Goal: Task Accomplishment & Management: Manage account settings

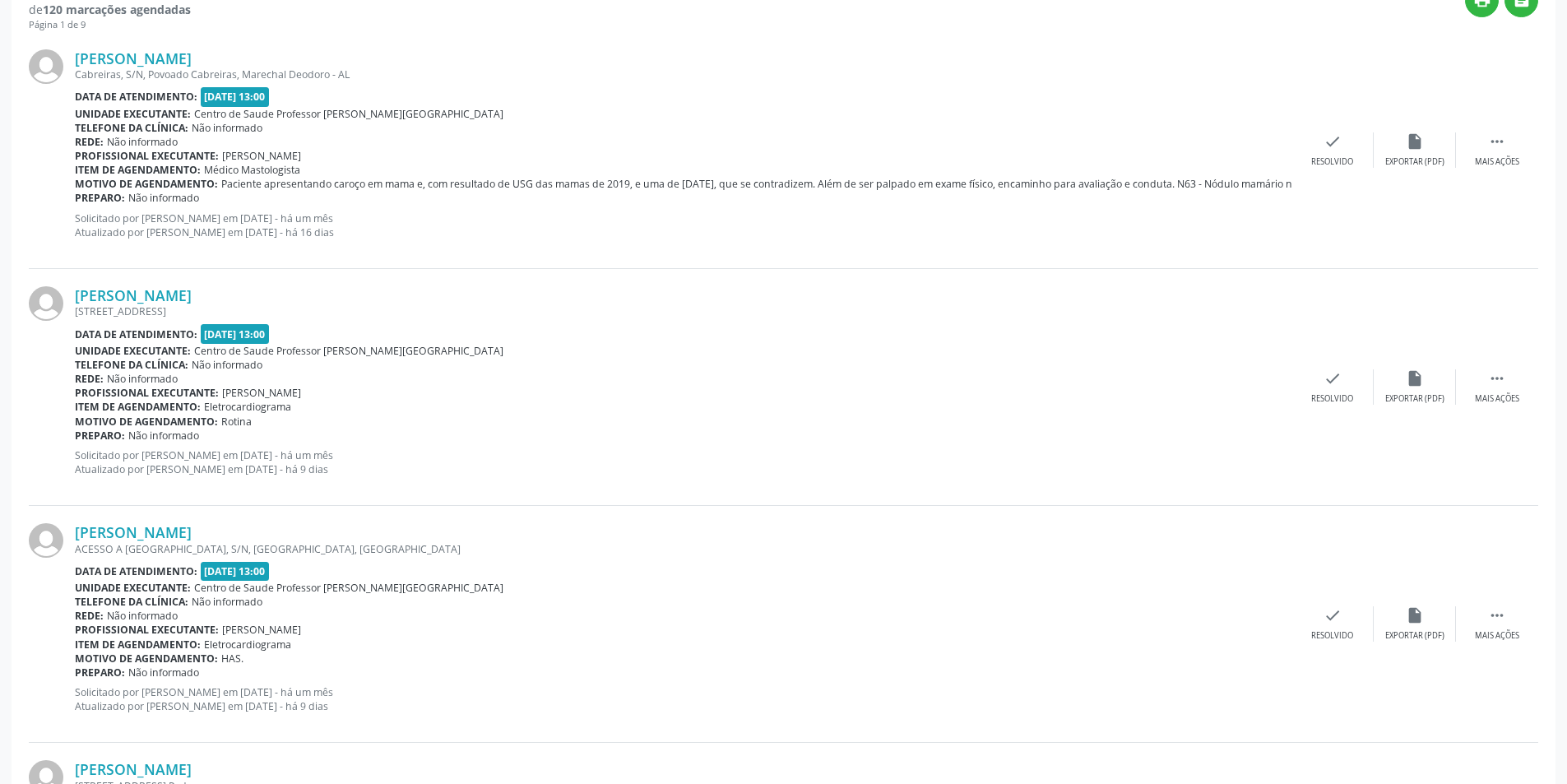
scroll to position [493, 0]
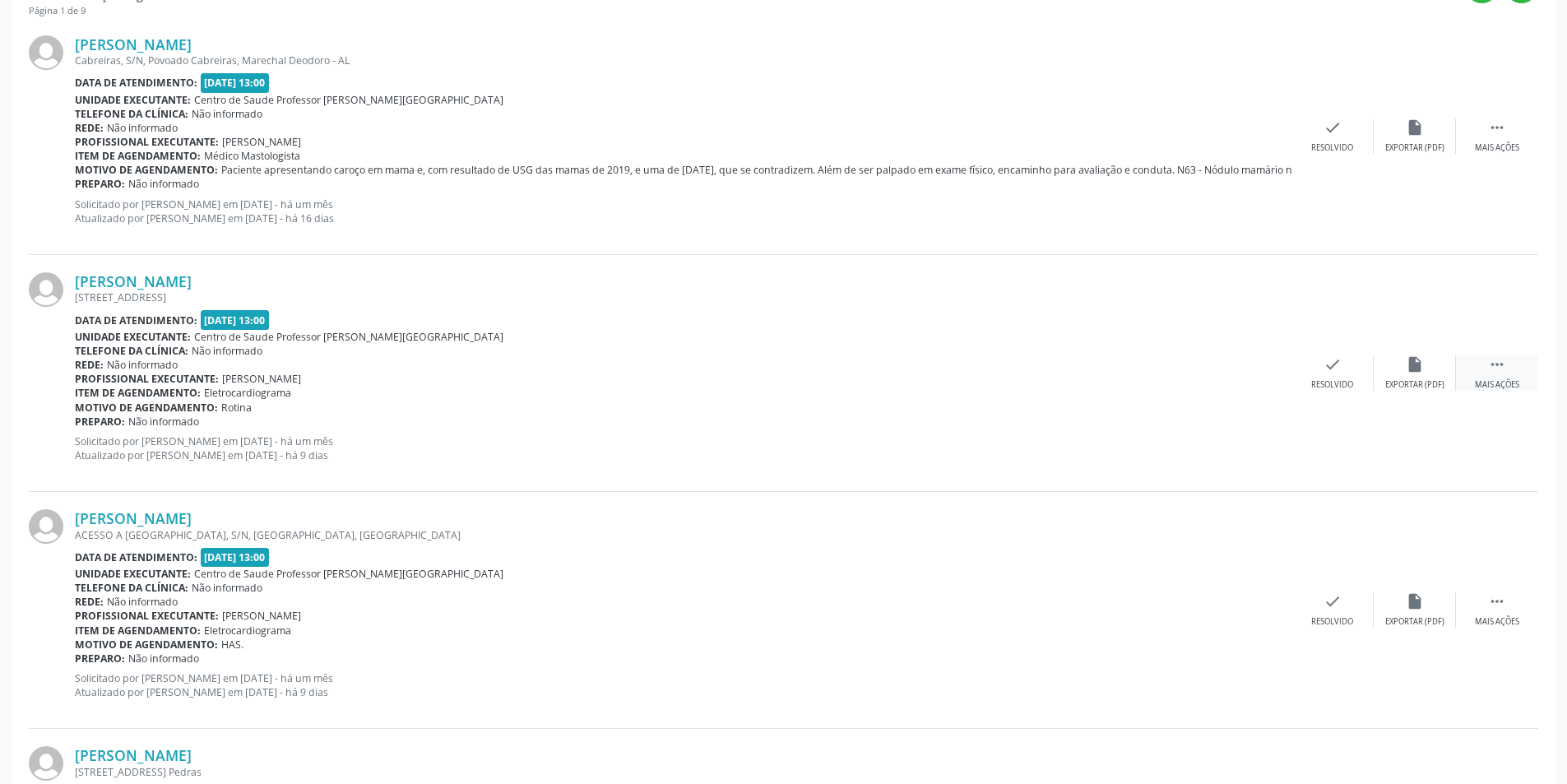
click at [1507, 366] on div " Mais ações" at bounding box center [1496, 373] width 82 height 35
click at [1434, 379] on div "Não compareceu" at bounding box center [1414, 384] width 70 height 11
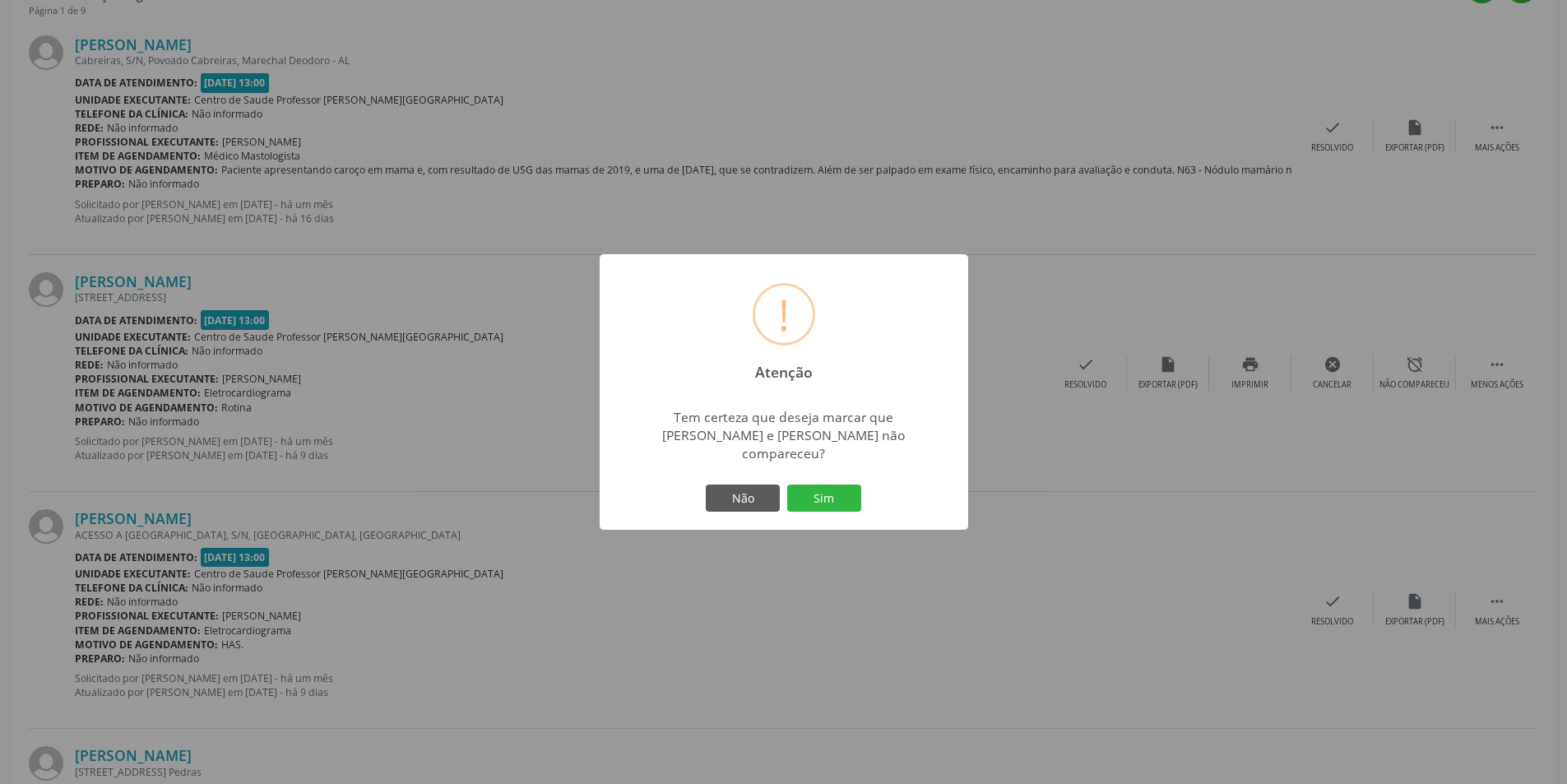
drag, startPoint x: 813, startPoint y: 476, endPoint x: 806, endPoint y: 480, distance: 8.1
click at [813, 484] on button "Sim" at bounding box center [824, 499] width 74 height 28
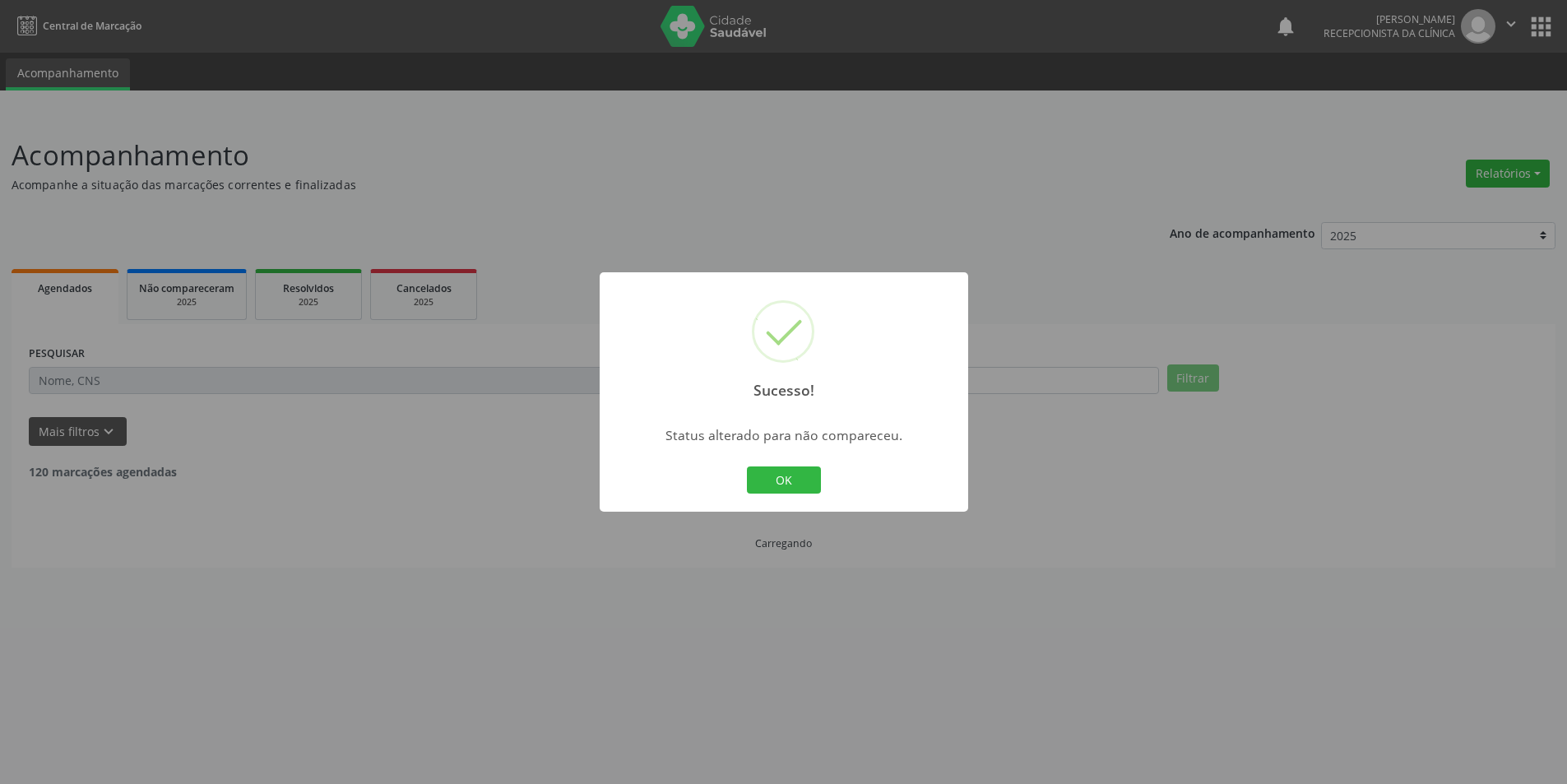
scroll to position [0, 0]
click at [774, 480] on button "OK" at bounding box center [790, 480] width 74 height 28
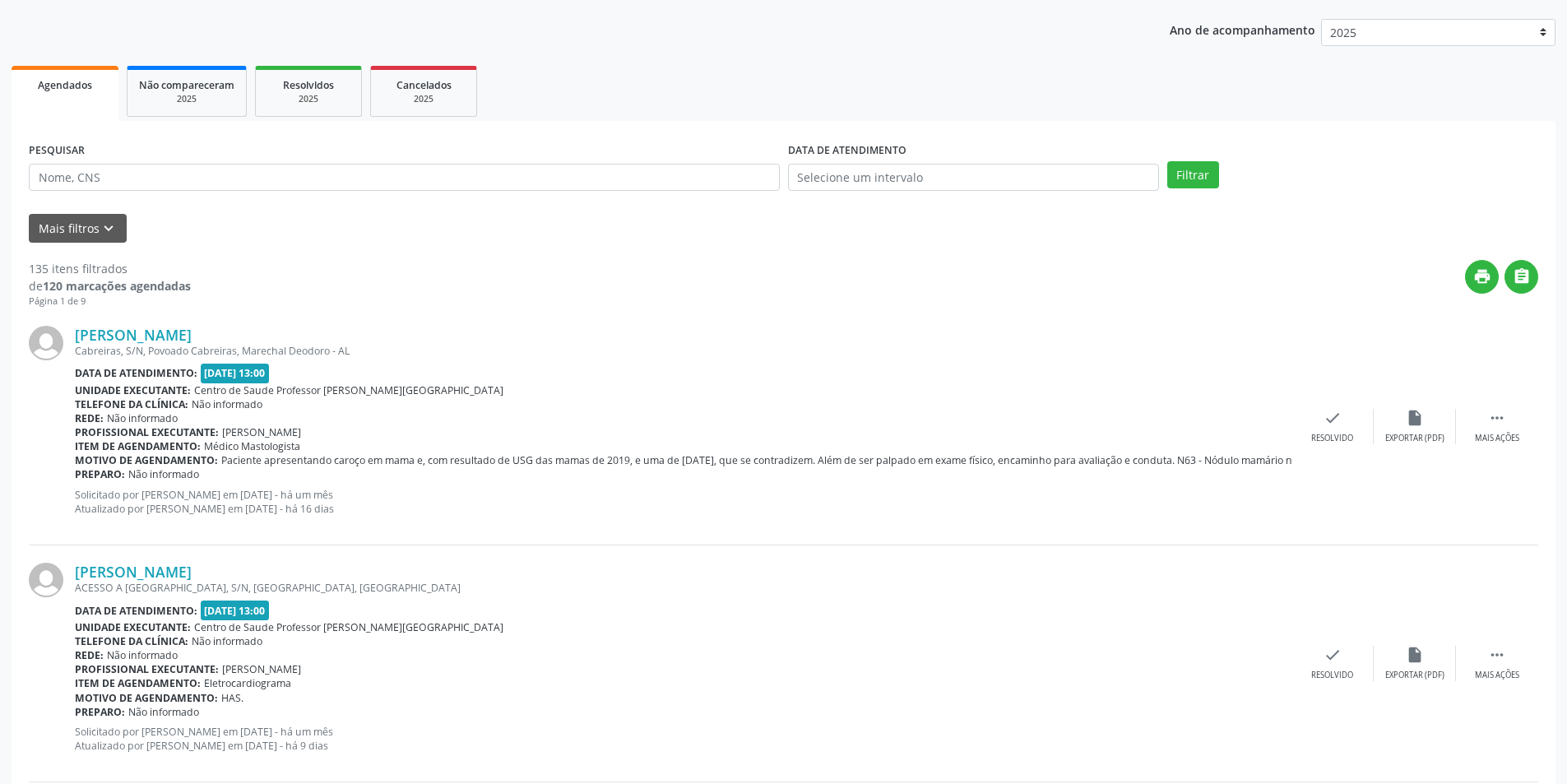
scroll to position [411, 0]
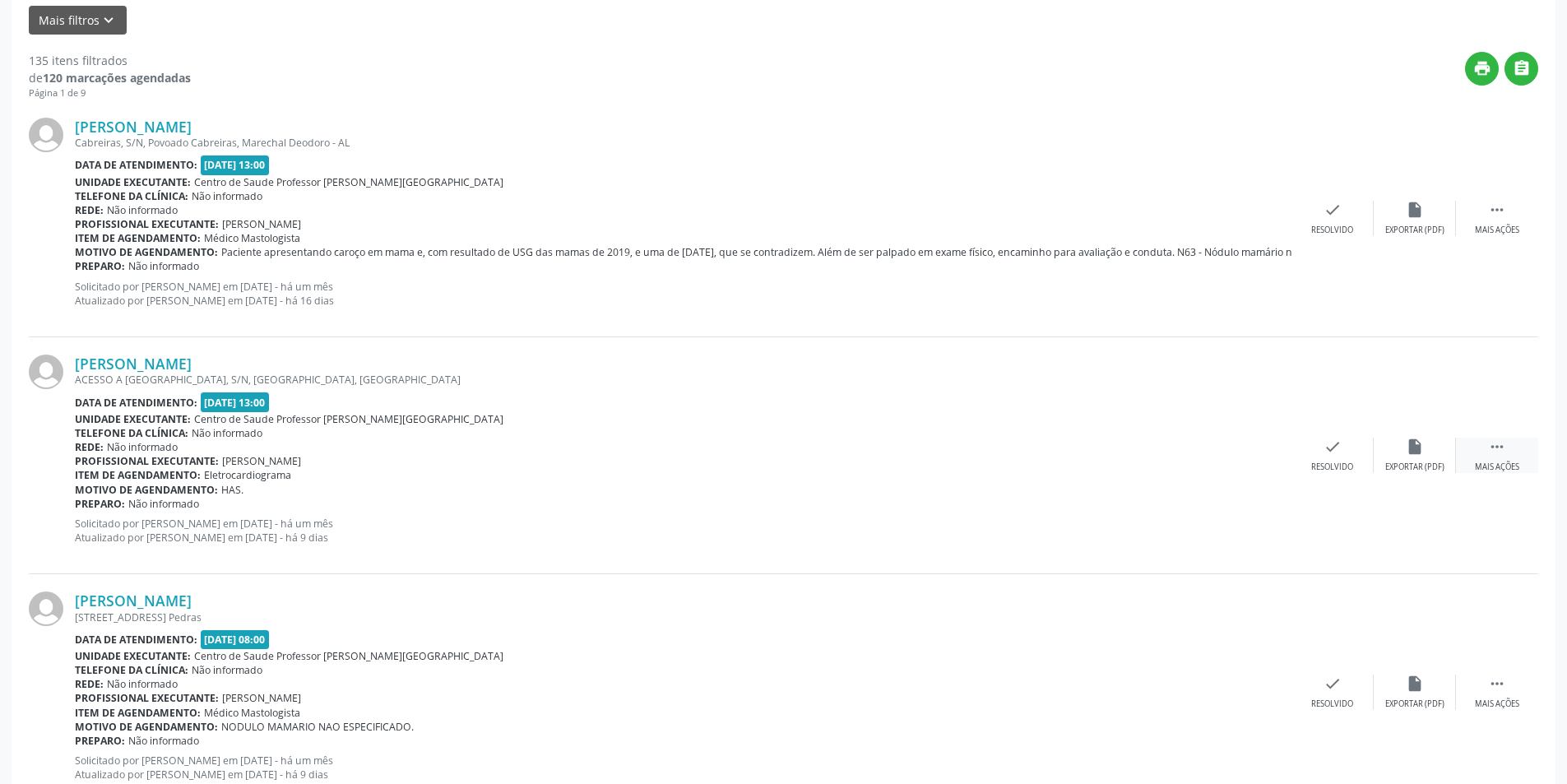
drag, startPoint x: 1514, startPoint y: 451, endPoint x: 1474, endPoint y: 462, distance: 41.5
click at [1515, 451] on div " Mais ações" at bounding box center [1496, 455] width 82 height 35
click at [1404, 459] on div "alarm_off Não compareceu" at bounding box center [1415, 455] width 82 height 35
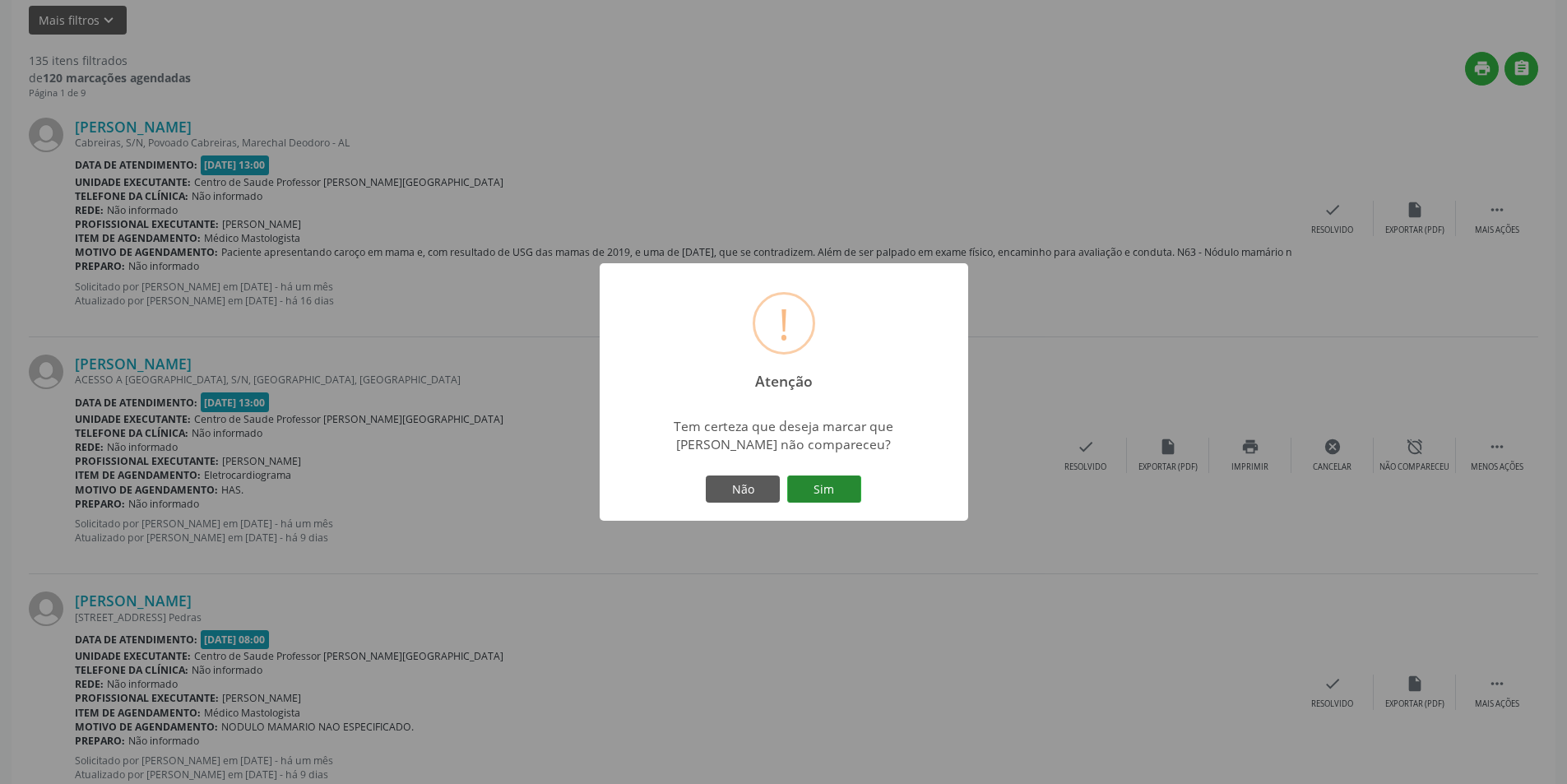
click at [848, 492] on button "Sim" at bounding box center [824, 490] width 74 height 28
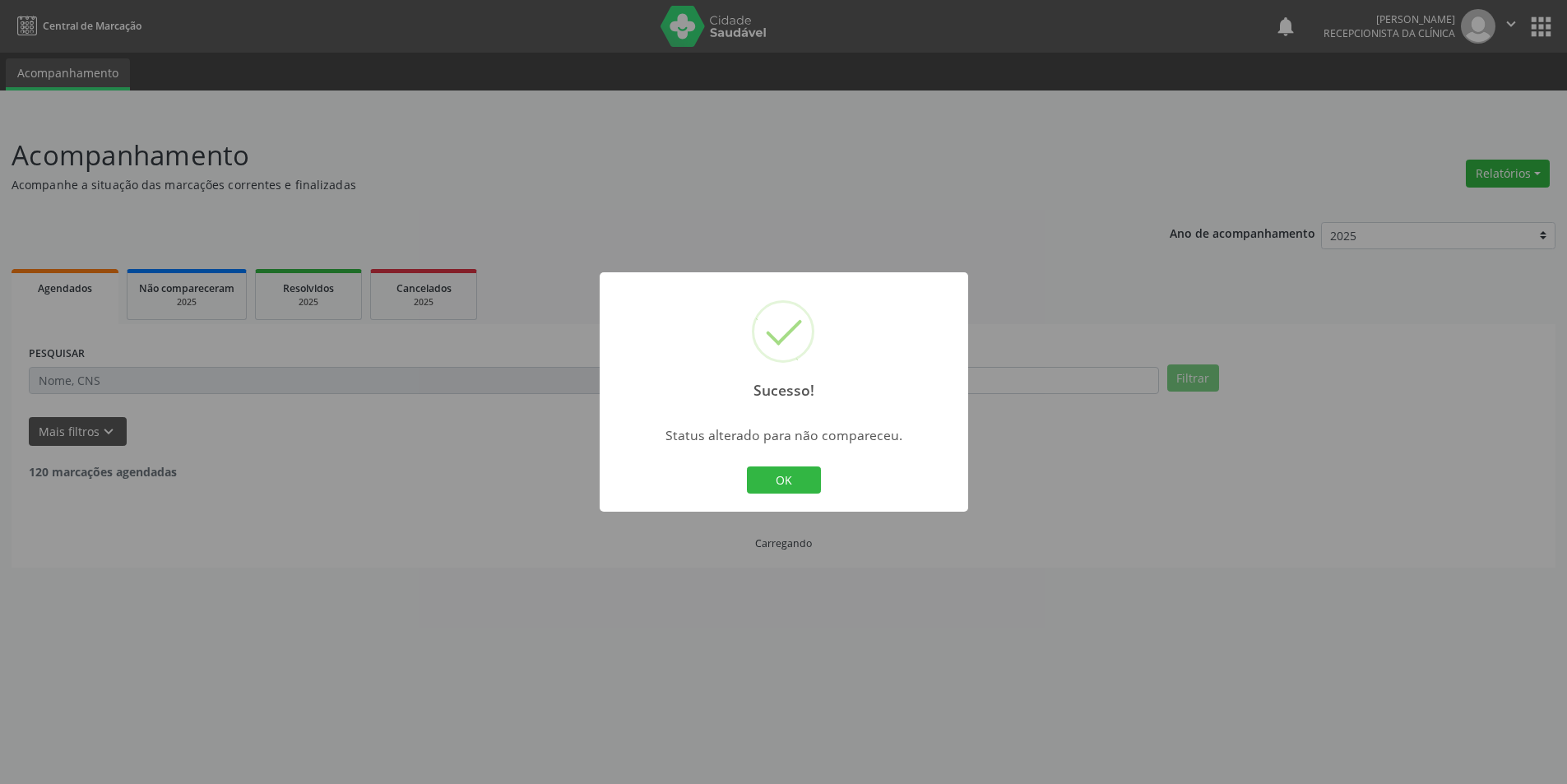
scroll to position [0, 0]
click at [798, 476] on button "OK" at bounding box center [790, 480] width 74 height 28
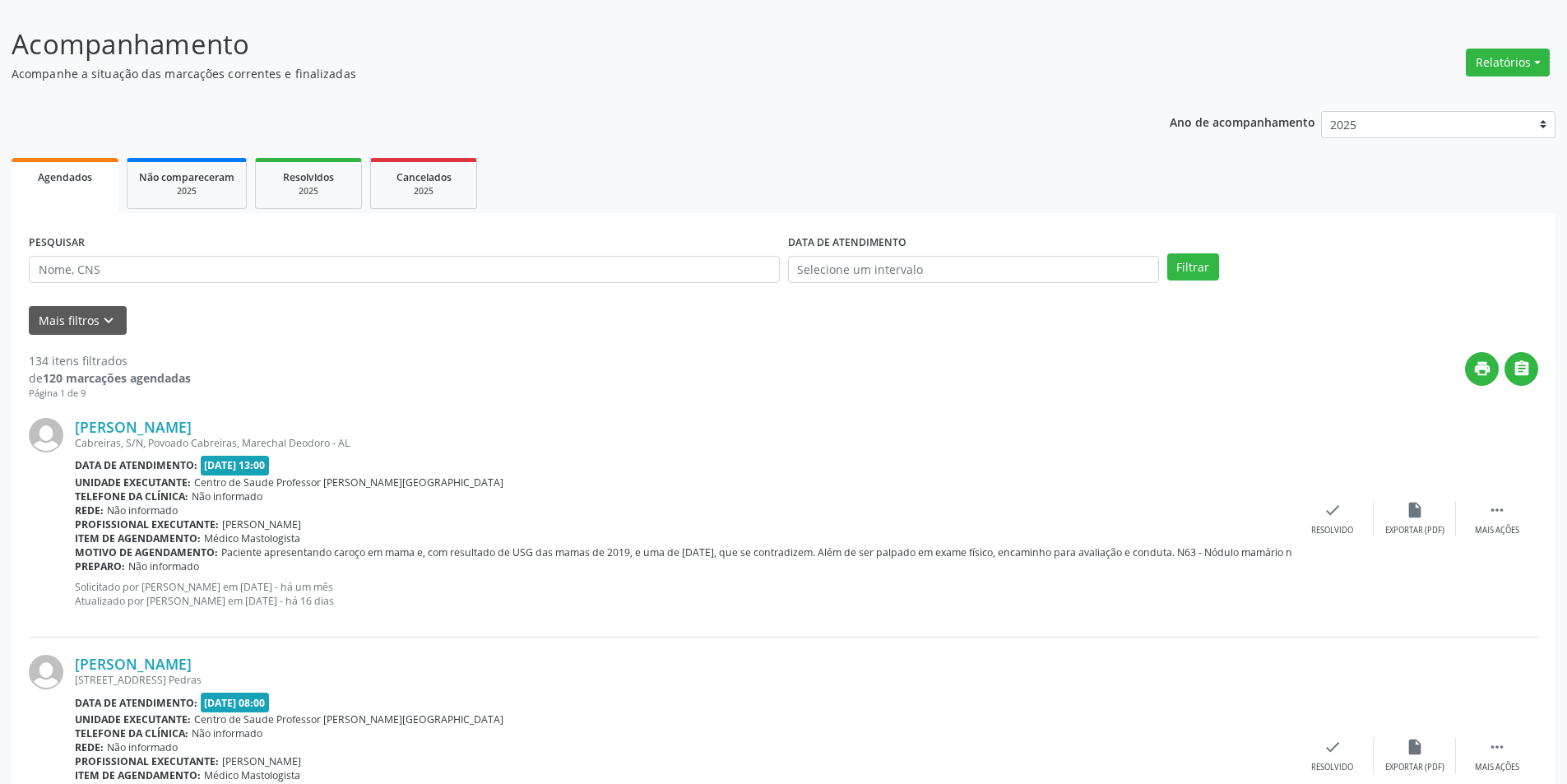
scroll to position [247, 0]
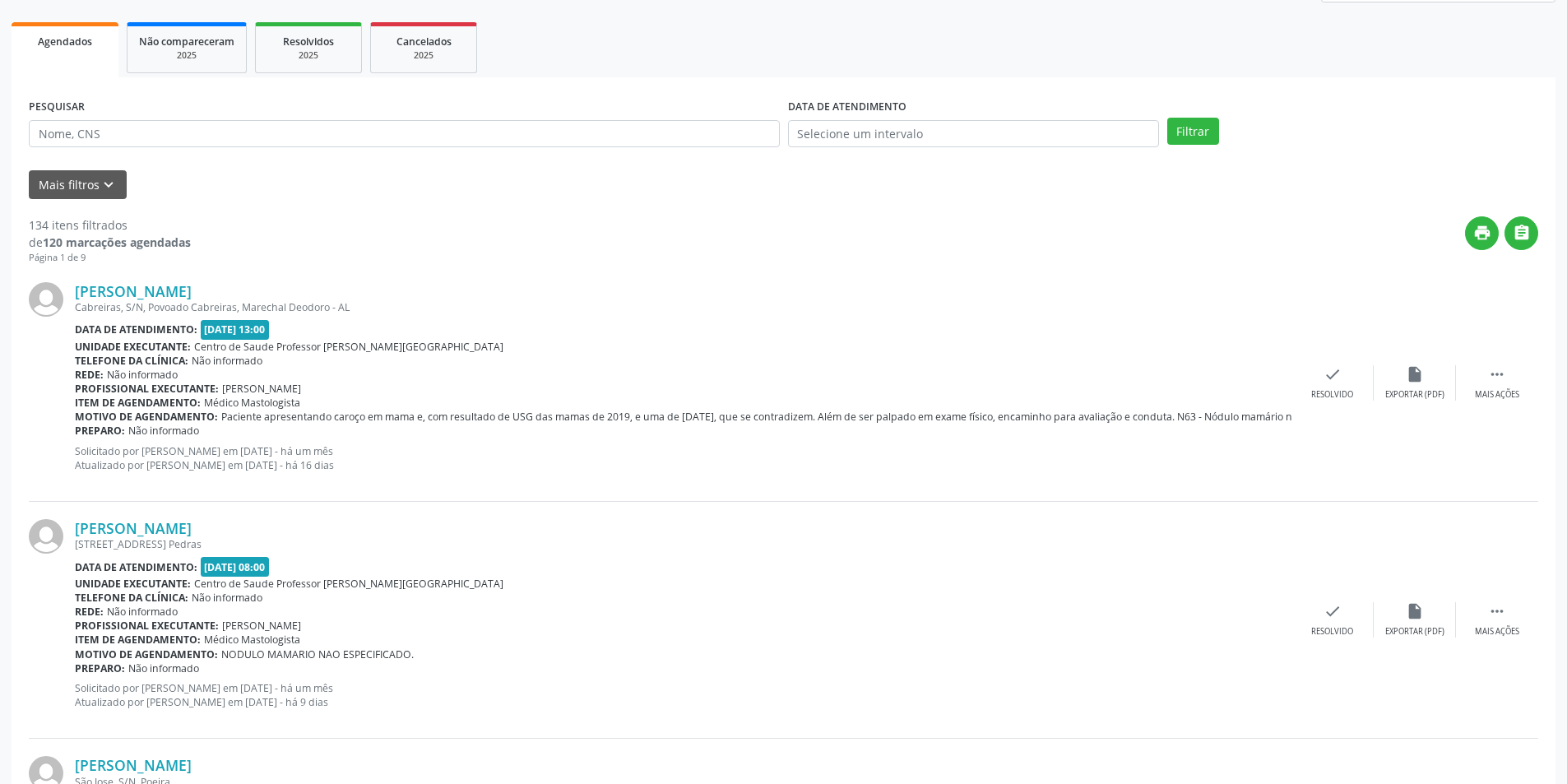
click at [1506, 401] on div "[PERSON_NAME] Cabreiras, S/N, Povoado Cabreiras, Marechal Deodoro - AL Data de …" at bounding box center [784, 383] width 1510 height 237
click at [1494, 389] on div "Mais ações" at bounding box center [1497, 395] width 44 height 11
click at [1422, 396] on div "Não compareceu" at bounding box center [1414, 395] width 70 height 11
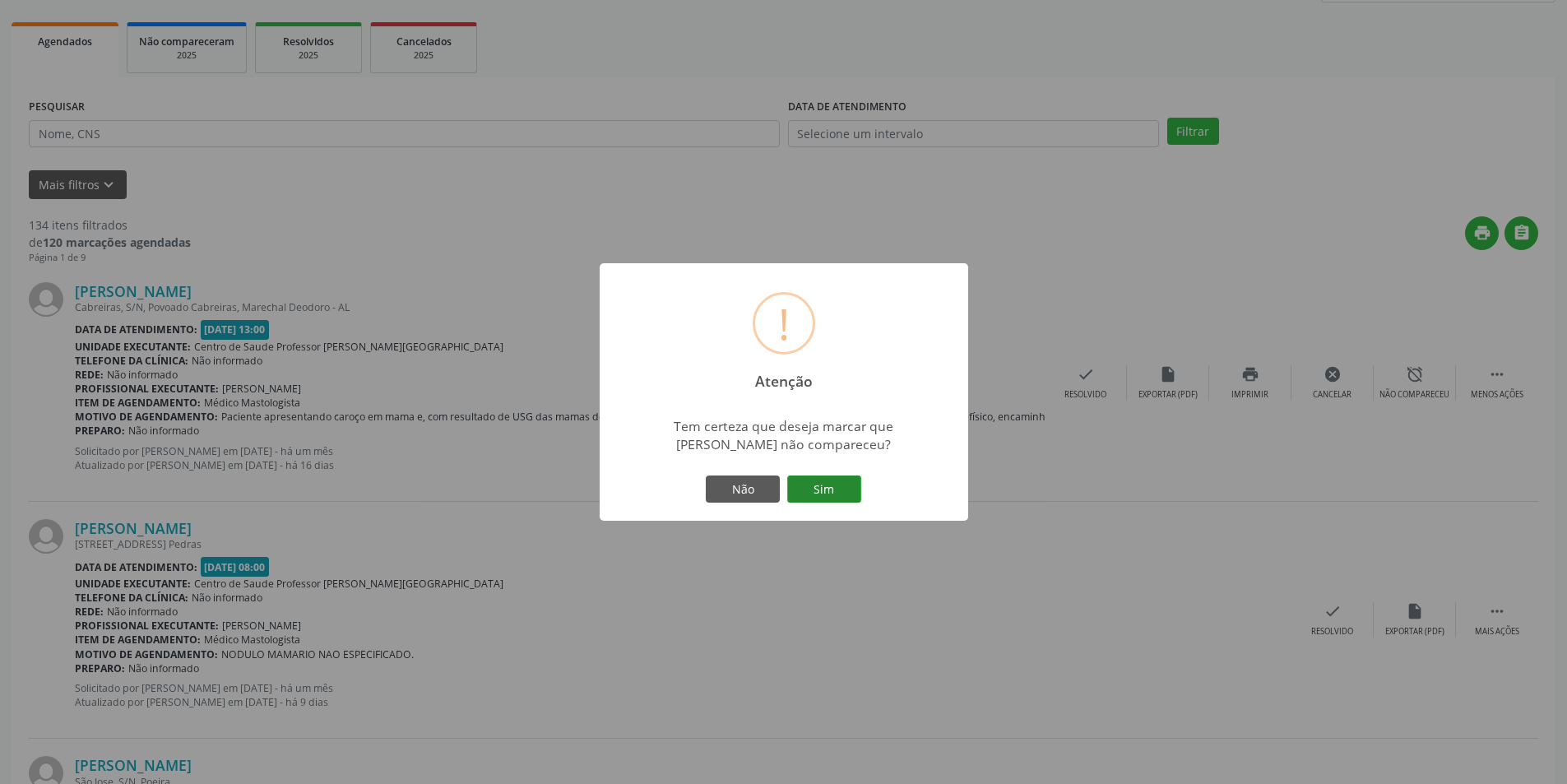
click at [833, 498] on button "Sim" at bounding box center [824, 490] width 74 height 28
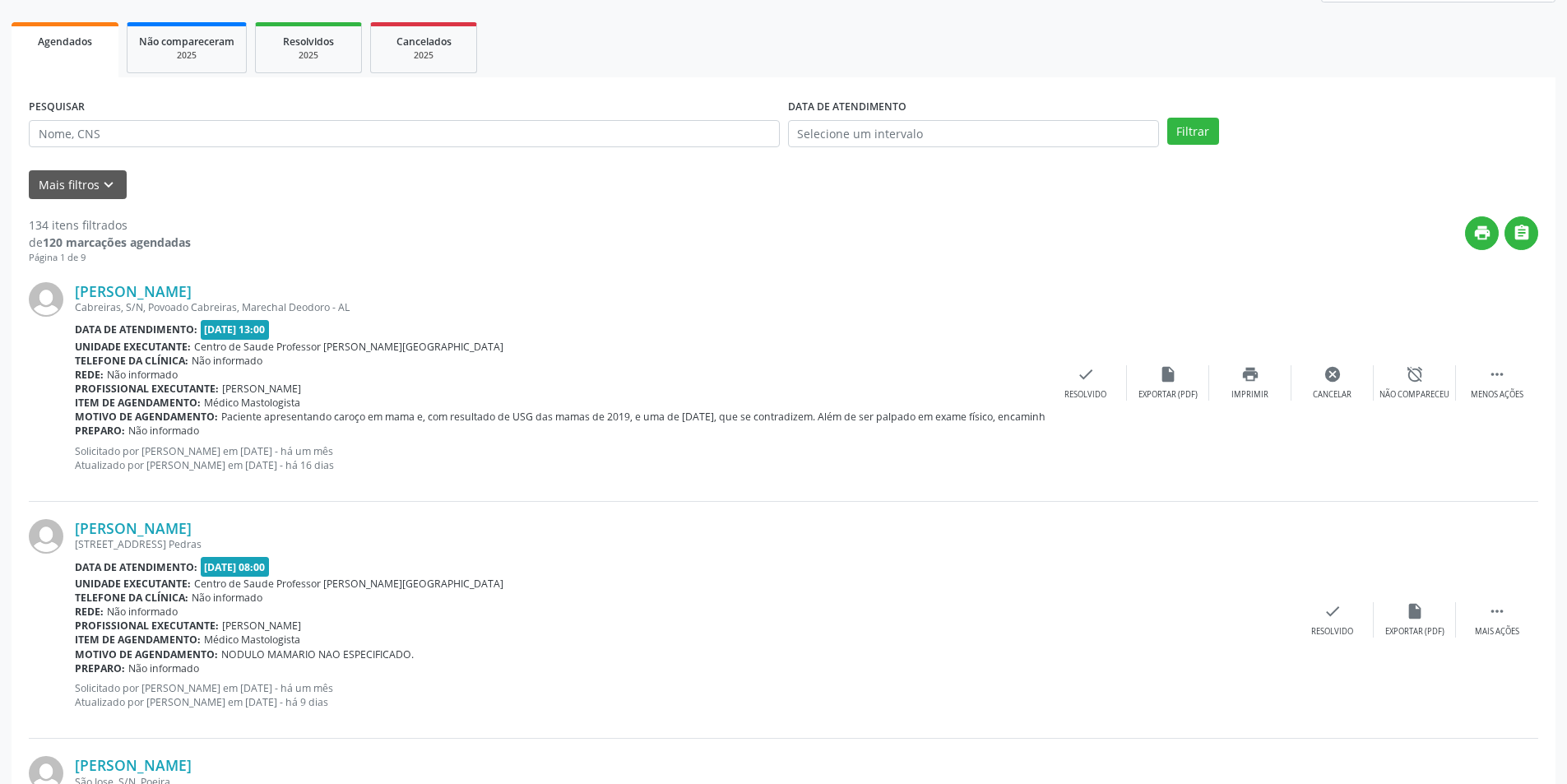
scroll to position [0, 0]
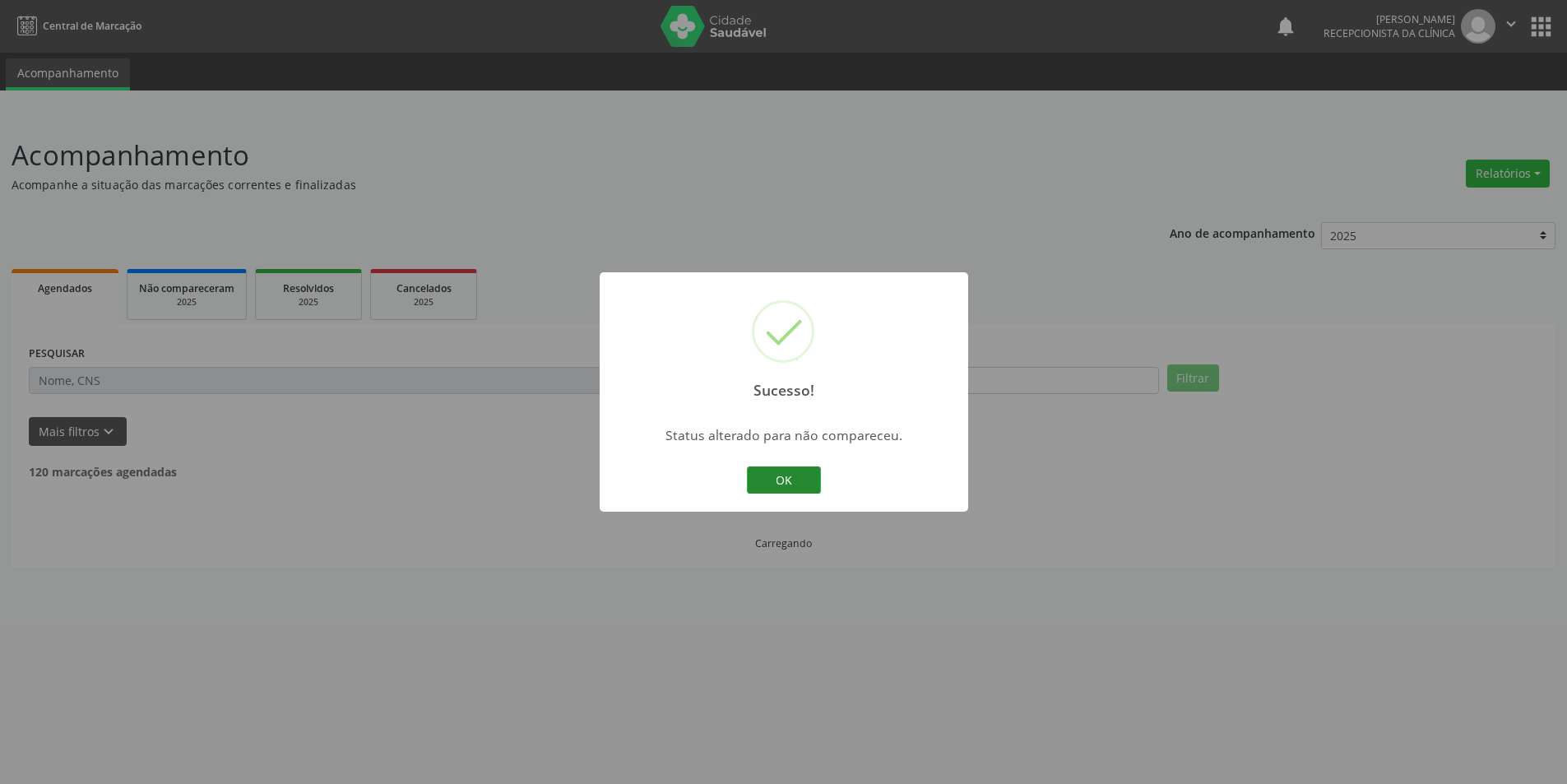
click at [767, 472] on button "OK" at bounding box center [784, 480] width 74 height 28
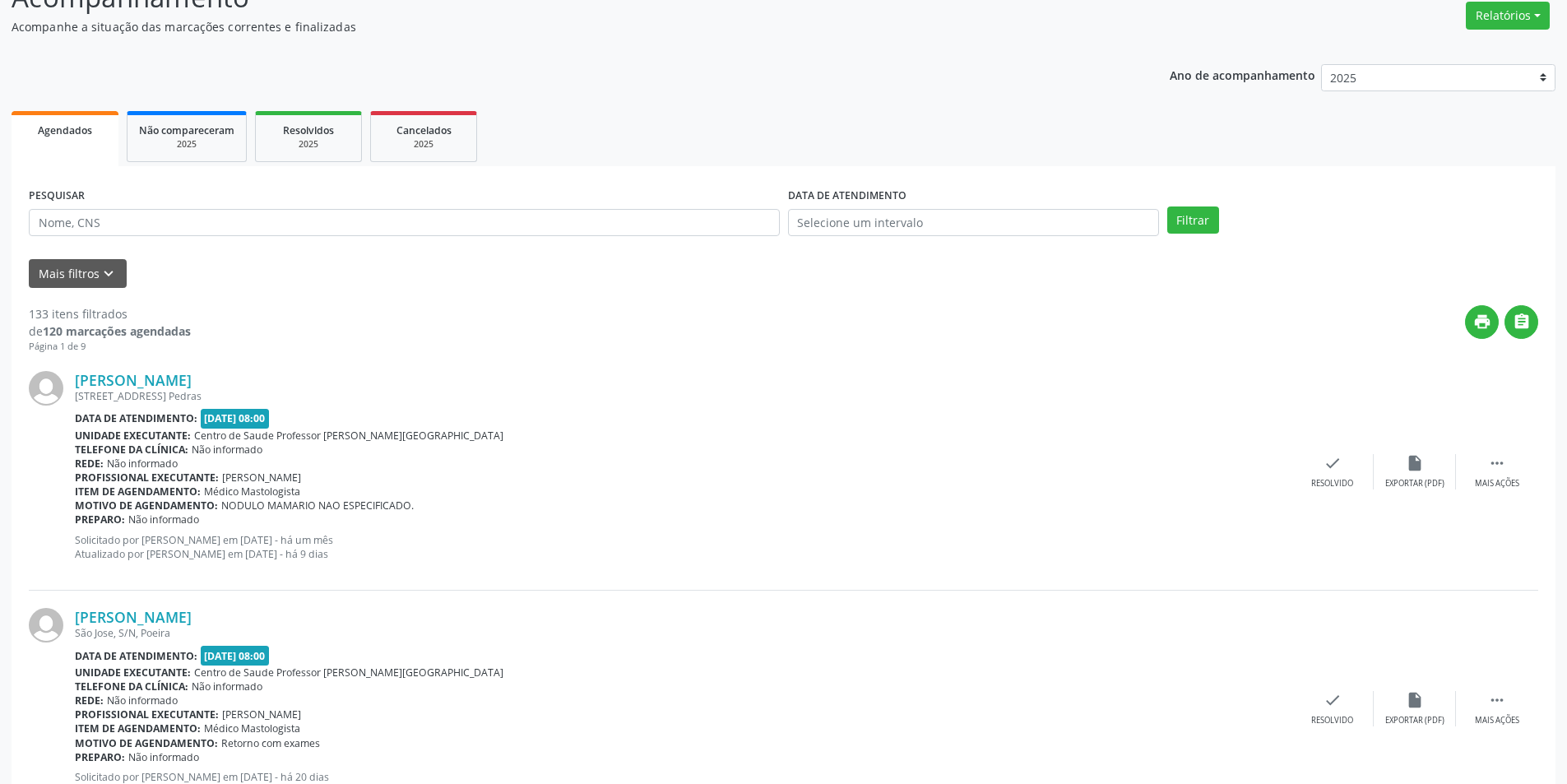
scroll to position [247, 0]
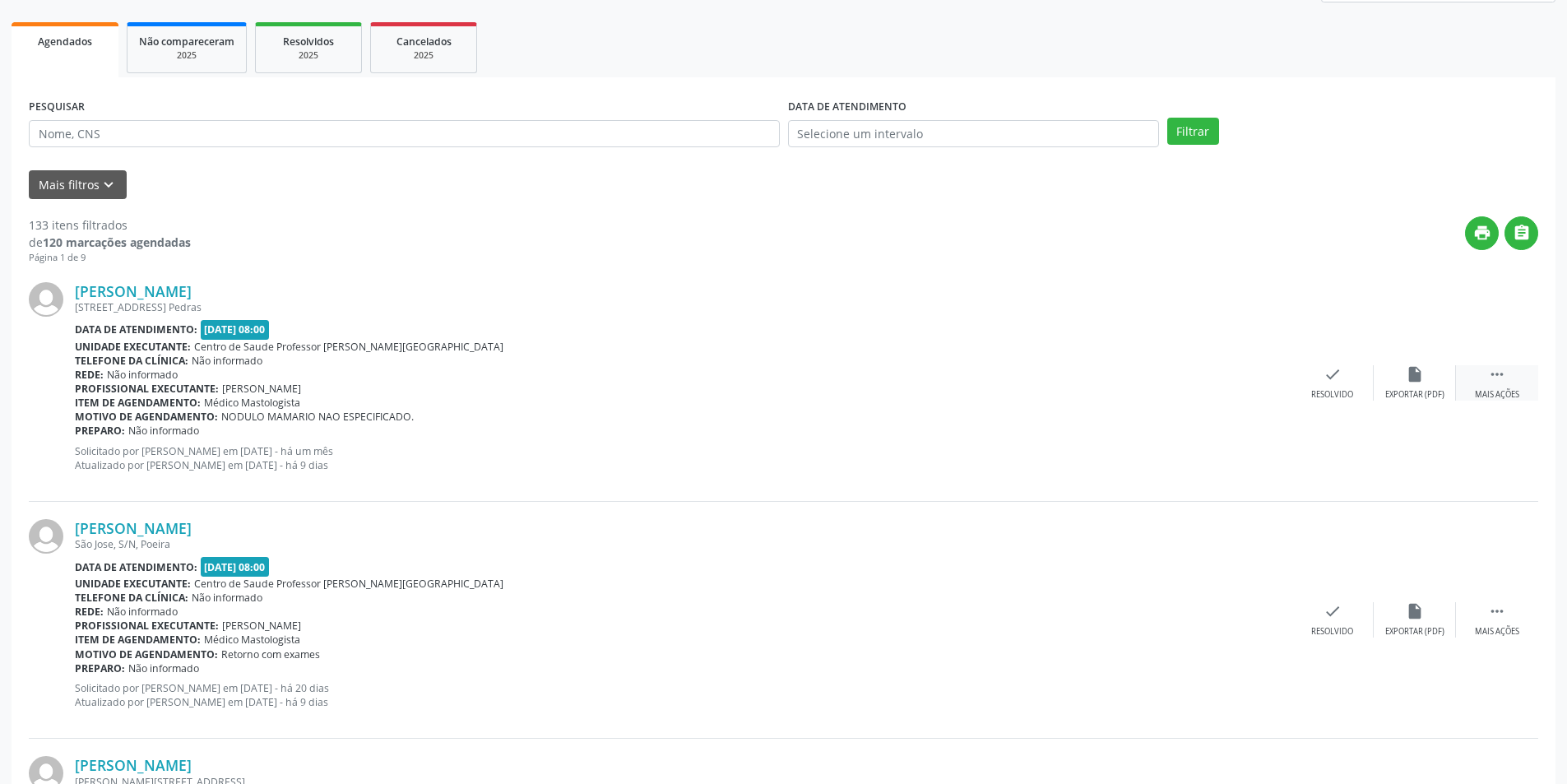
click at [1519, 396] on div "Mais ações" at bounding box center [1497, 395] width 44 height 11
click at [1411, 390] on div "Não compareceu" at bounding box center [1414, 395] width 70 height 11
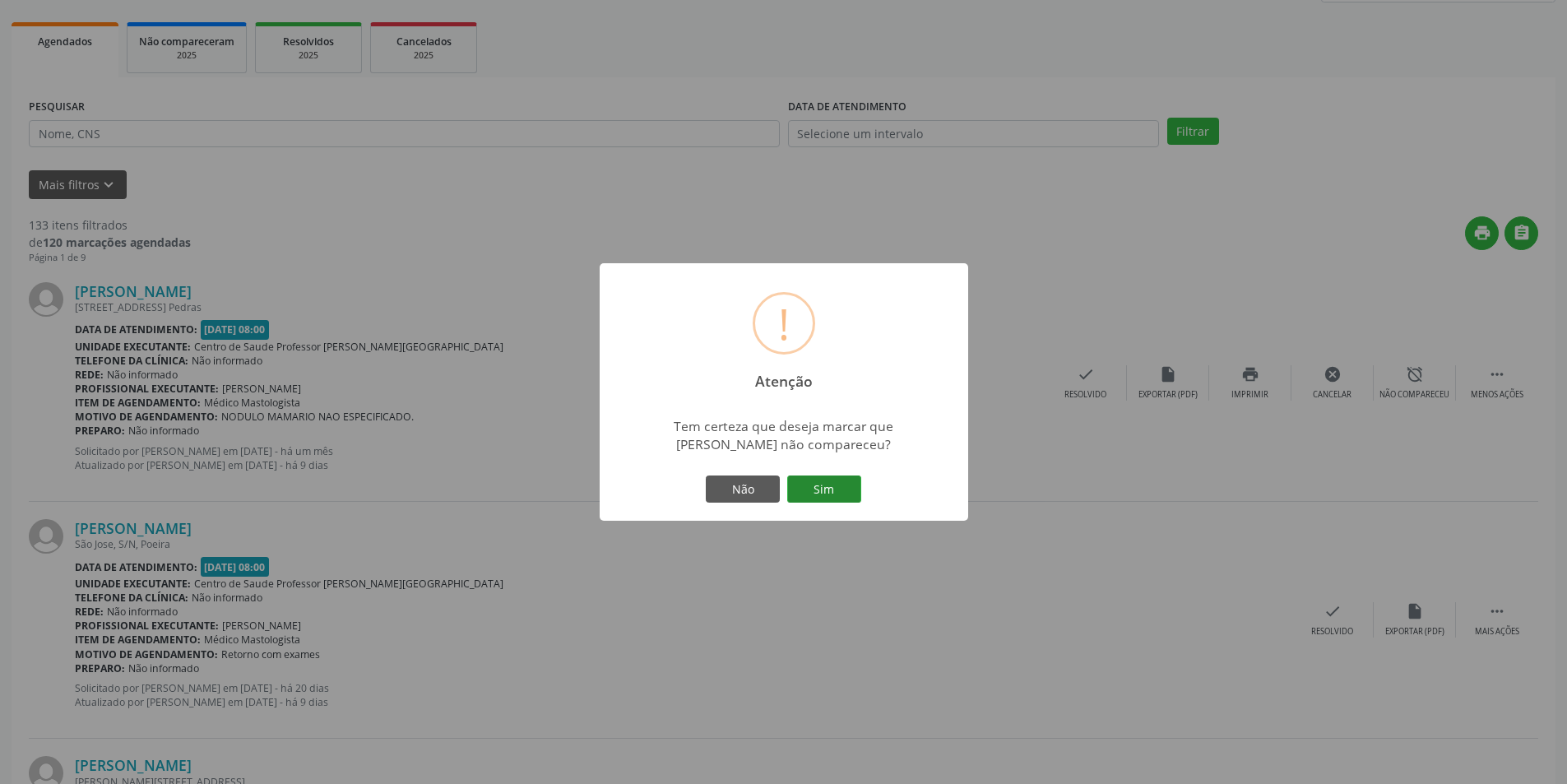
click at [838, 484] on button "Sim" at bounding box center [824, 490] width 74 height 28
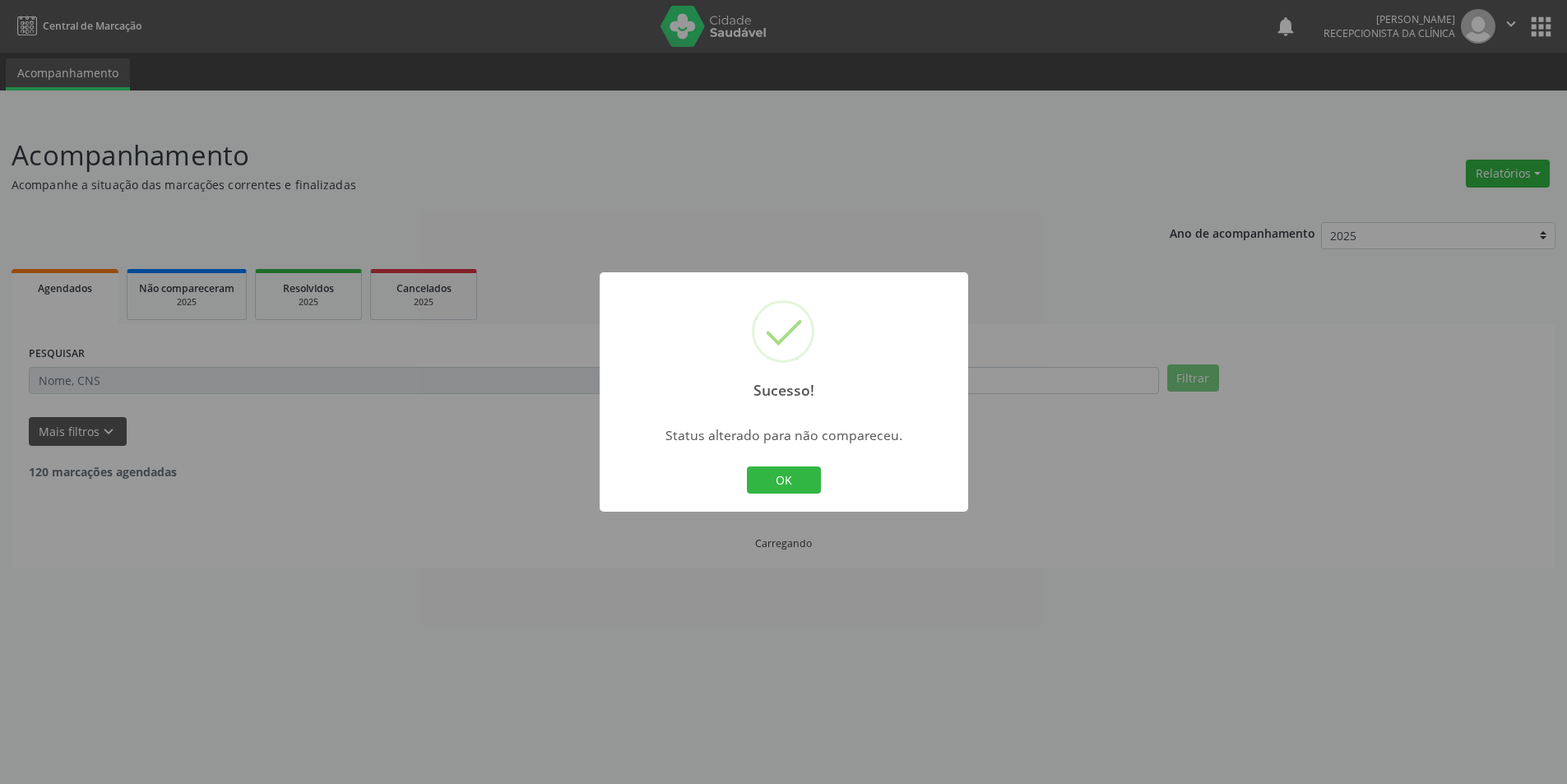
scroll to position [0, 0]
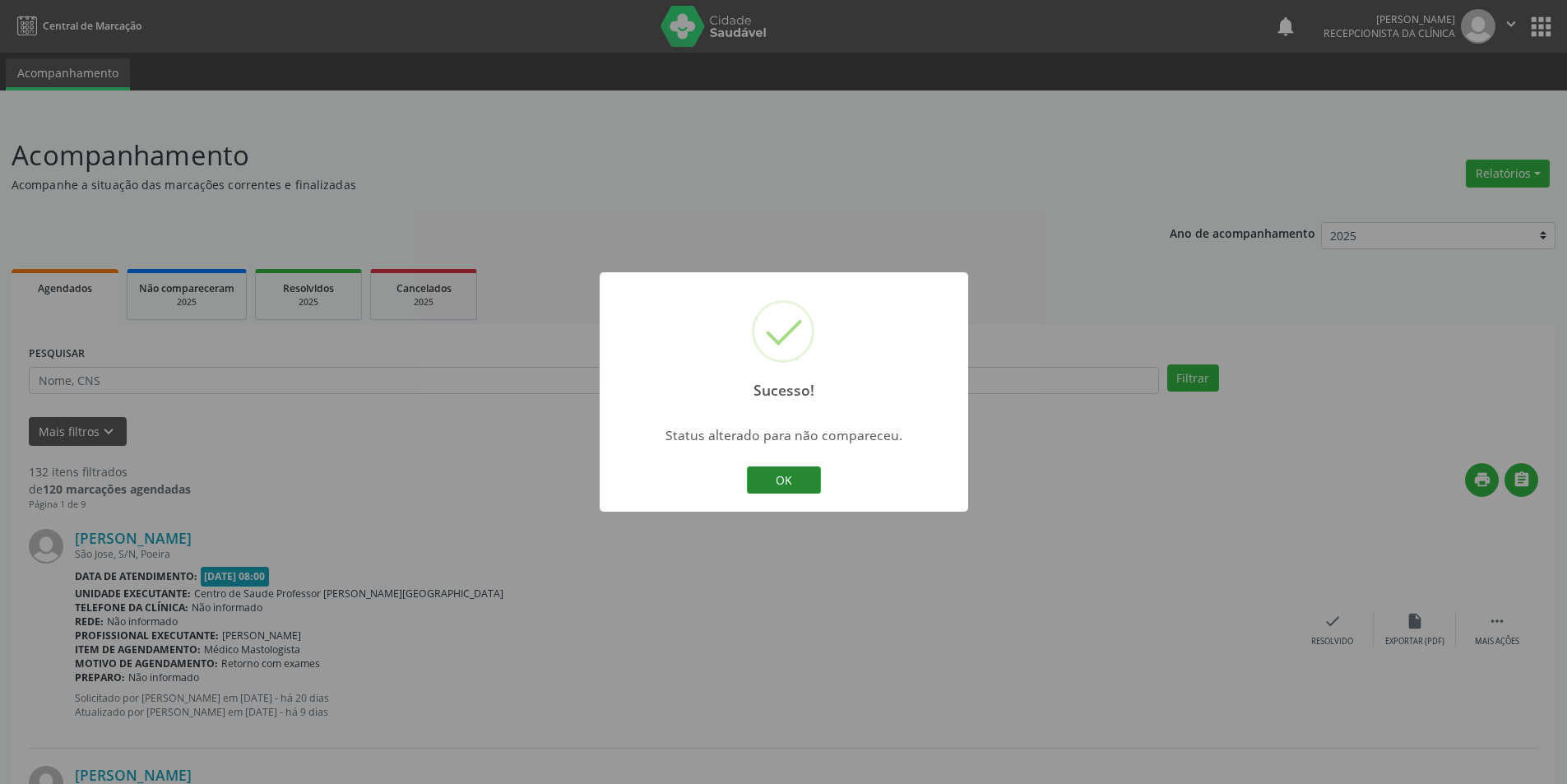
click at [796, 482] on button "OK" at bounding box center [784, 480] width 74 height 28
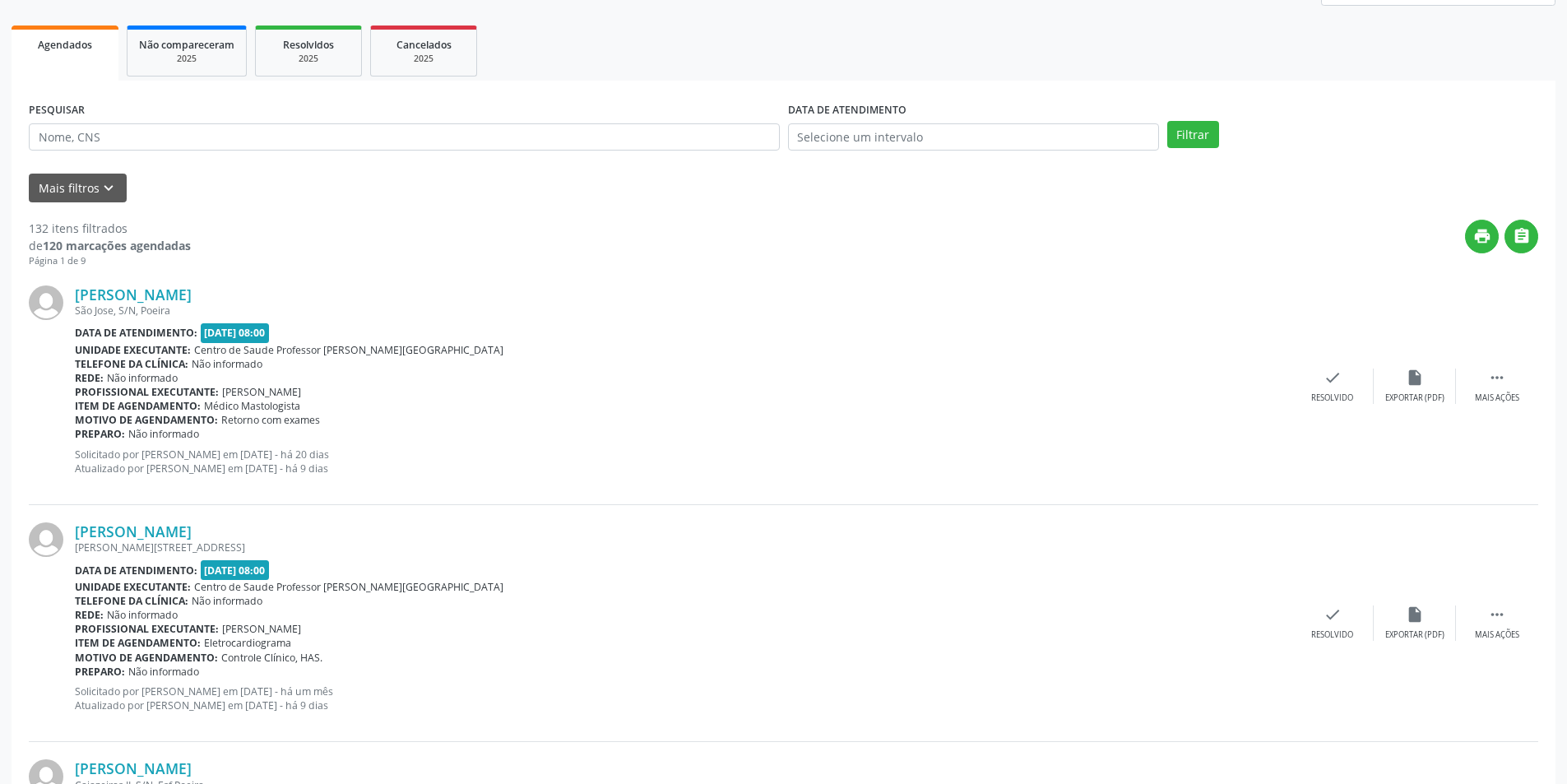
scroll to position [247, 0]
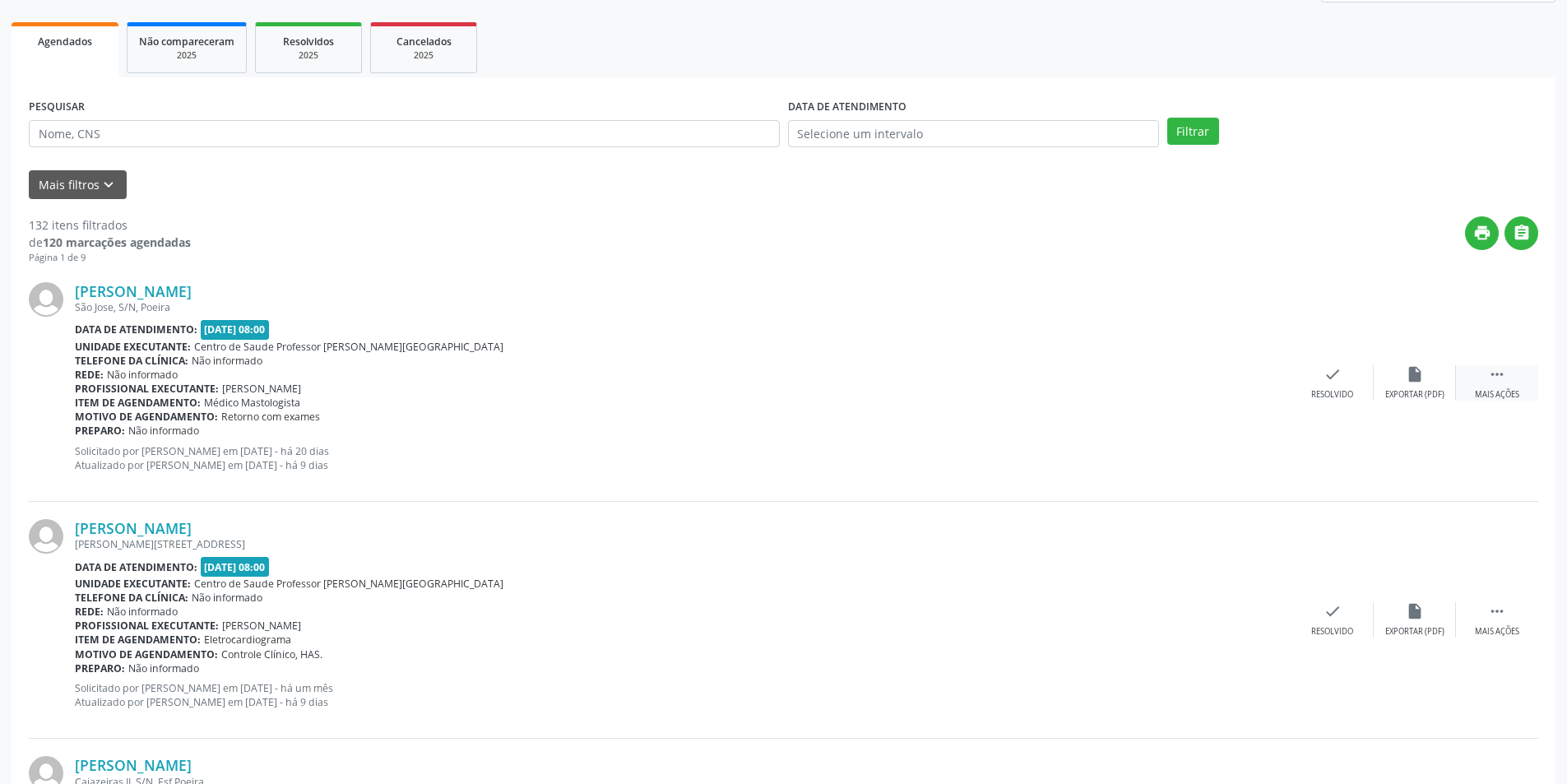
click at [1516, 389] on div "Mais ações" at bounding box center [1497, 395] width 44 height 11
click at [1416, 389] on div "Não compareceu" at bounding box center [1414, 395] width 70 height 11
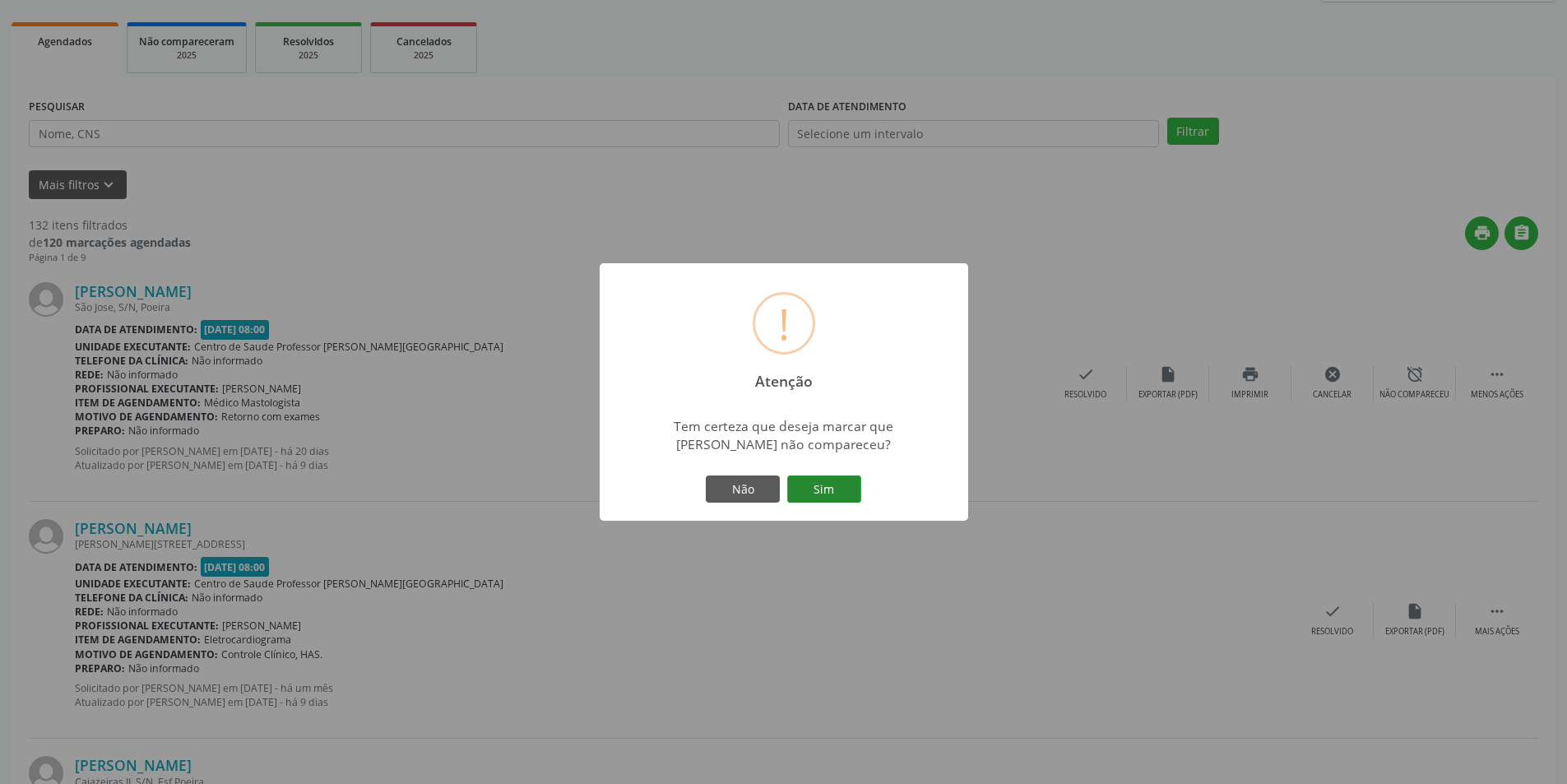
click at [824, 487] on button "Sim" at bounding box center [824, 490] width 74 height 28
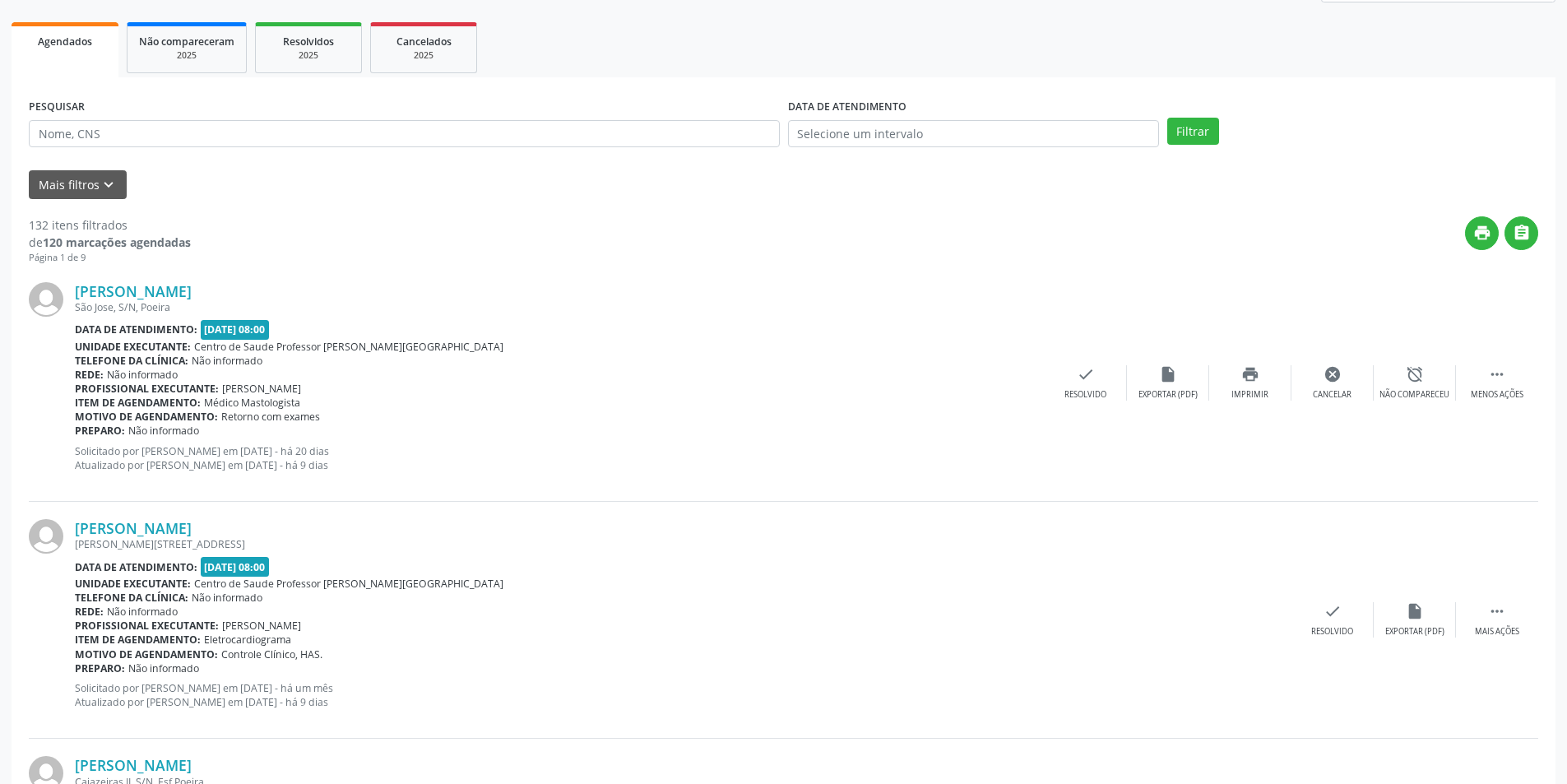
scroll to position [0, 0]
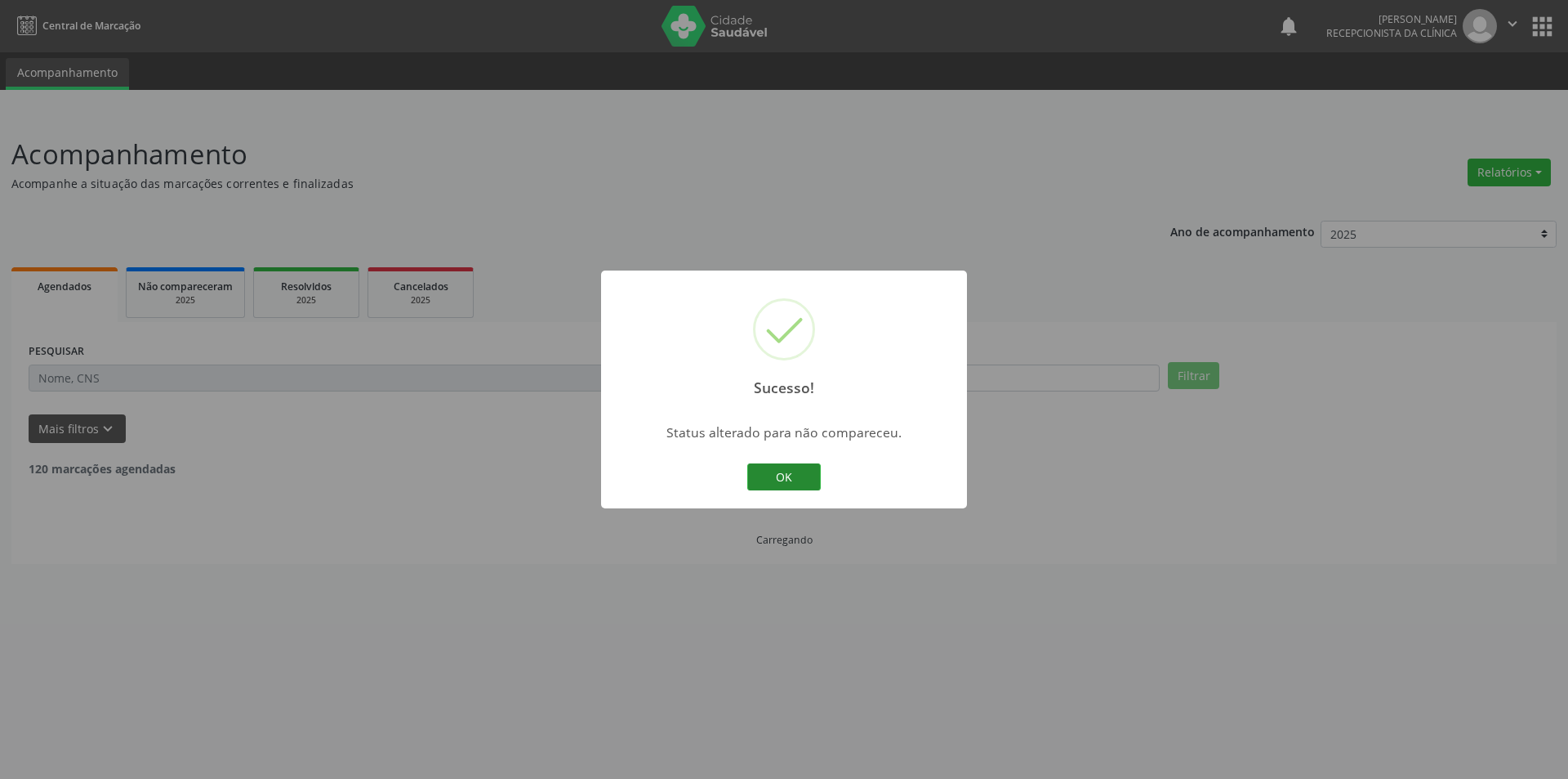
click at [790, 480] on button "OK" at bounding box center [784, 477] width 74 height 28
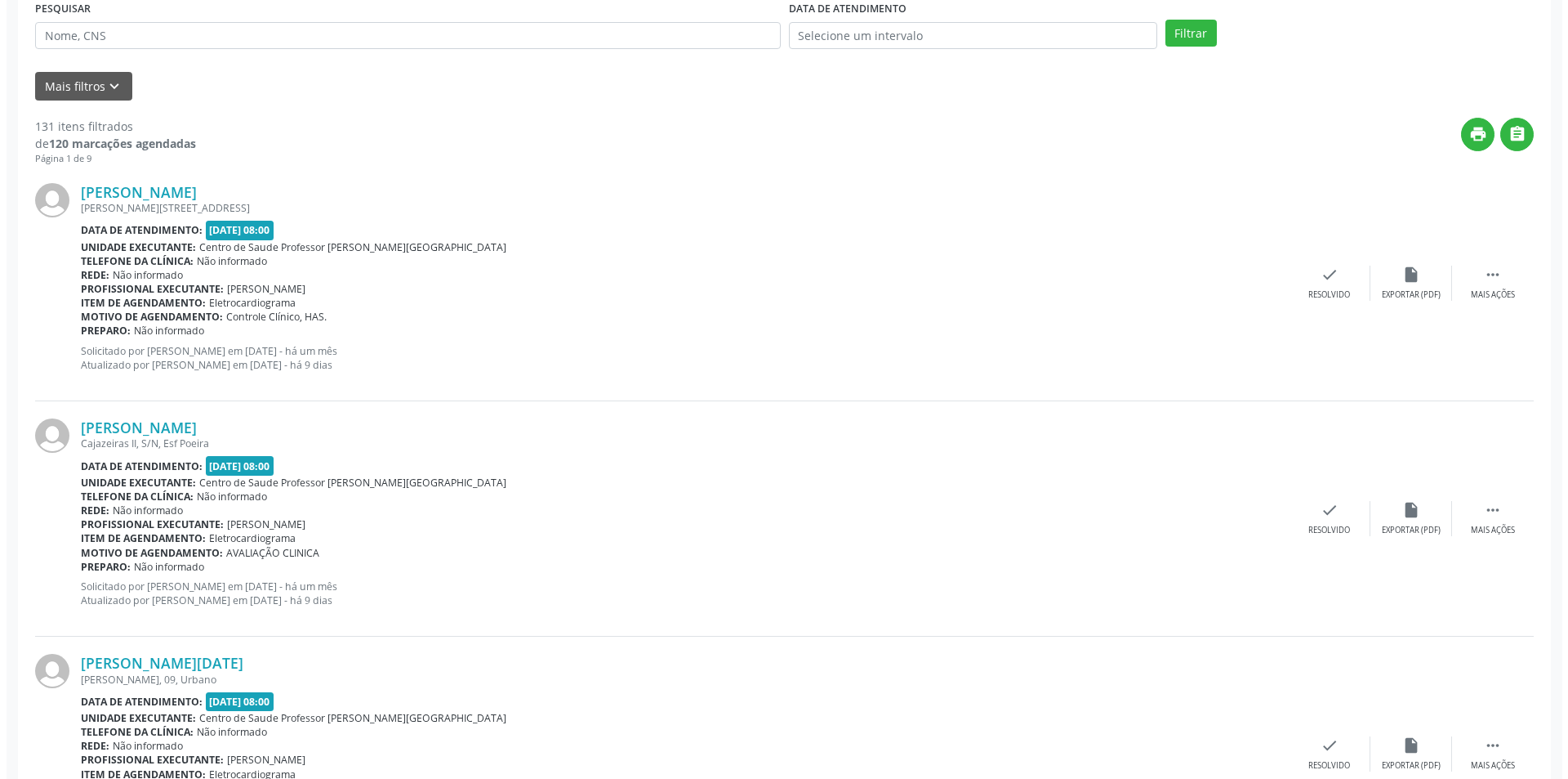
scroll to position [326, 0]
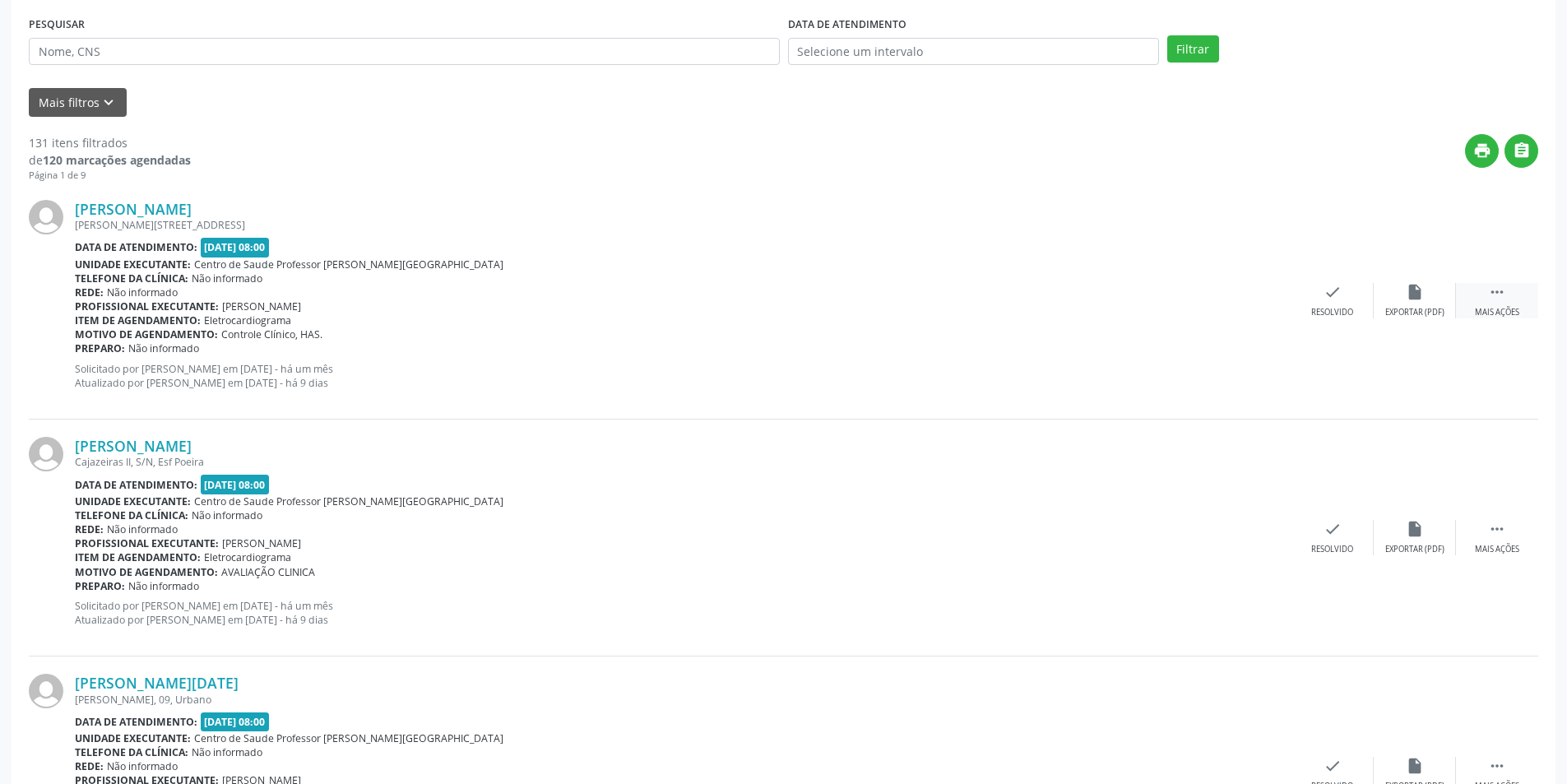
click at [1492, 300] on icon "" at bounding box center [1497, 292] width 19 height 18
click at [1493, 312] on div "Menos ações" at bounding box center [1497, 312] width 53 height 11
click at [1426, 302] on div "insert_drive_file Exportar (PDF)" at bounding box center [1415, 300] width 82 height 35
click at [1308, 304] on div "check Resolvido" at bounding box center [1333, 300] width 82 height 35
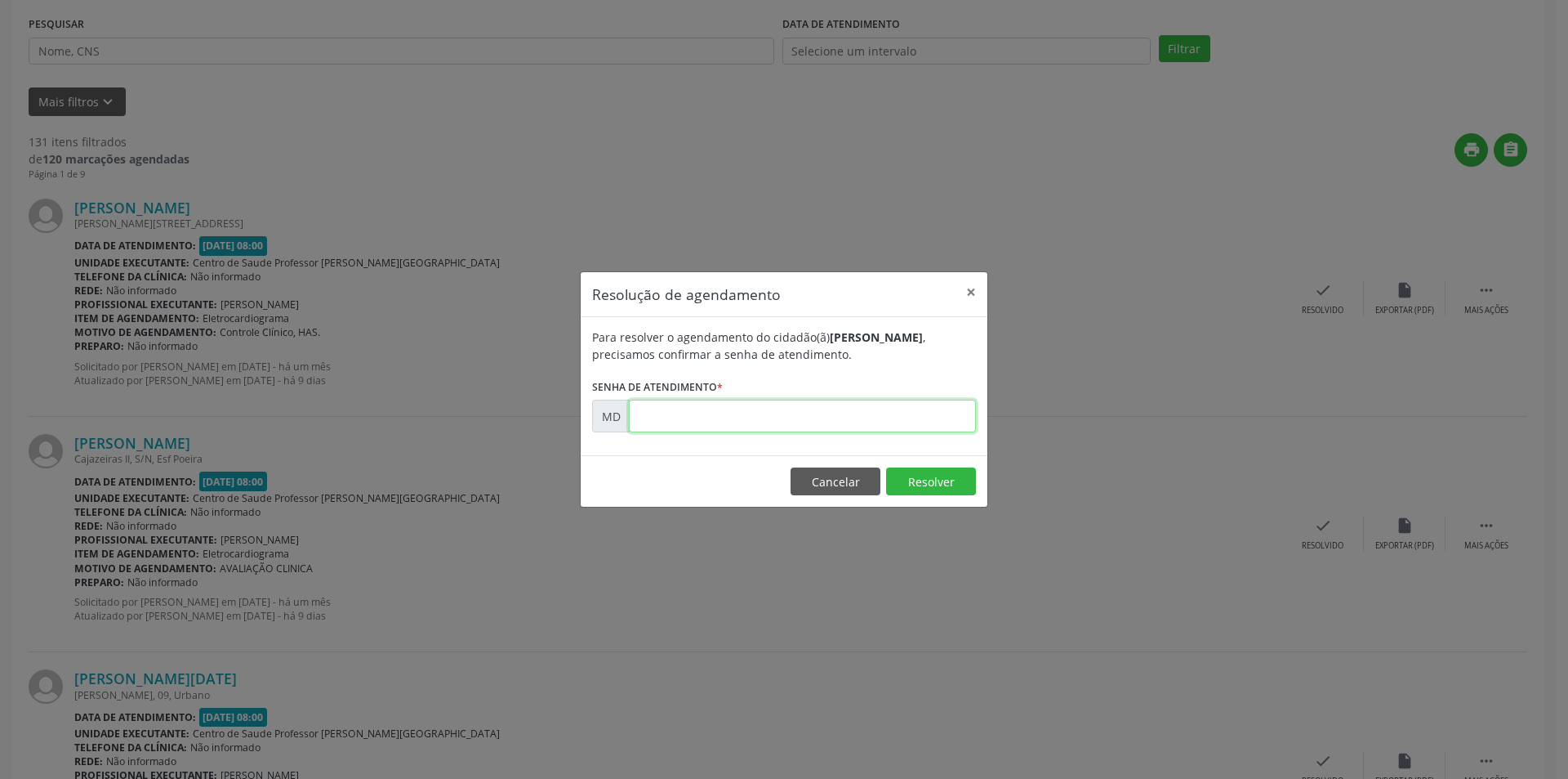
paste input "00002809"
type input "00002809"
click at [936, 470] on button "Resolver" at bounding box center [931, 481] width 90 height 28
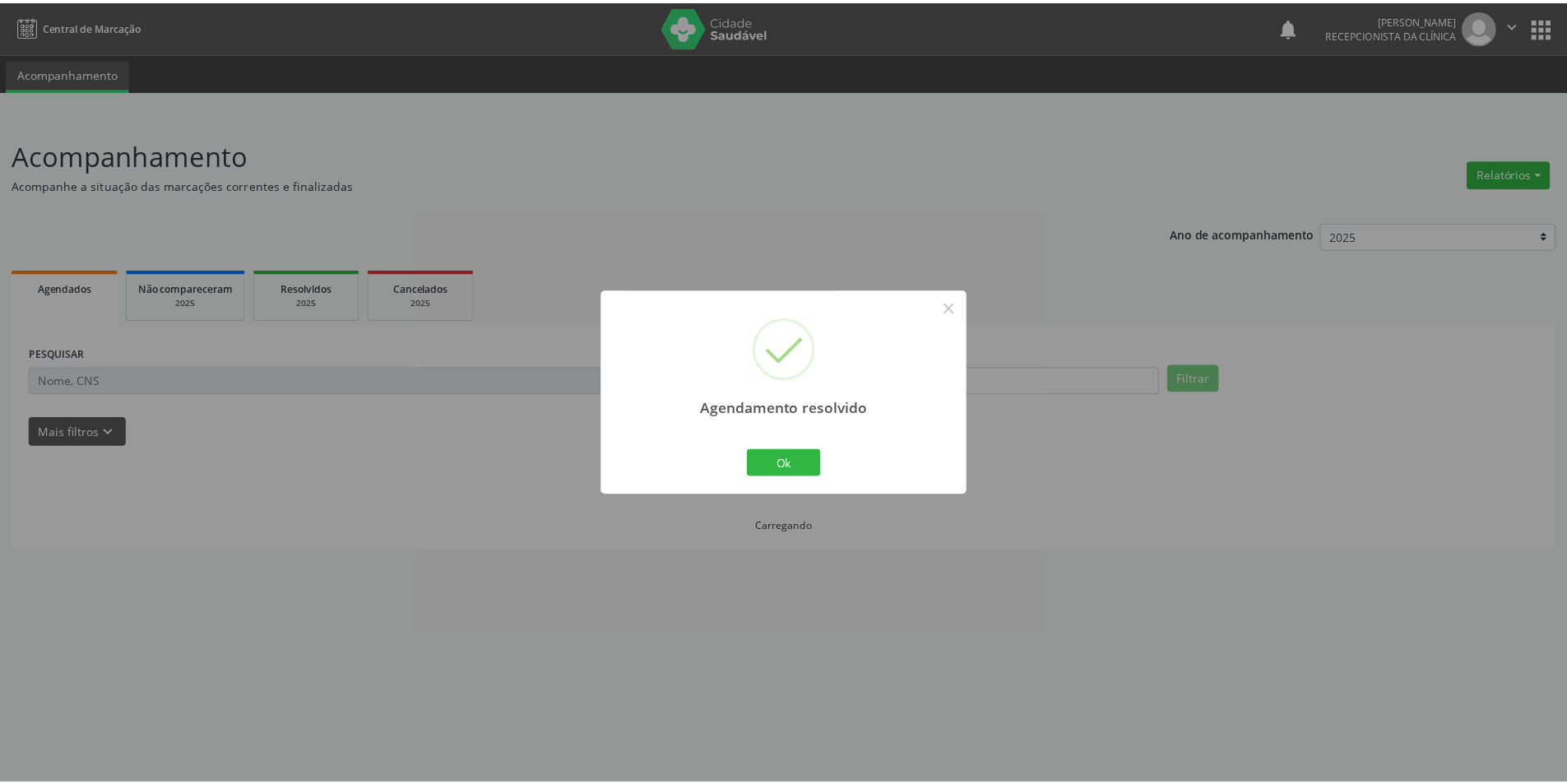
scroll to position [0, 0]
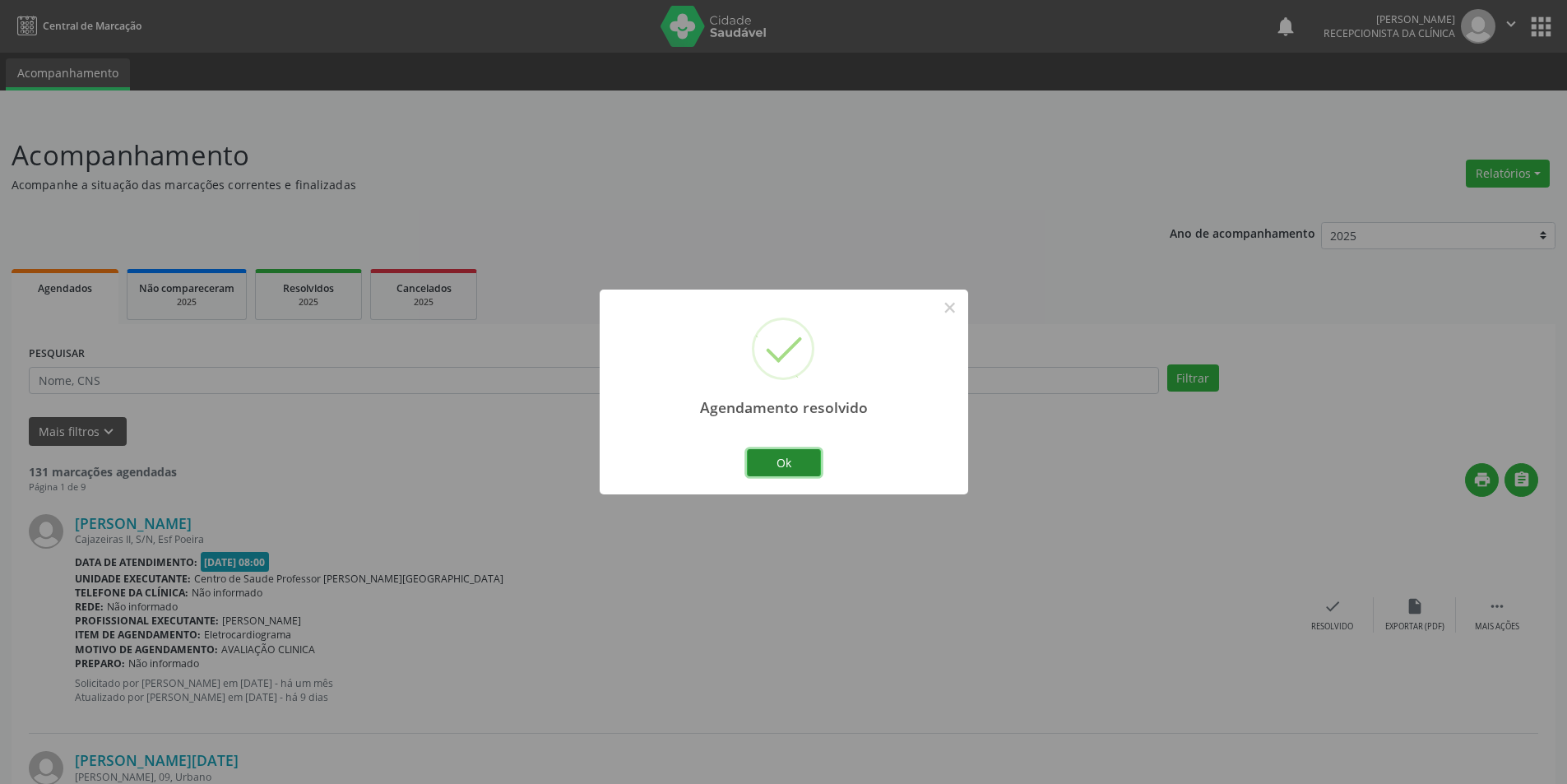
click at [805, 464] on button "Ok" at bounding box center [784, 463] width 74 height 28
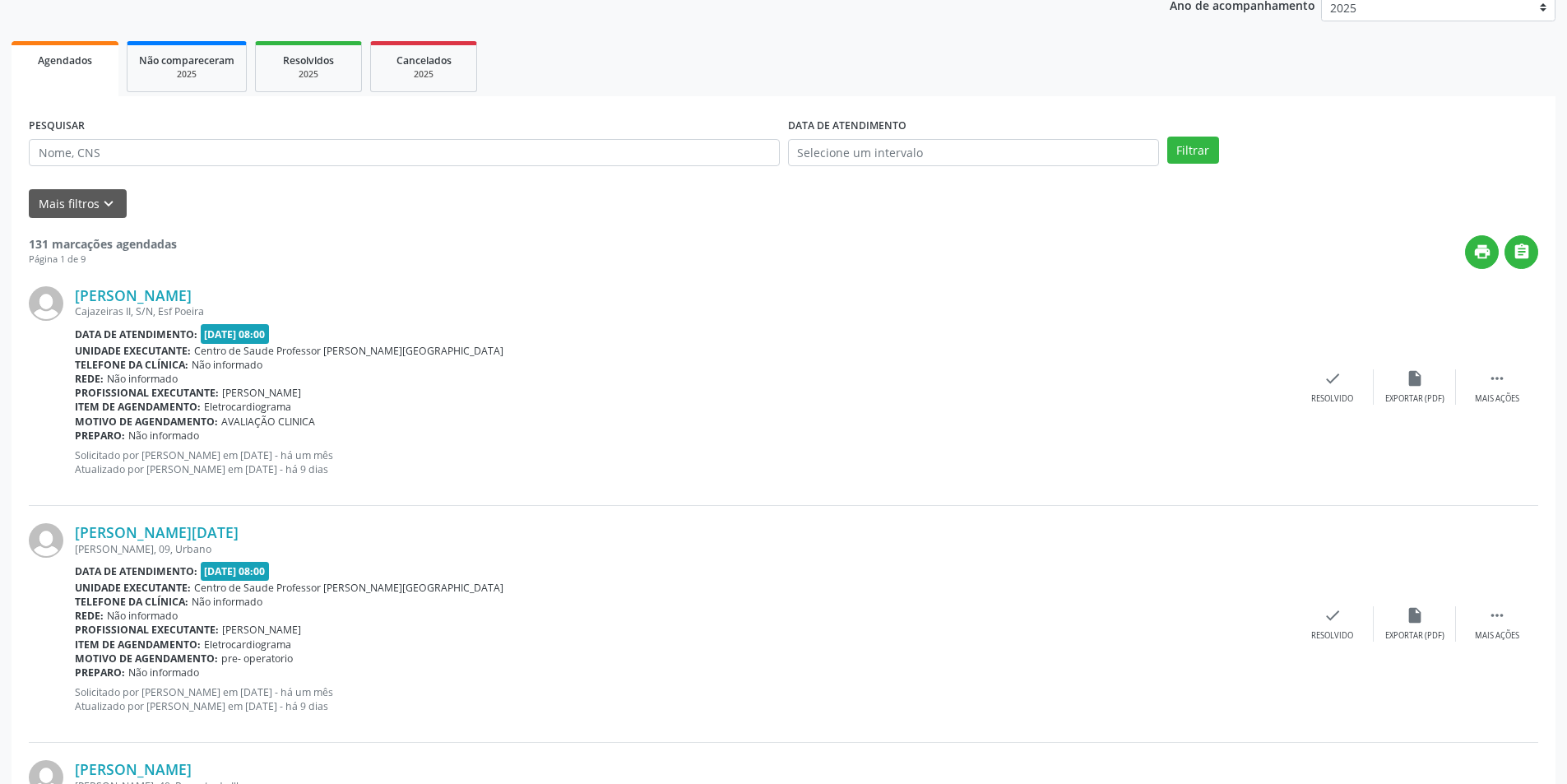
scroll to position [329, 0]
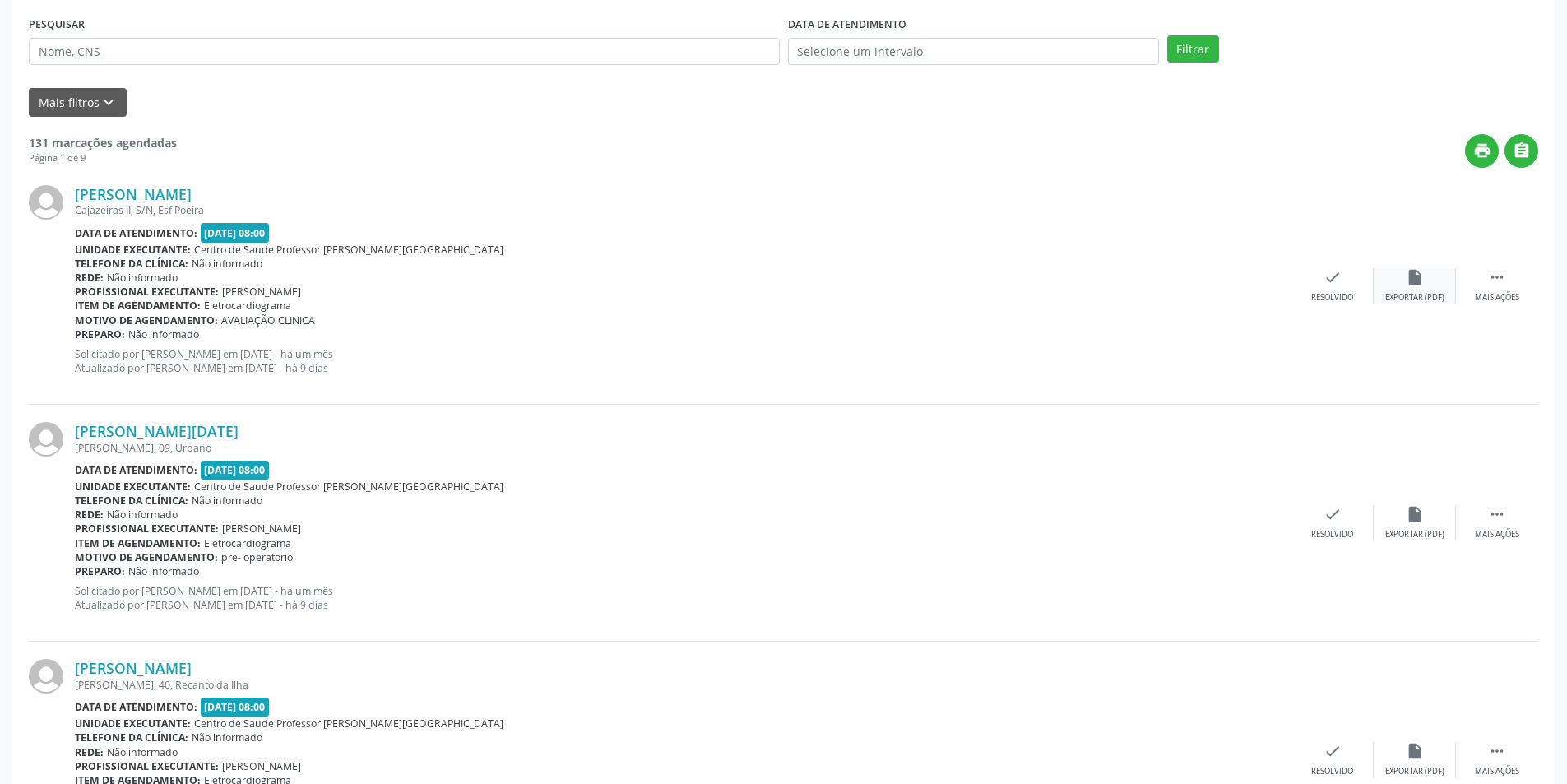
click at [1438, 300] on div "Exportar (PDF)" at bounding box center [1415, 297] width 59 height 11
click at [1421, 304] on div "[PERSON_NAME] [PERSON_NAME], S/N, Esf Poeira Data de atendimento: [DATE] 08:00 …" at bounding box center [784, 285] width 1510 height 237
click at [1406, 288] on div "insert_drive_file Exportar (PDF)" at bounding box center [1415, 285] width 82 height 35
click at [1415, 279] on icon "insert_drive_file" at bounding box center [1415, 277] width 19 height 18
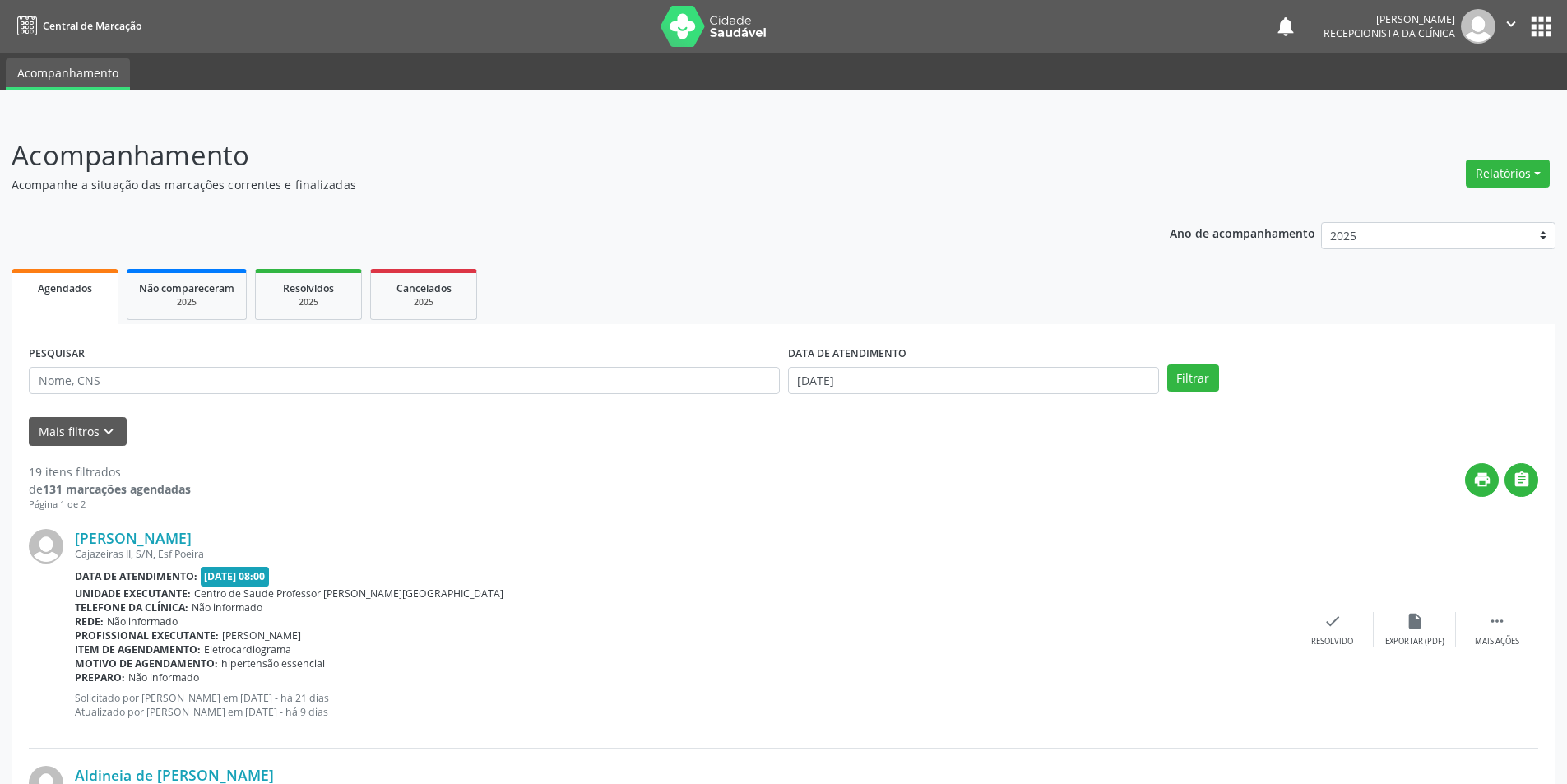
scroll to position [82, 0]
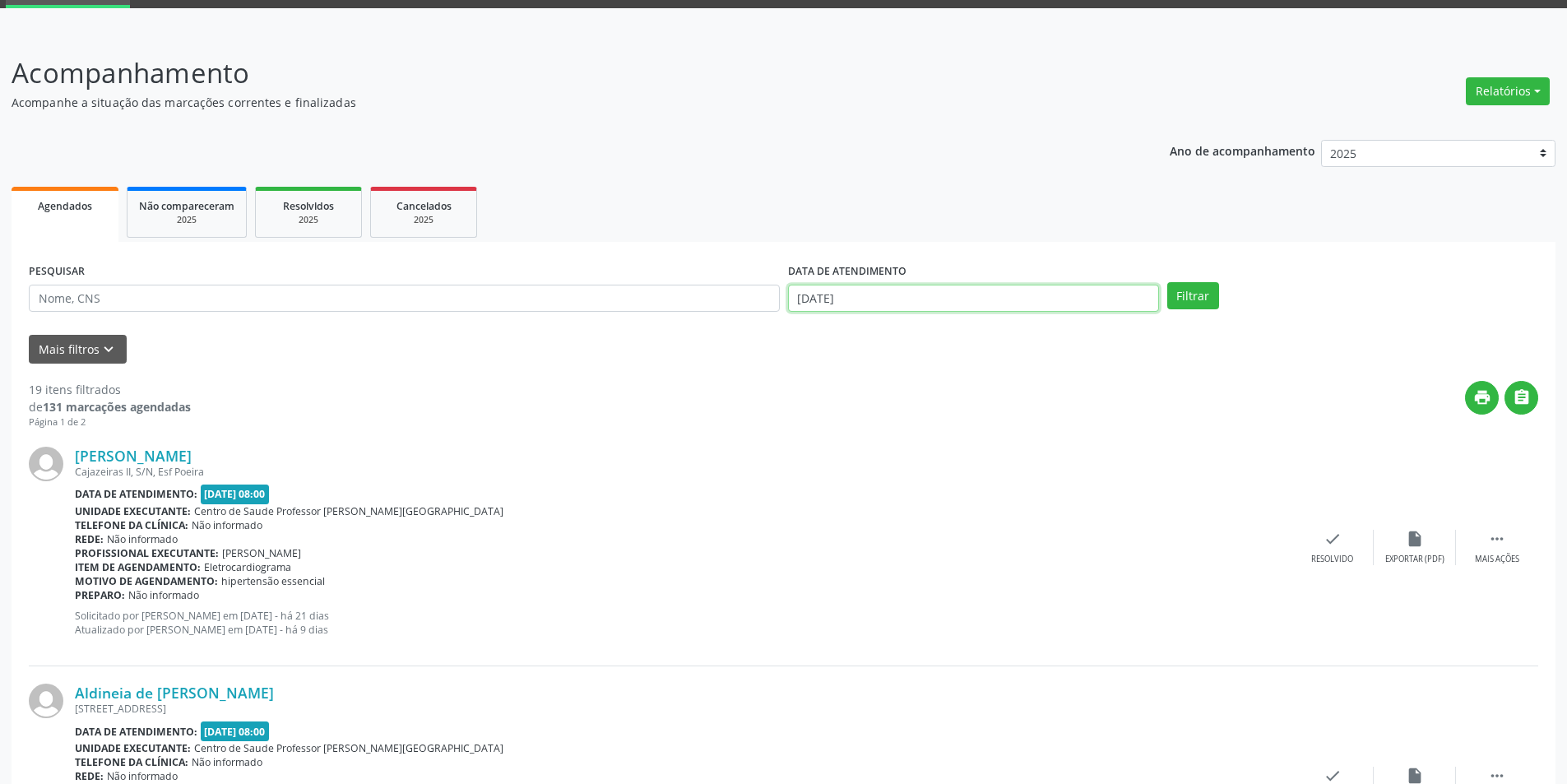
click at [1088, 300] on input "27/08/2025" at bounding box center [973, 299] width 371 height 28
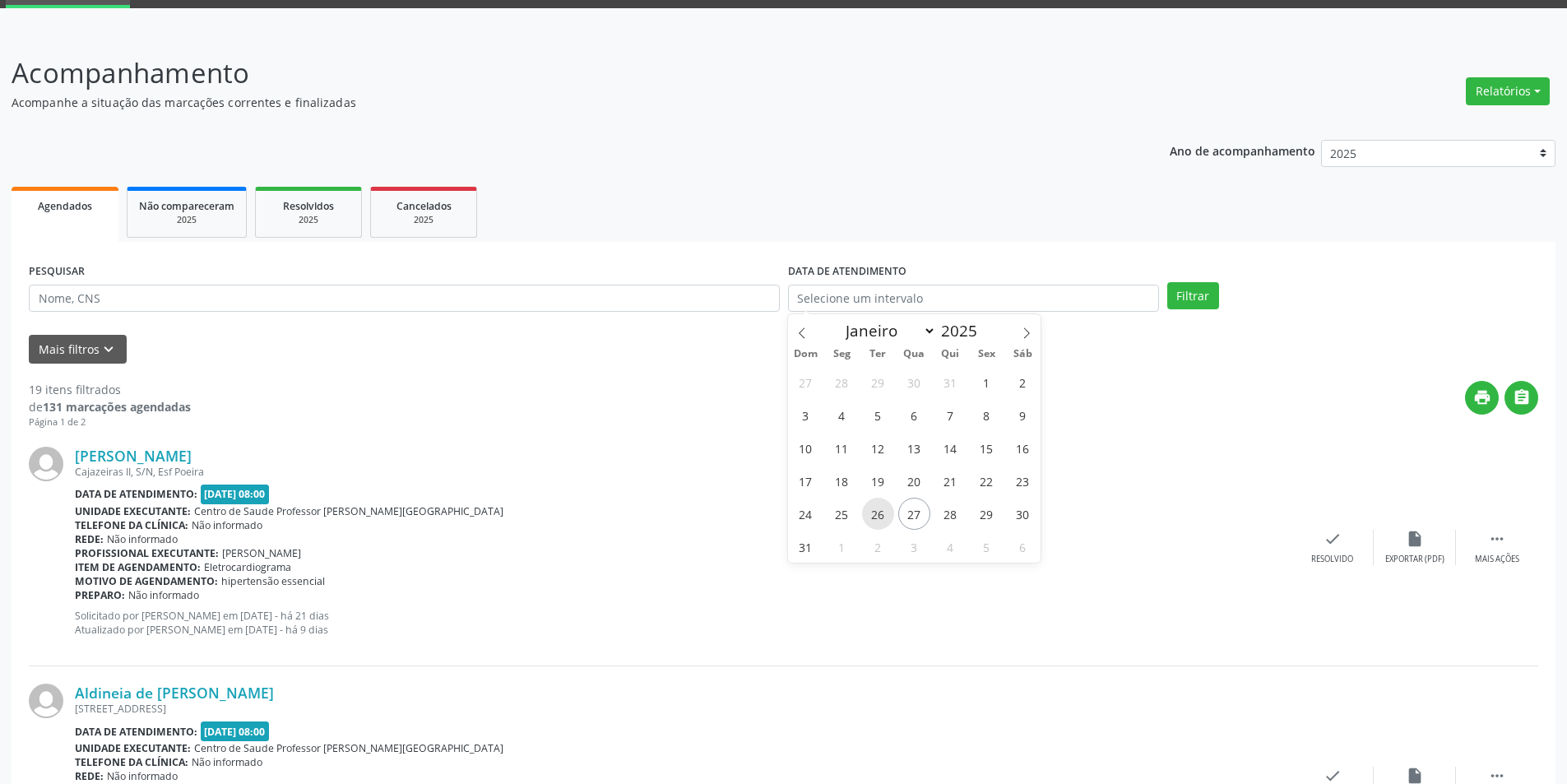
click at [876, 517] on span "26" at bounding box center [878, 514] width 32 height 32
type input "26/08/2025"
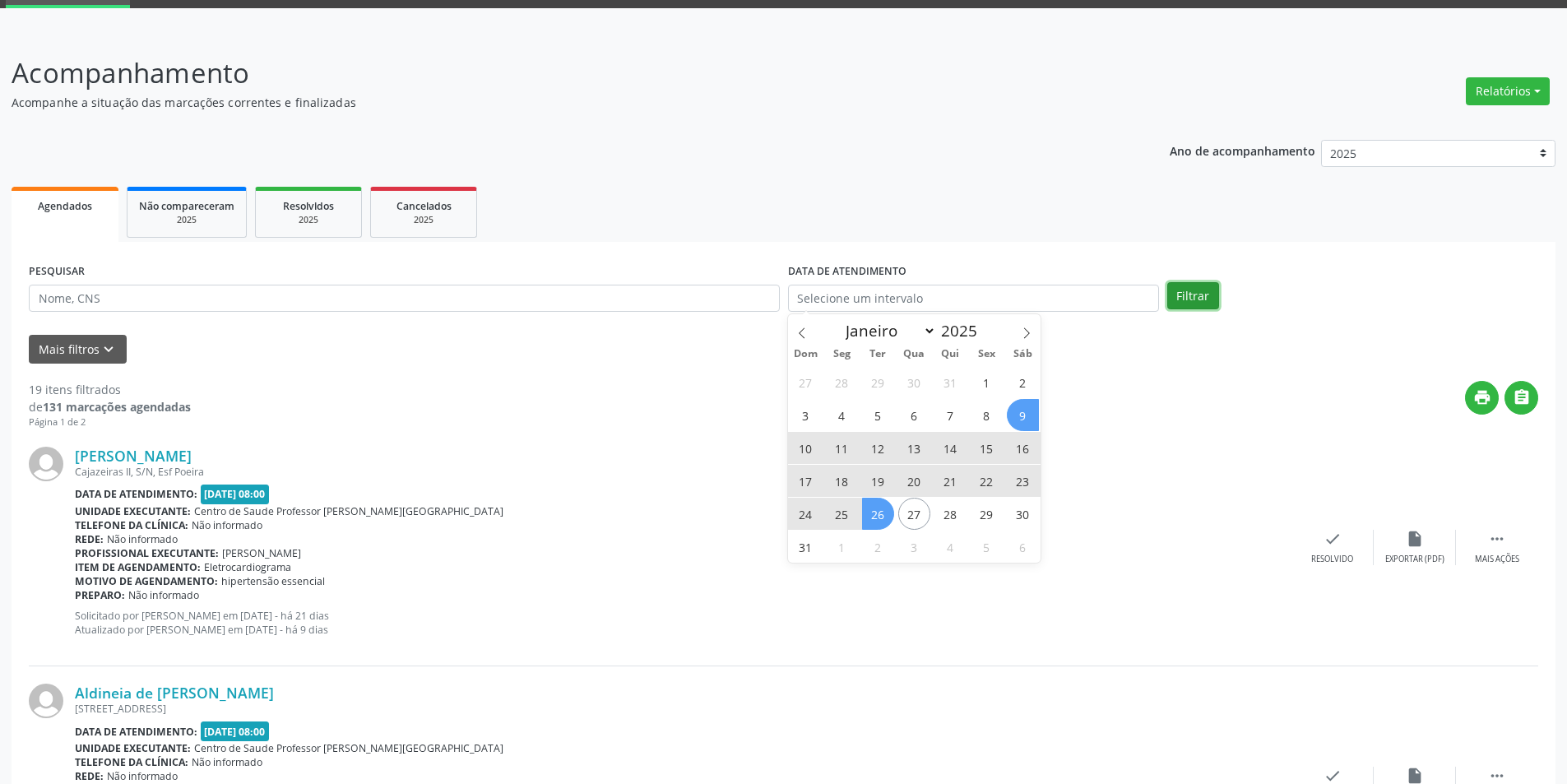
click at [1185, 294] on button "Filtrar" at bounding box center [1193, 296] width 52 height 28
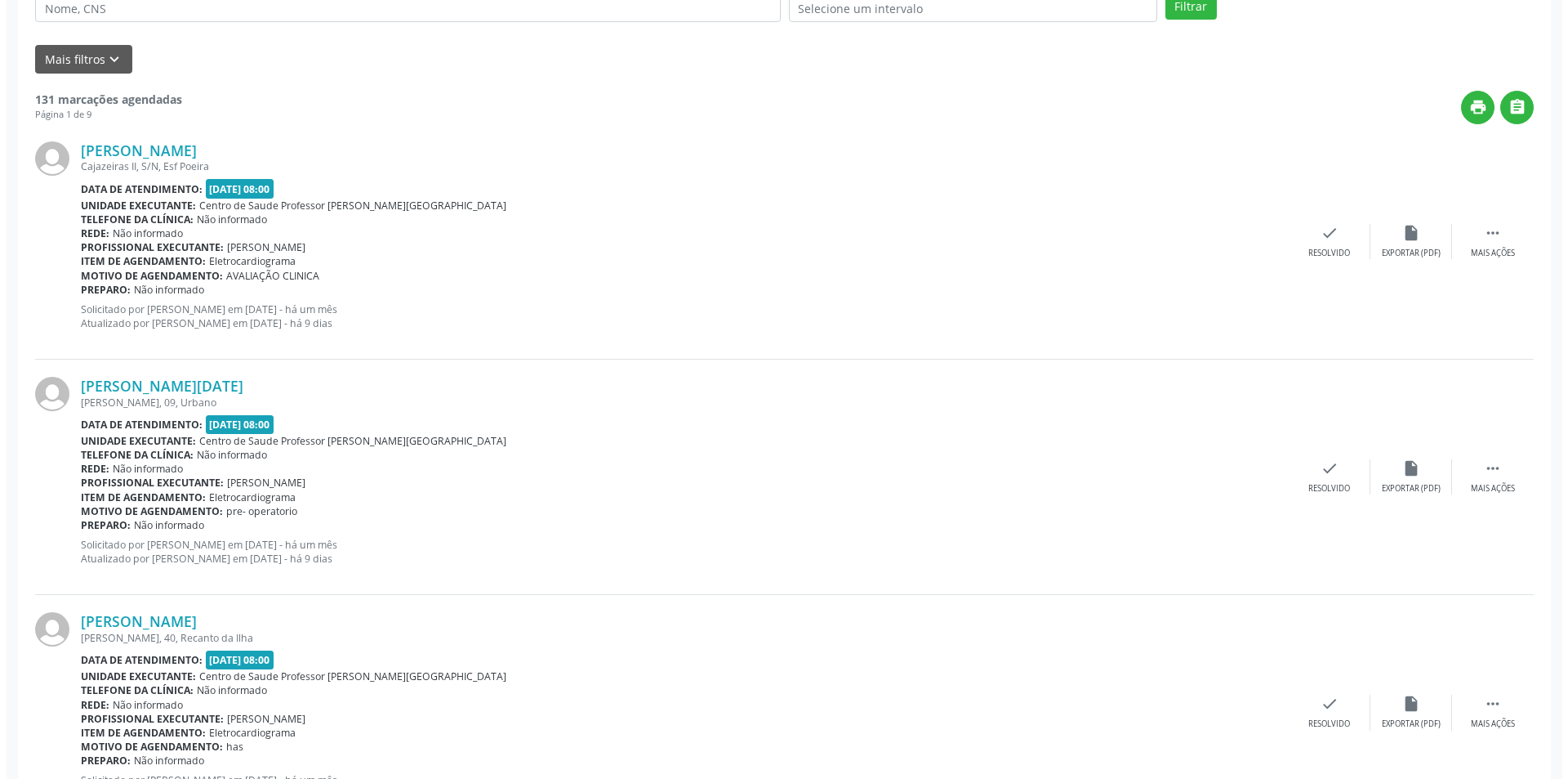
scroll to position [409, 0]
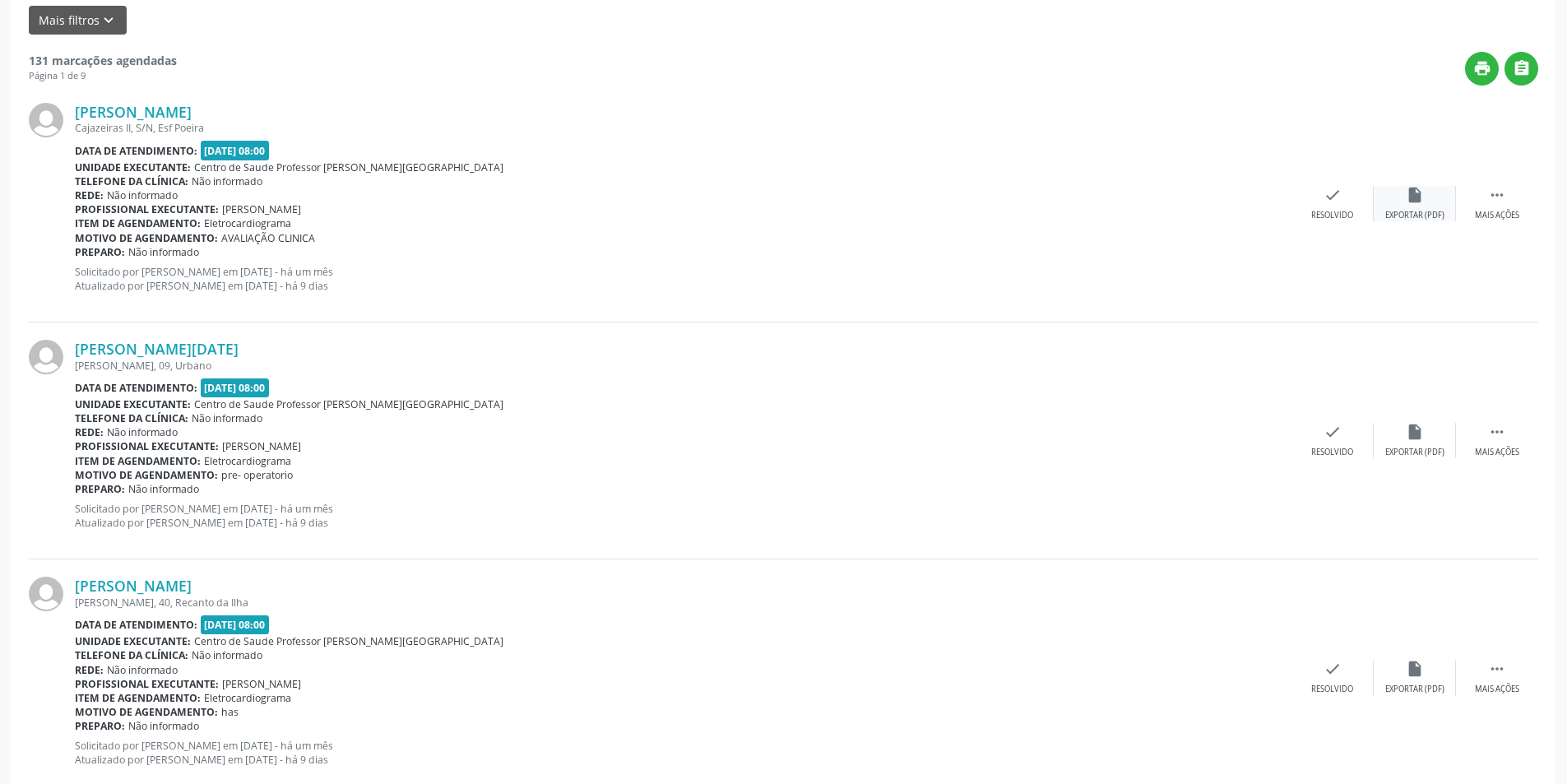
click at [1427, 203] on div "insert_drive_file Exportar (PDF)" at bounding box center [1415, 203] width 82 height 35
click at [1318, 200] on div "check Resolvido" at bounding box center [1333, 203] width 82 height 35
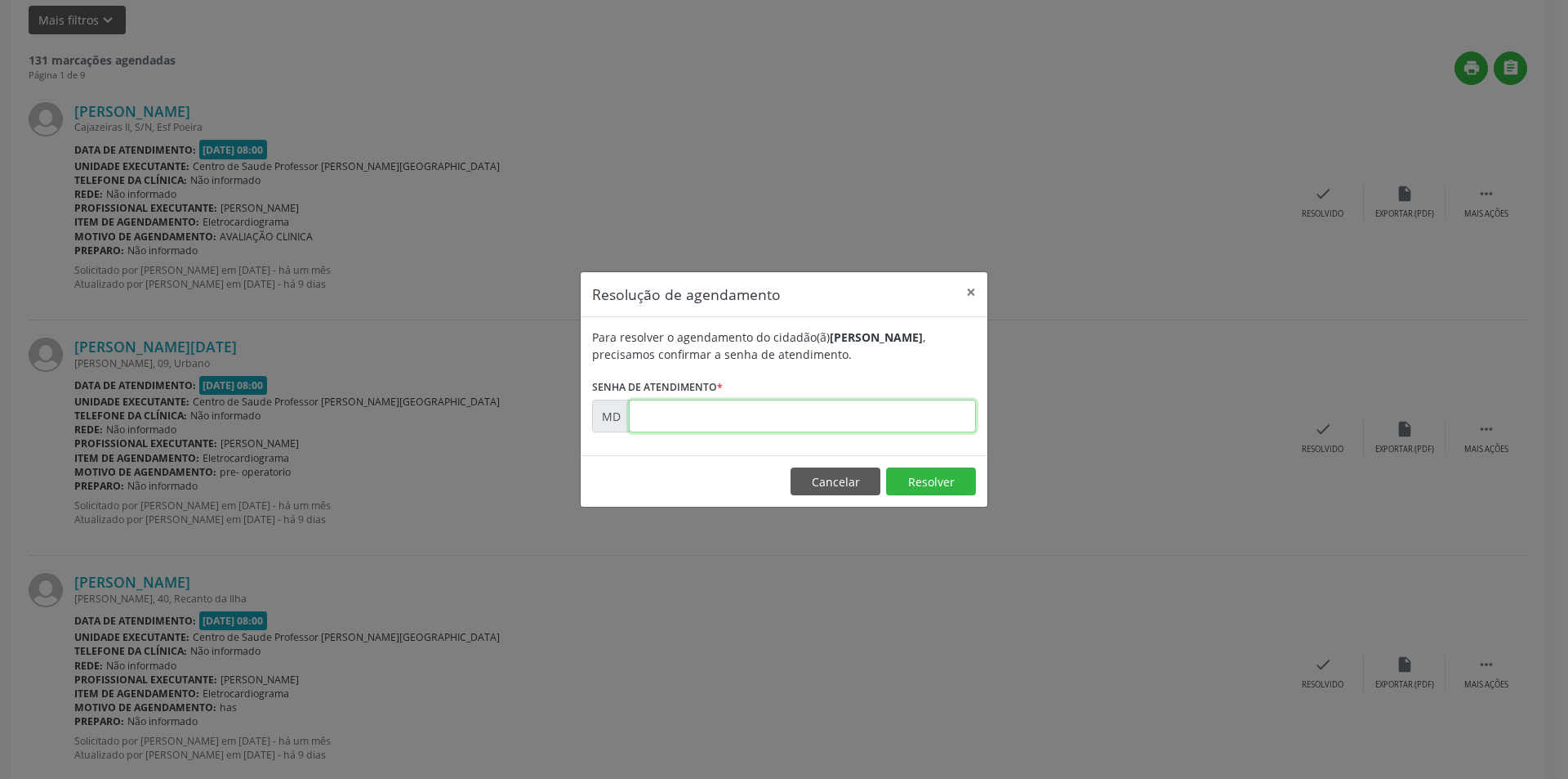
paste input "00002828"
type input "00002828"
click at [917, 486] on button "Resolver" at bounding box center [931, 481] width 90 height 28
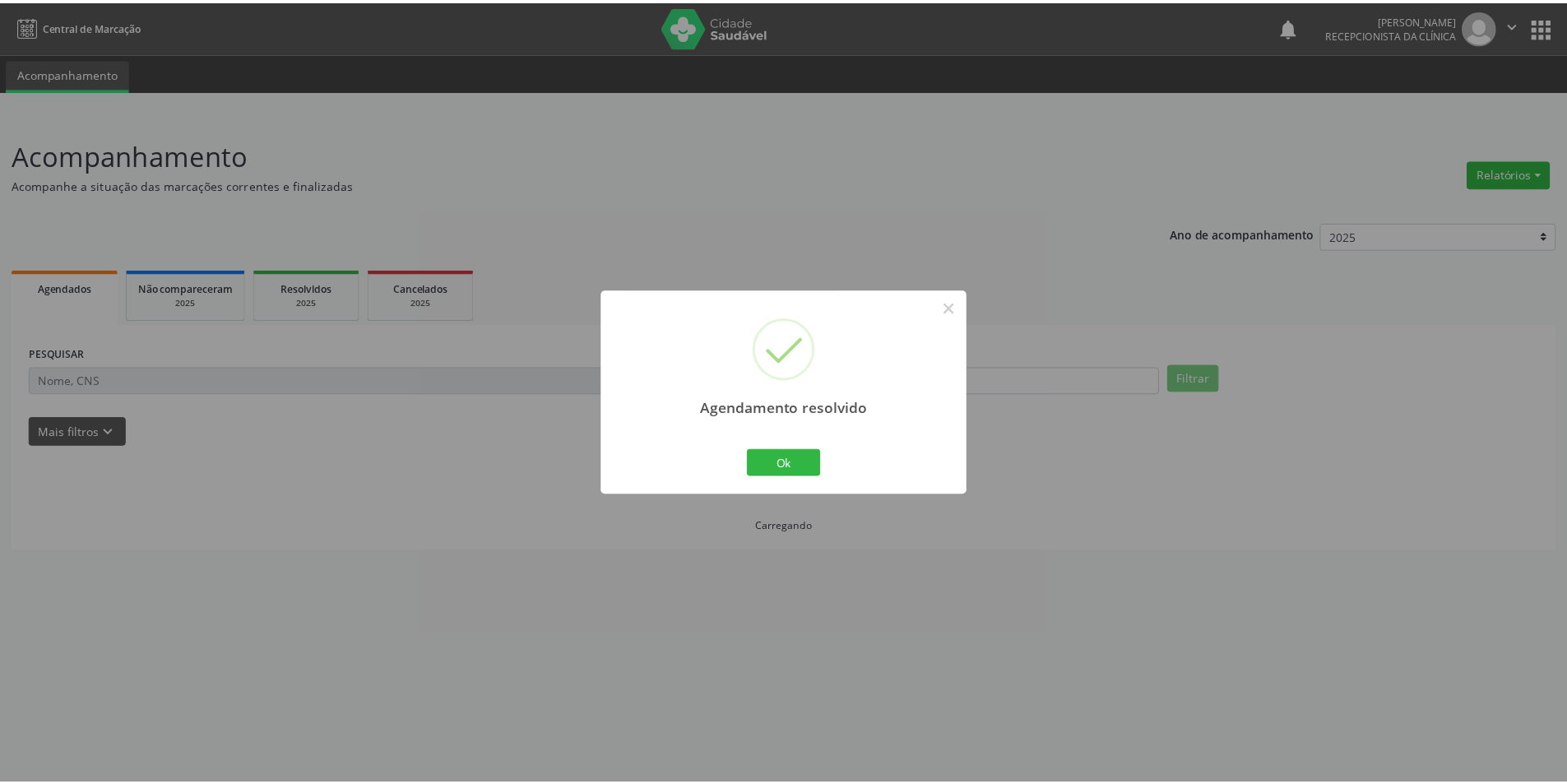
scroll to position [0, 0]
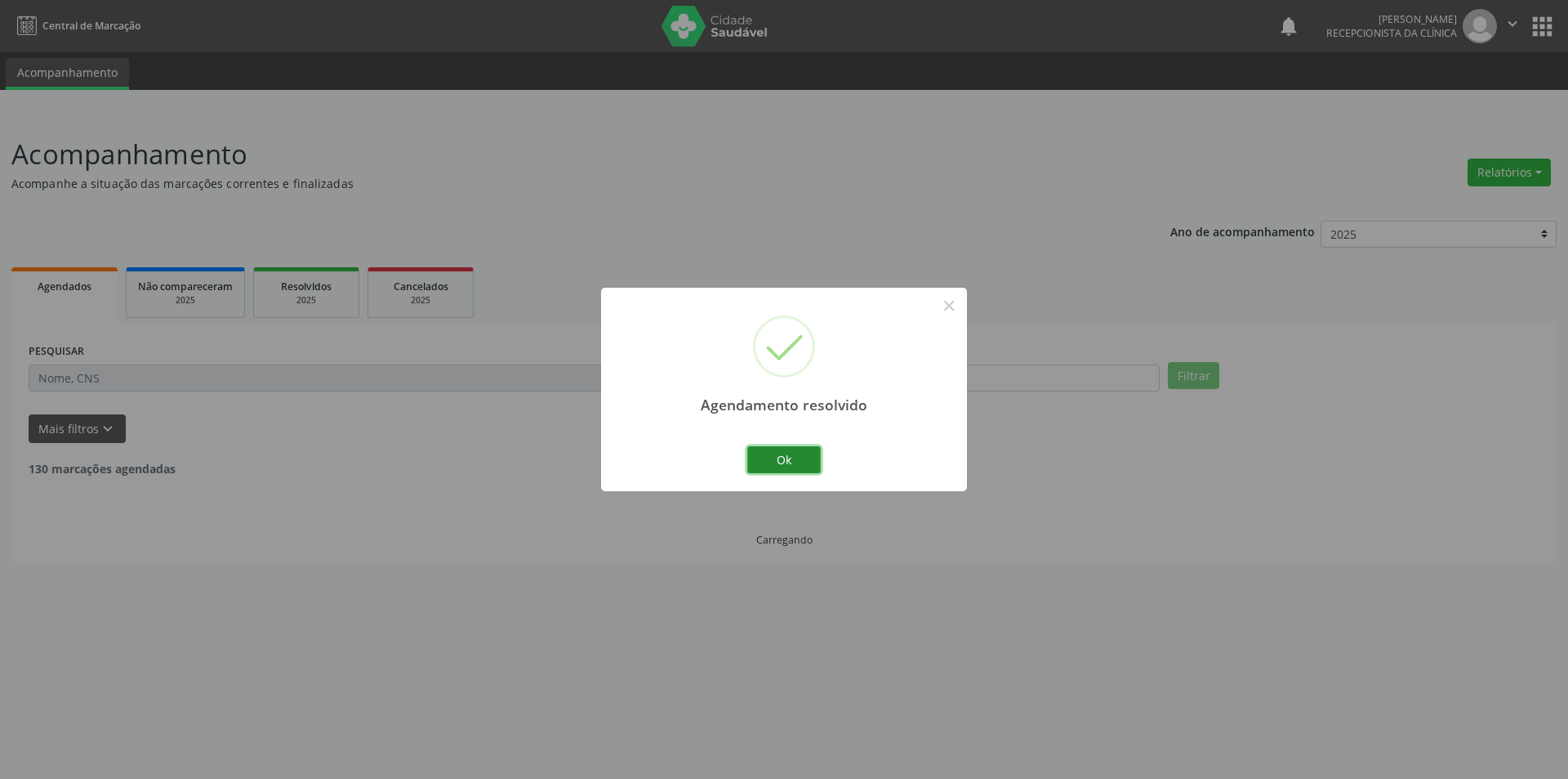
click at [802, 460] on button "Ok" at bounding box center [784, 460] width 74 height 28
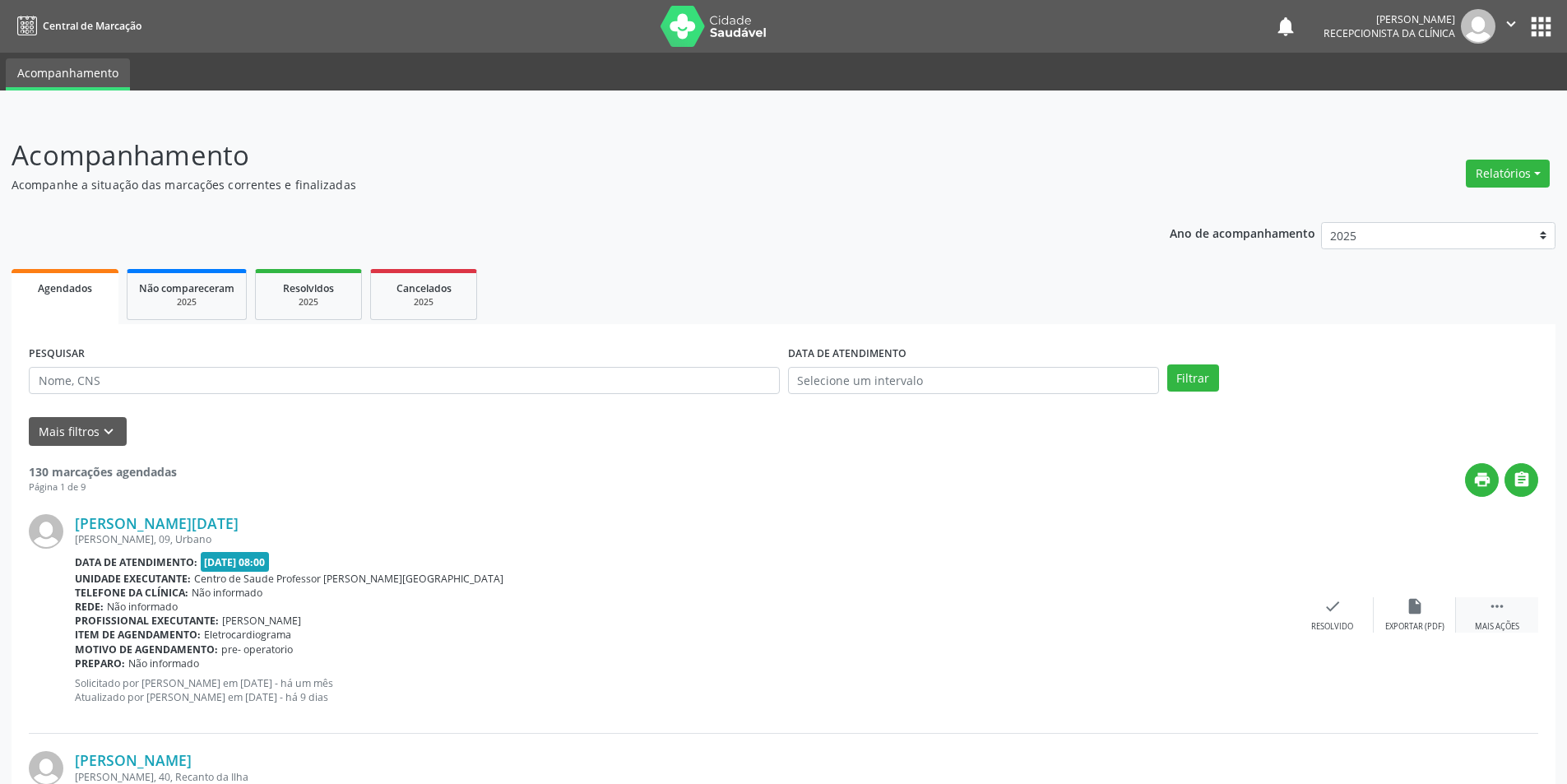
click at [1491, 617] on div " Mais ações" at bounding box center [1496, 615] width 82 height 35
click at [1417, 615] on div "alarm_off Não compareceu" at bounding box center [1415, 615] width 82 height 35
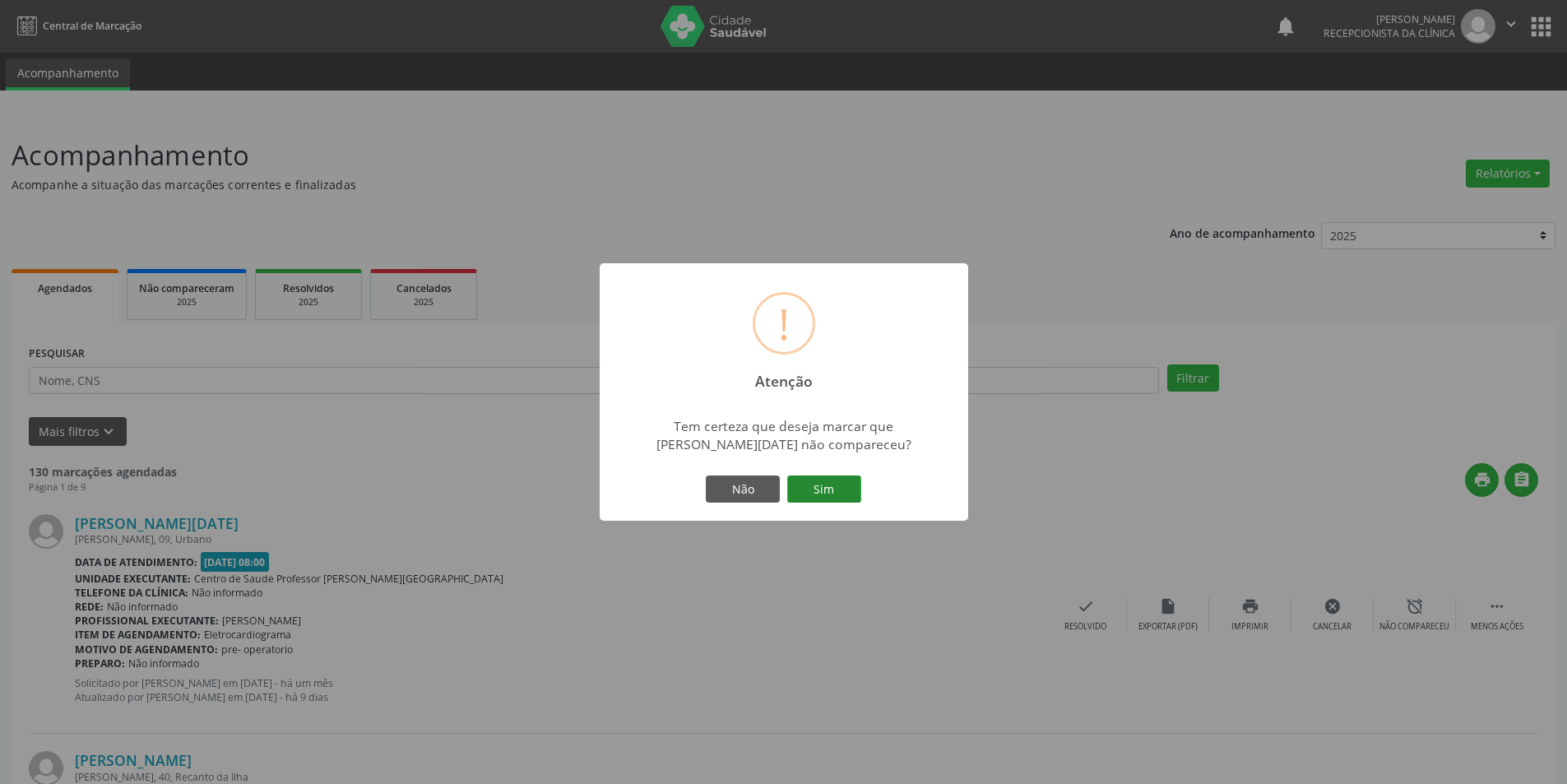
click at [820, 492] on button "Sim" at bounding box center [824, 490] width 74 height 28
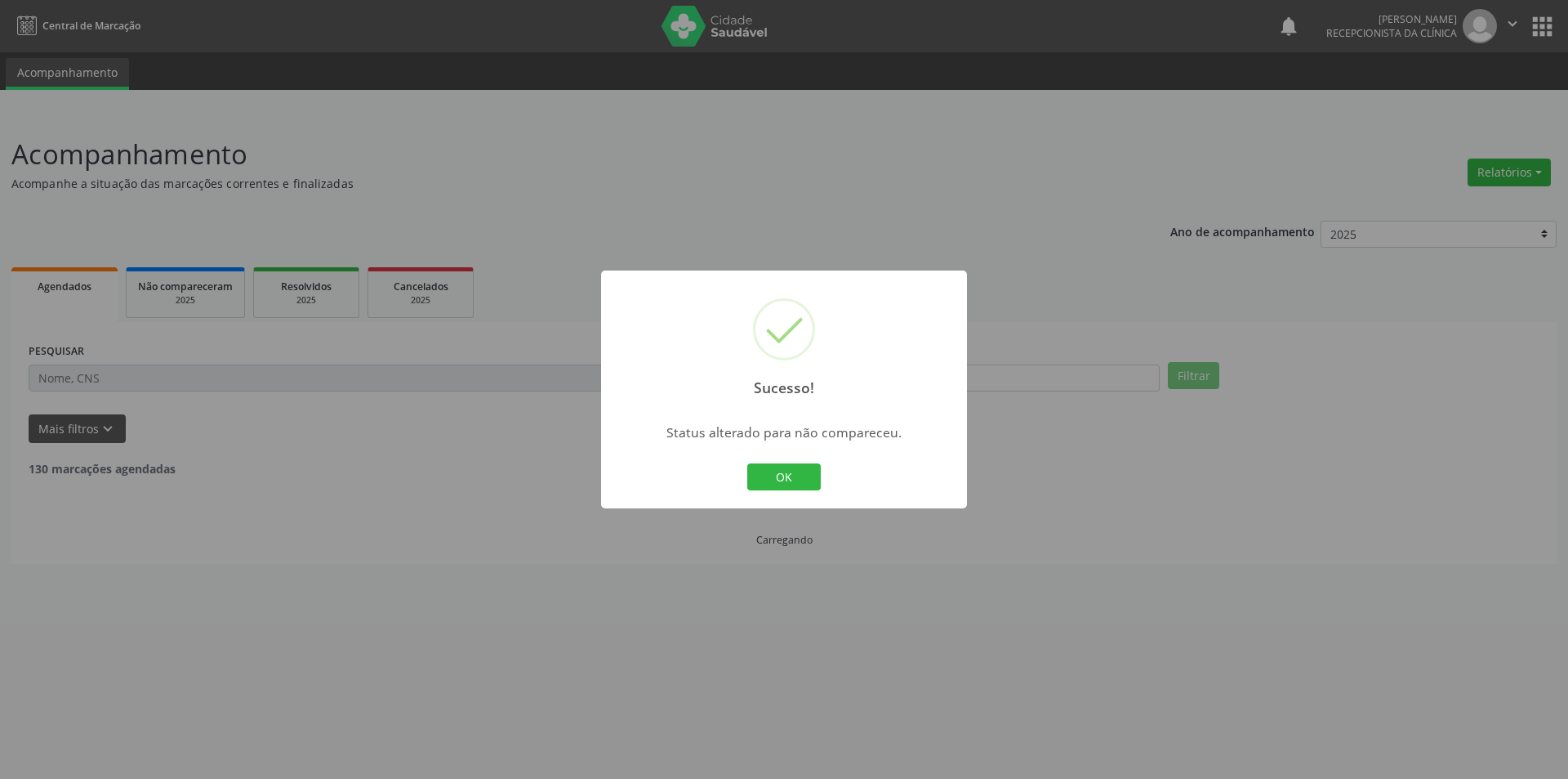
click at [781, 491] on div "OK Cancel" at bounding box center [784, 477] width 80 height 34
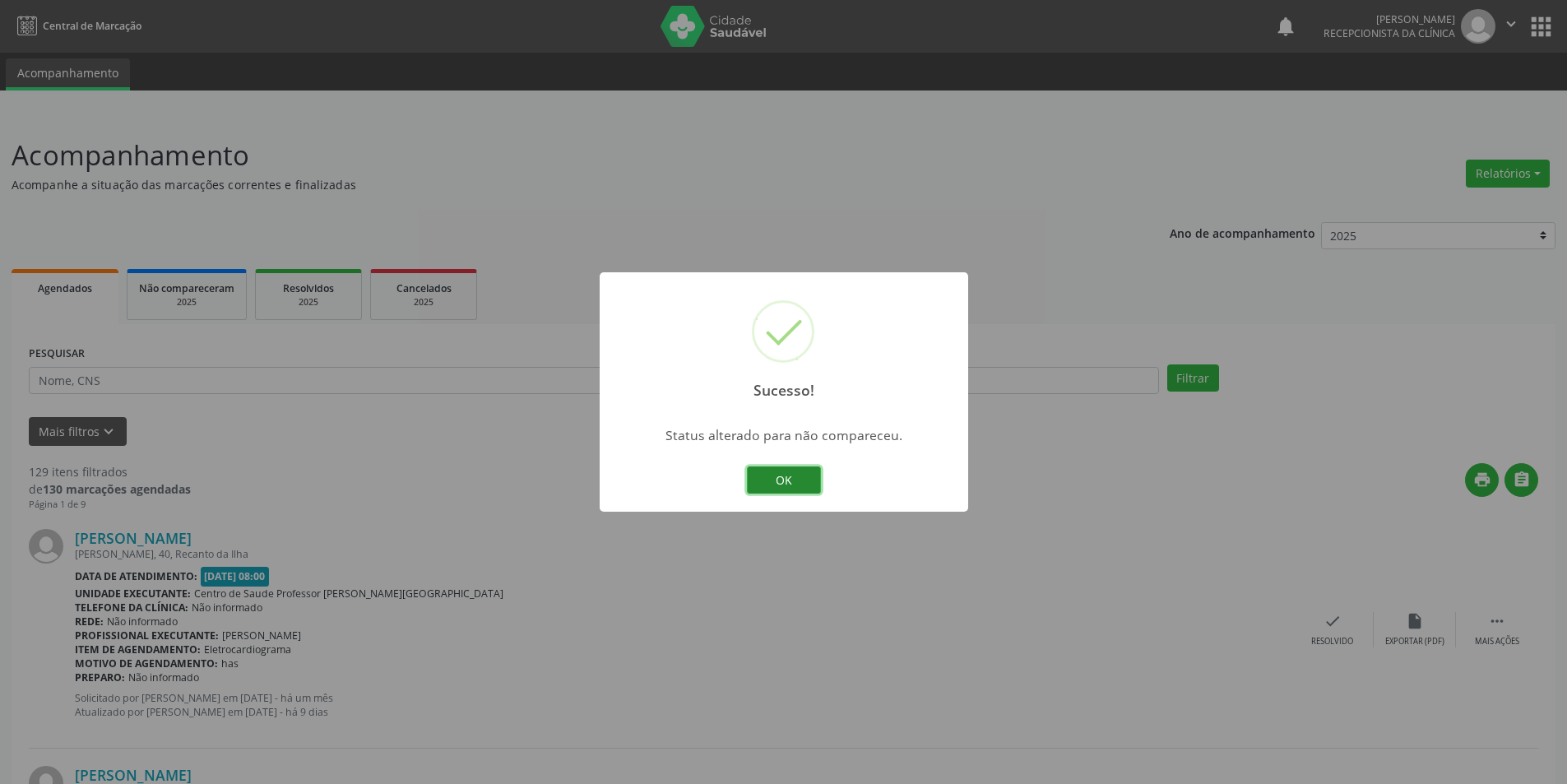
click at [789, 489] on button "OK" at bounding box center [784, 480] width 74 height 28
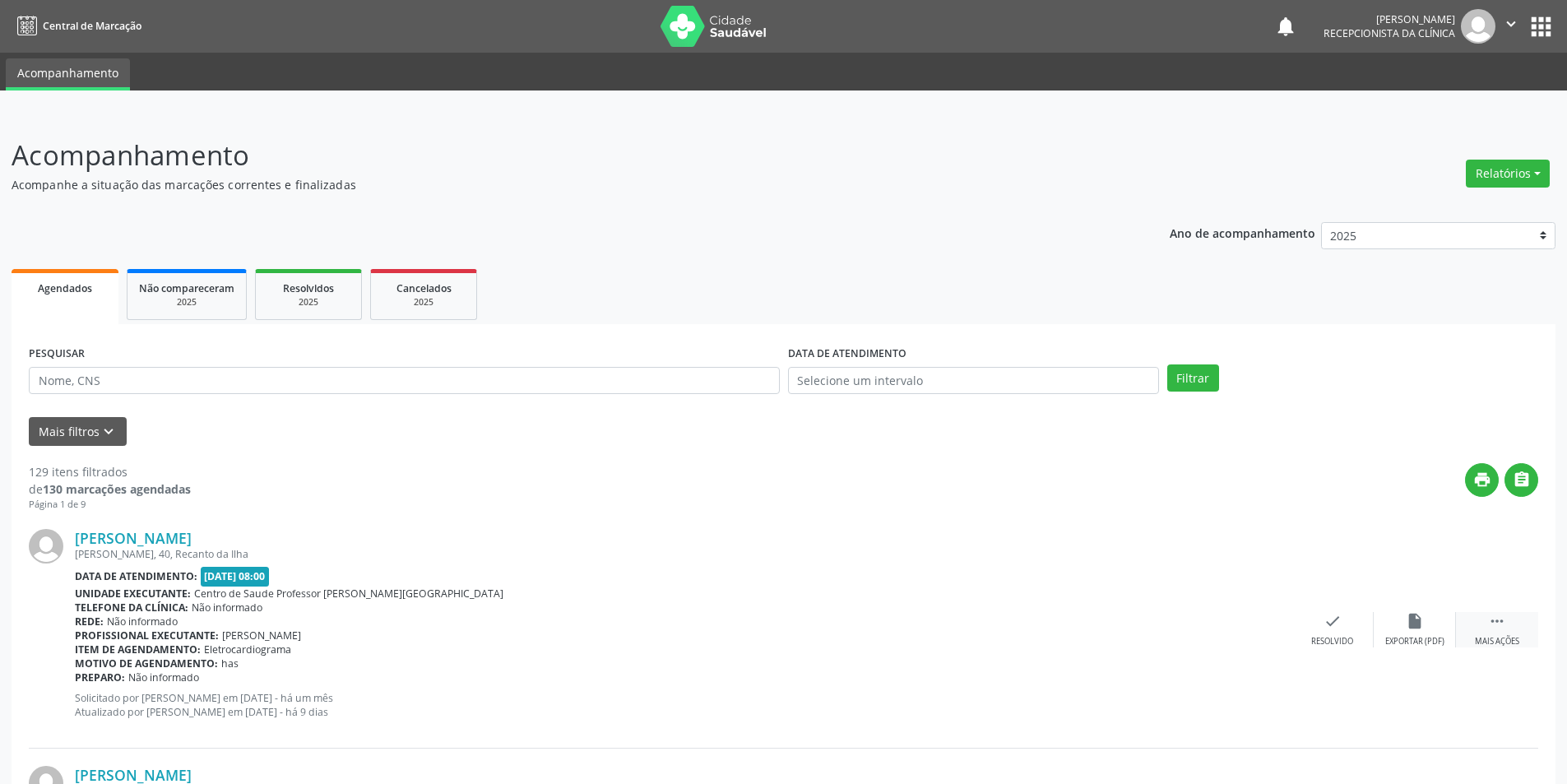
click at [1501, 640] on div "Mais ações" at bounding box center [1497, 641] width 44 height 11
click at [1396, 630] on div "alarm_off Não compareceu" at bounding box center [1415, 630] width 82 height 35
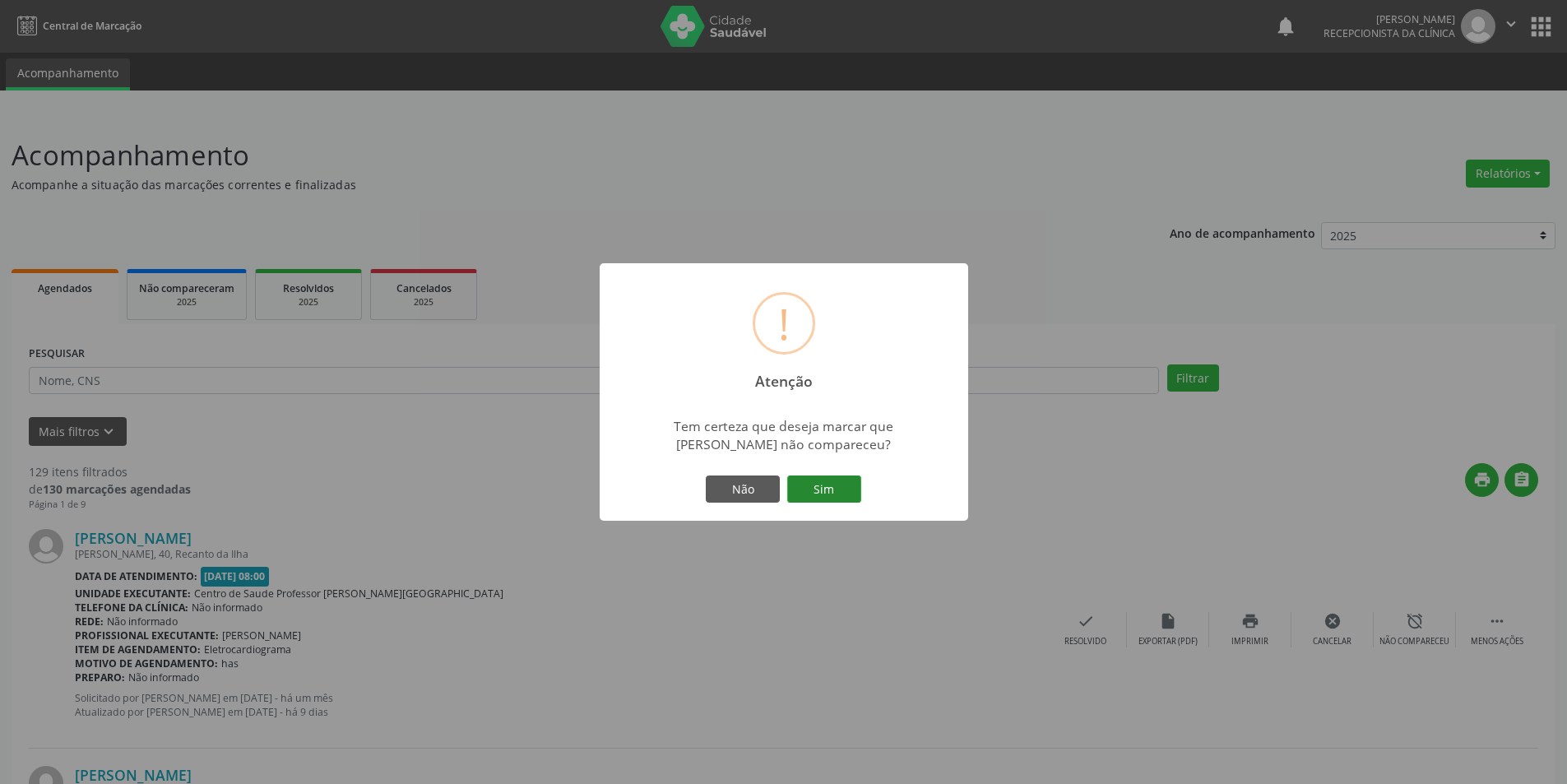
click at [798, 484] on button "Sim" at bounding box center [824, 490] width 74 height 28
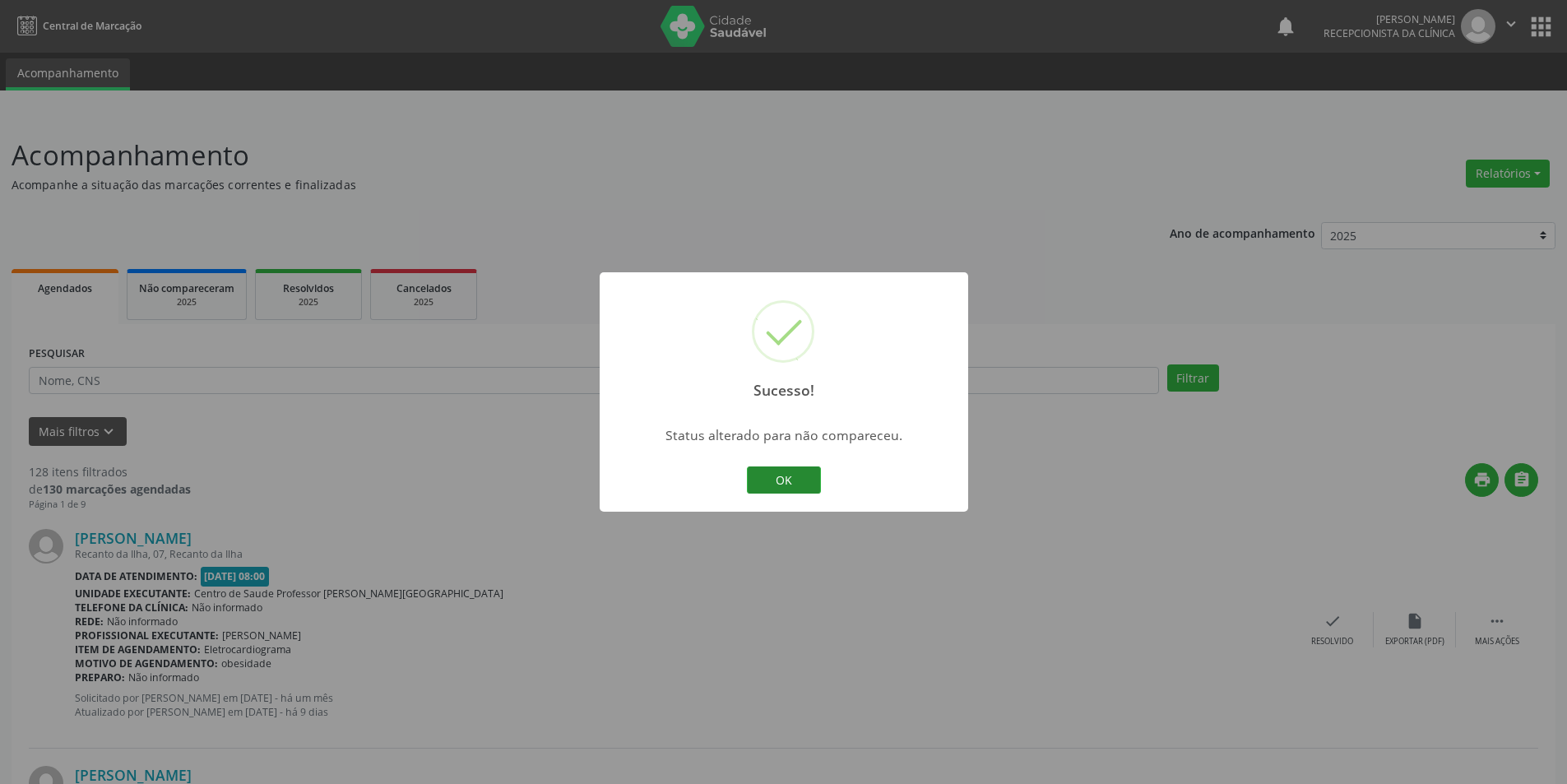
click at [797, 483] on button "OK" at bounding box center [784, 480] width 74 height 28
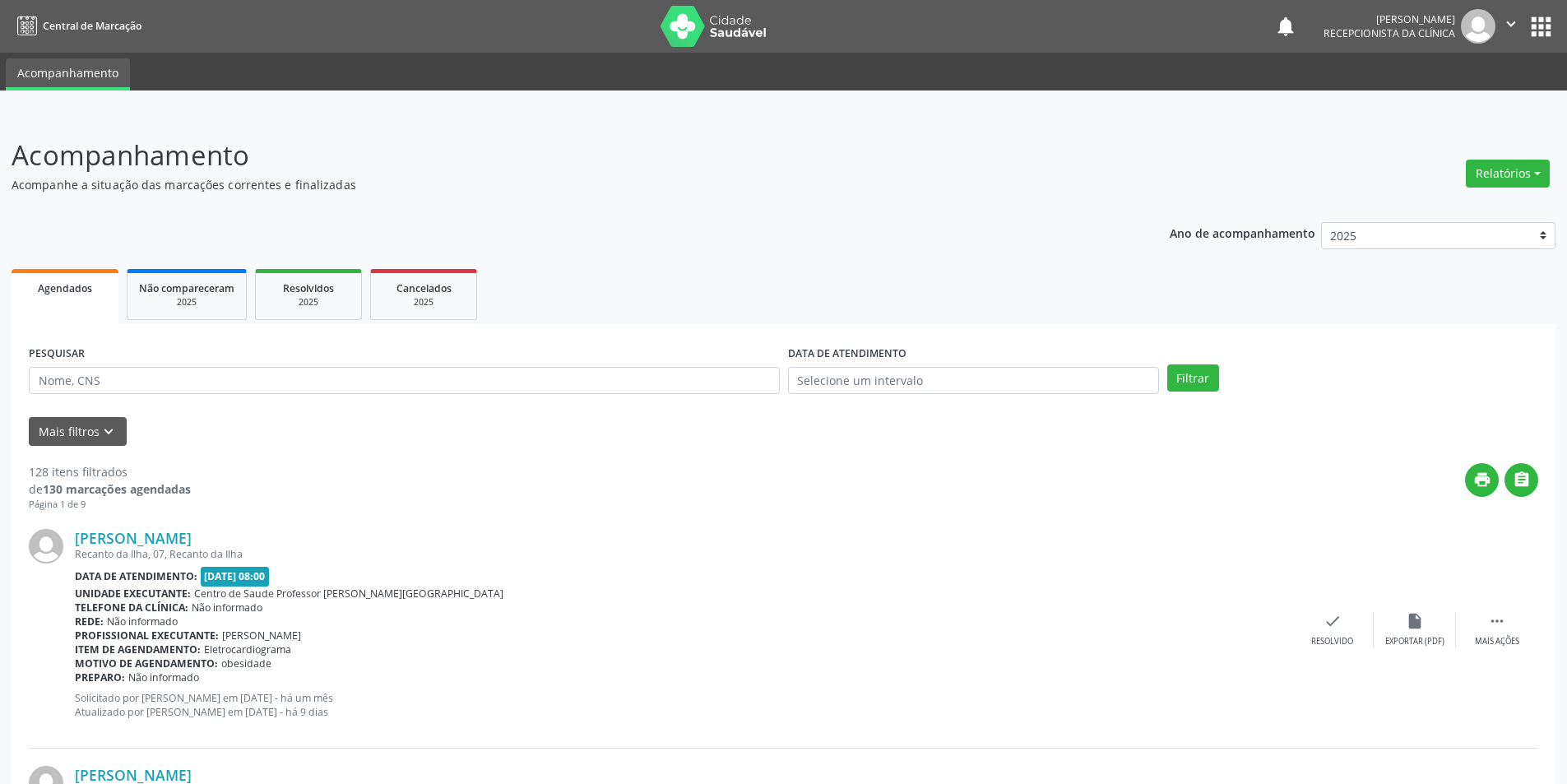
click at [1519, 647] on div "Maria Aparecida Pereira Lopes Recanto da Ilha, 07, Recanto da Ilha Data de aten…" at bounding box center [784, 630] width 1510 height 237
click at [1501, 632] on div " Mais ações" at bounding box center [1496, 630] width 82 height 35
click at [1422, 625] on icon "alarm_off" at bounding box center [1415, 621] width 19 height 18
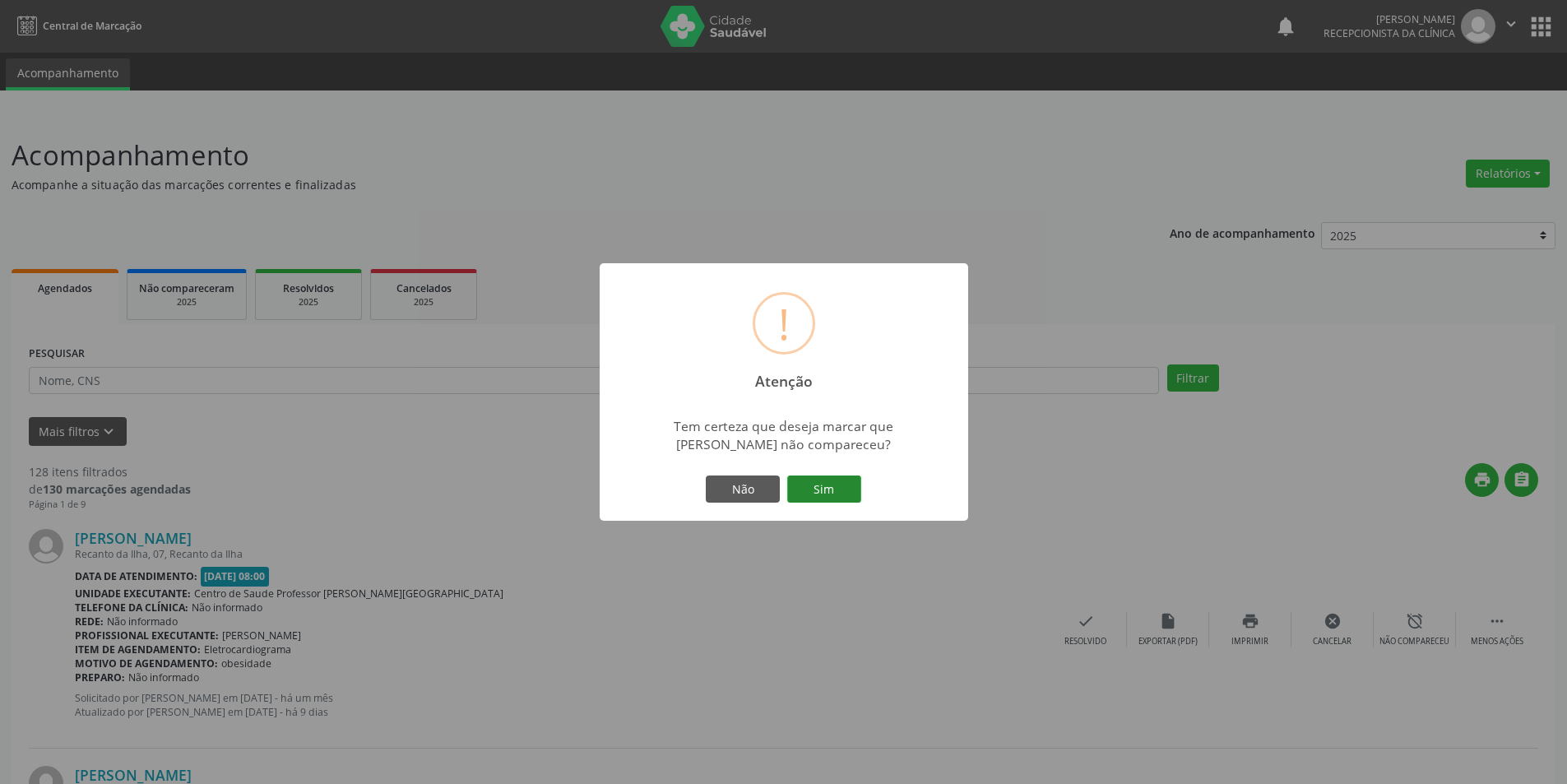
click at [852, 498] on button "Sim" at bounding box center [824, 490] width 74 height 28
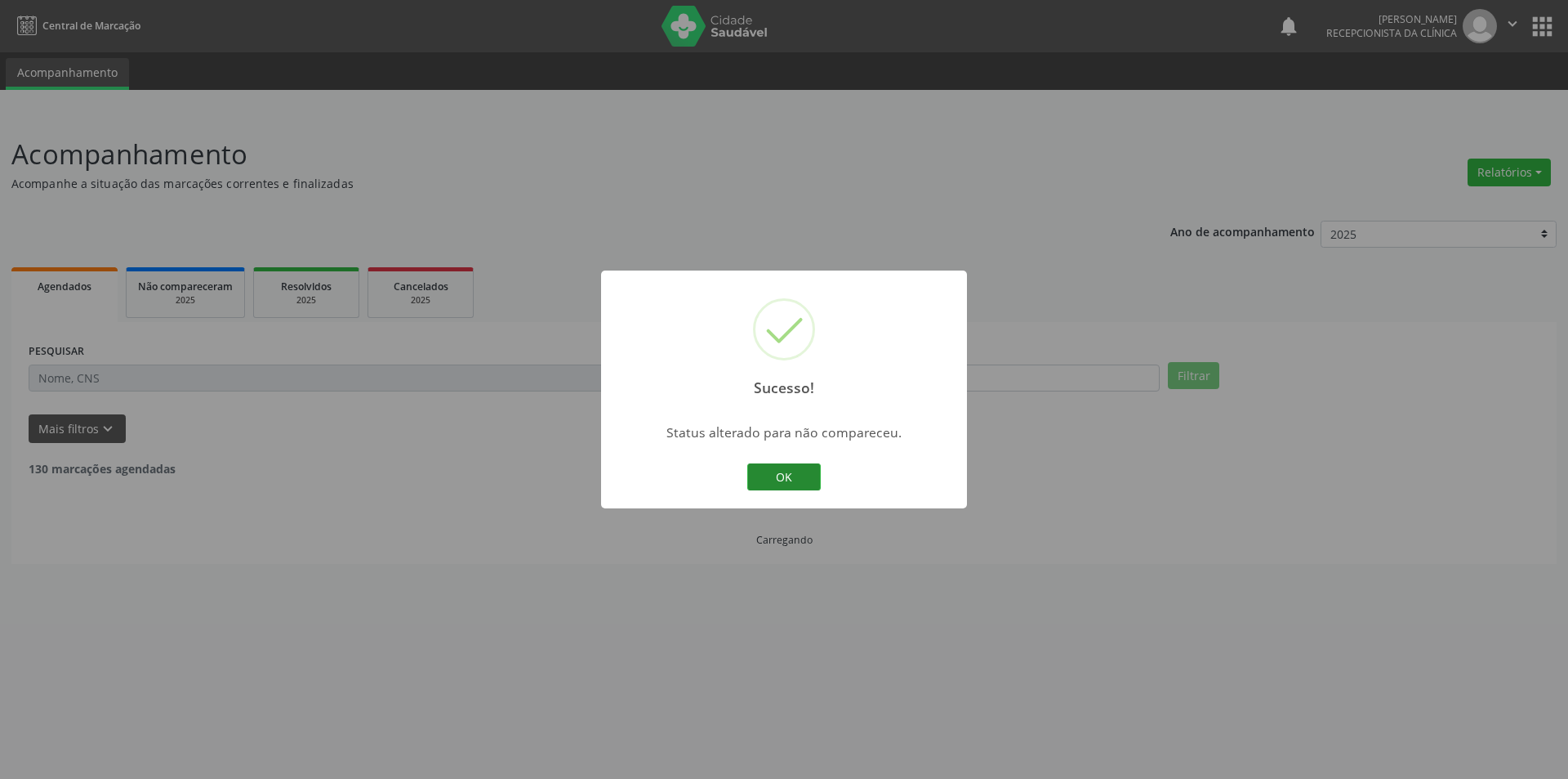
click at [767, 485] on button "OK" at bounding box center [784, 477] width 74 height 28
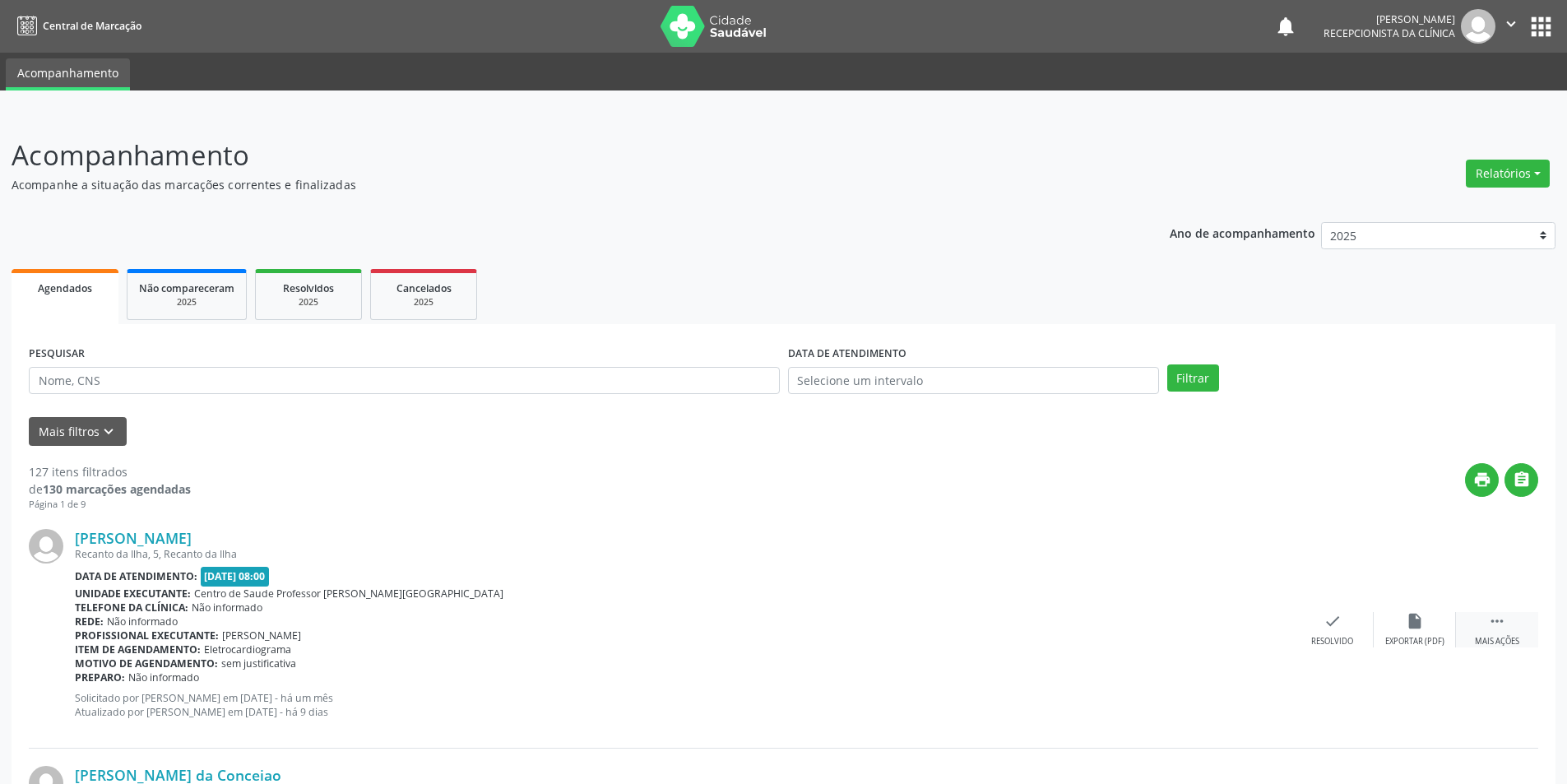
click at [1509, 621] on div " Mais ações" at bounding box center [1496, 630] width 82 height 35
click at [1430, 624] on div "alarm_off Não compareceu" at bounding box center [1415, 630] width 82 height 35
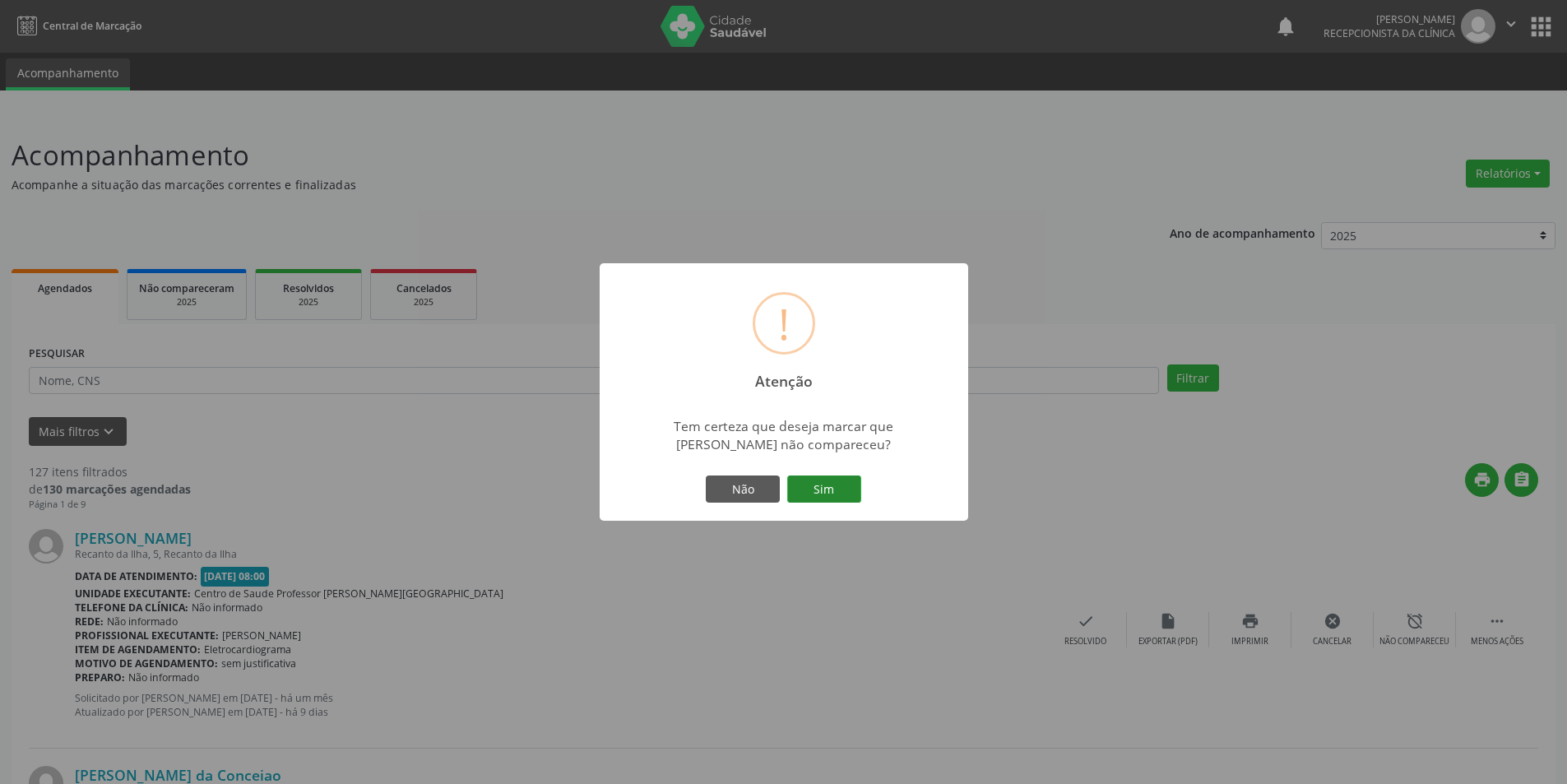
click at [832, 502] on div "Não Sim" at bounding box center [784, 489] width 163 height 34
click at [838, 491] on button "Sim" at bounding box center [824, 490] width 74 height 28
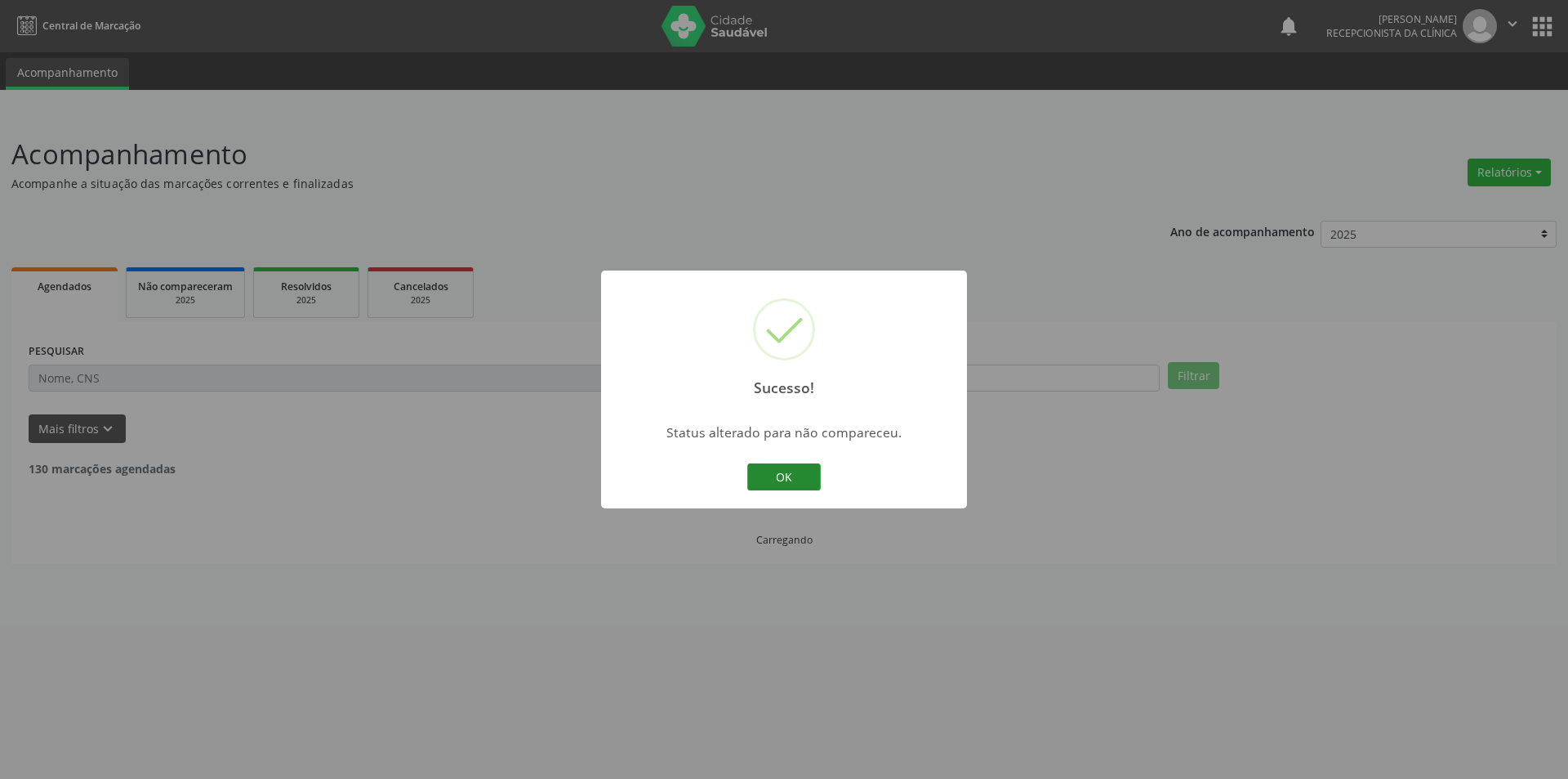
click at [797, 478] on button "OK" at bounding box center [784, 477] width 74 height 28
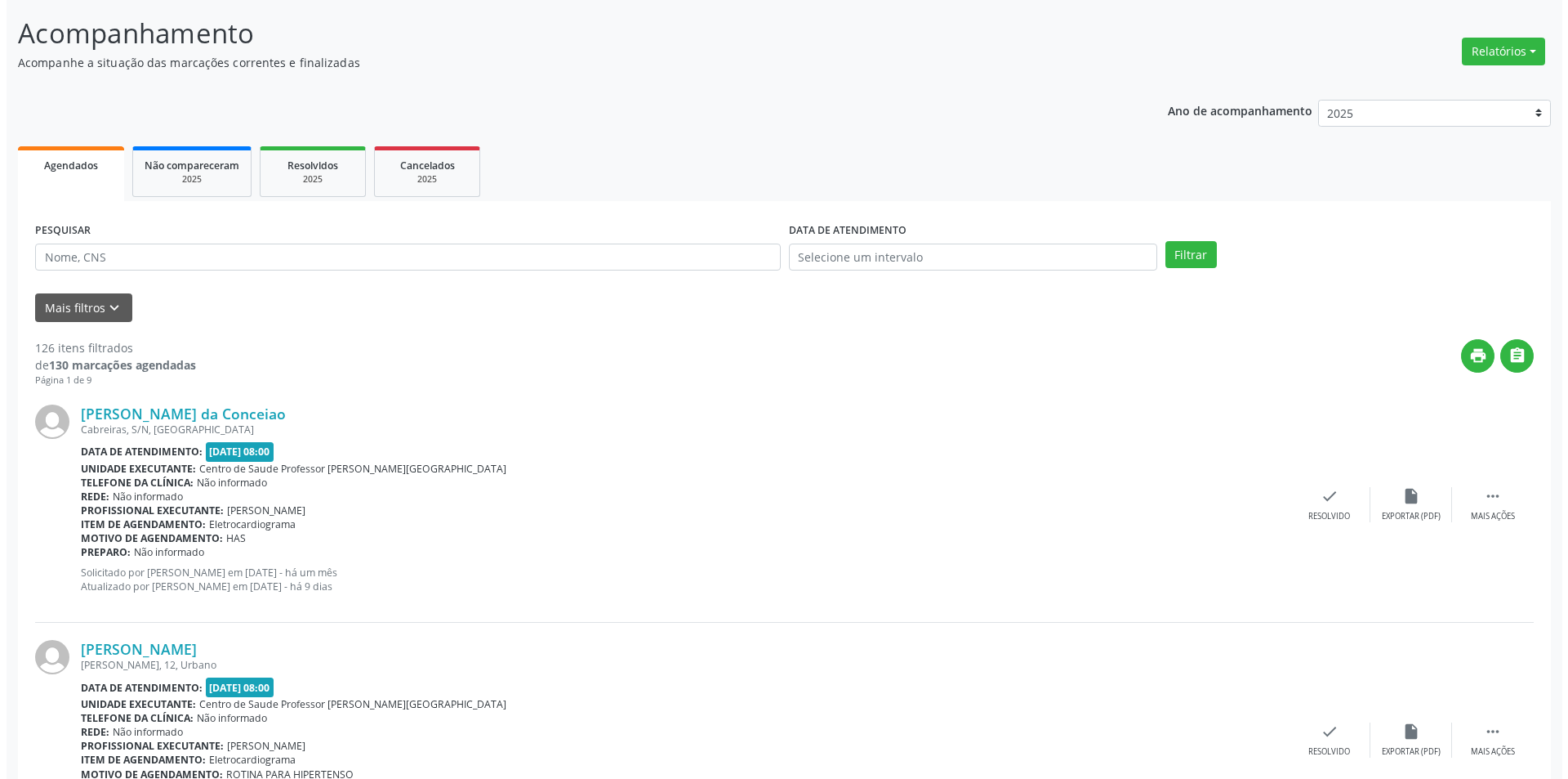
scroll to position [164, 0]
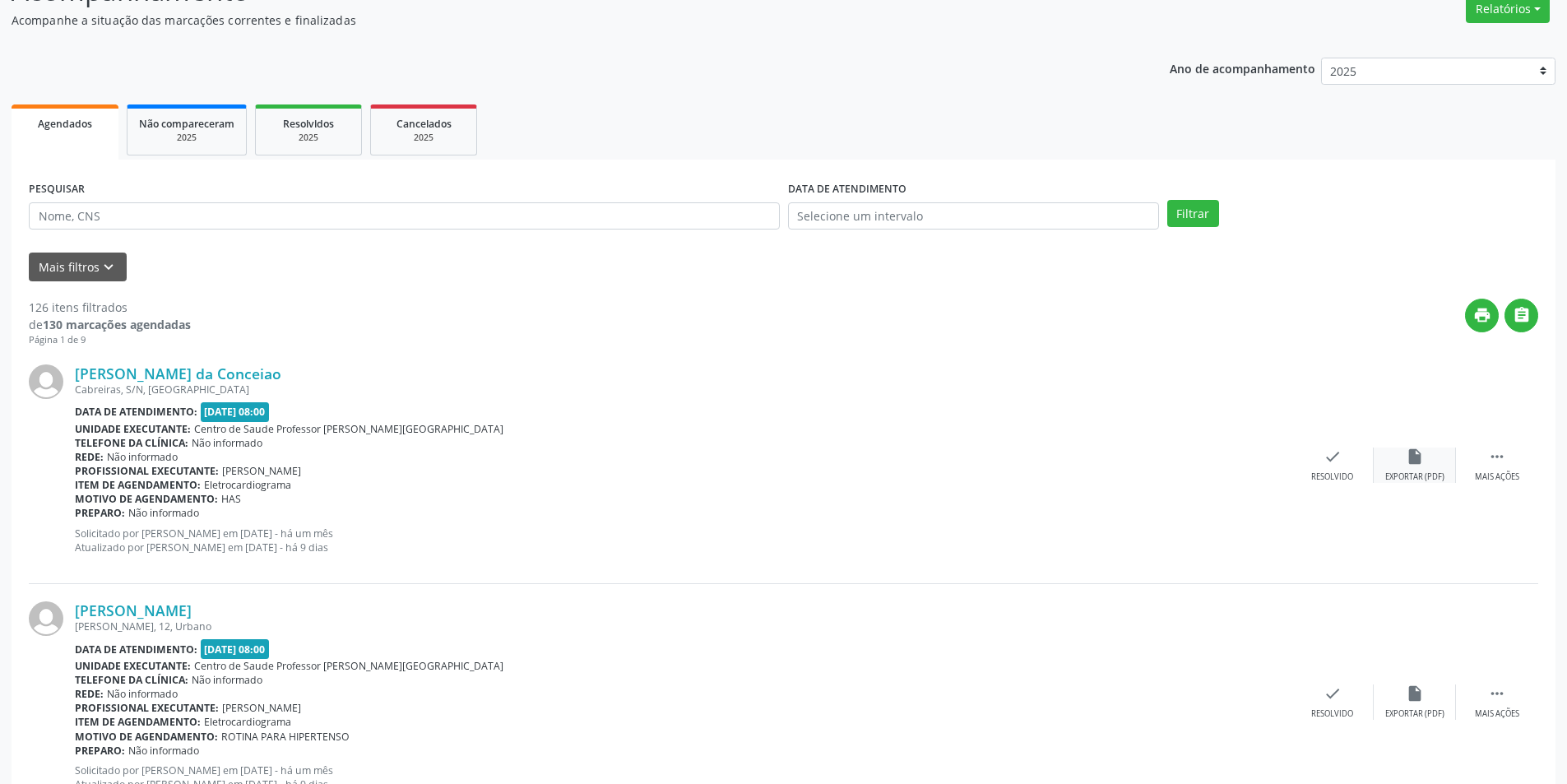
click at [1415, 467] on div "insert_drive_file Exportar (PDF)" at bounding box center [1415, 465] width 82 height 35
click at [1318, 465] on div "check Resolvido" at bounding box center [1333, 465] width 82 height 35
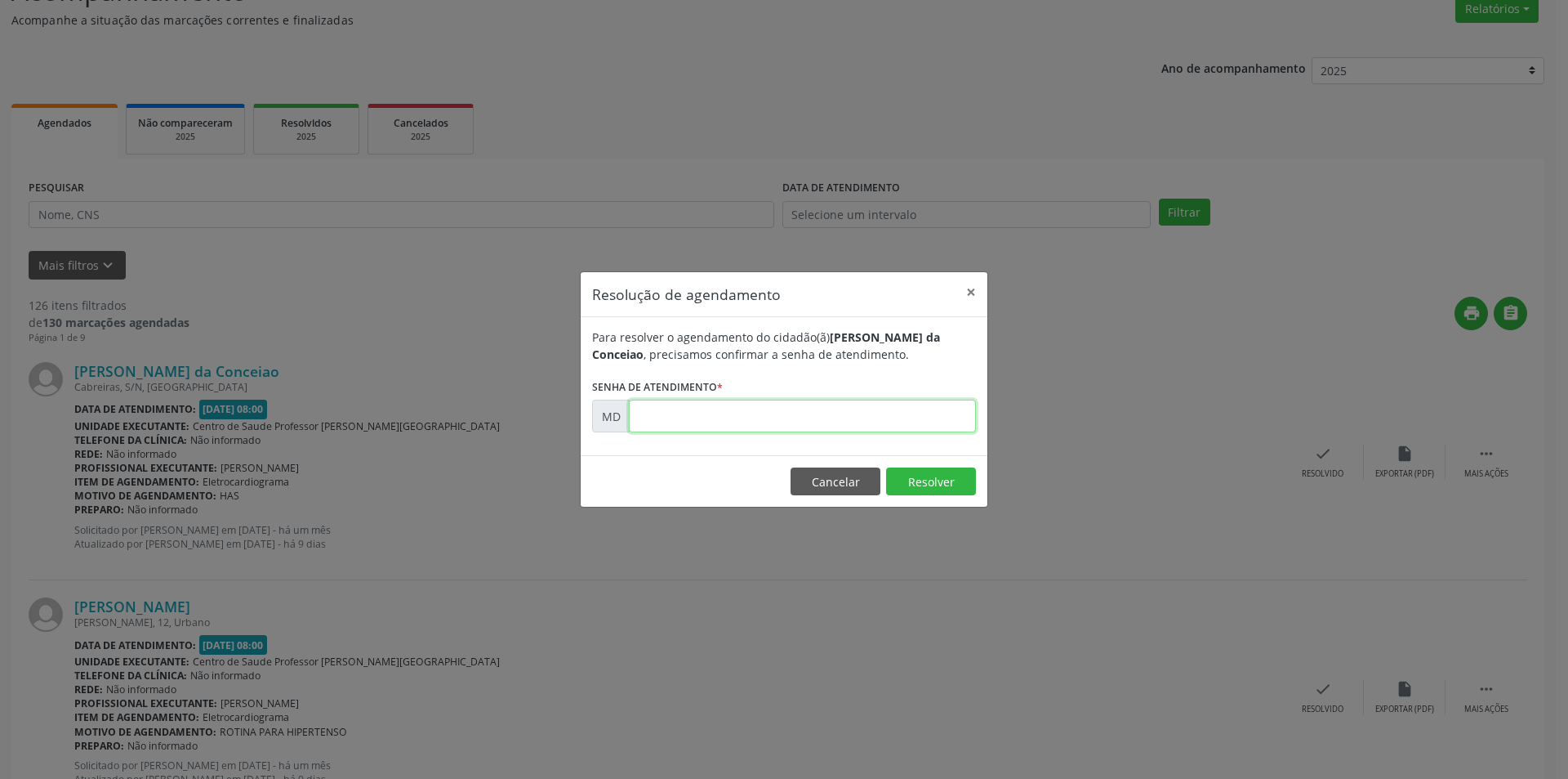
click at [836, 416] on input "text" at bounding box center [802, 415] width 347 height 32
drag, startPoint x: 836, startPoint y: 416, endPoint x: 783, endPoint y: 416, distance: 53.0
click at [783, 416] on input "text" at bounding box center [802, 415] width 347 height 32
paste input "00003170"
type input "00003170"
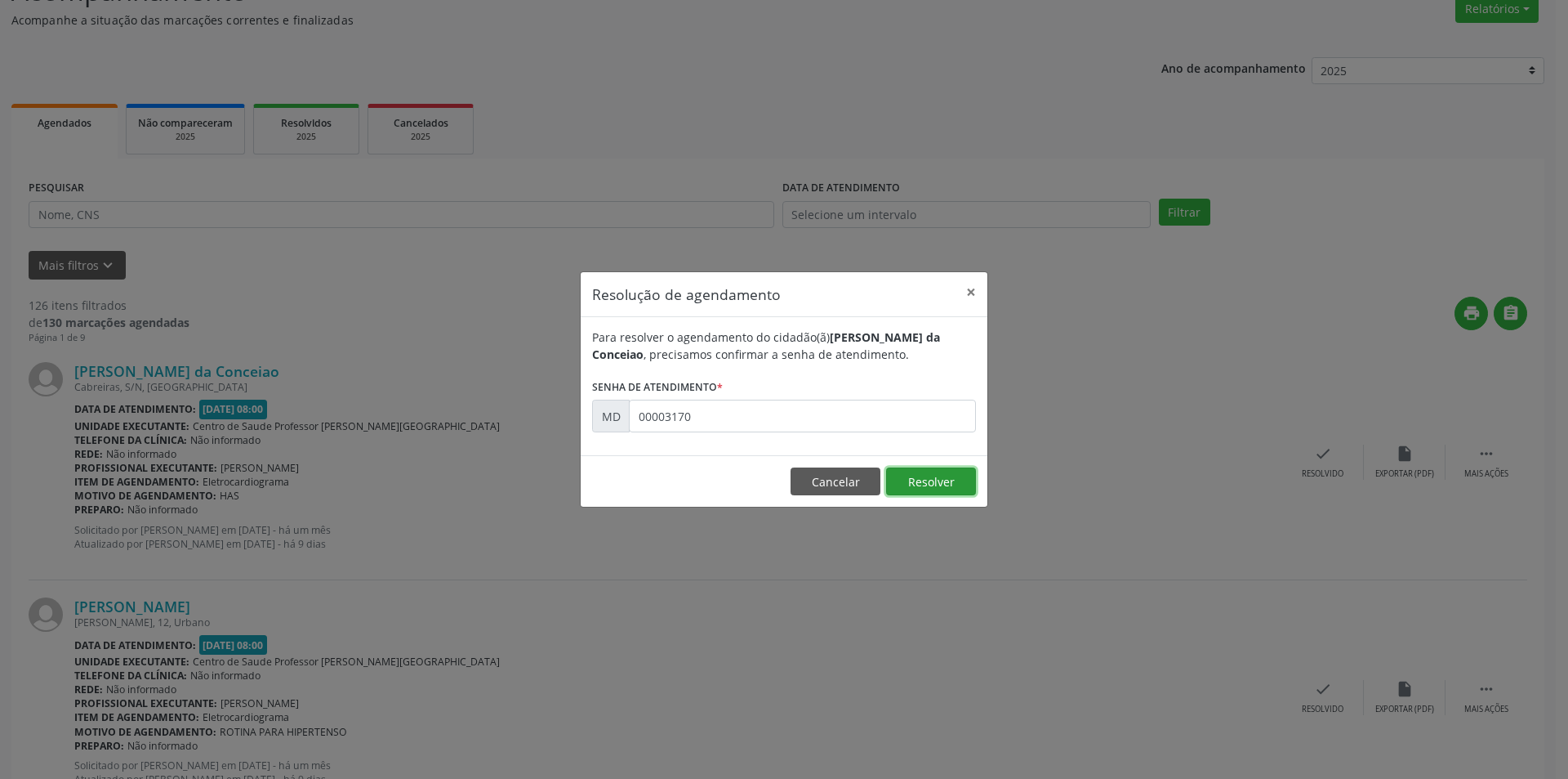
click at [903, 471] on button "Resolver" at bounding box center [931, 481] width 90 height 28
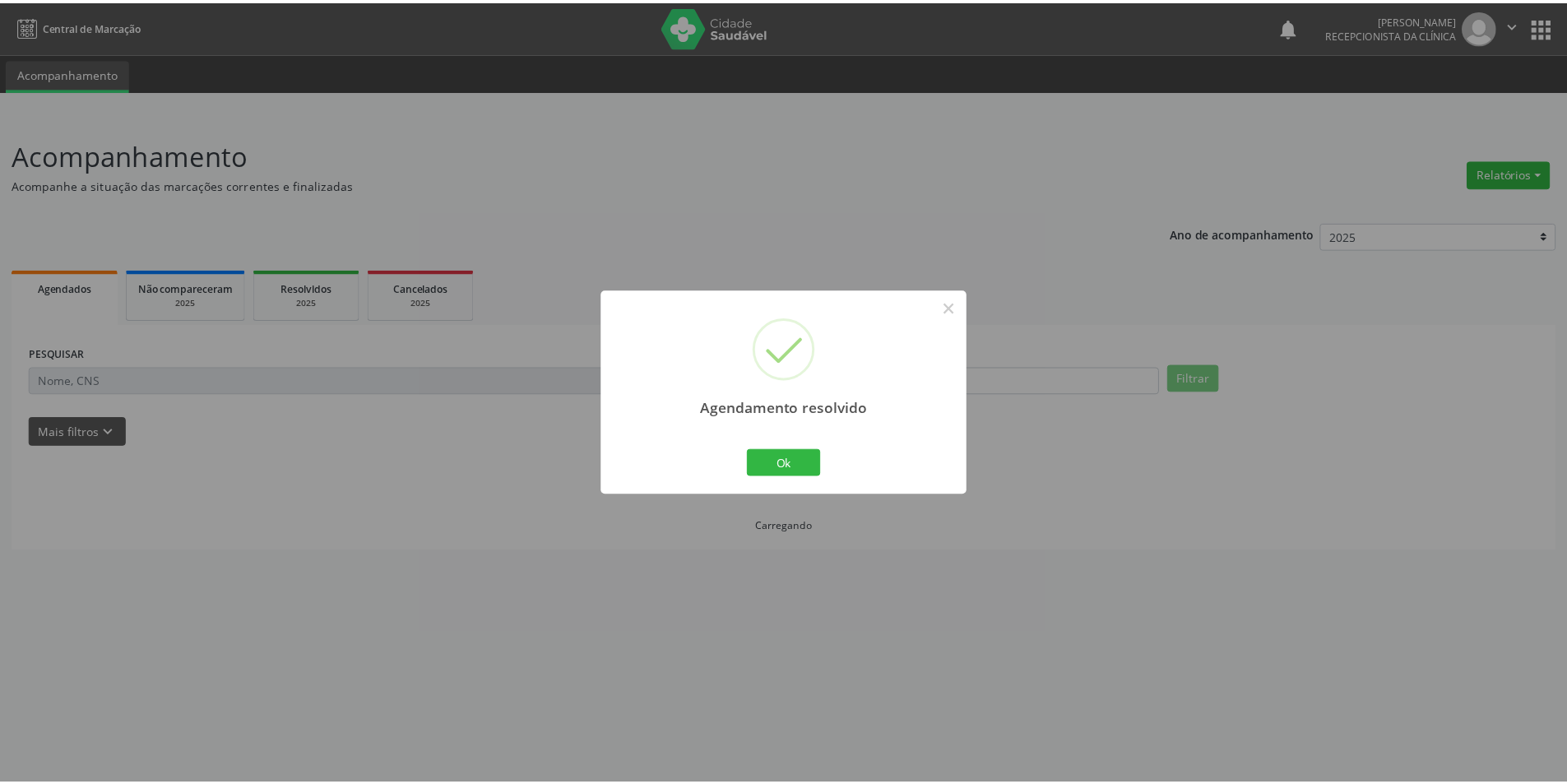
scroll to position [0, 0]
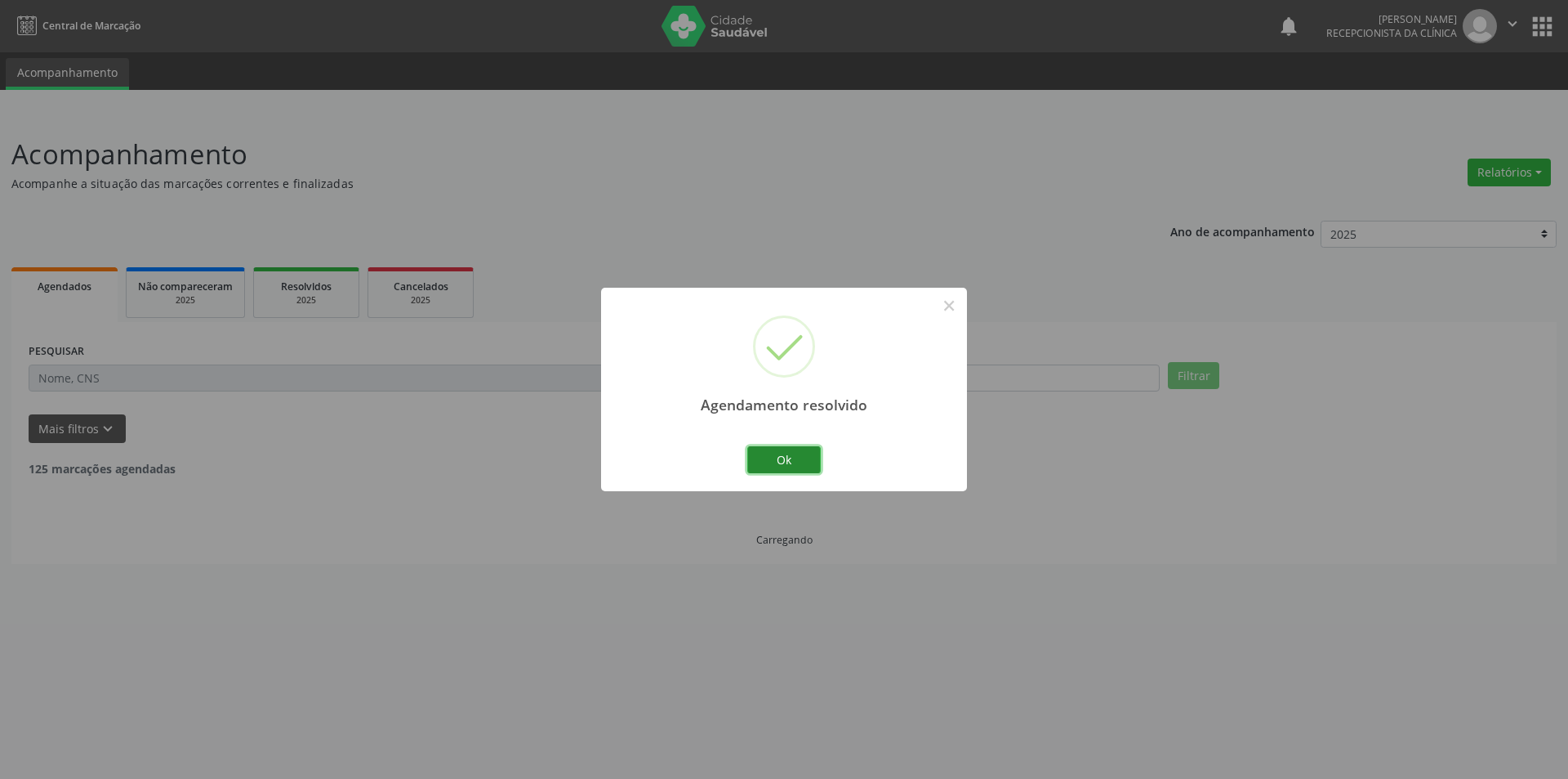
click at [805, 459] on button "Ok" at bounding box center [784, 460] width 74 height 28
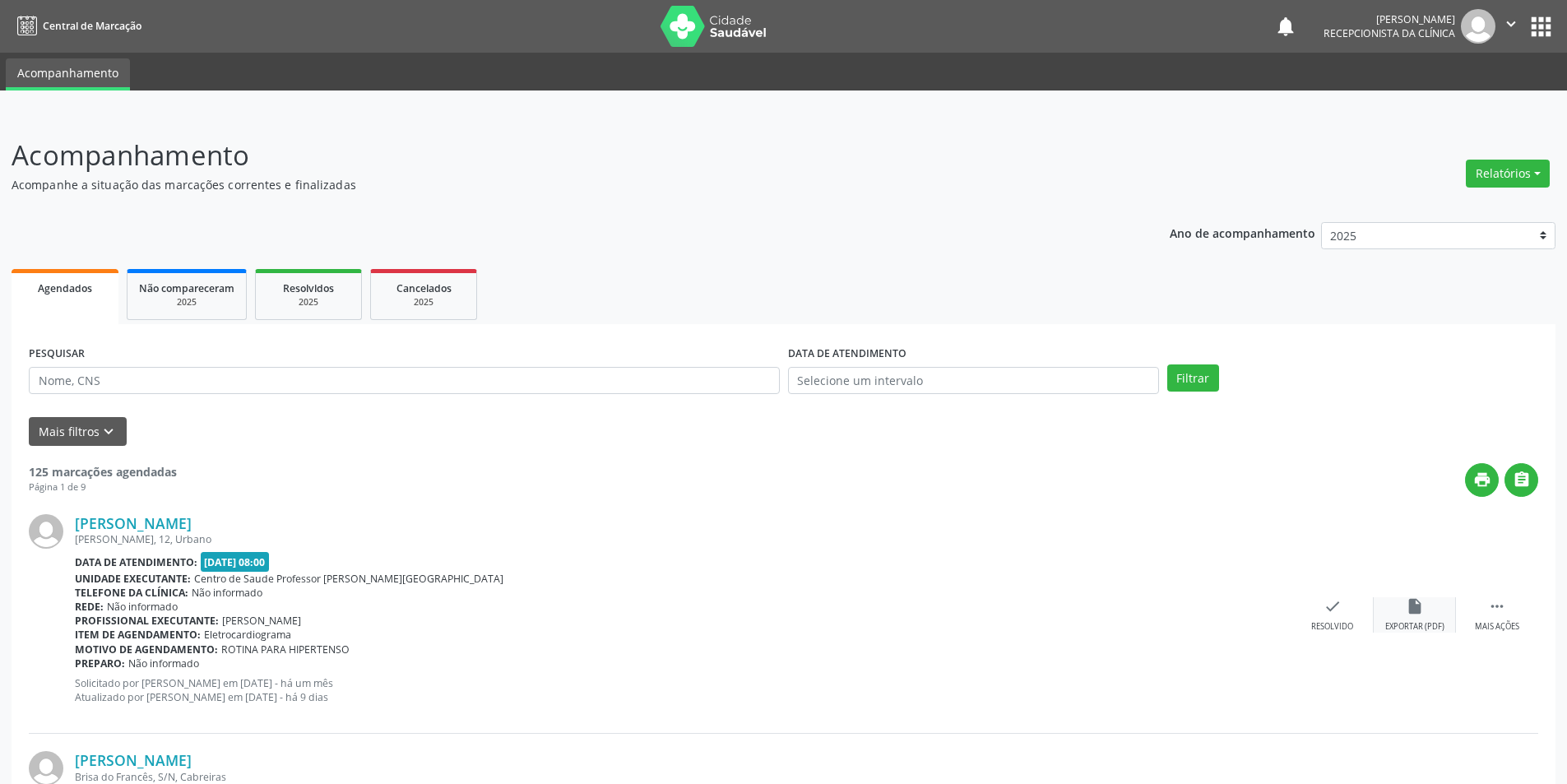
click at [1415, 612] on icon "insert_drive_file" at bounding box center [1415, 606] width 19 height 18
click at [1338, 625] on div "Resolvido" at bounding box center [1333, 626] width 42 height 11
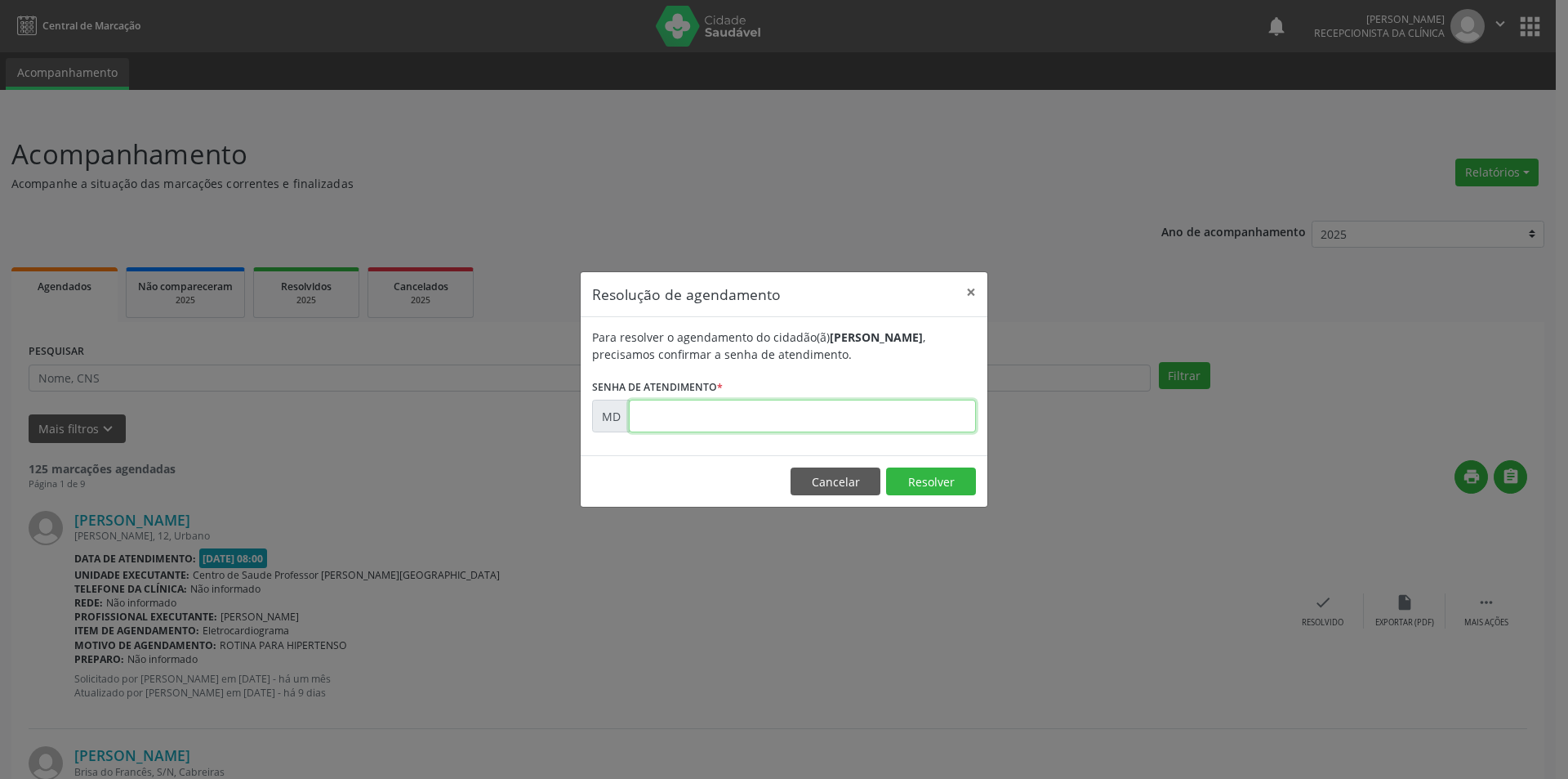
paste input "00003172"
type input "00003172"
click at [934, 486] on button "Resolver" at bounding box center [931, 481] width 90 height 28
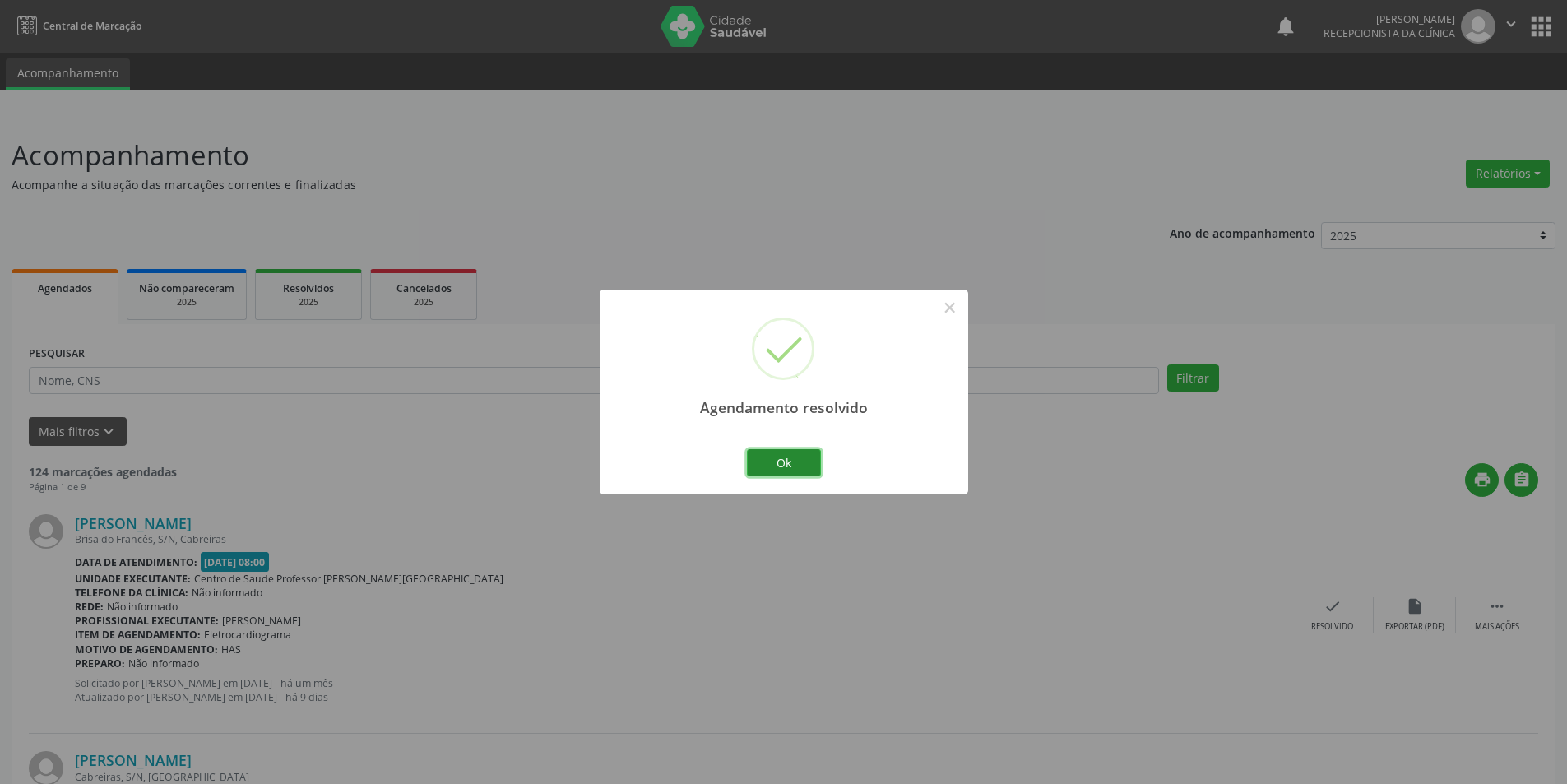
click at [785, 463] on button "Ok" at bounding box center [784, 463] width 74 height 28
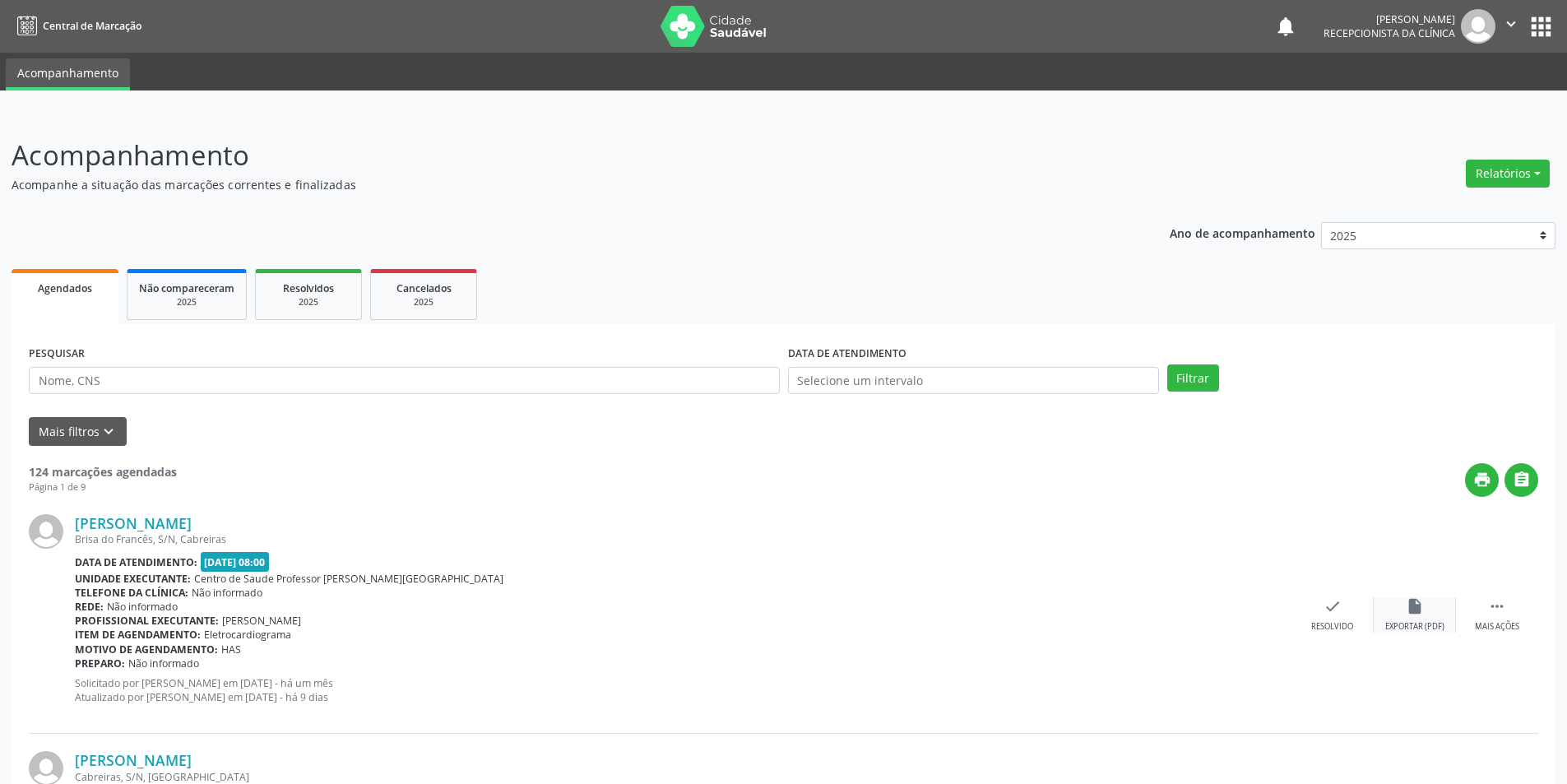
click at [1426, 607] on div "insert_drive_file Exportar (PDF)" at bounding box center [1415, 615] width 82 height 35
click at [1339, 619] on div "check Resolvido" at bounding box center [1333, 615] width 82 height 35
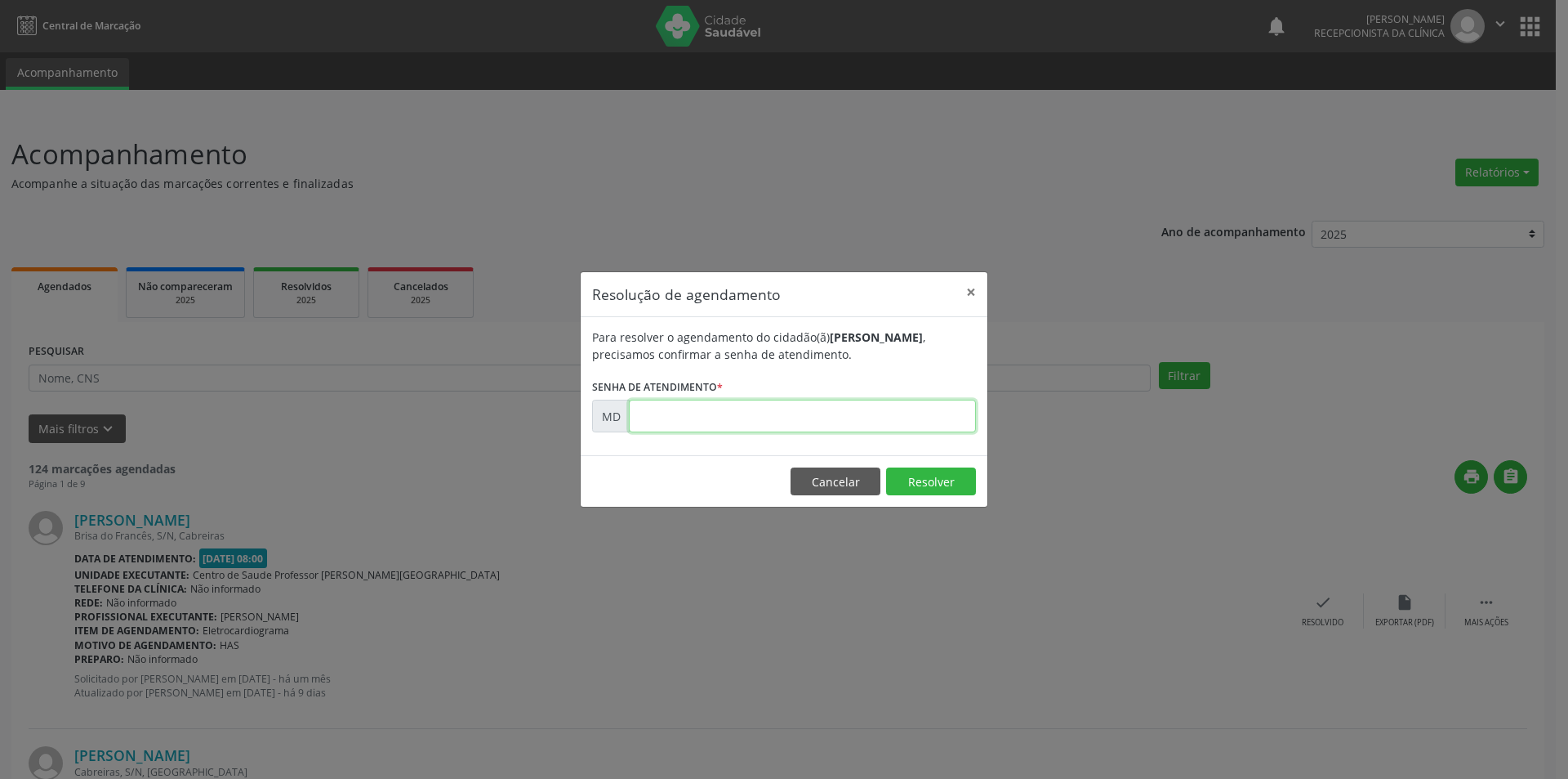
paste input "00003175"
type input "00003175"
click at [925, 471] on button "Resolver" at bounding box center [931, 481] width 90 height 28
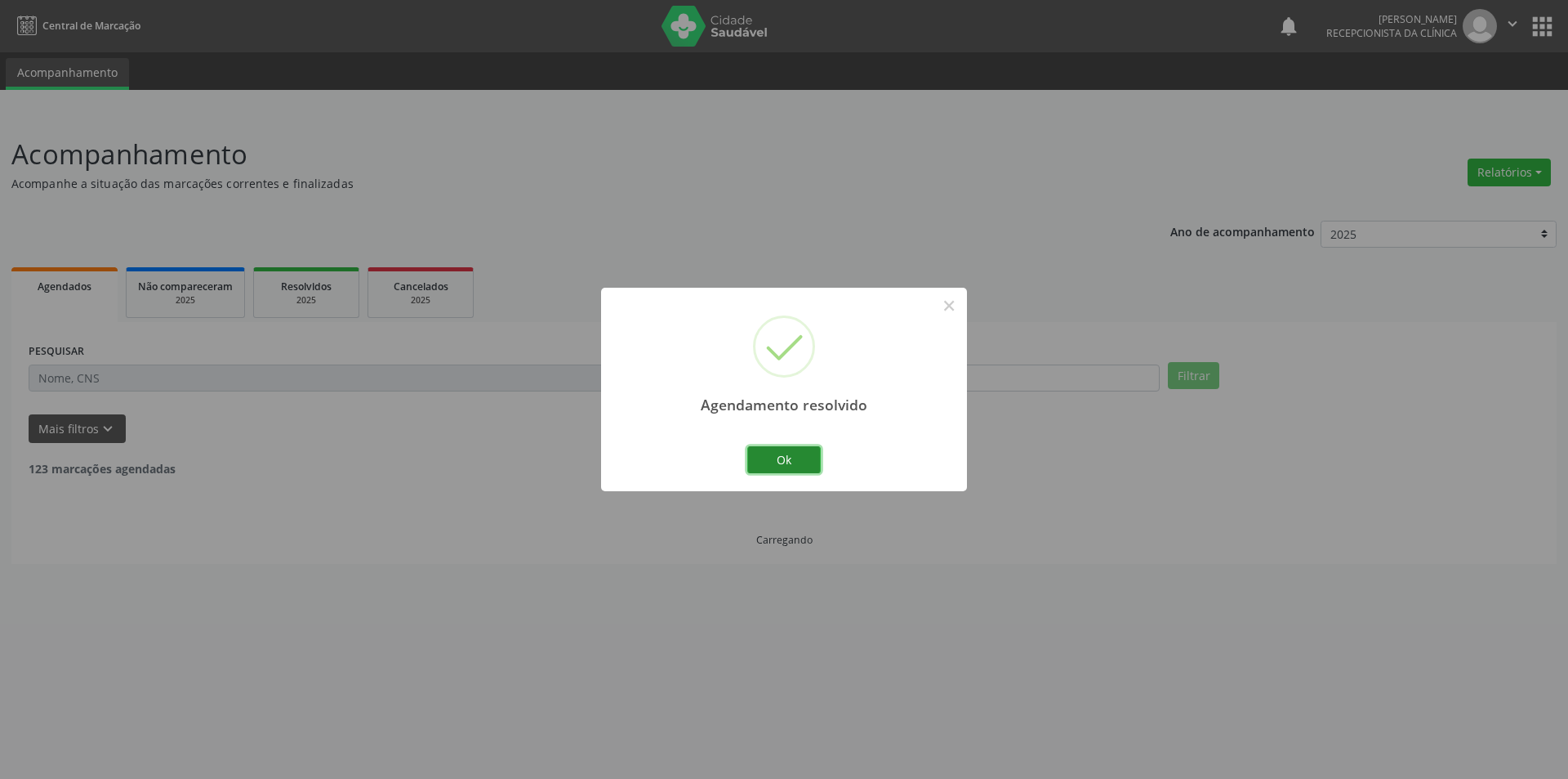
click at [808, 460] on button "Ok" at bounding box center [784, 460] width 74 height 28
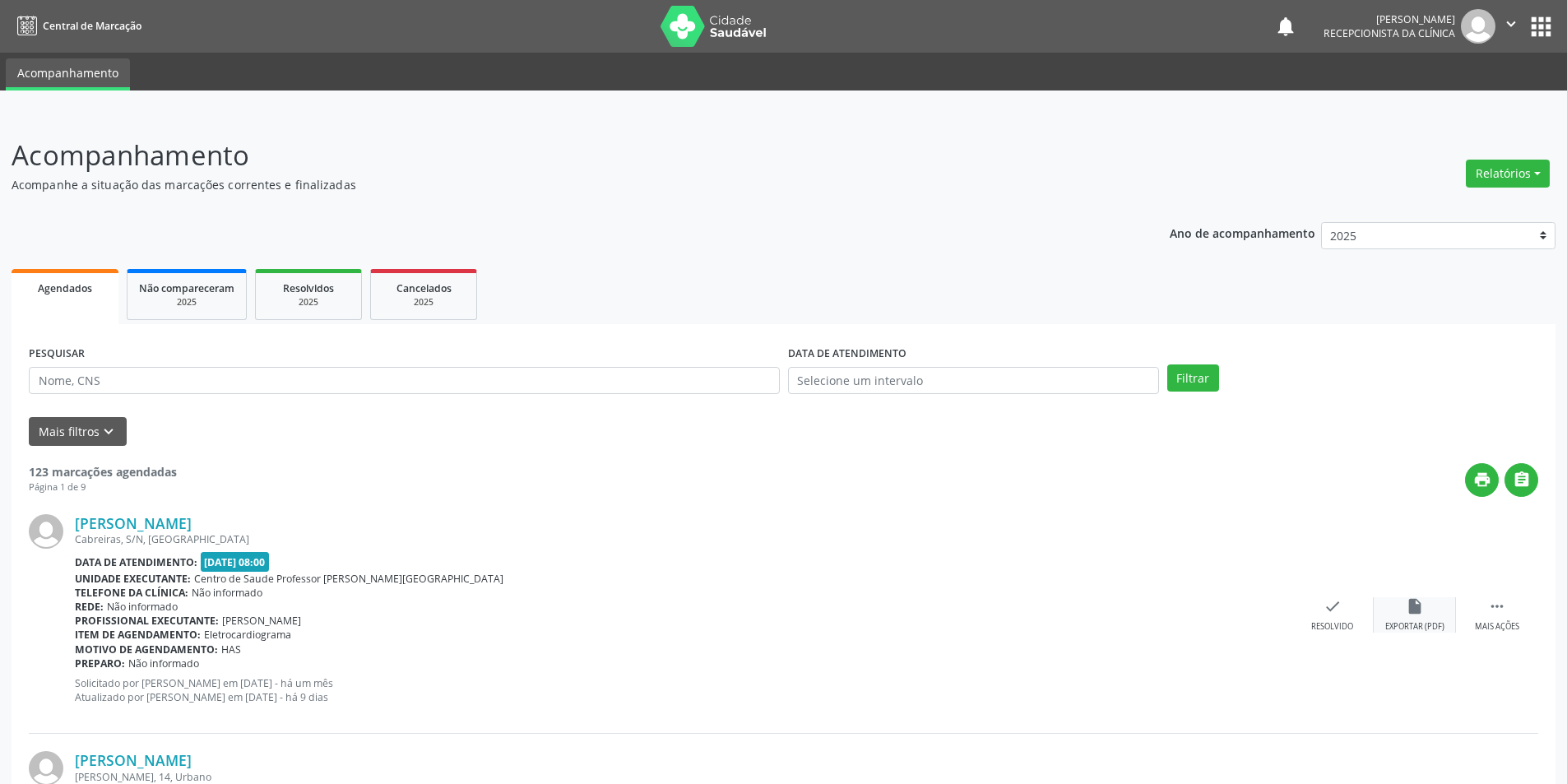
click at [1397, 618] on div "insert_drive_file Exportar (PDF)" at bounding box center [1415, 615] width 82 height 35
click at [1319, 621] on div "Resolvido" at bounding box center [1333, 626] width 42 height 11
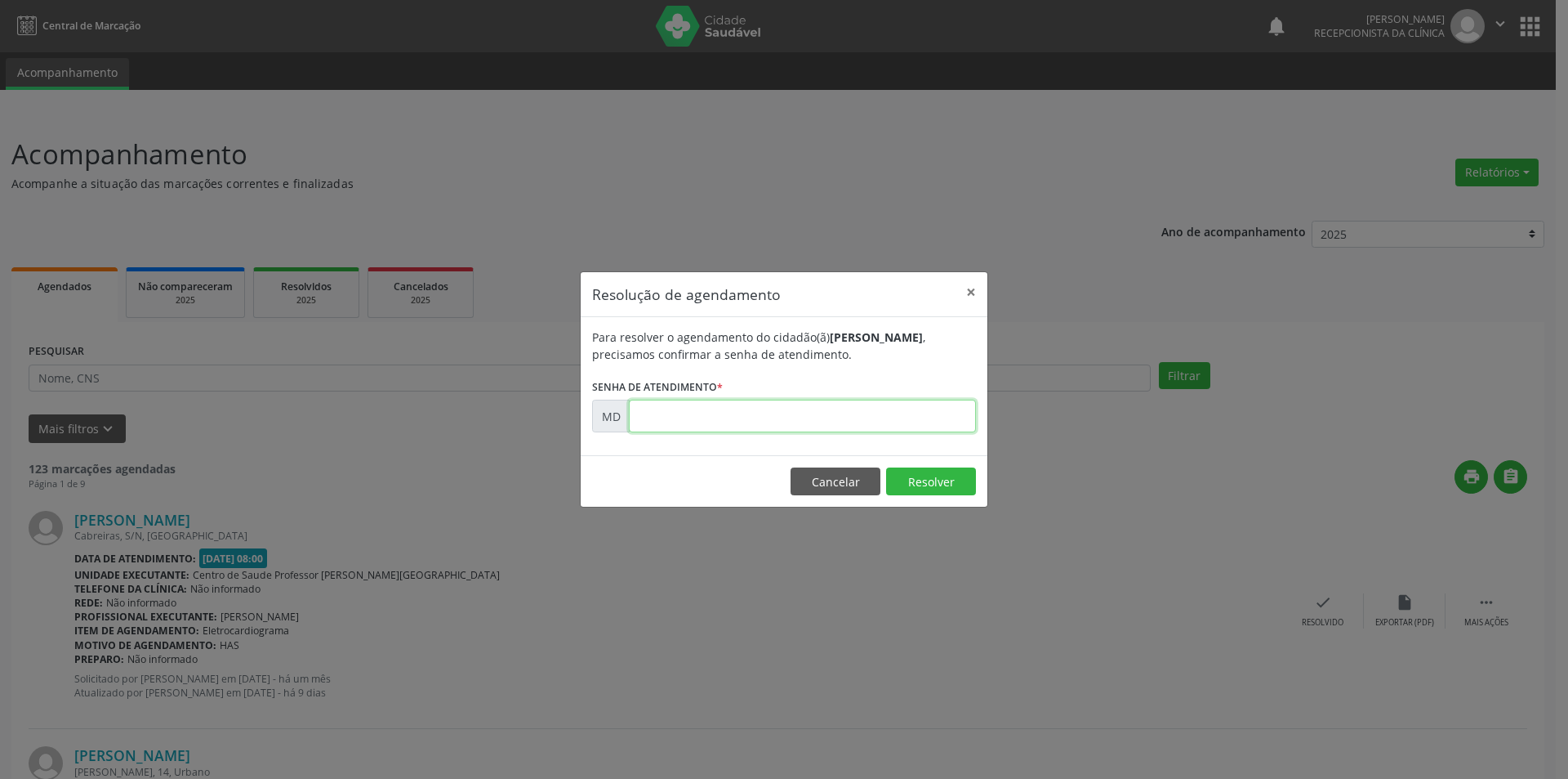
paste input "00003179"
type input "00003179"
click at [928, 474] on button "Resolver" at bounding box center [931, 481] width 90 height 28
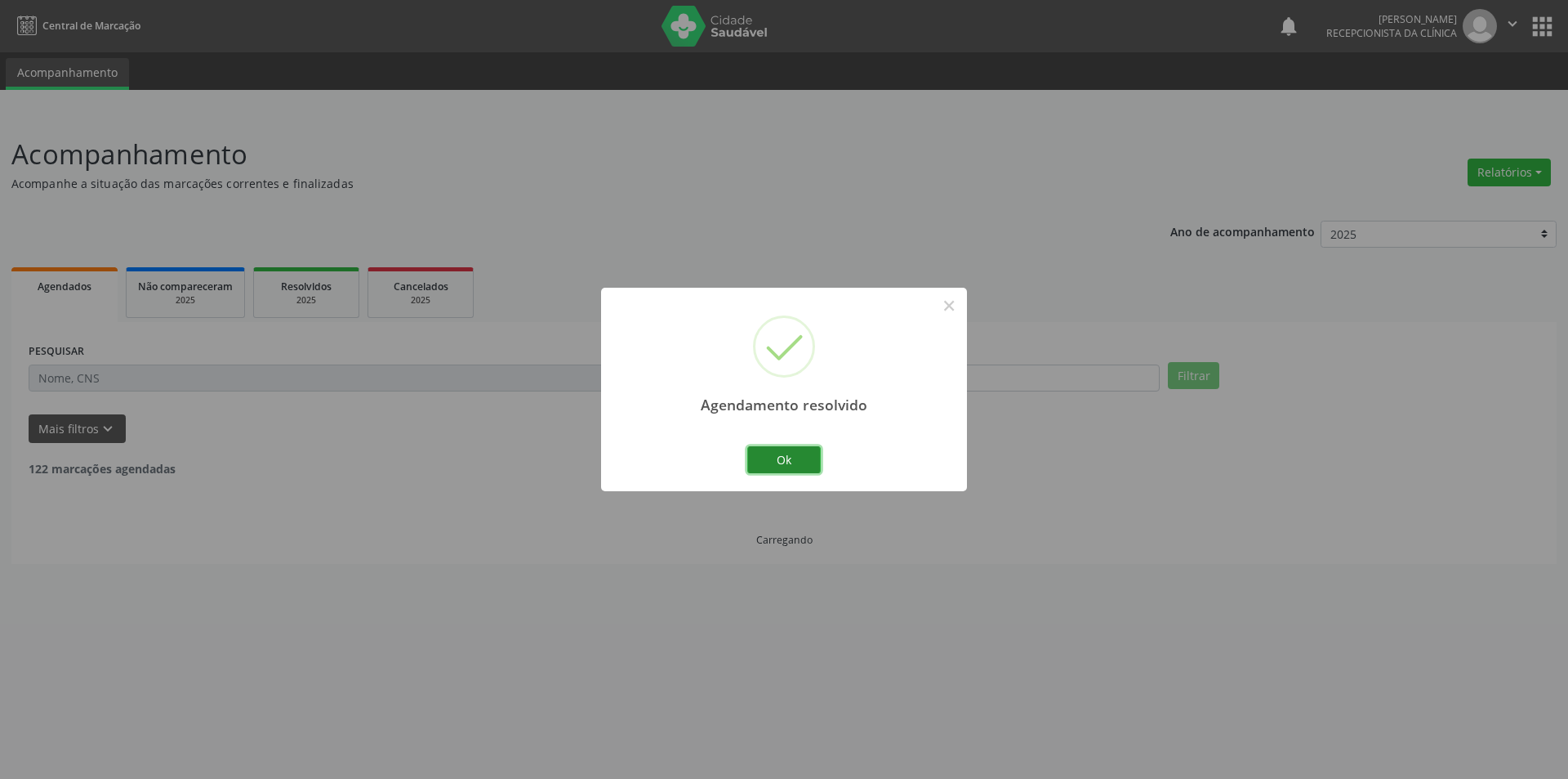
click at [798, 460] on button "Ok" at bounding box center [784, 460] width 74 height 28
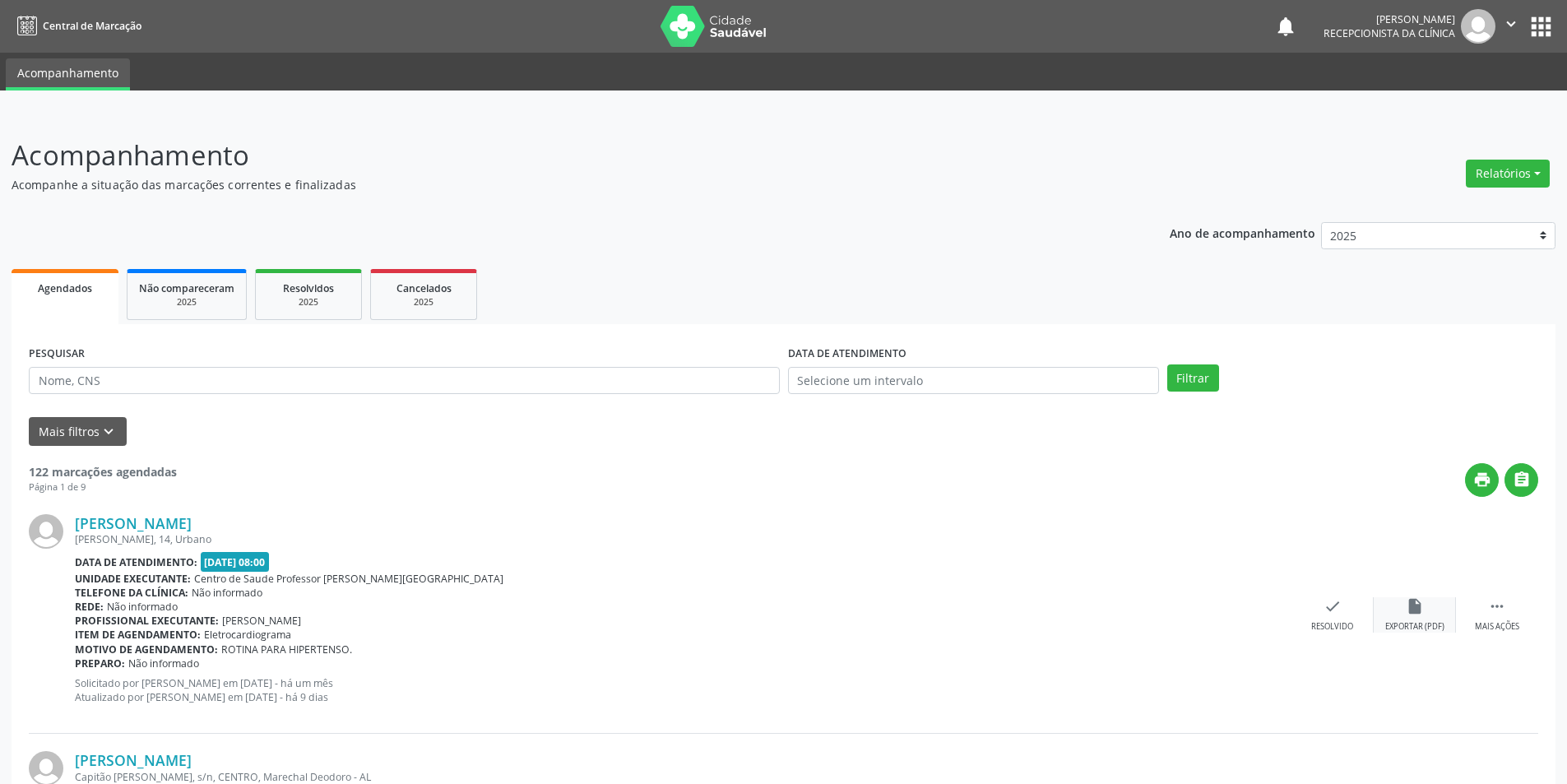
click at [1404, 611] on div "insert_drive_file Exportar (PDF)" at bounding box center [1415, 615] width 82 height 35
click at [1329, 617] on div "check Resolvido" at bounding box center [1333, 615] width 82 height 35
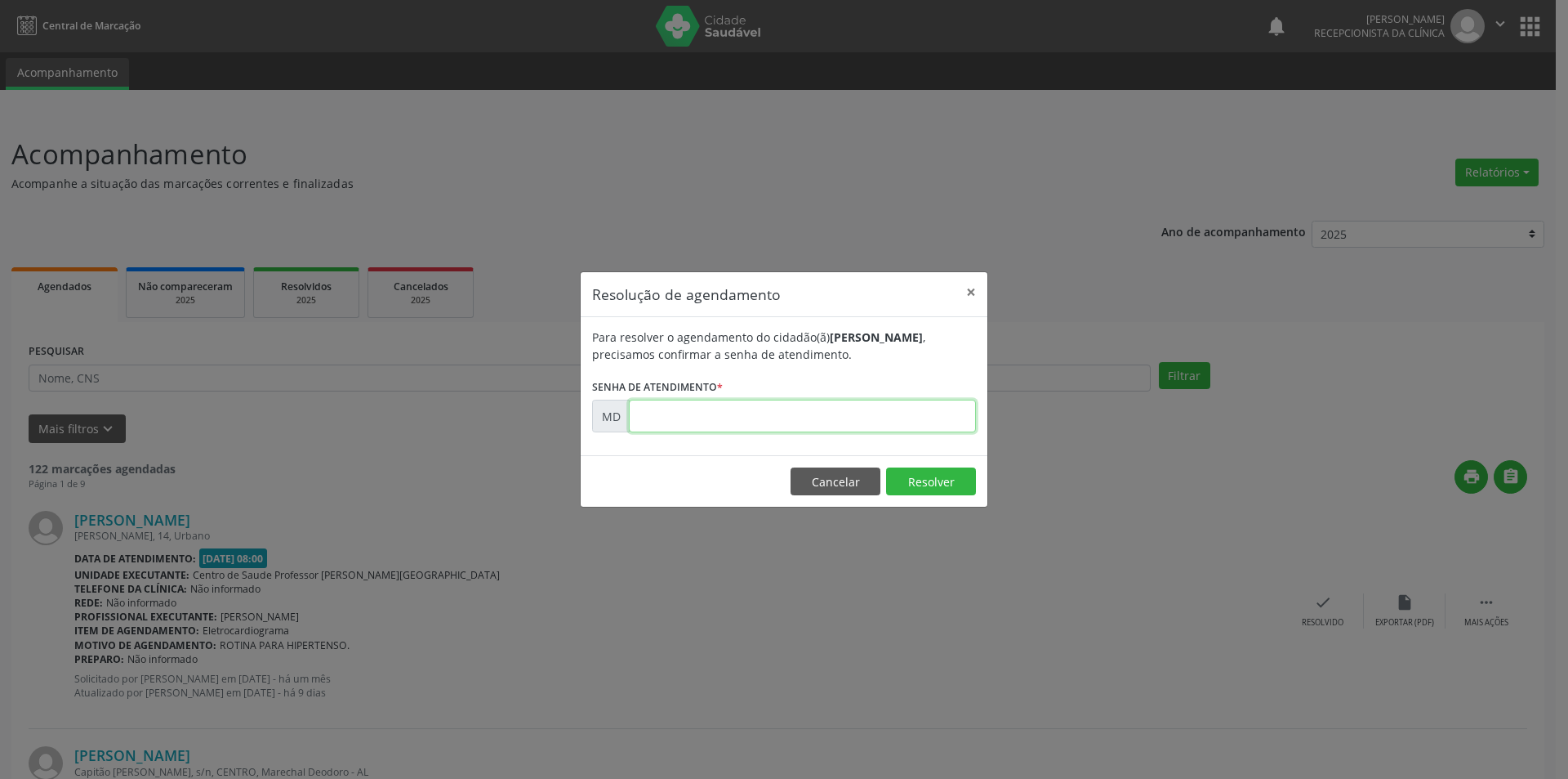
paste input "00003187"
type input "00003187"
click at [914, 483] on button "Resolver" at bounding box center [931, 481] width 90 height 28
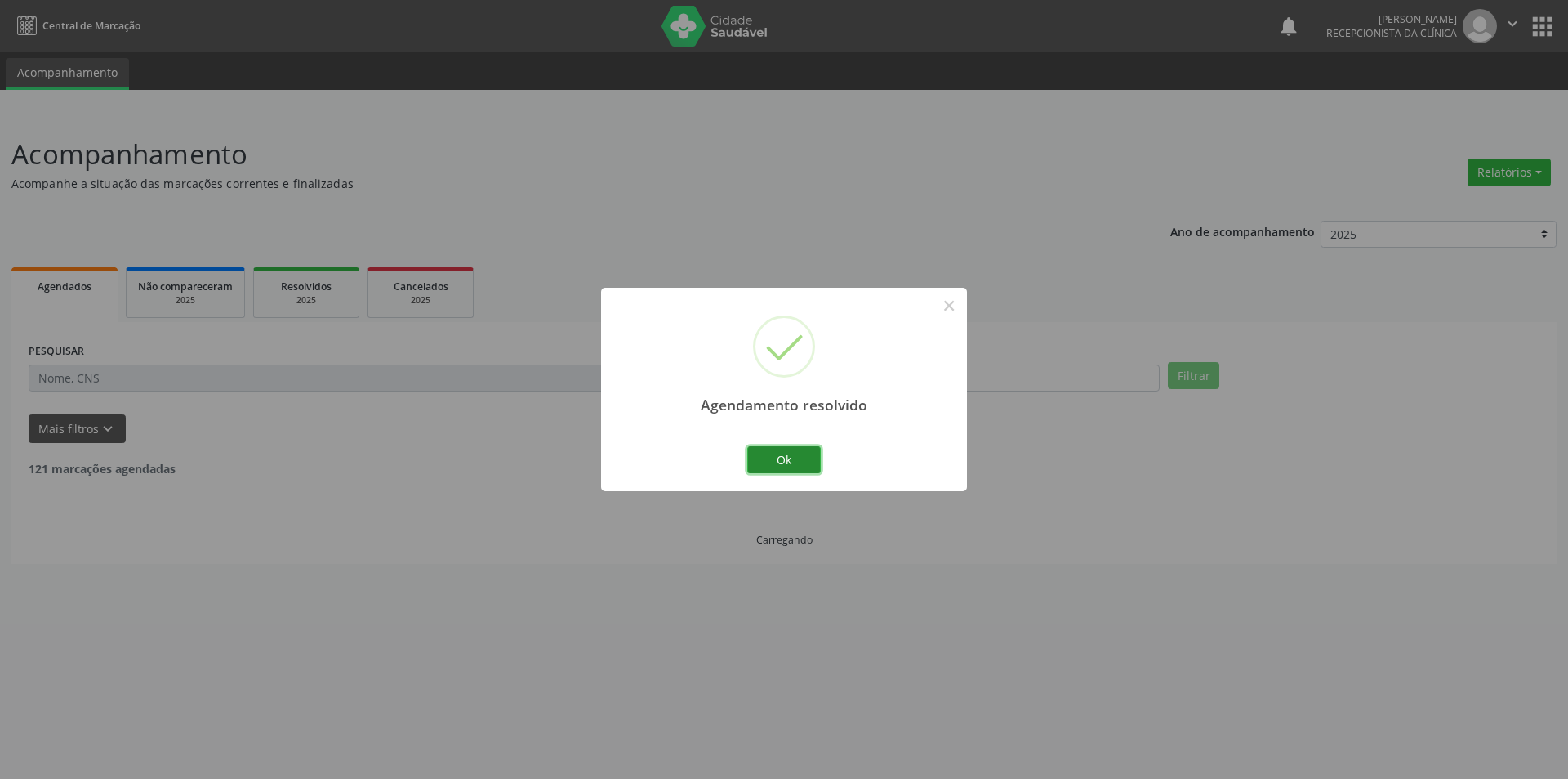
click at [803, 457] on button "Ok" at bounding box center [784, 460] width 74 height 28
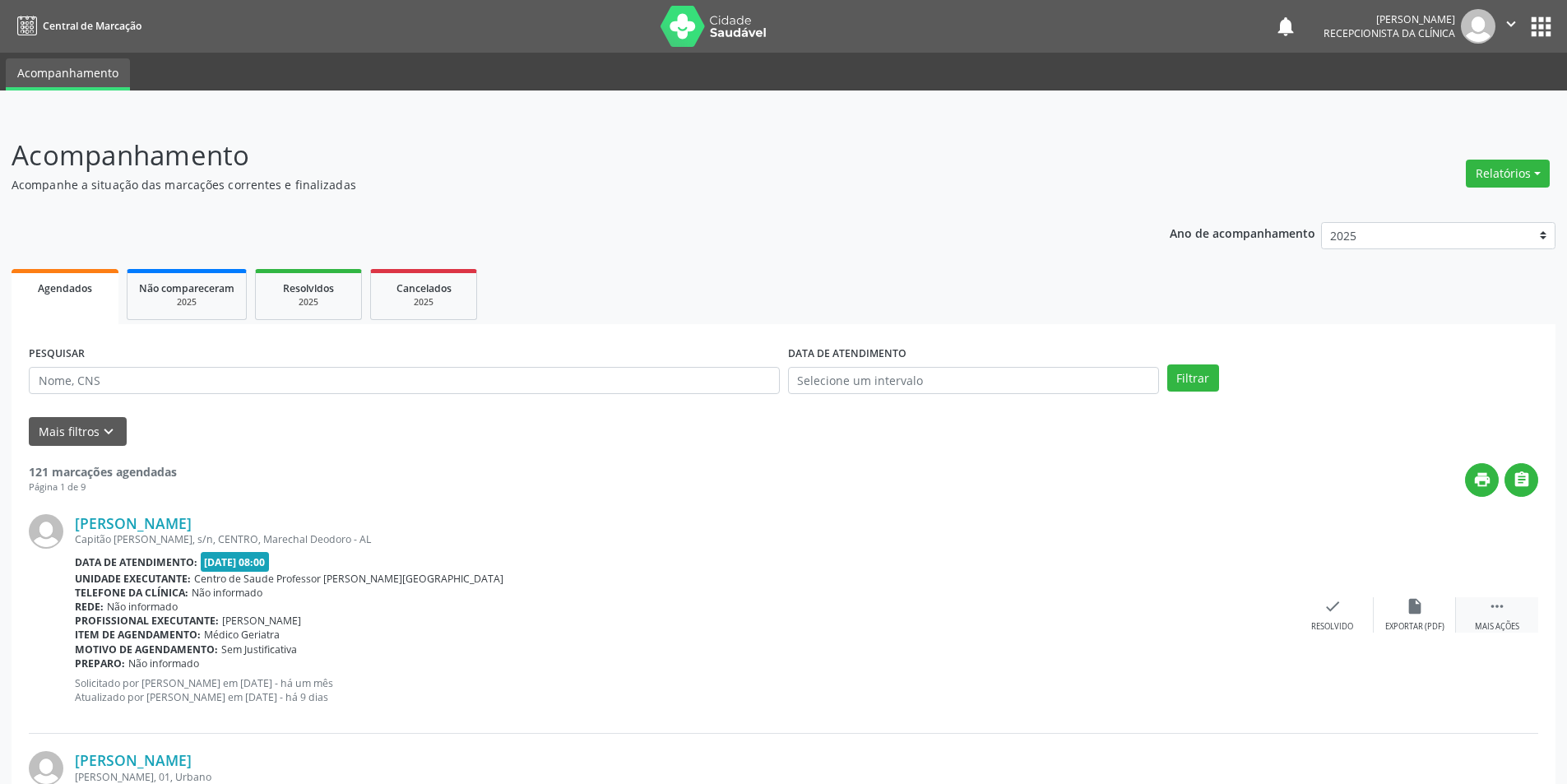
click at [1526, 623] on div " Mais ações" at bounding box center [1496, 615] width 82 height 35
click at [1423, 618] on div "alarm_off Não compareceu" at bounding box center [1415, 615] width 82 height 35
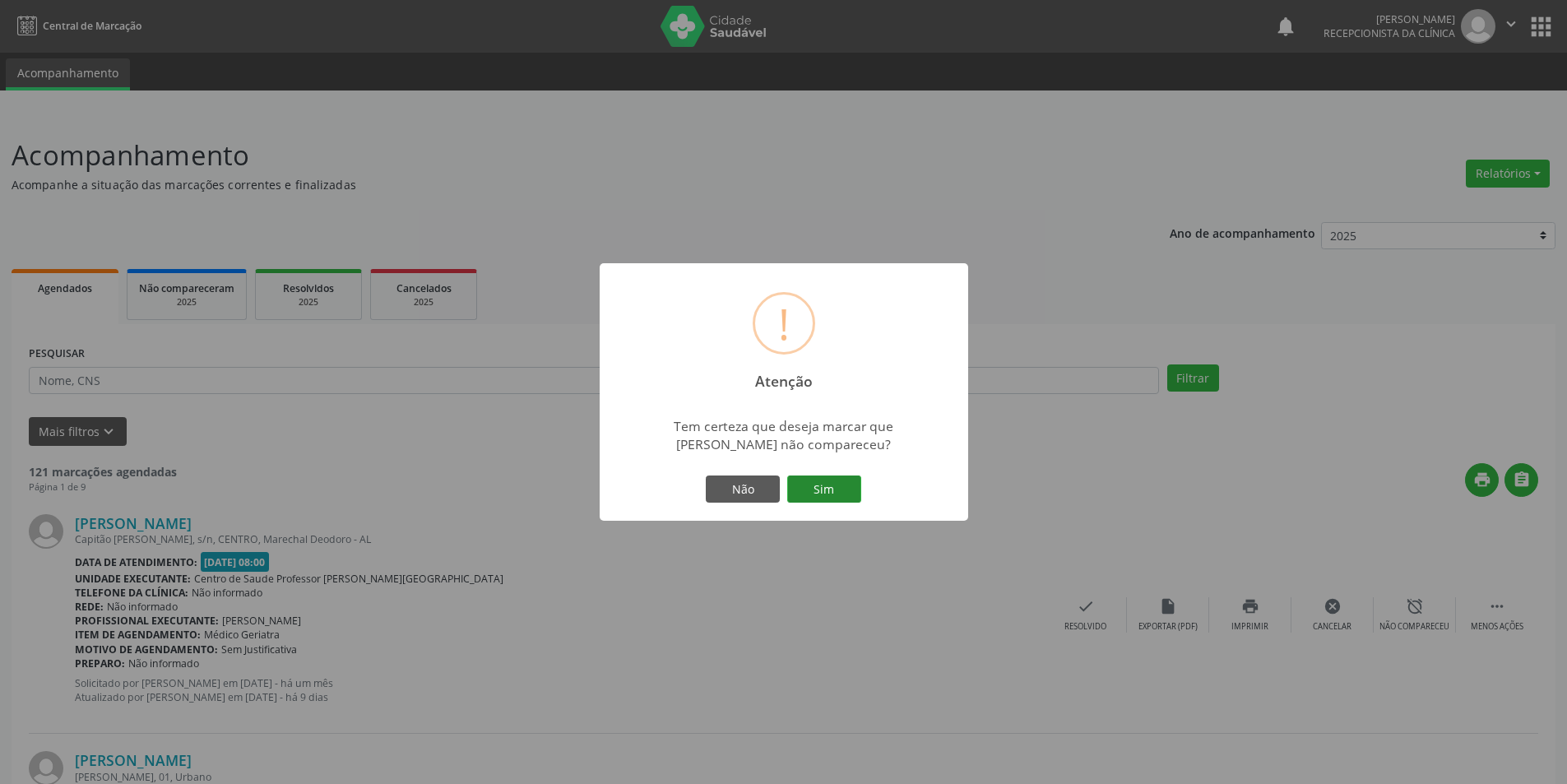
click at [823, 491] on button "Sim" at bounding box center [824, 490] width 74 height 28
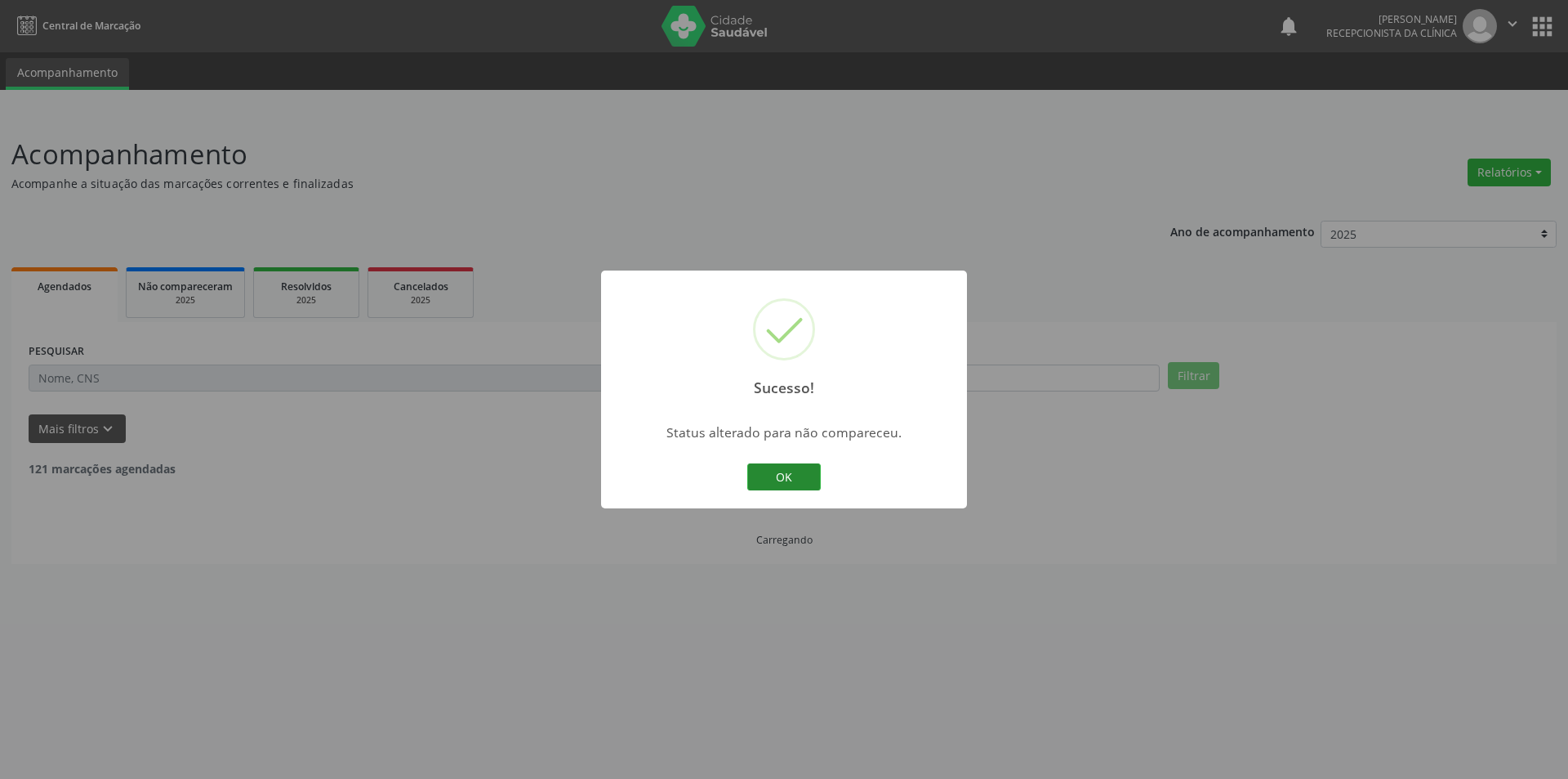
click at [788, 475] on button "OK" at bounding box center [784, 477] width 74 height 28
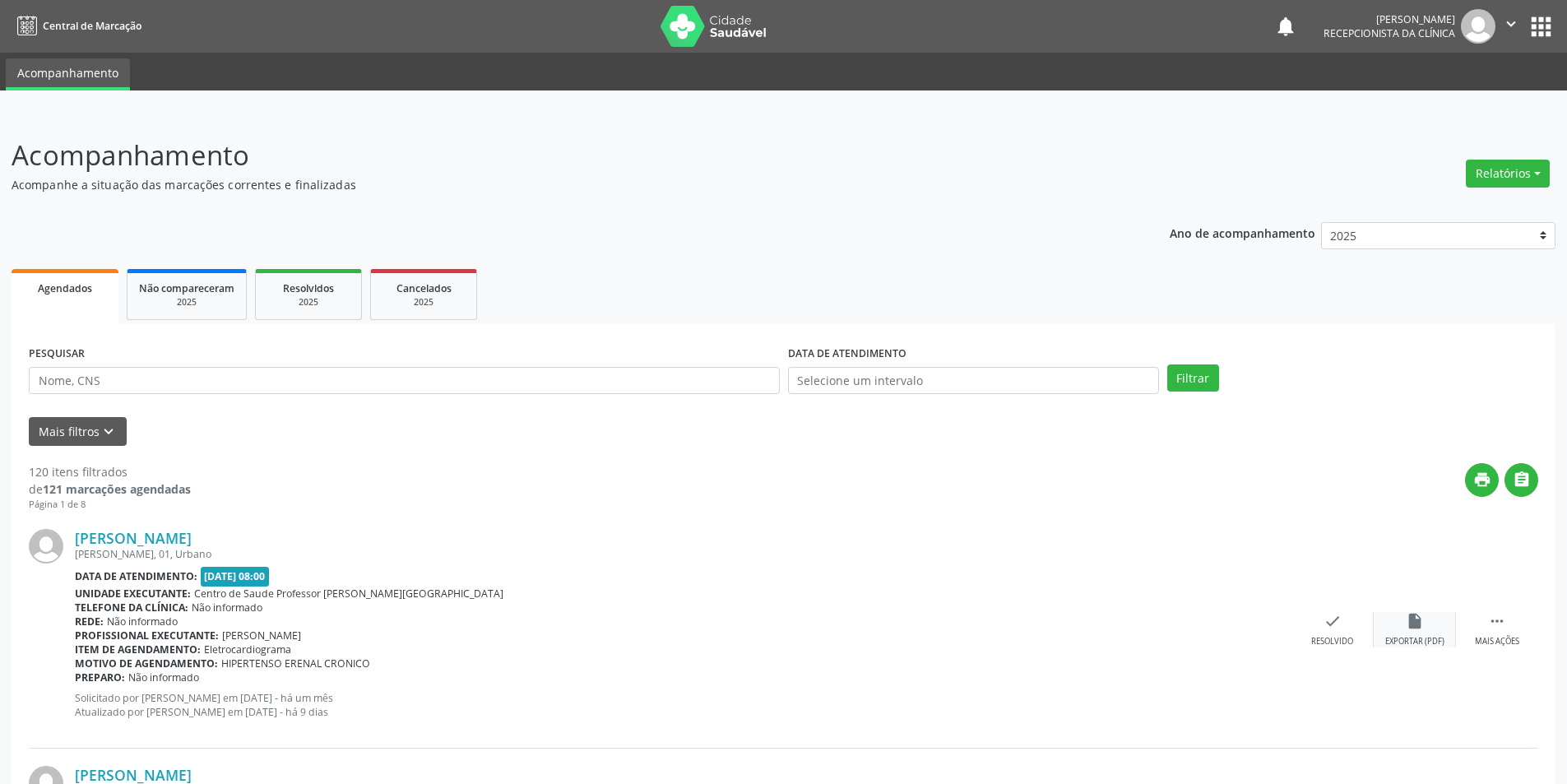
click at [1393, 625] on div "insert_drive_file Exportar (PDF)" at bounding box center [1415, 630] width 82 height 35
click at [1341, 643] on div "Resolvido" at bounding box center [1333, 641] width 42 height 11
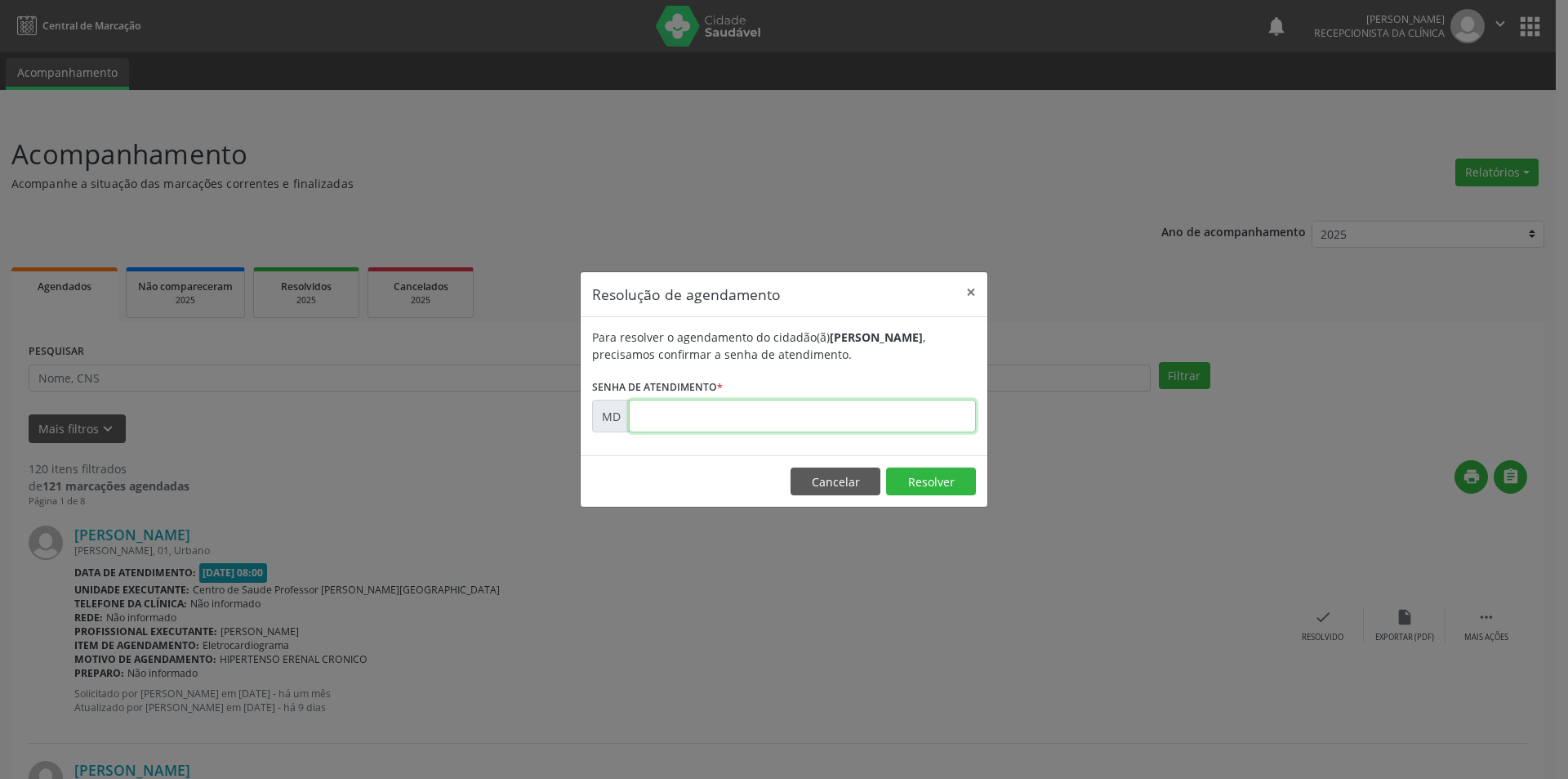
paste input "00003236"
type input "00003236"
click at [916, 474] on button "Resolver" at bounding box center [931, 481] width 90 height 28
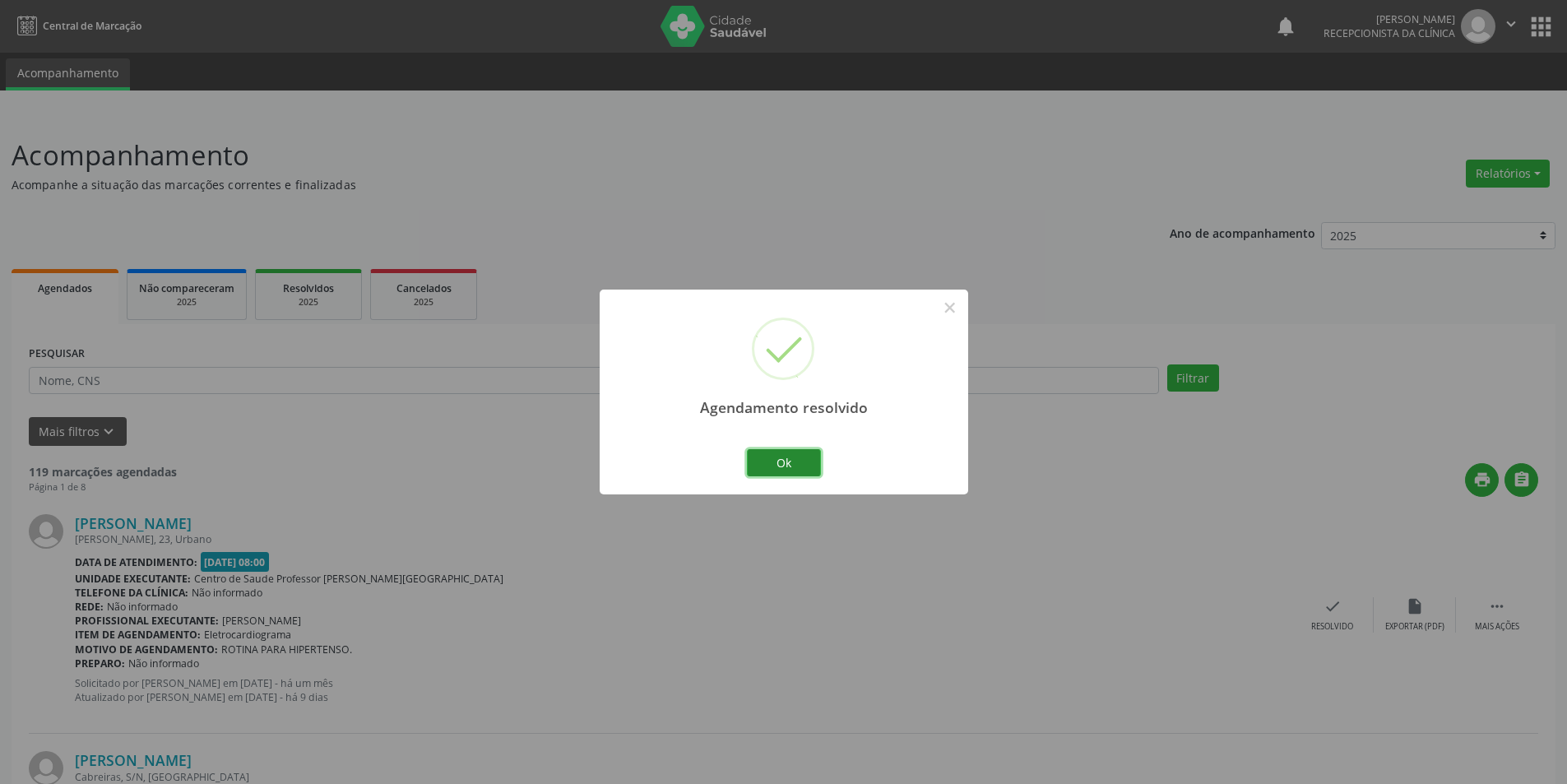
click at [791, 471] on button "Ok" at bounding box center [784, 463] width 74 height 28
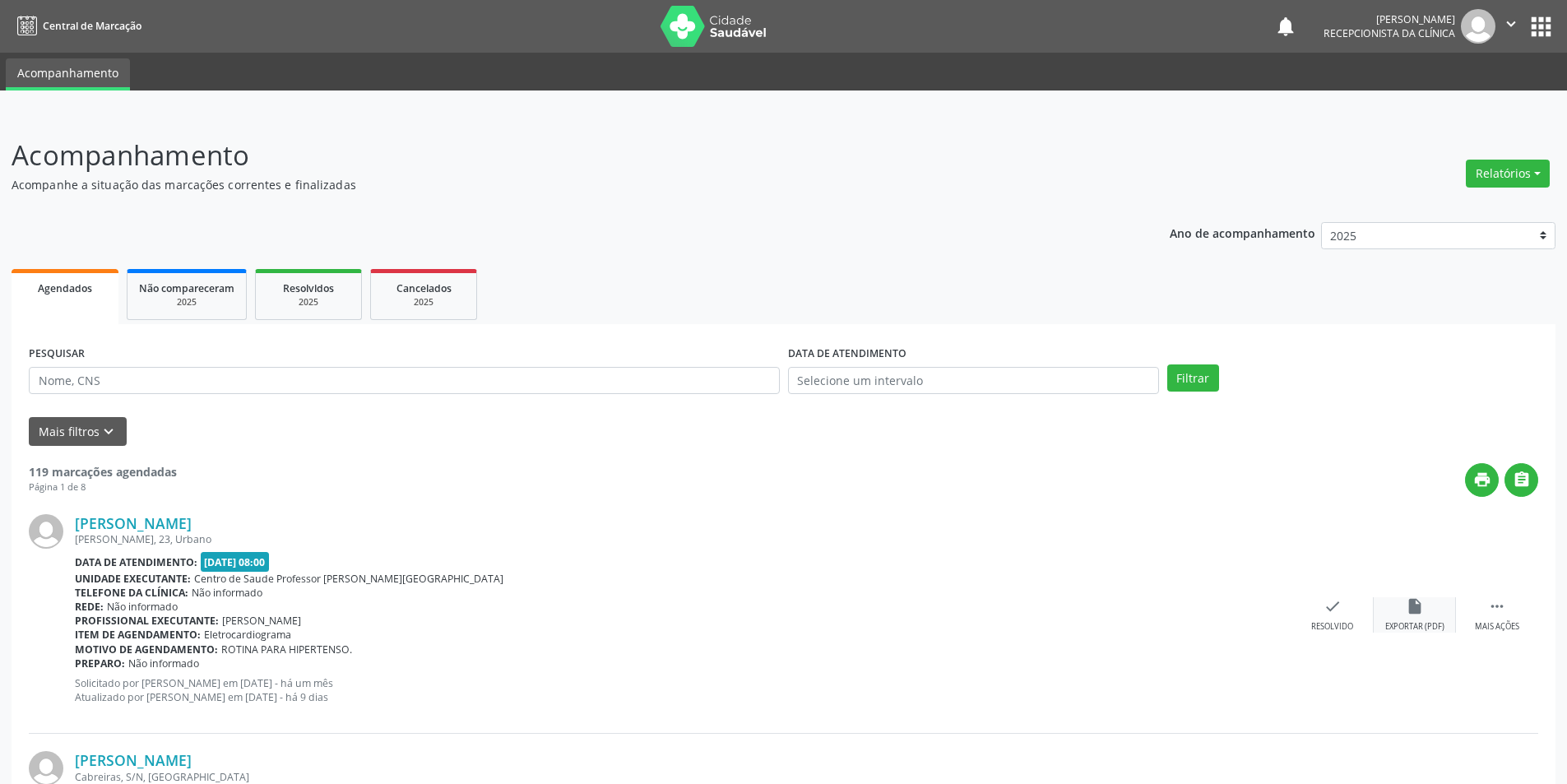
click at [1427, 621] on div "Exportar (PDF)" at bounding box center [1415, 626] width 59 height 11
click at [1326, 610] on icon "check" at bounding box center [1333, 606] width 19 height 18
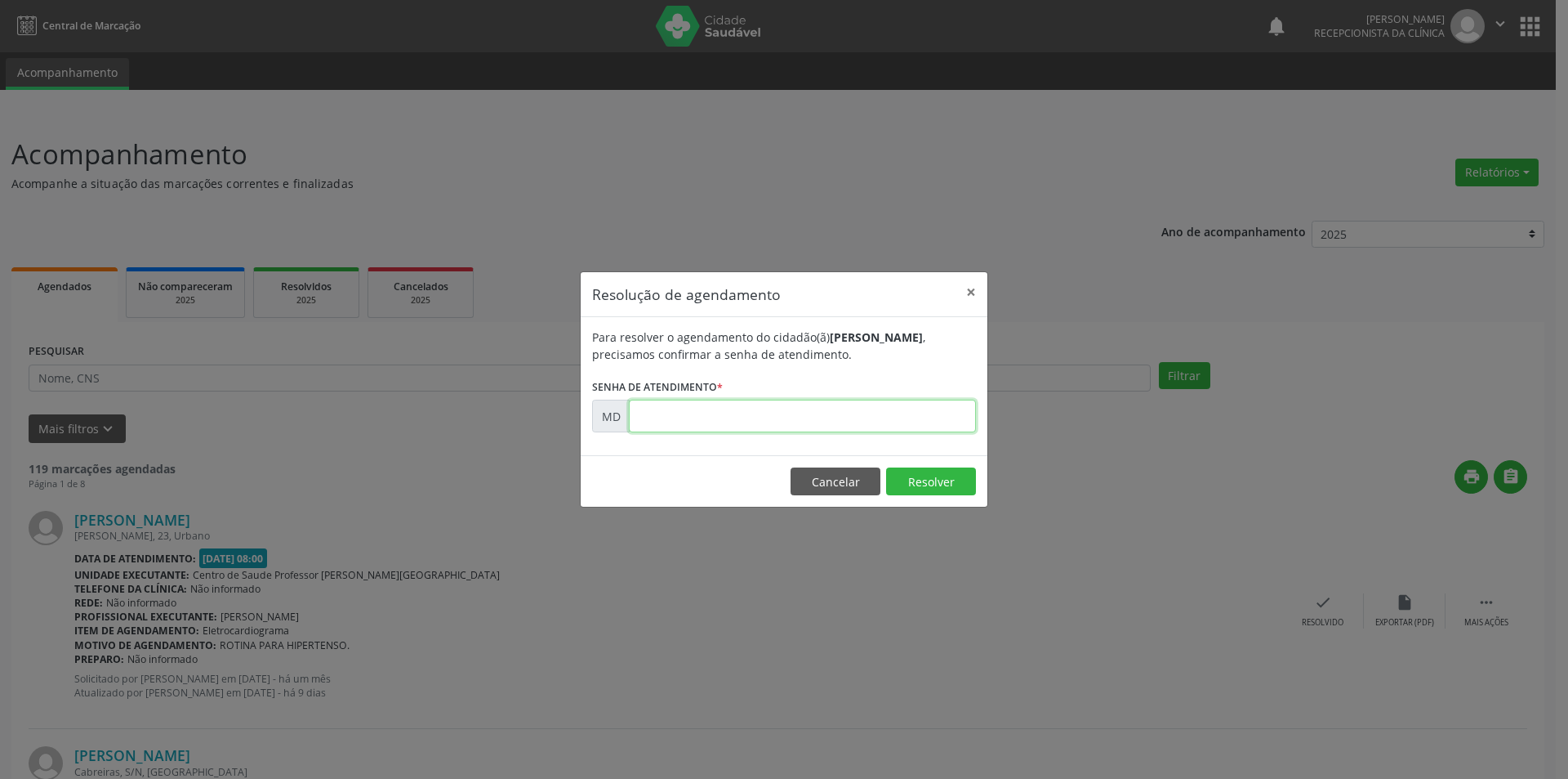
paste input "00003244"
type input "00003244"
click at [915, 481] on button "Resolver" at bounding box center [931, 481] width 90 height 28
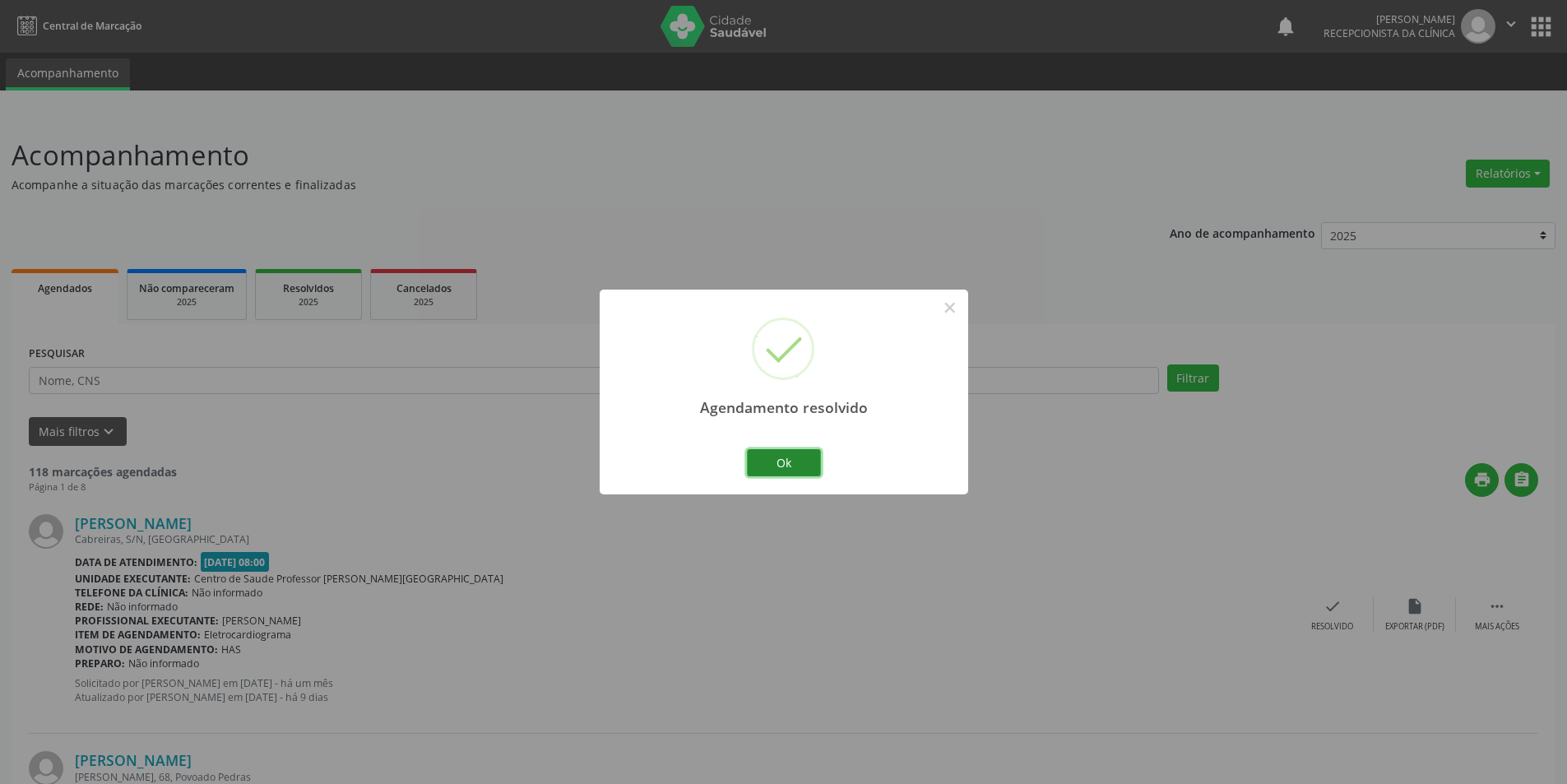
click at [790, 468] on button "Ok" at bounding box center [784, 463] width 74 height 28
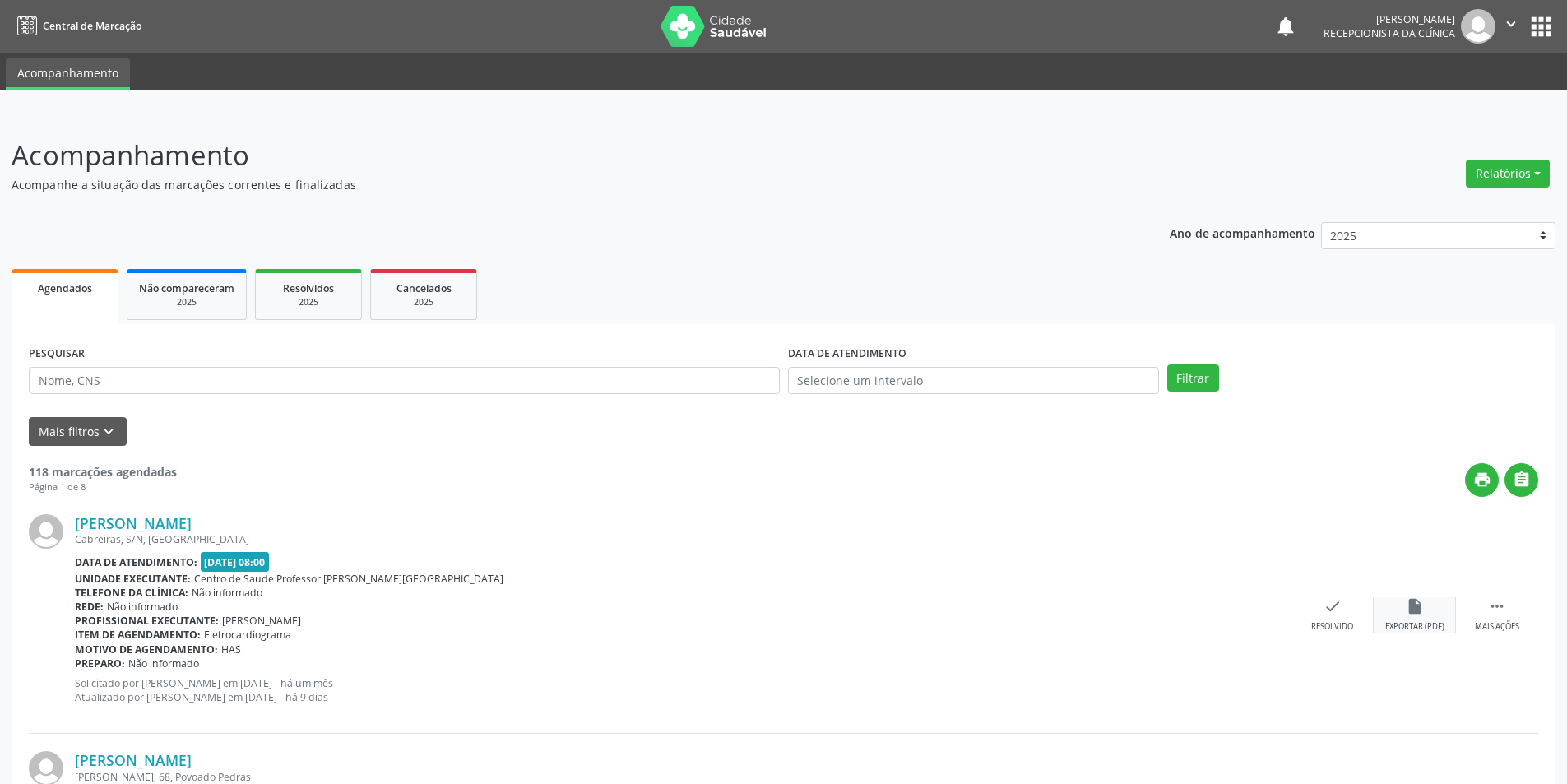
click at [1392, 606] on div "insert_drive_file Exportar (PDF)" at bounding box center [1415, 615] width 82 height 35
click at [1333, 621] on div "Resolvido" at bounding box center [1333, 626] width 42 height 11
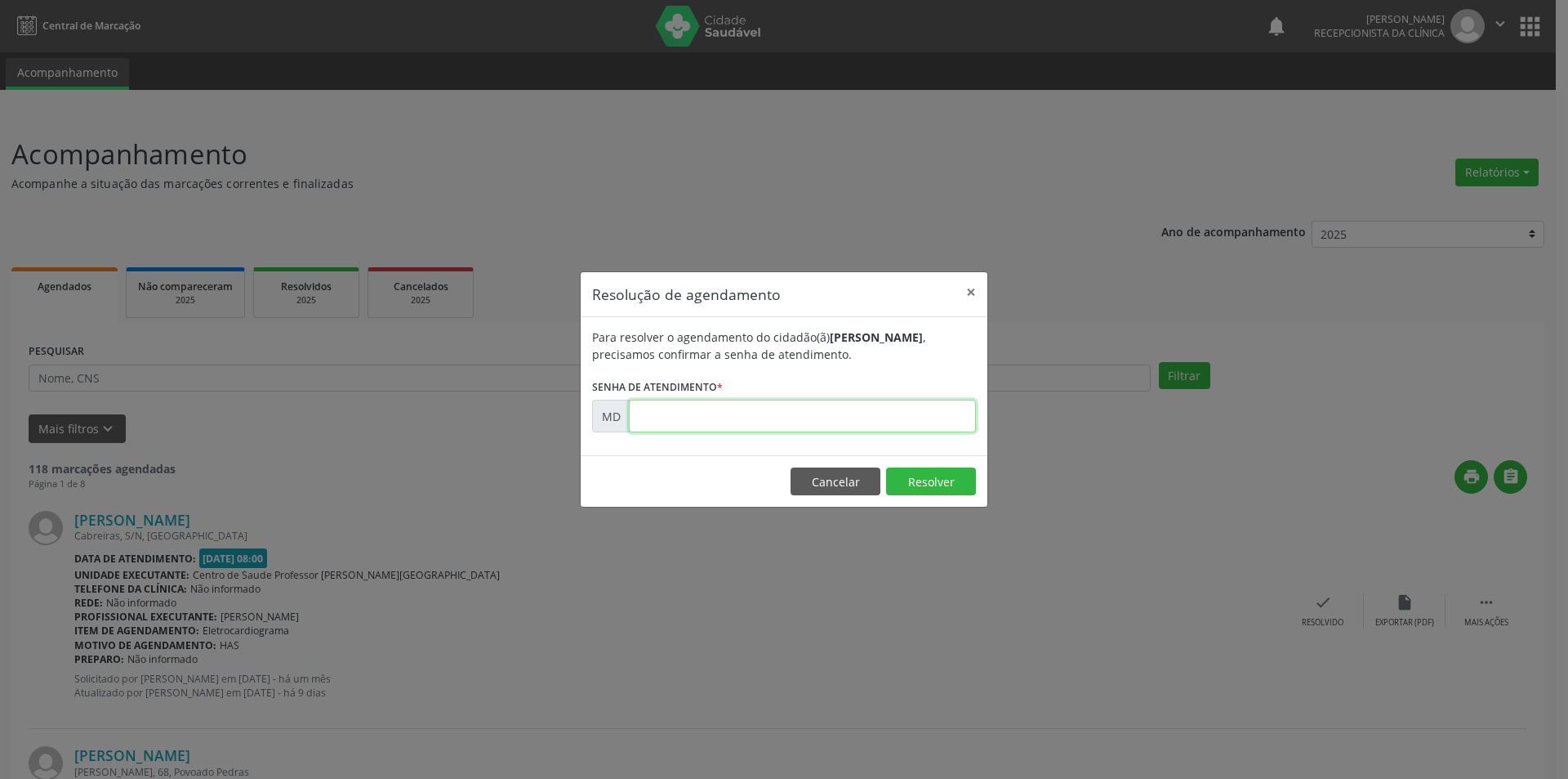
paste input "00003250"
type input "00003250"
click at [914, 488] on button "Resolver" at bounding box center [931, 481] width 90 height 28
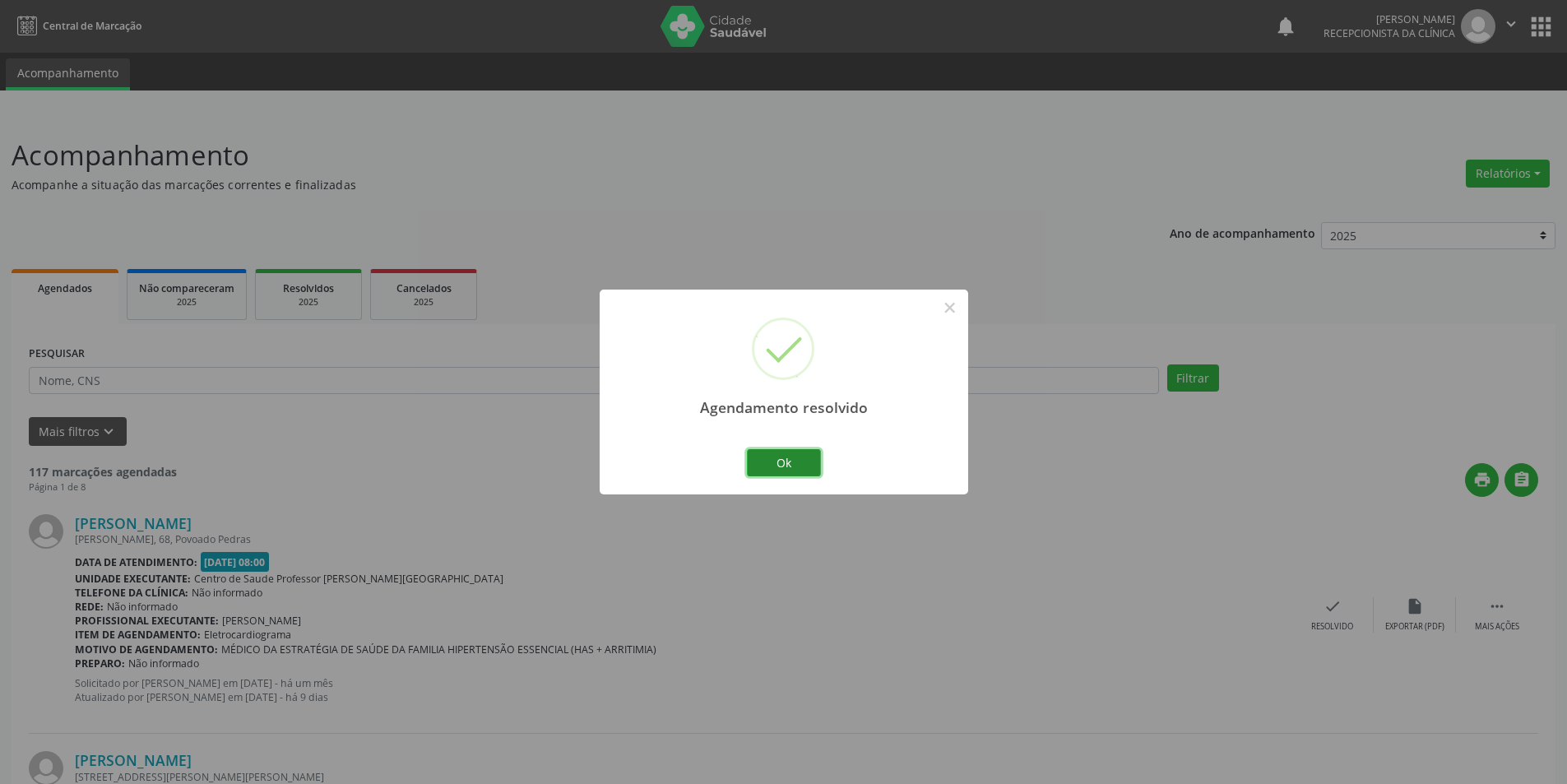
click at [773, 457] on button "Ok" at bounding box center [784, 463] width 74 height 28
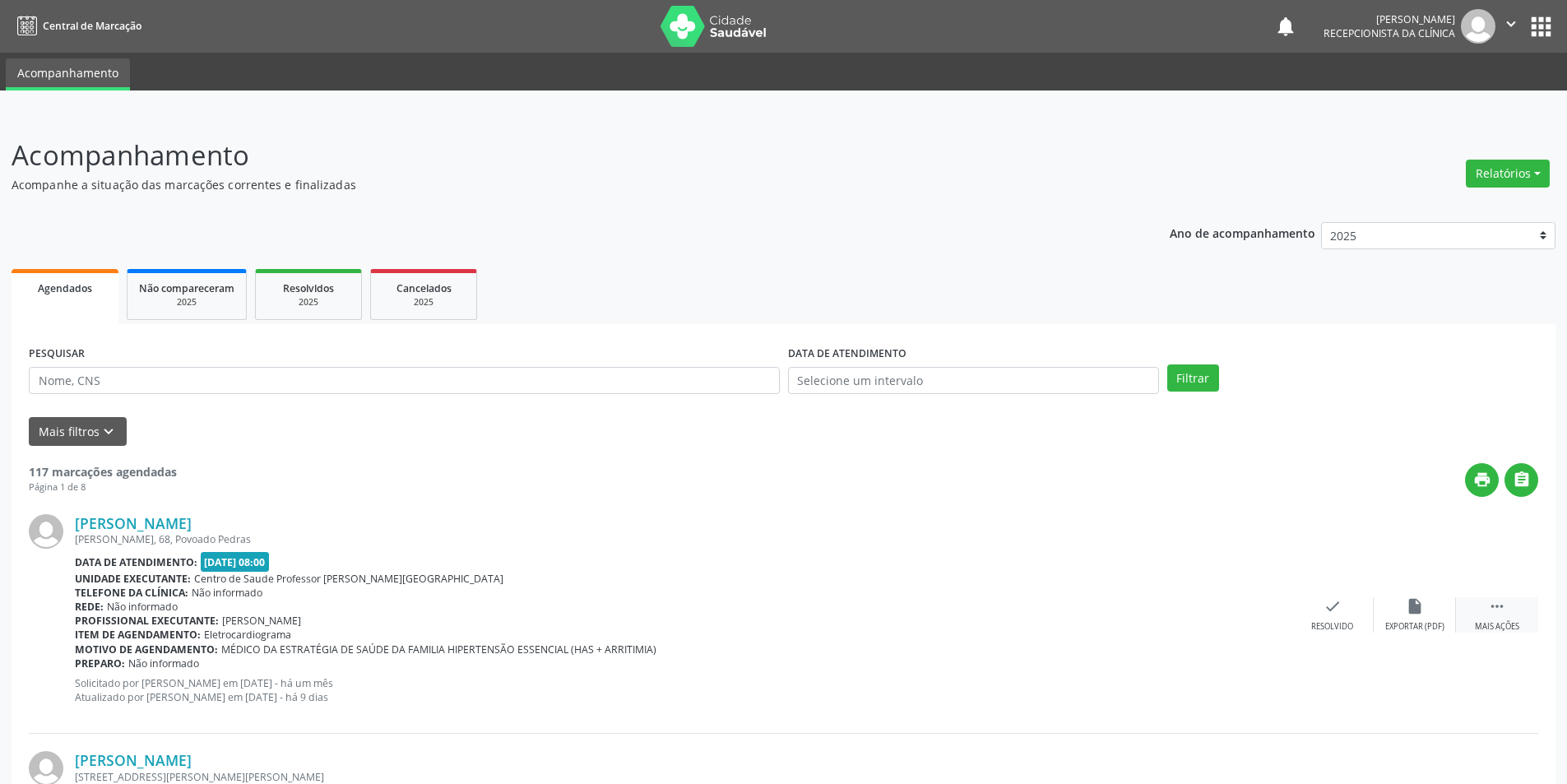
click at [1520, 625] on div " Mais ações" at bounding box center [1496, 615] width 82 height 35
click at [1433, 625] on div "Não compareceu" at bounding box center [1414, 626] width 70 height 11
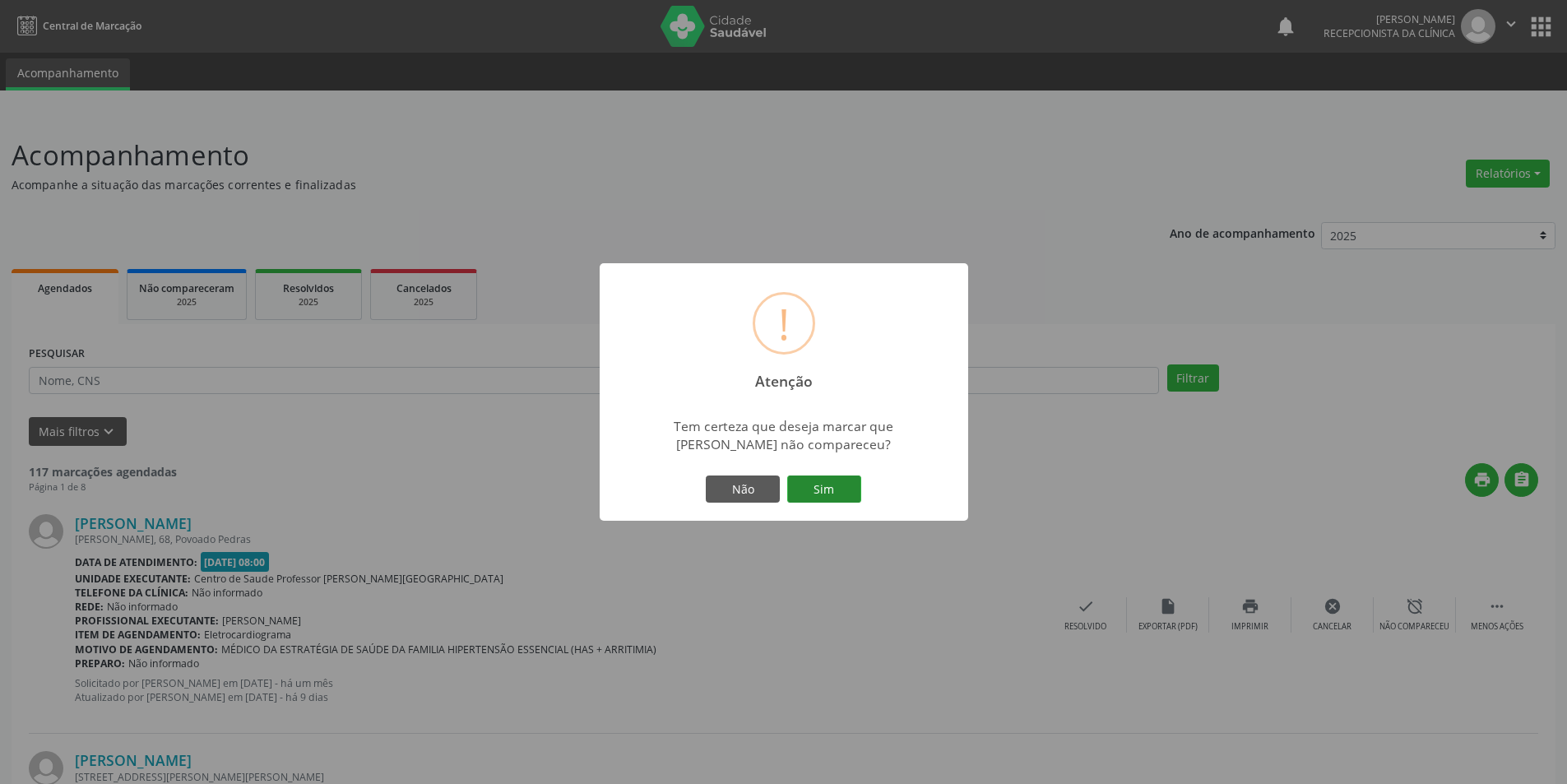
click at [832, 499] on button "Sim" at bounding box center [824, 490] width 74 height 28
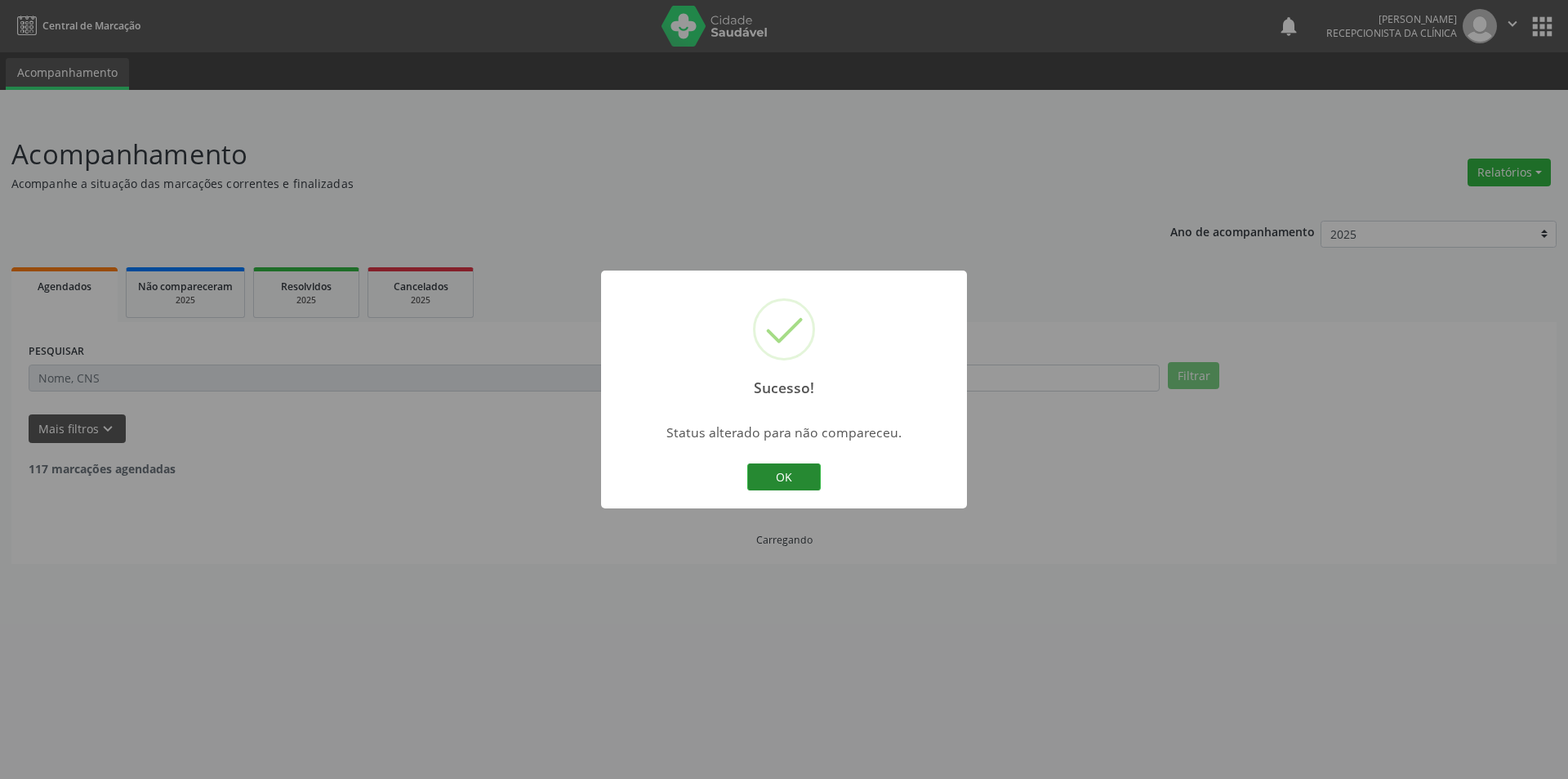
click at [789, 467] on button "OK" at bounding box center [784, 477] width 74 height 28
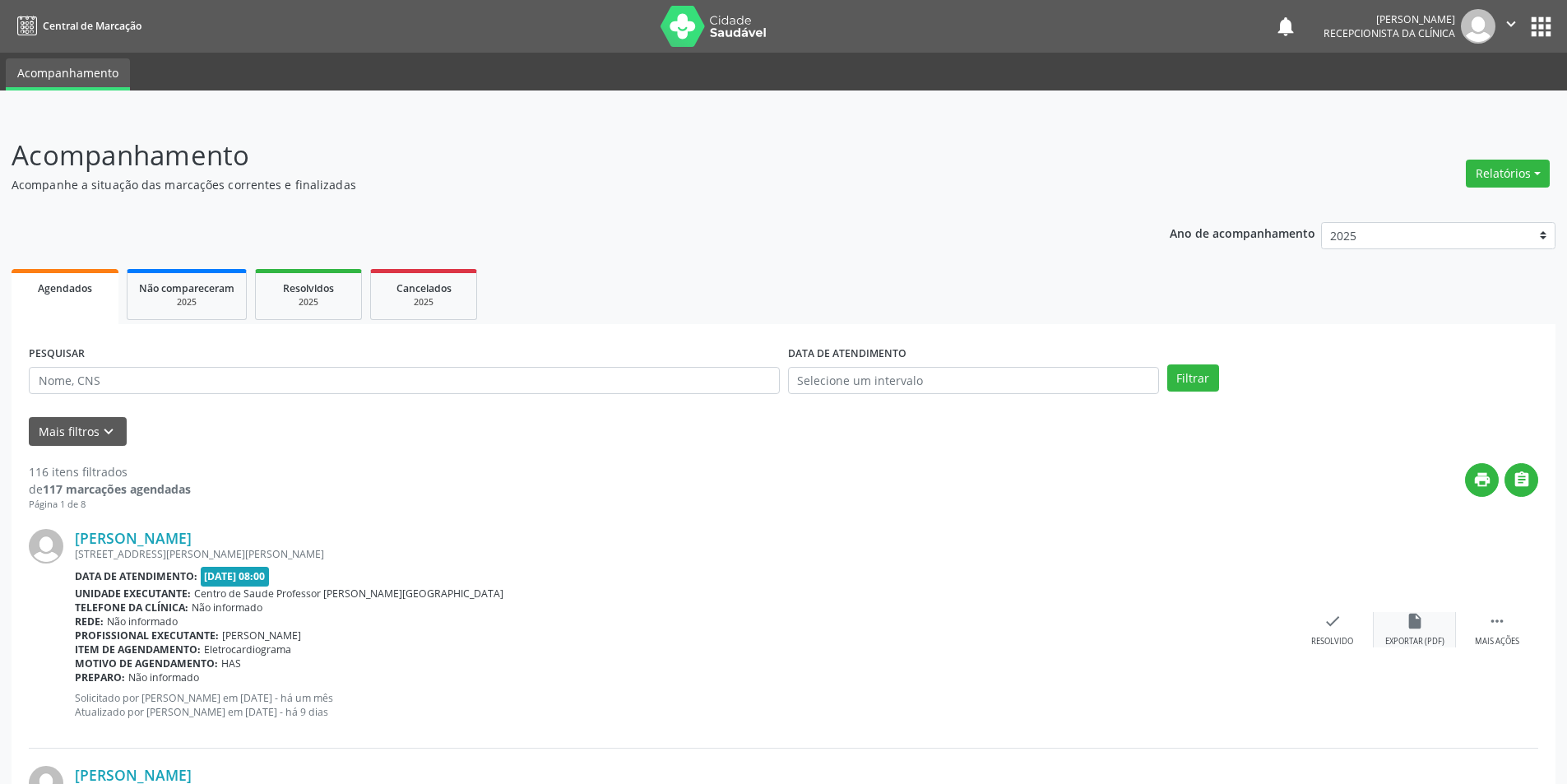
click at [1409, 636] on div "Exportar (PDF)" at bounding box center [1415, 641] width 59 height 11
click at [1338, 625] on icon "check" at bounding box center [1333, 621] width 19 height 18
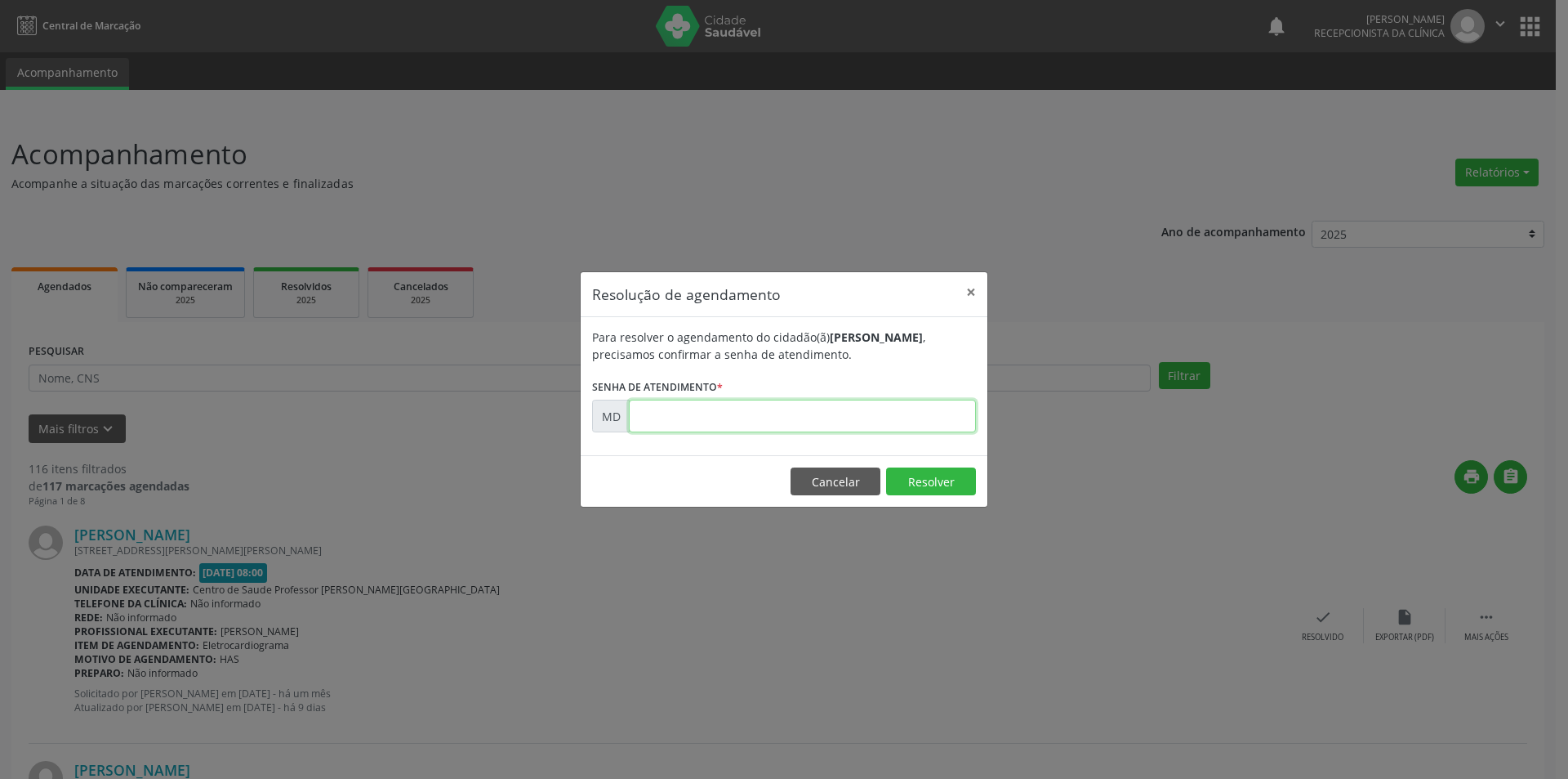
paste input "00003284"
type input "00003284"
click at [937, 482] on button "Resolver" at bounding box center [931, 481] width 90 height 28
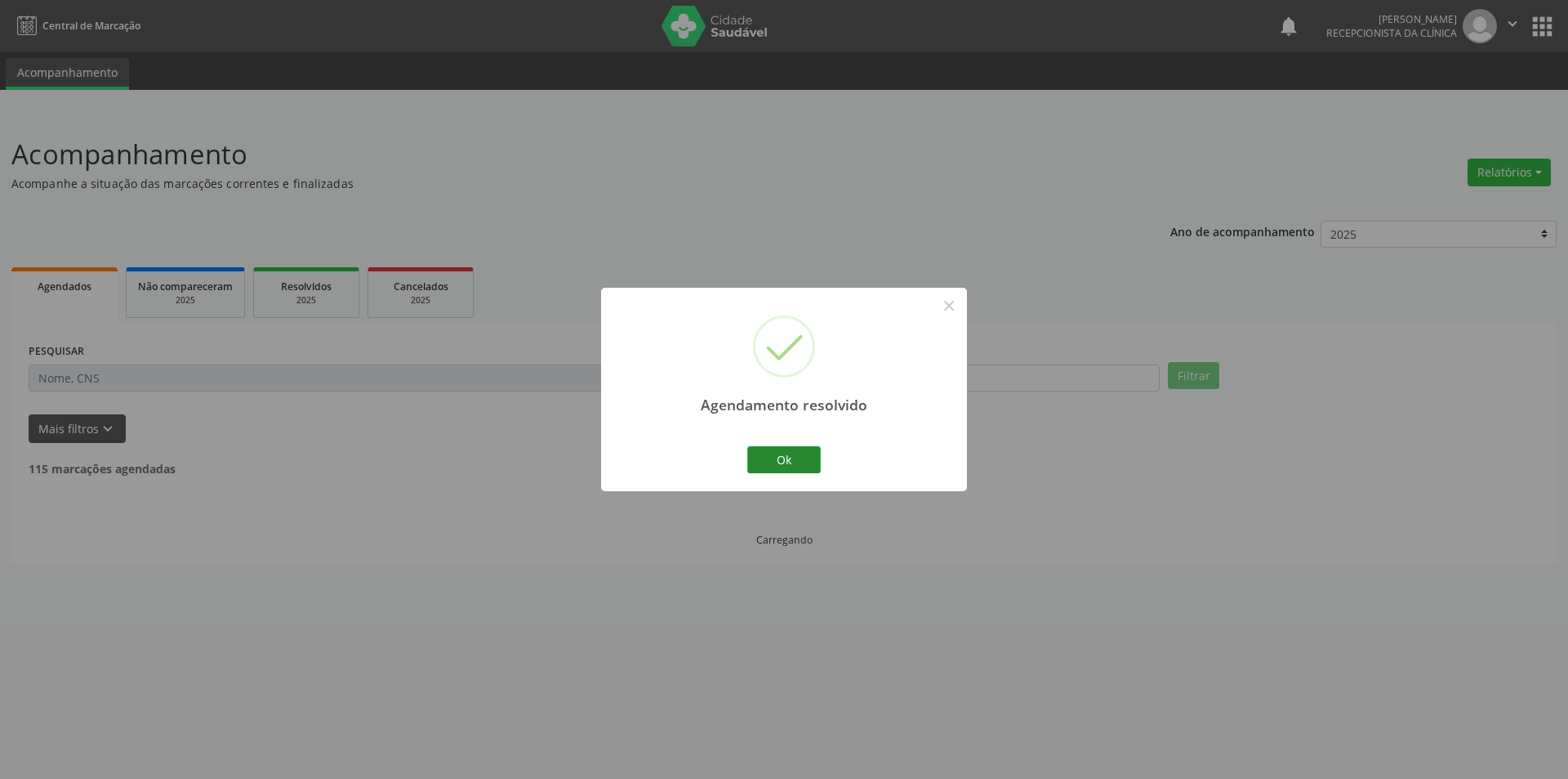
click at [802, 463] on button "Ok" at bounding box center [784, 460] width 74 height 28
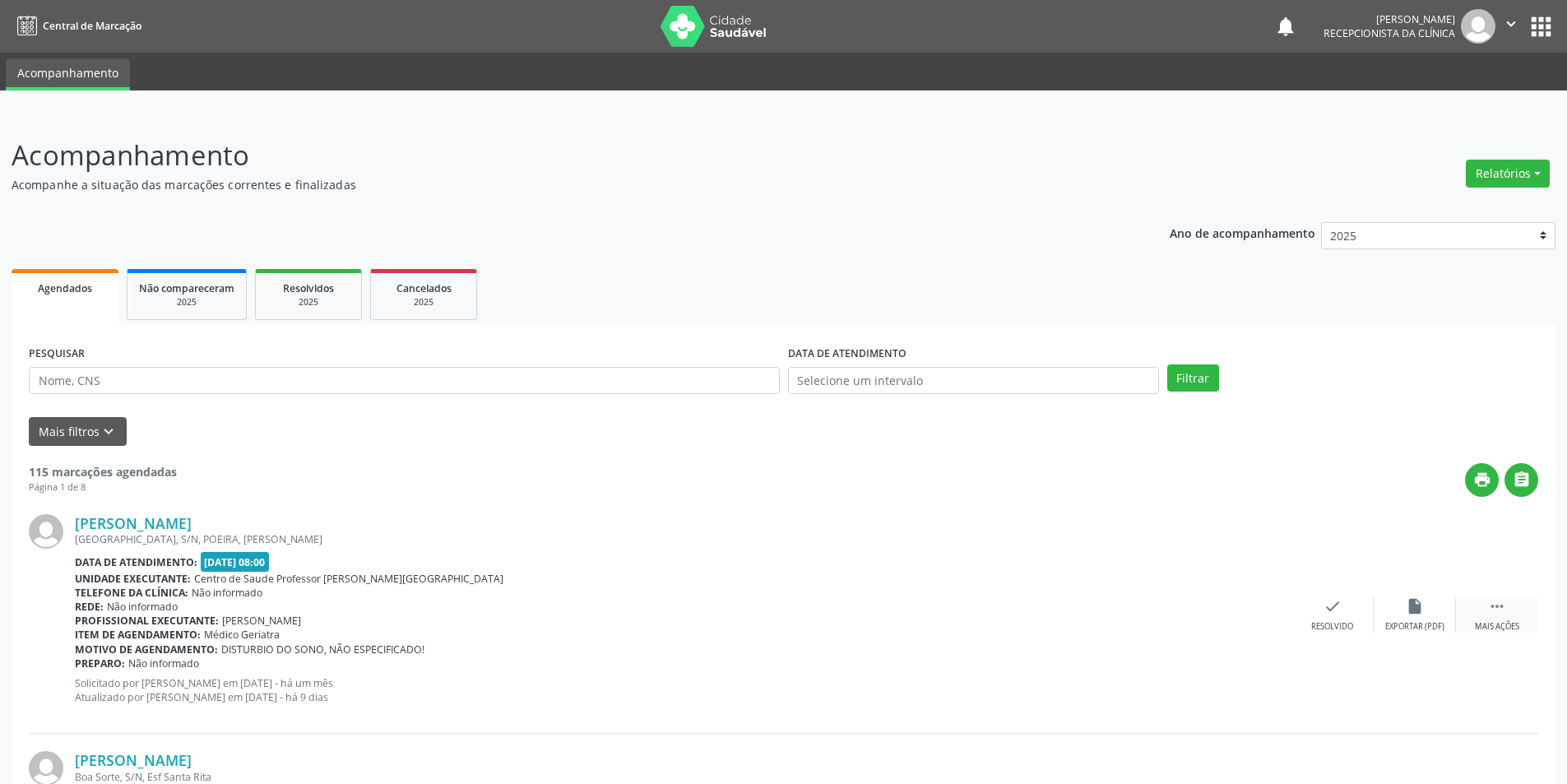
click at [1496, 625] on div "Mais ações" at bounding box center [1497, 626] width 44 height 11
click at [1428, 621] on div "Não compareceu" at bounding box center [1414, 626] width 70 height 11
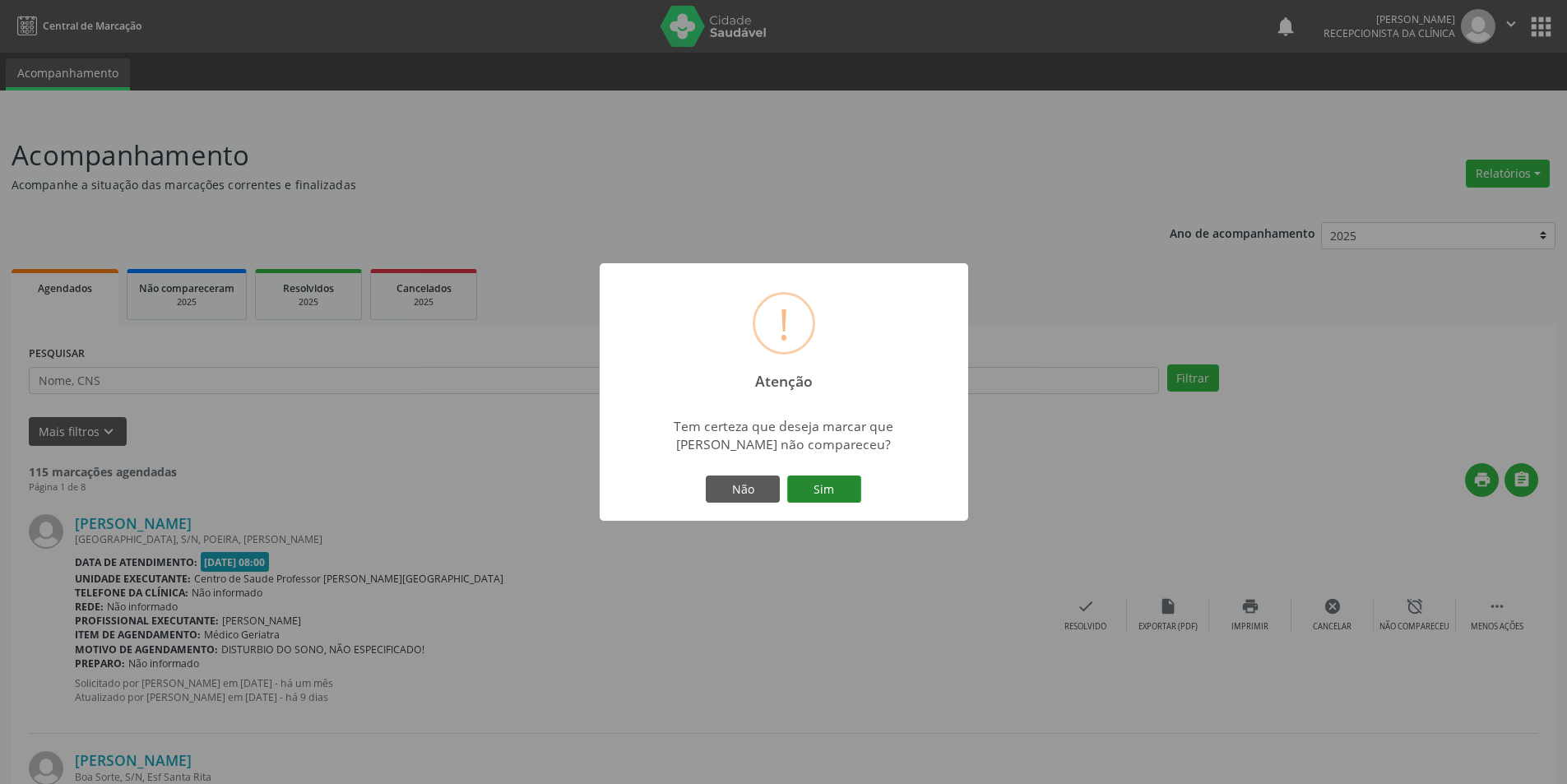
click at [830, 491] on button "Sim" at bounding box center [824, 490] width 74 height 28
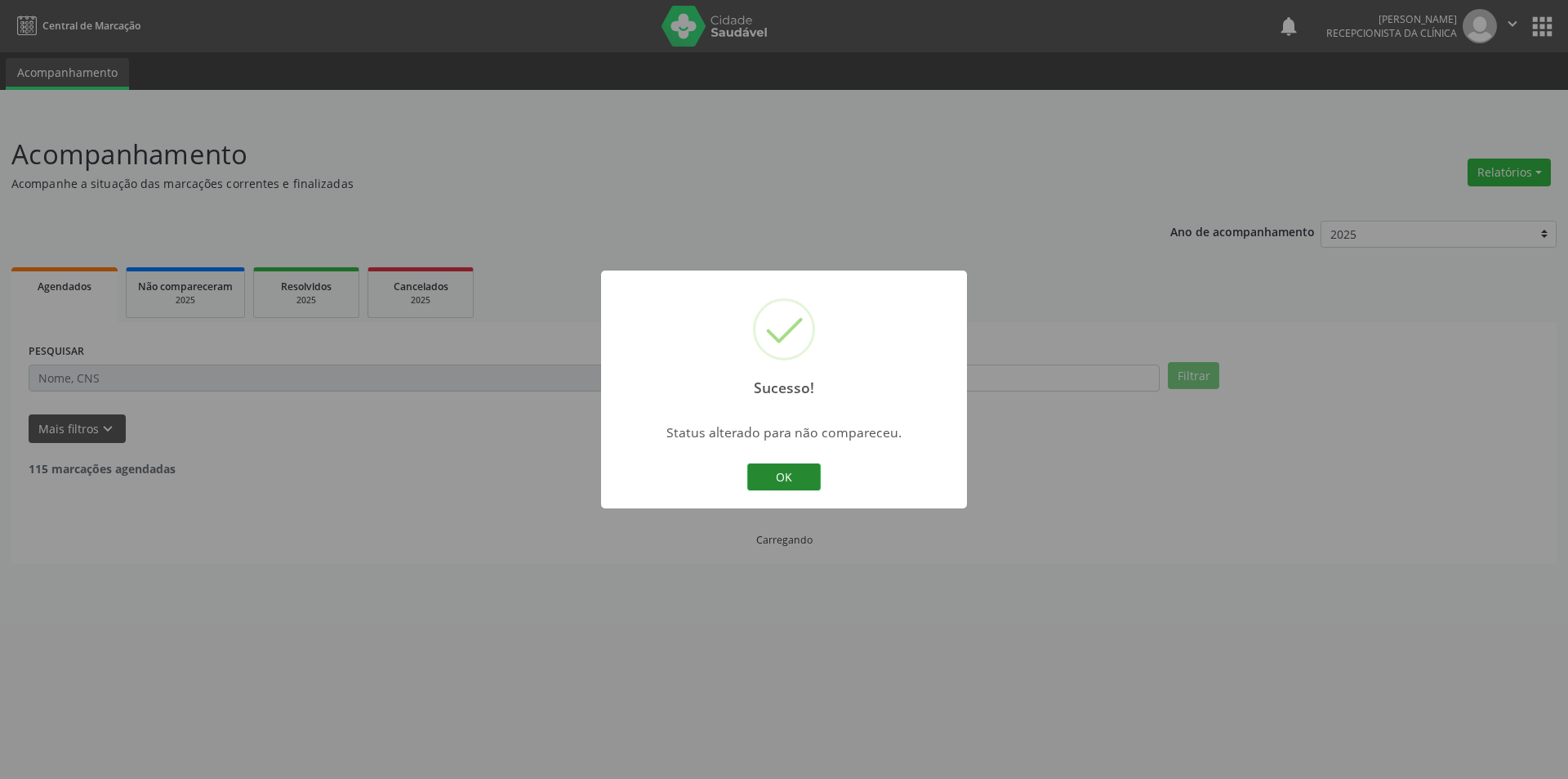
click at [799, 481] on button "OK" at bounding box center [784, 477] width 74 height 28
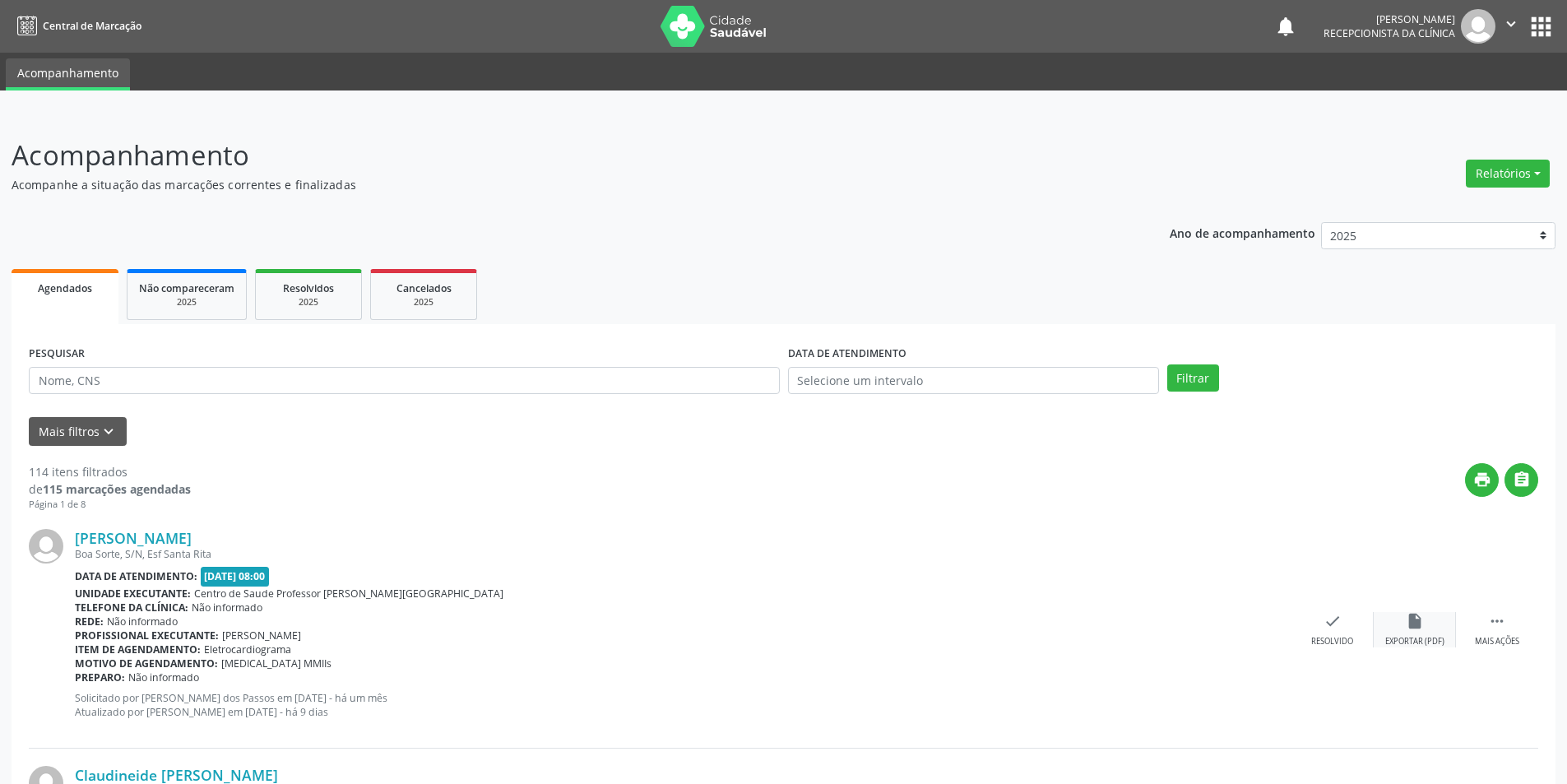
click at [1428, 622] on div "insert_drive_file Exportar (PDF)" at bounding box center [1415, 630] width 82 height 35
click at [1431, 636] on div "Exportar (PDF)" at bounding box center [1415, 641] width 59 height 11
click at [1415, 628] on icon "insert_drive_file" at bounding box center [1415, 621] width 19 height 18
click at [1432, 633] on div "insert_drive_file Exportar (PDF)" at bounding box center [1415, 630] width 82 height 35
click at [1487, 629] on div " Mais ações" at bounding box center [1496, 630] width 82 height 35
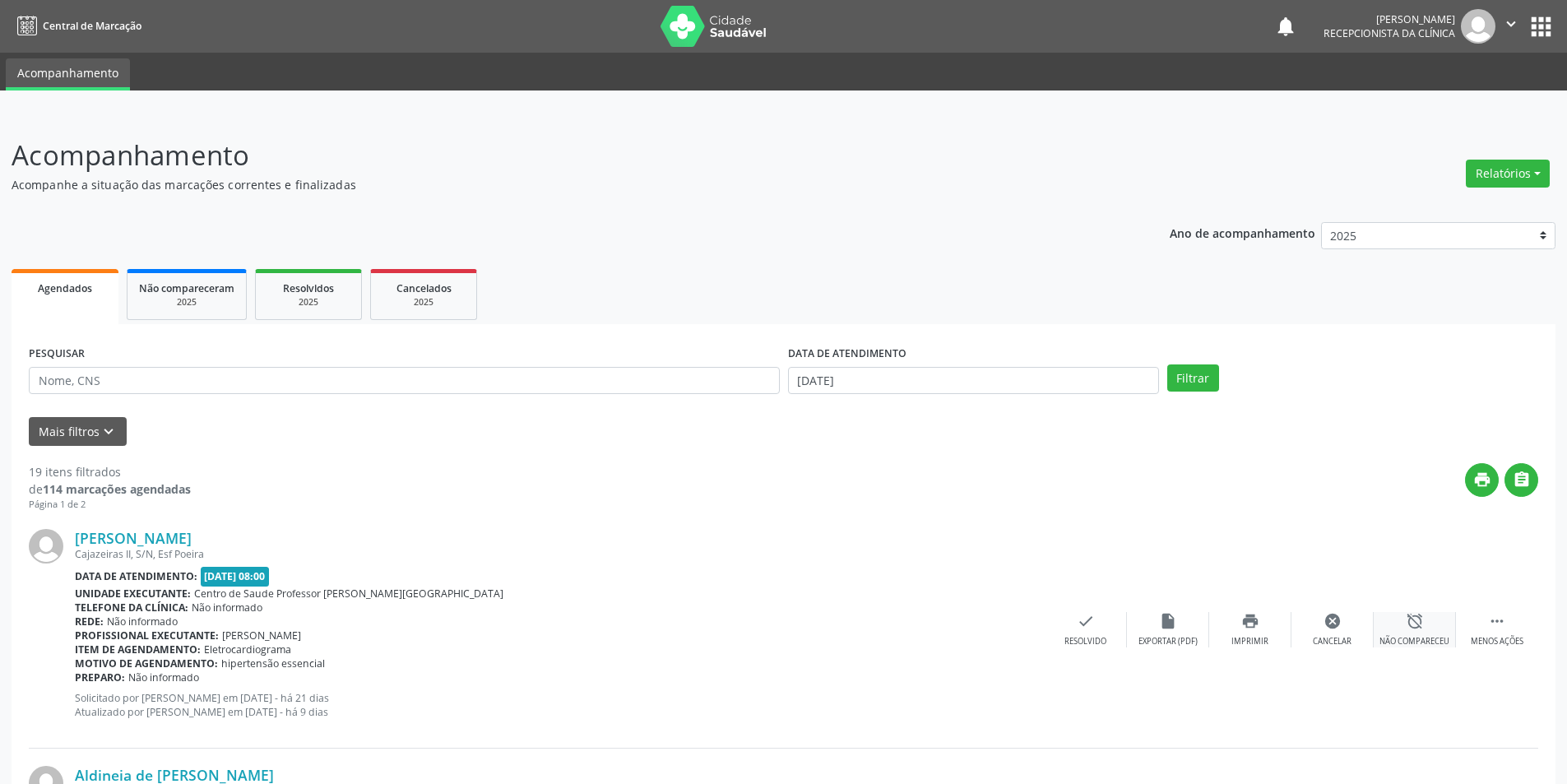
click at [1425, 646] on div "Não compareceu" at bounding box center [1414, 641] width 70 height 11
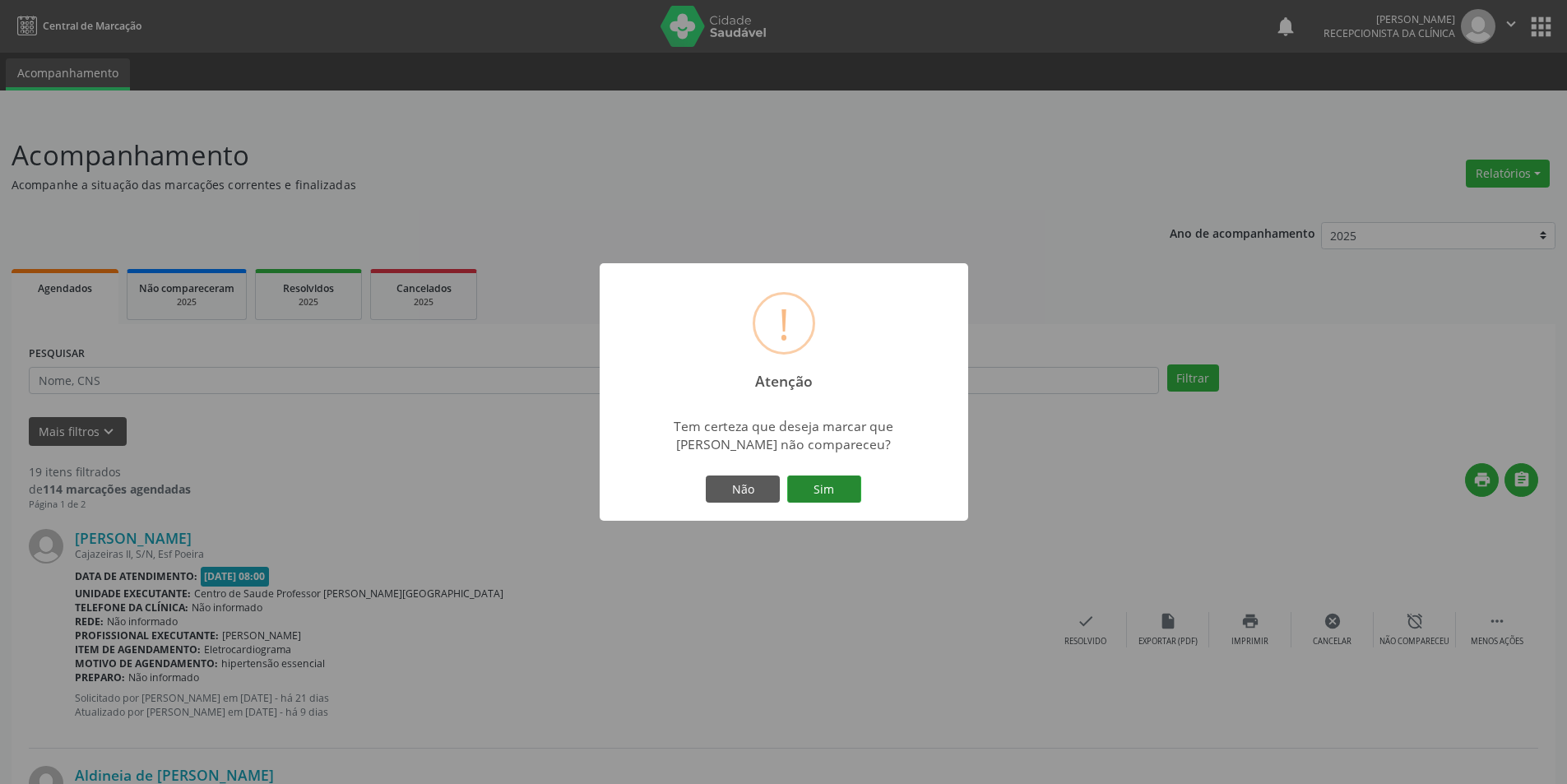
click at [852, 486] on button "Sim" at bounding box center [824, 490] width 74 height 28
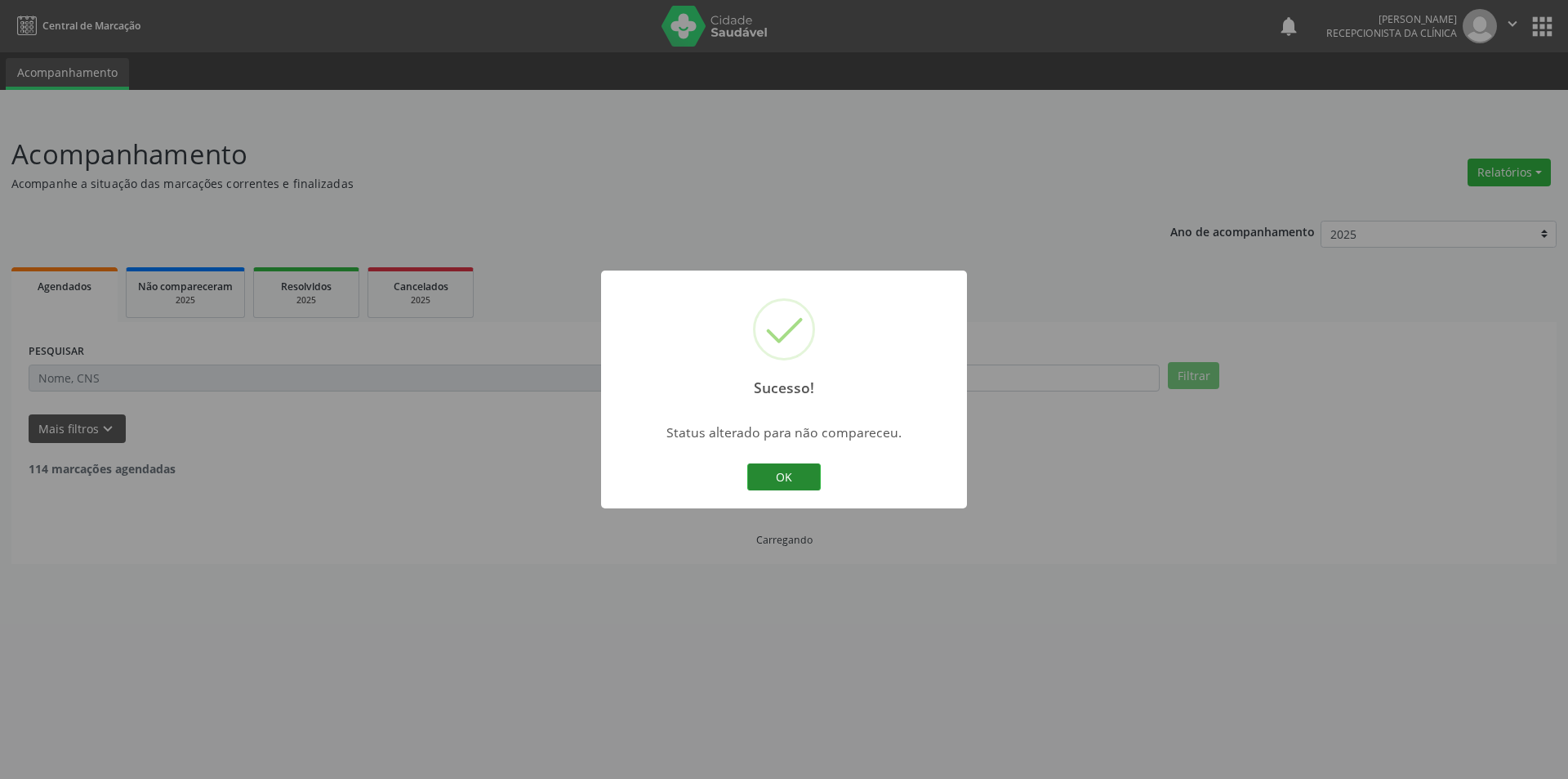
click at [811, 480] on button "OK" at bounding box center [784, 477] width 74 height 28
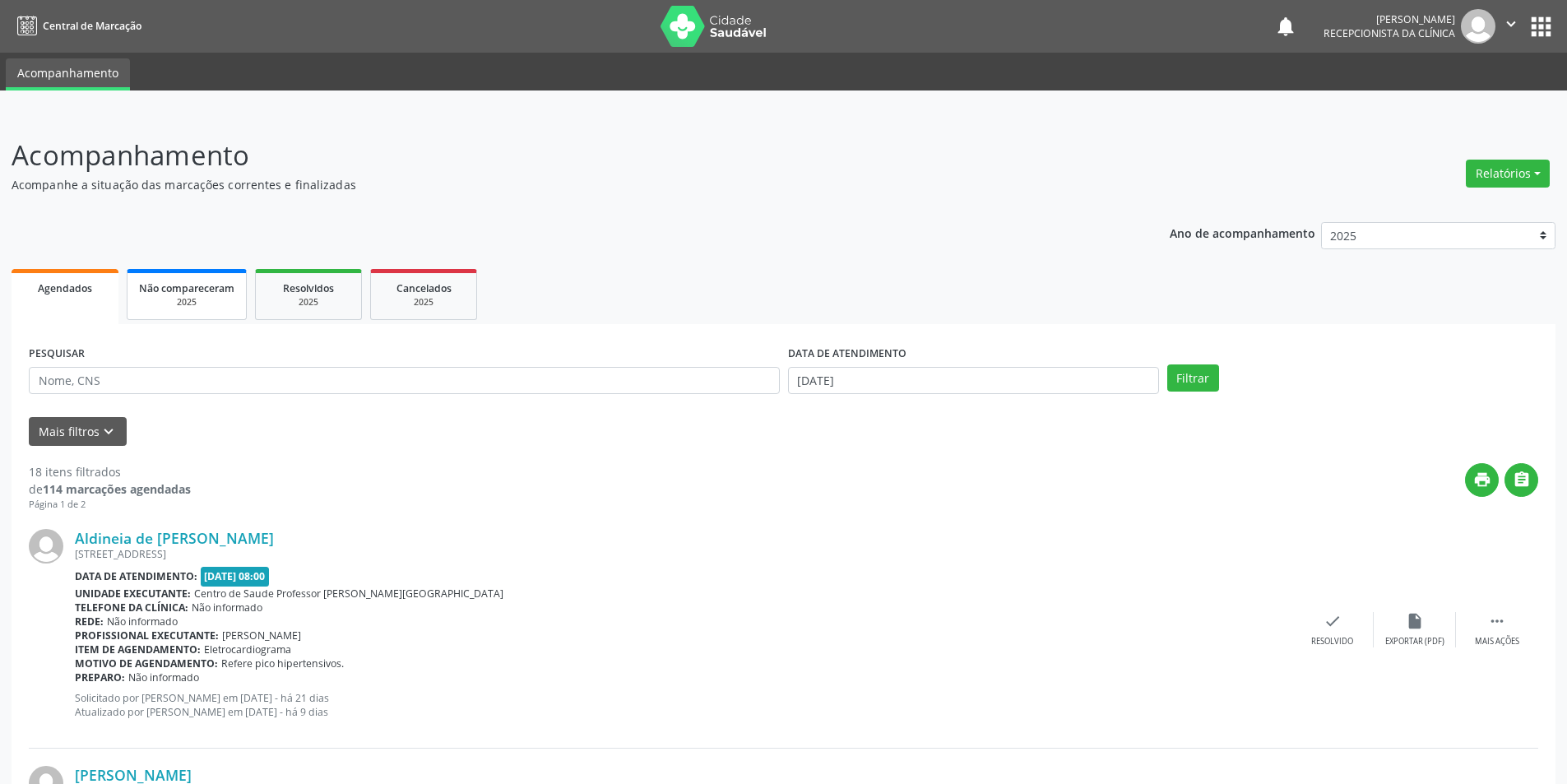
click at [172, 286] on span "Não compareceram" at bounding box center [187, 288] width 95 height 14
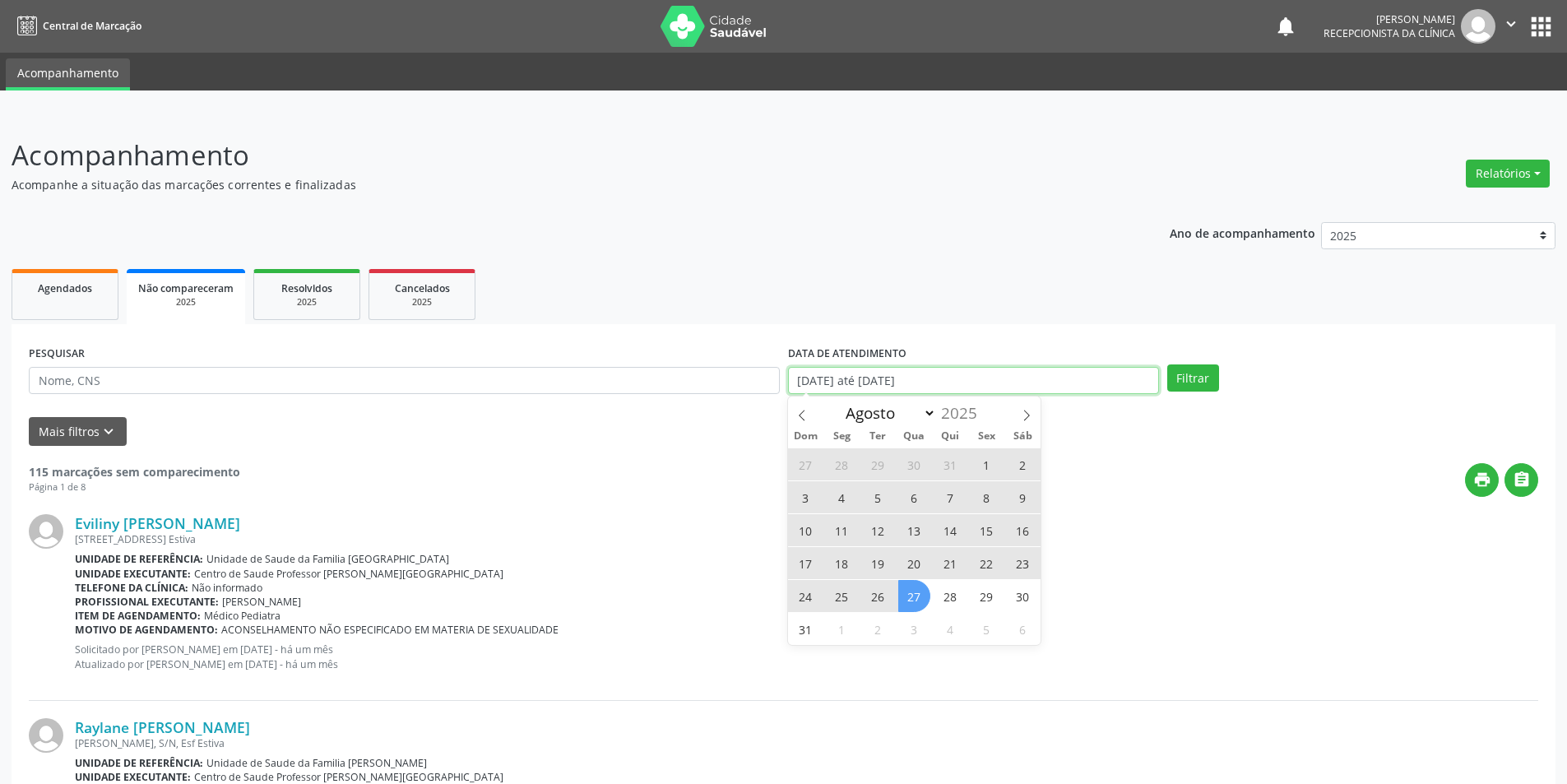
click at [1035, 389] on input "01/01/2025 até 27/08/2025" at bounding box center [973, 381] width 371 height 28
click at [1048, 388] on input "01/01/2025 até 27/08/2025" at bounding box center [973, 381] width 371 height 28
click at [1048, 379] on input "01/01/2025 até 27/08/2025" at bounding box center [973, 381] width 371 height 28
select select "0"
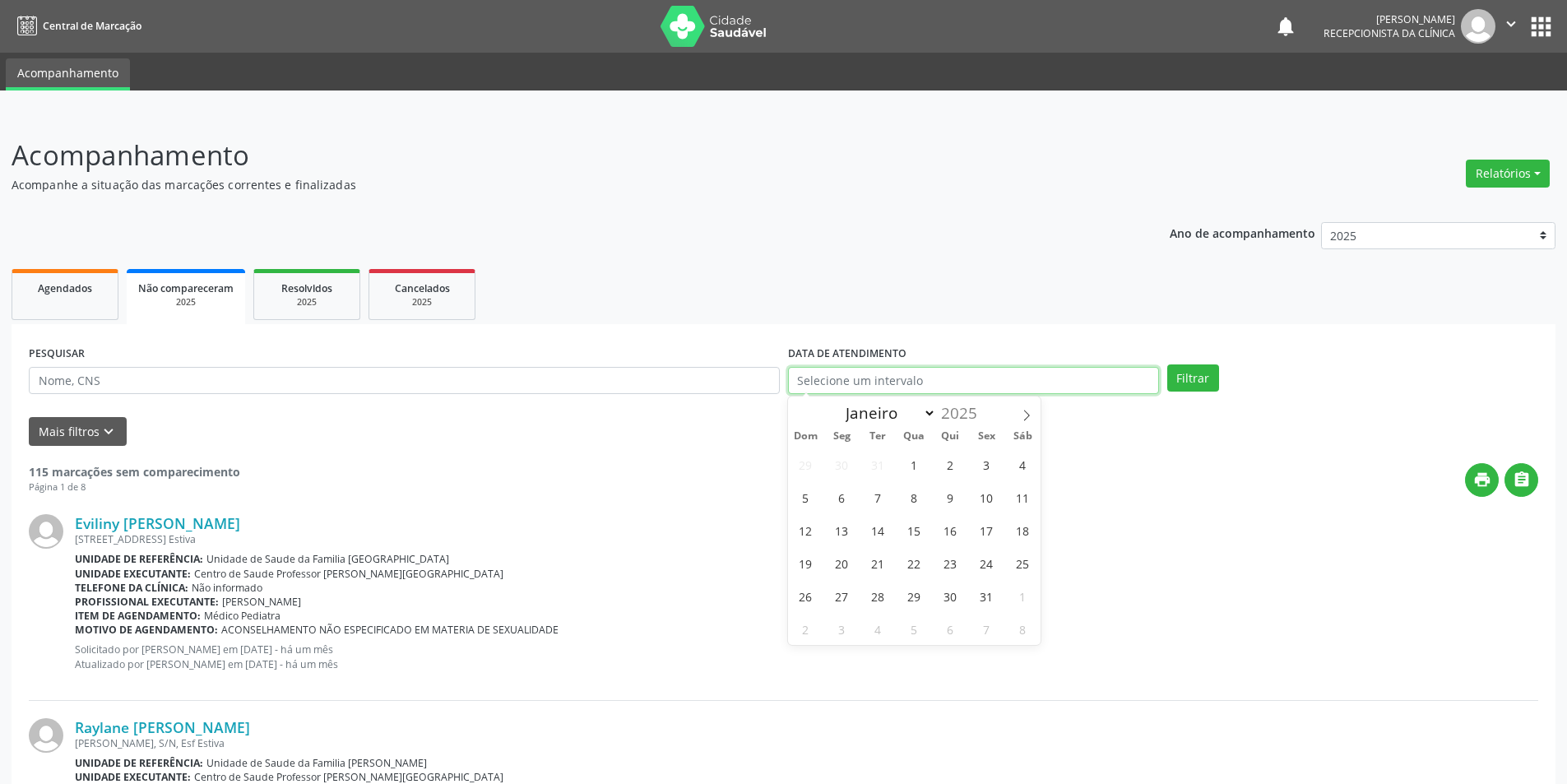
click at [998, 382] on input "text" at bounding box center [973, 381] width 371 height 28
click at [844, 593] on span "27" at bounding box center [842, 595] width 32 height 32
type input "27/01/2025"
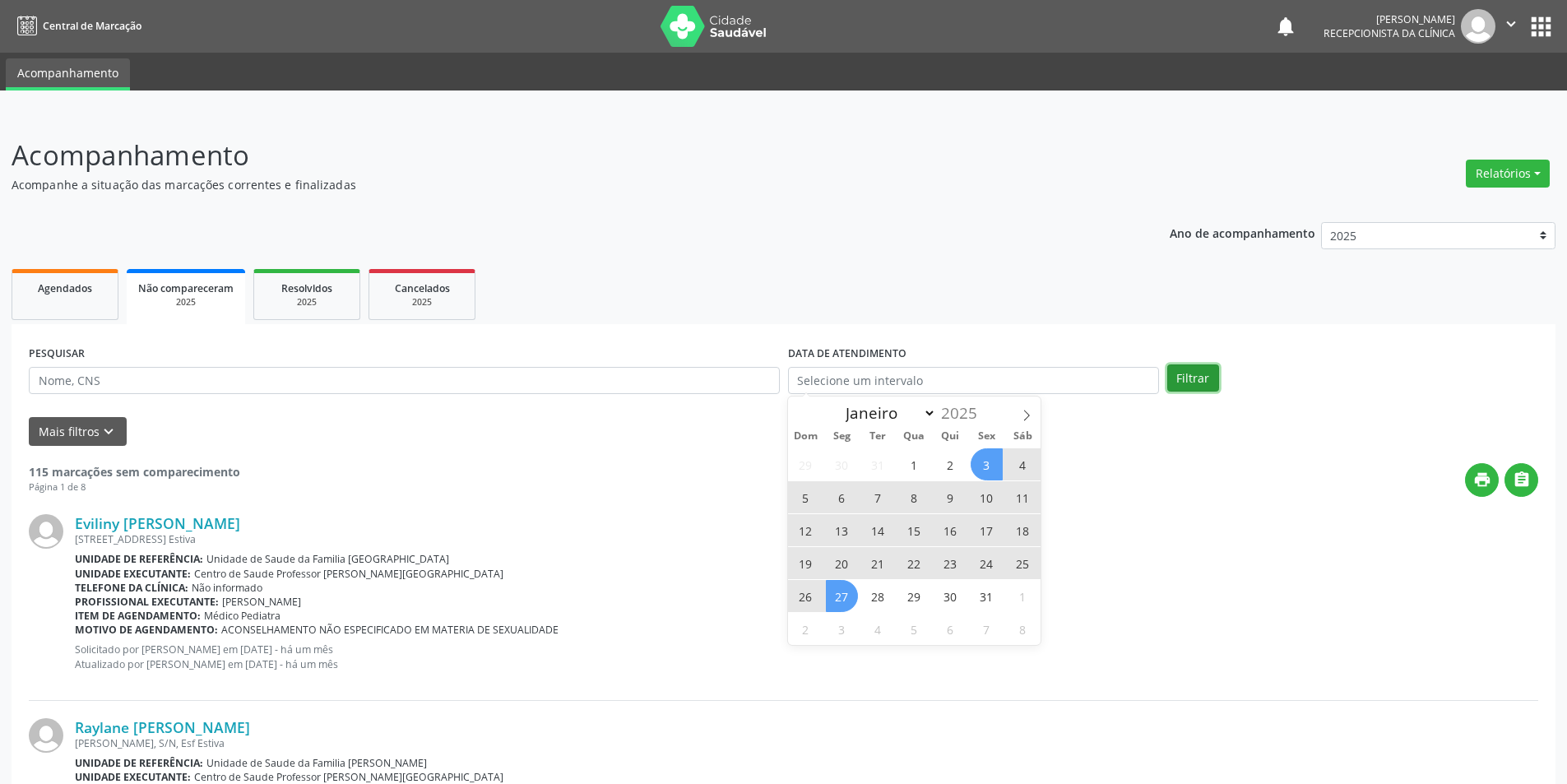
click at [1181, 377] on button "Filtrar" at bounding box center [1193, 379] width 52 height 28
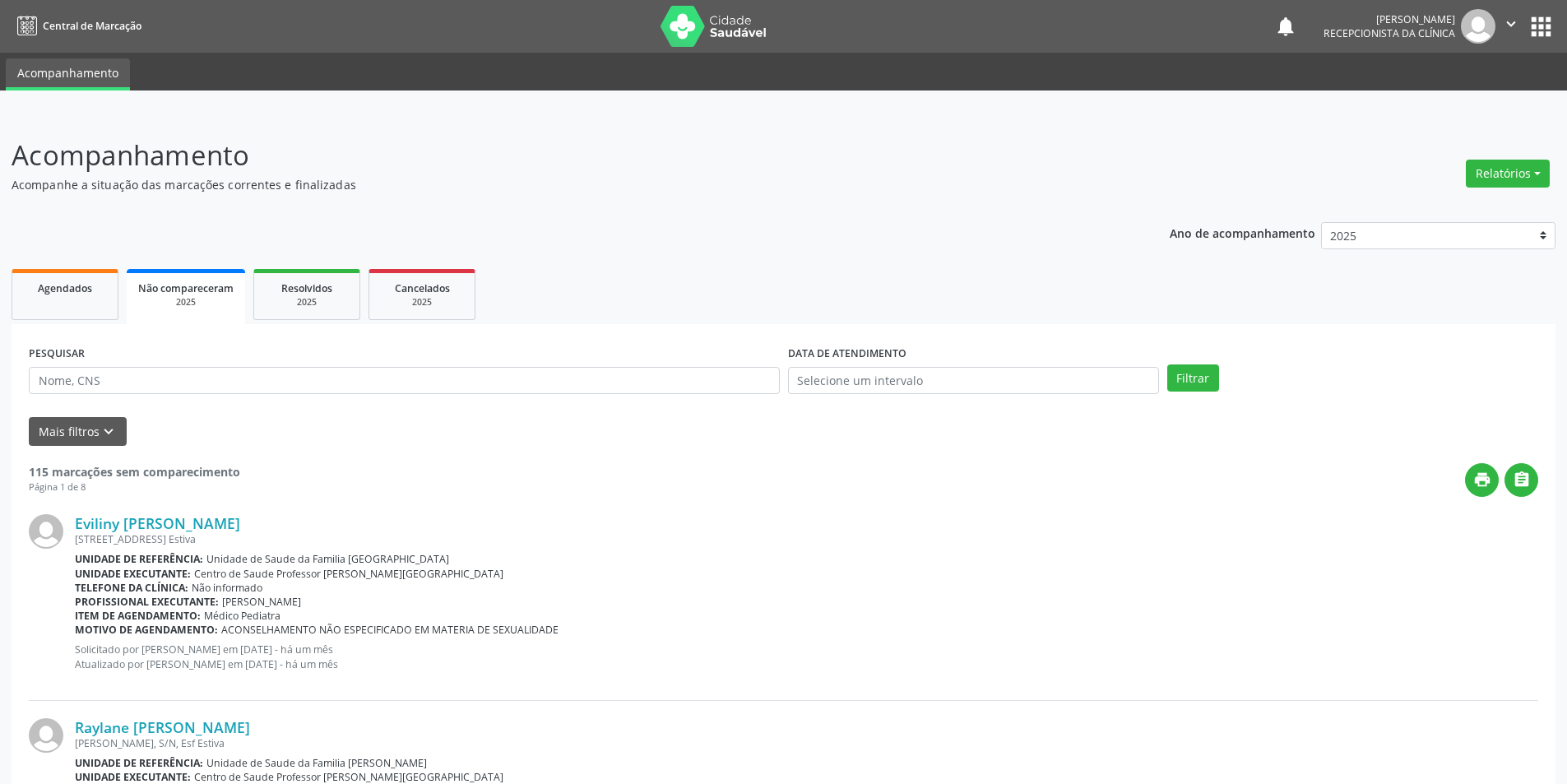
click at [154, 290] on span "Não compareceram" at bounding box center [186, 288] width 95 height 14
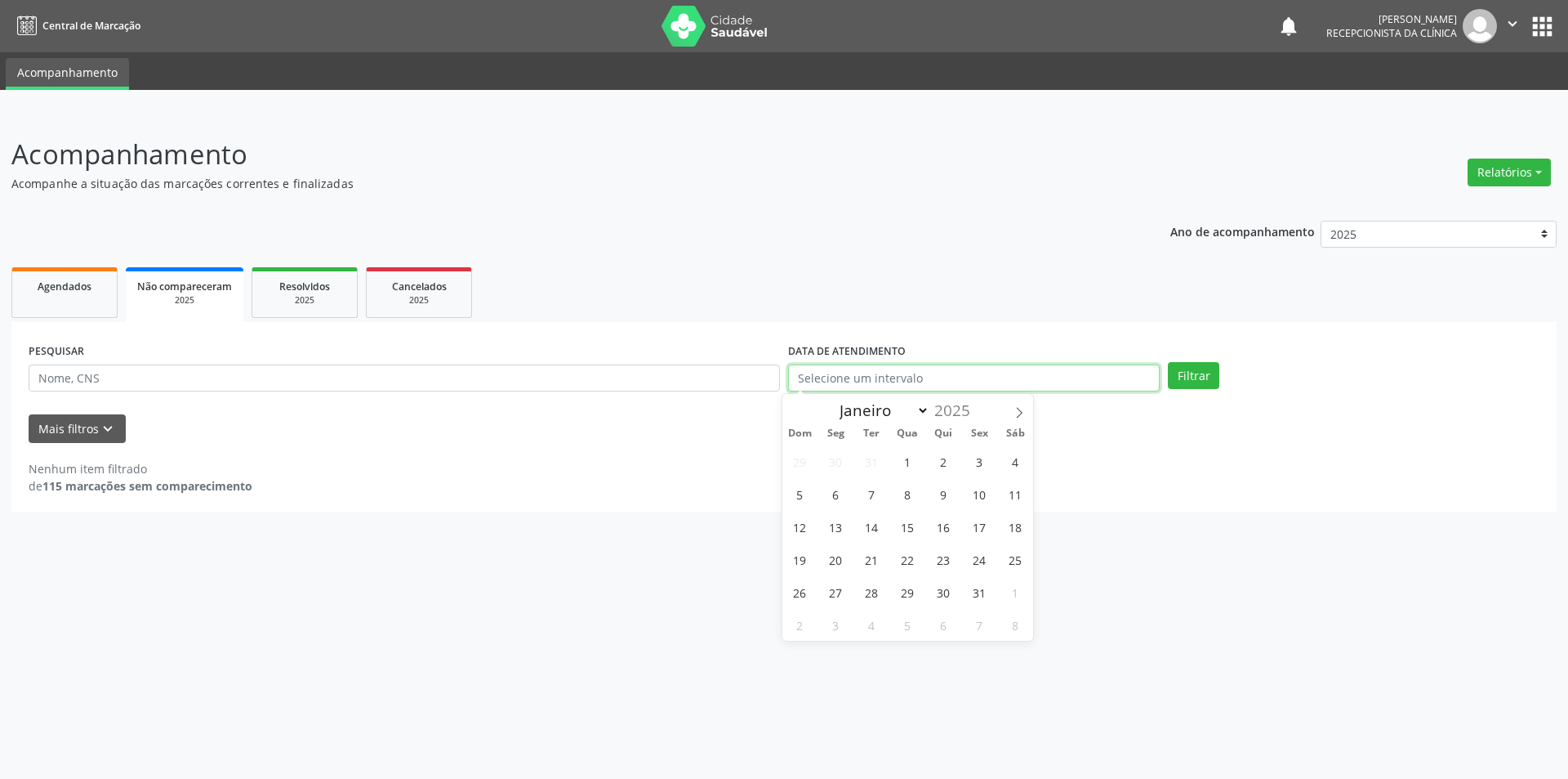
click at [989, 375] on input "text" at bounding box center [974, 378] width 372 height 28
click at [838, 586] on span "27" at bounding box center [836, 592] width 32 height 32
type input "27/01/2025"
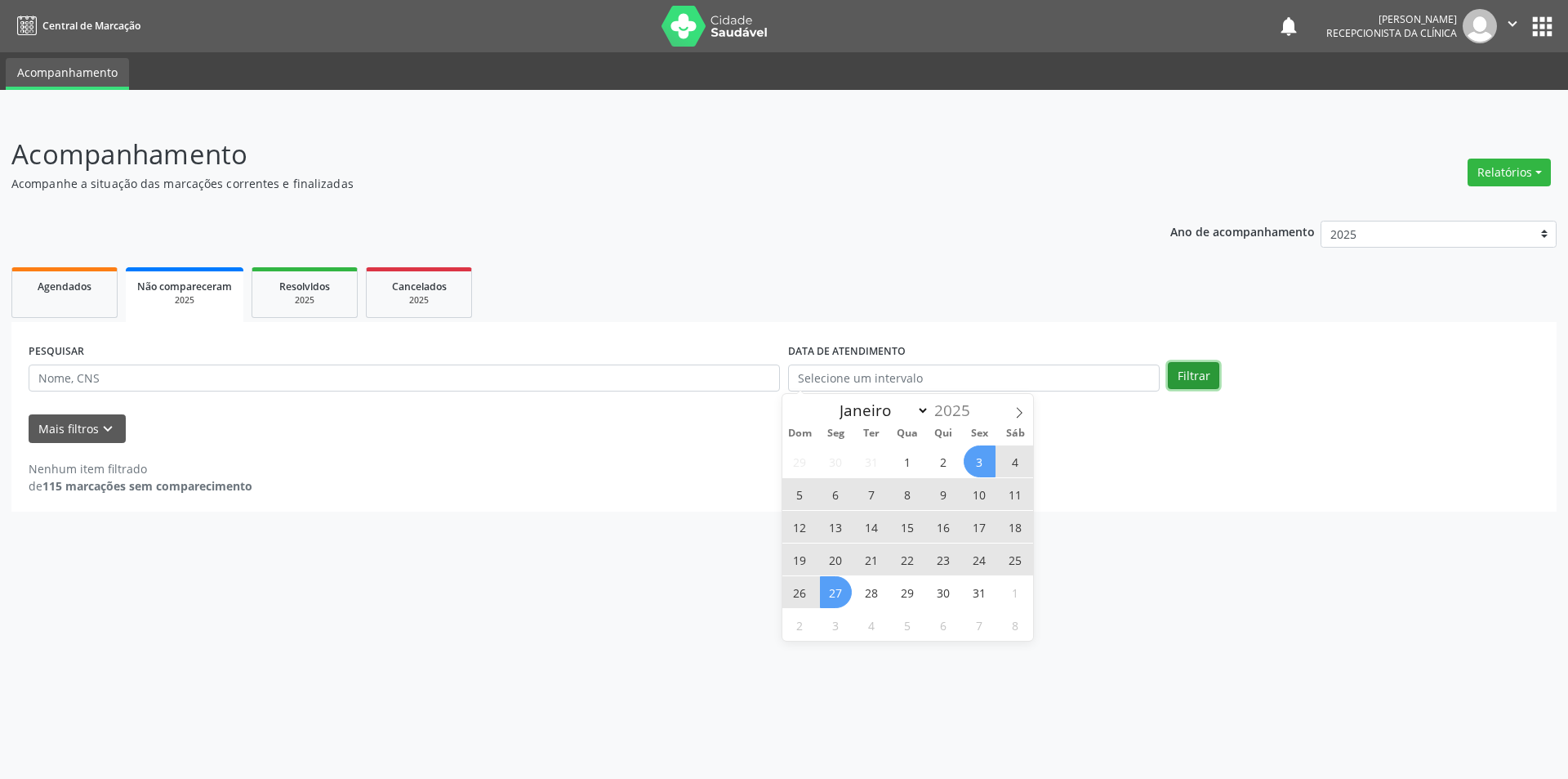
click at [1197, 365] on button "Filtrar" at bounding box center [1194, 376] width 52 height 28
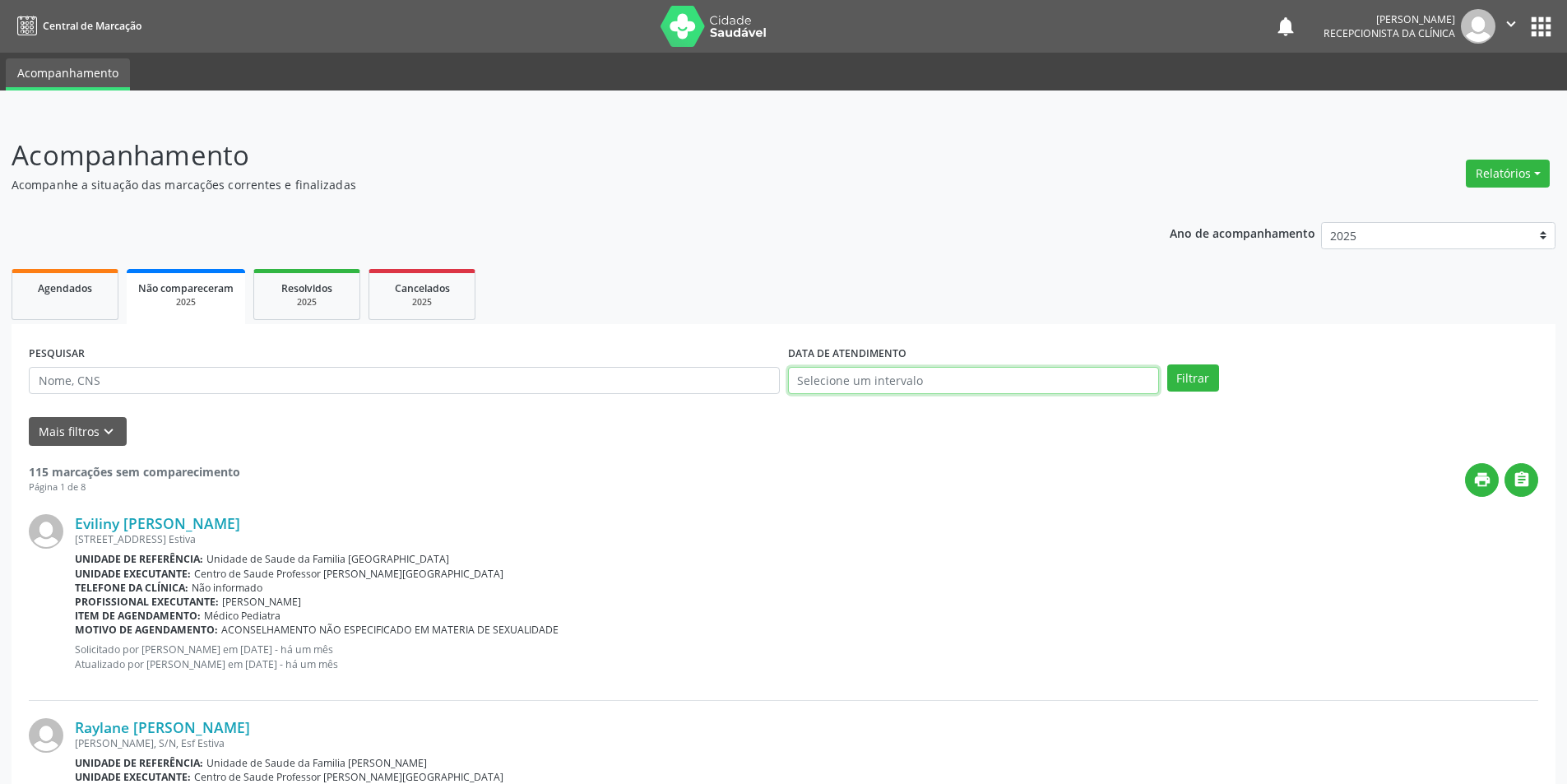
click at [871, 383] on input "text" at bounding box center [973, 381] width 371 height 28
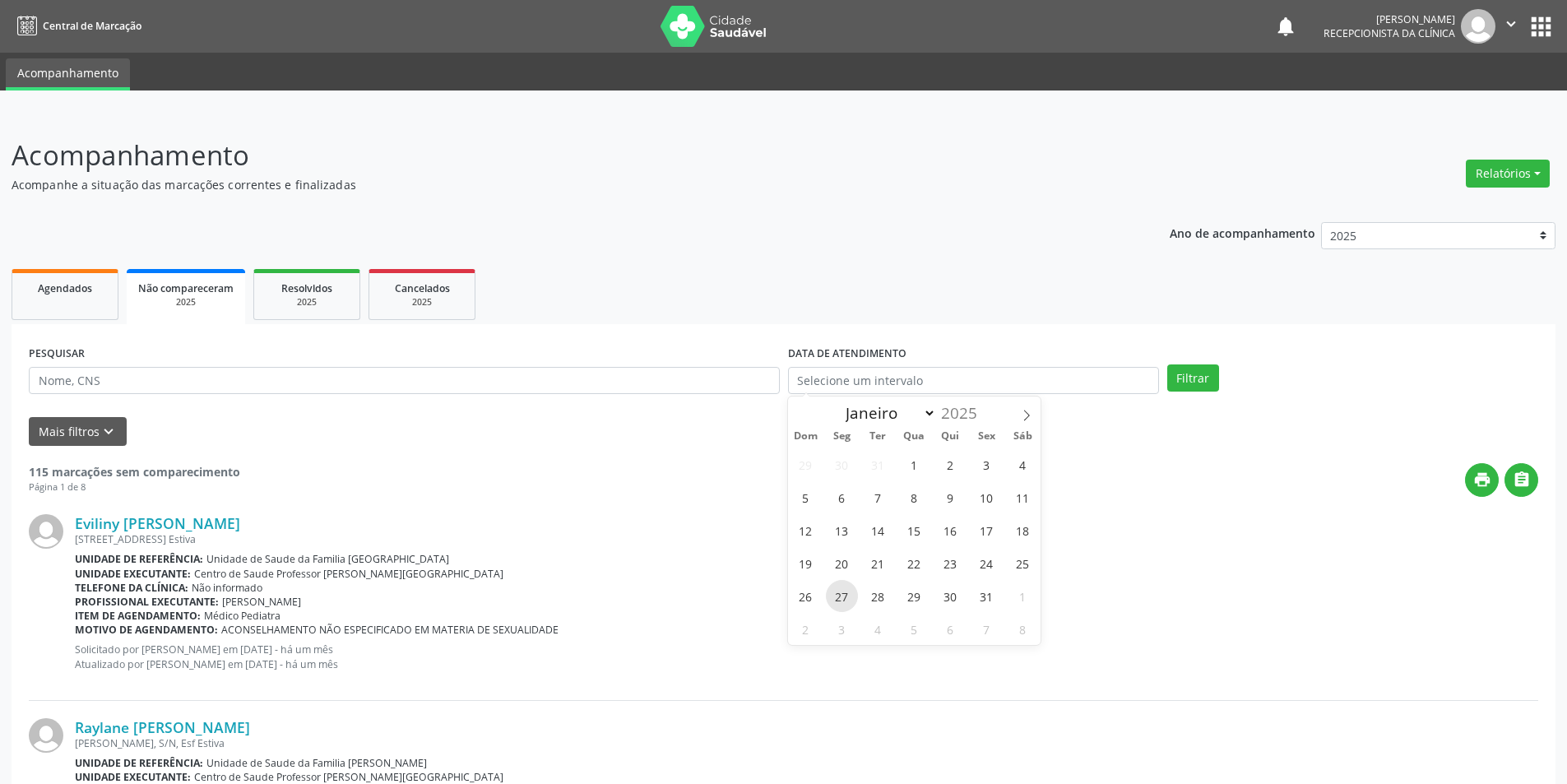
click at [843, 589] on span "27" at bounding box center [842, 595] width 32 height 32
type input "27/01/2025"
click at [1183, 381] on button "Filtrar" at bounding box center [1193, 379] width 52 height 28
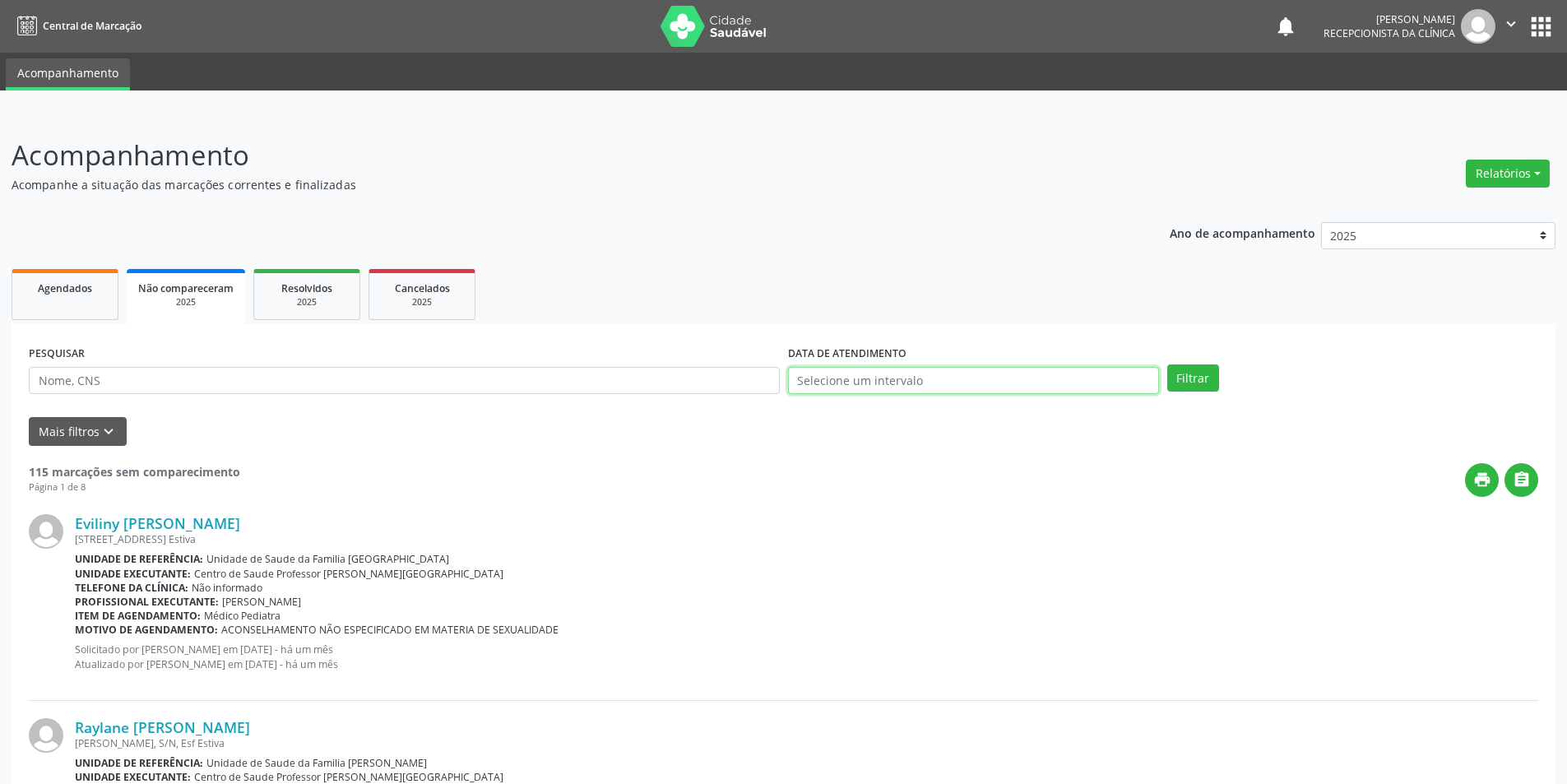
click at [1132, 377] on input "text" at bounding box center [973, 381] width 371 height 28
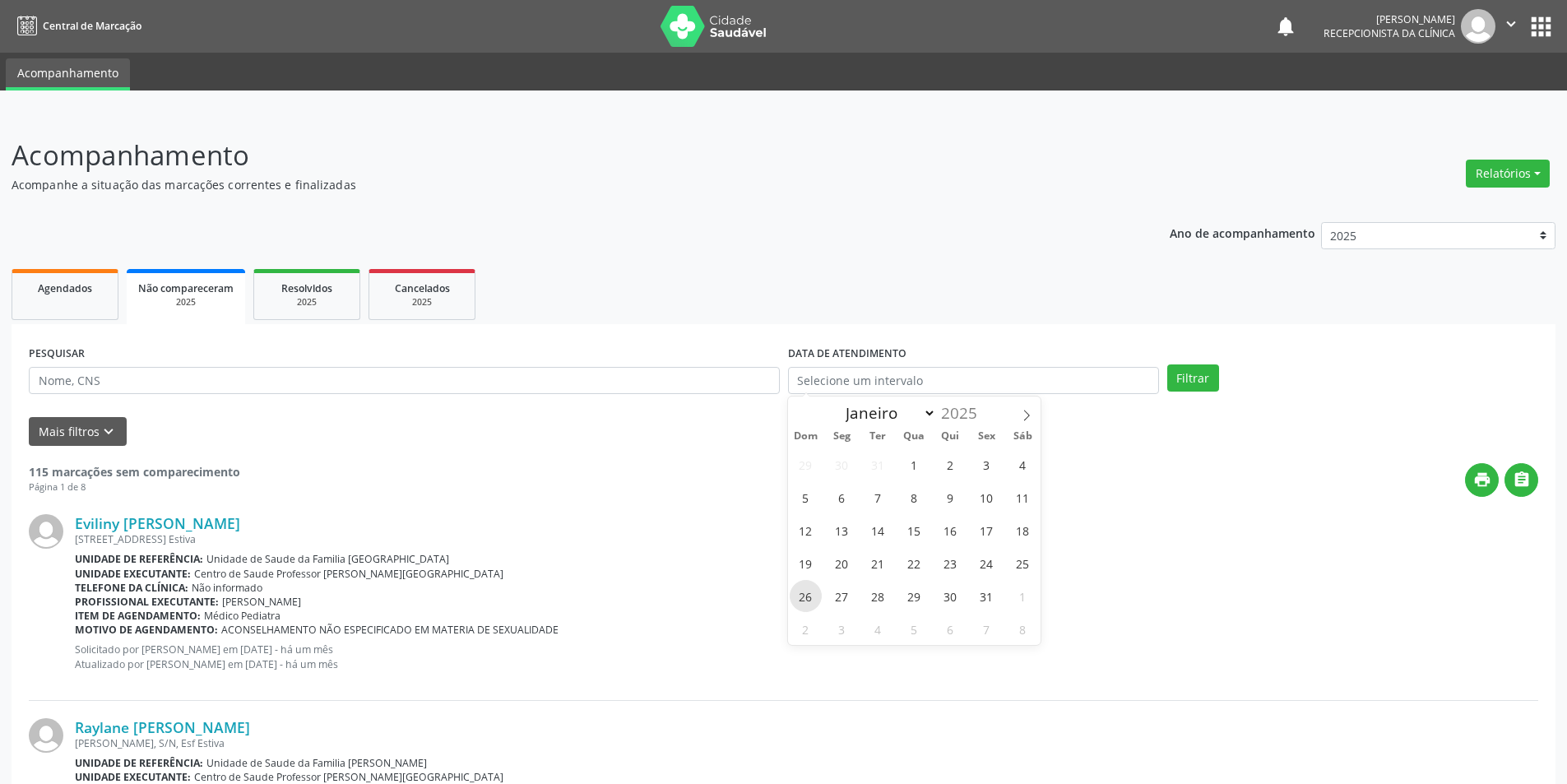
click at [800, 600] on span "26" at bounding box center [806, 595] width 32 height 32
type input "26/01/2025"
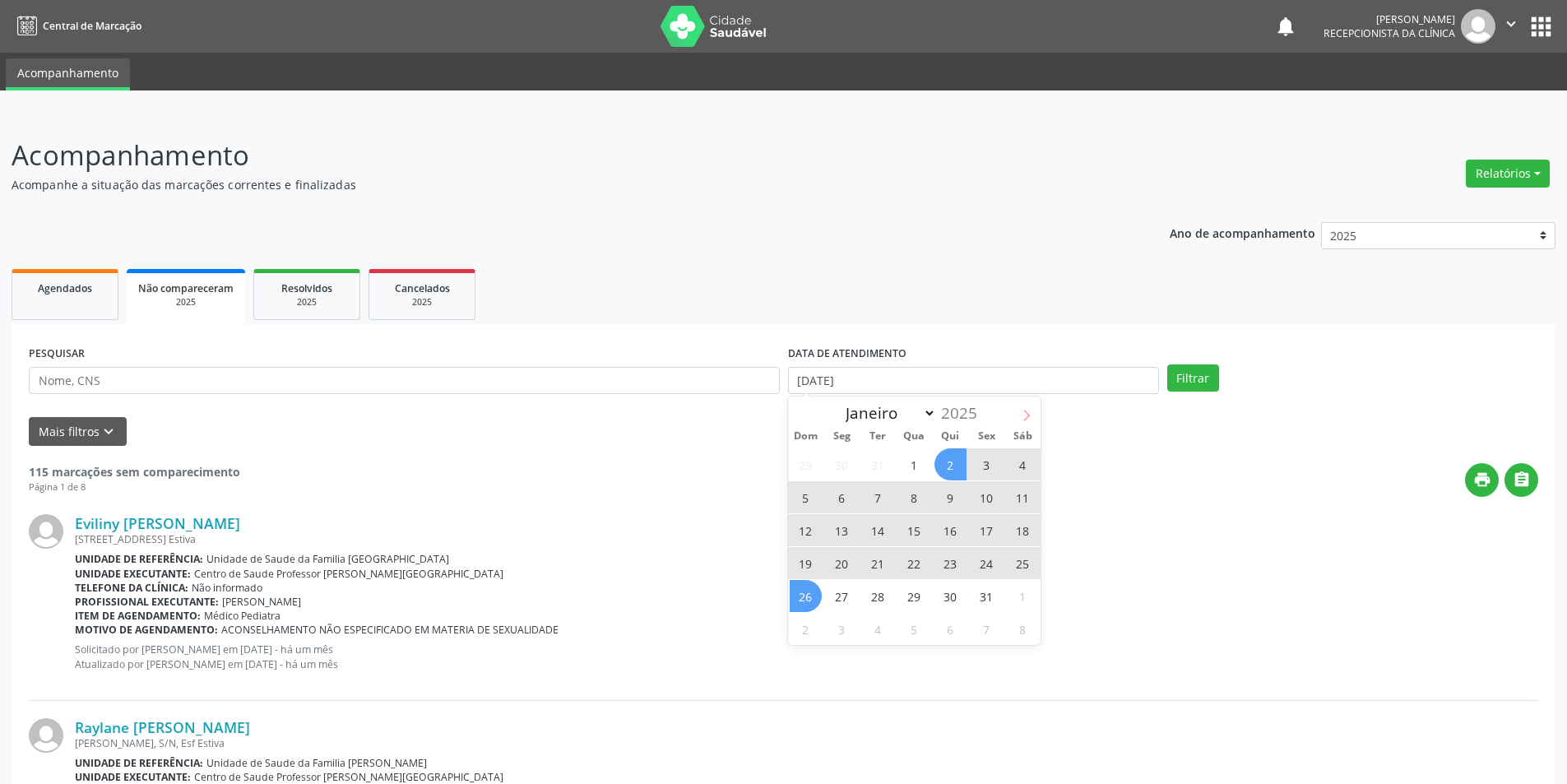
click at [1017, 410] on span at bounding box center [1027, 410] width 28 height 28
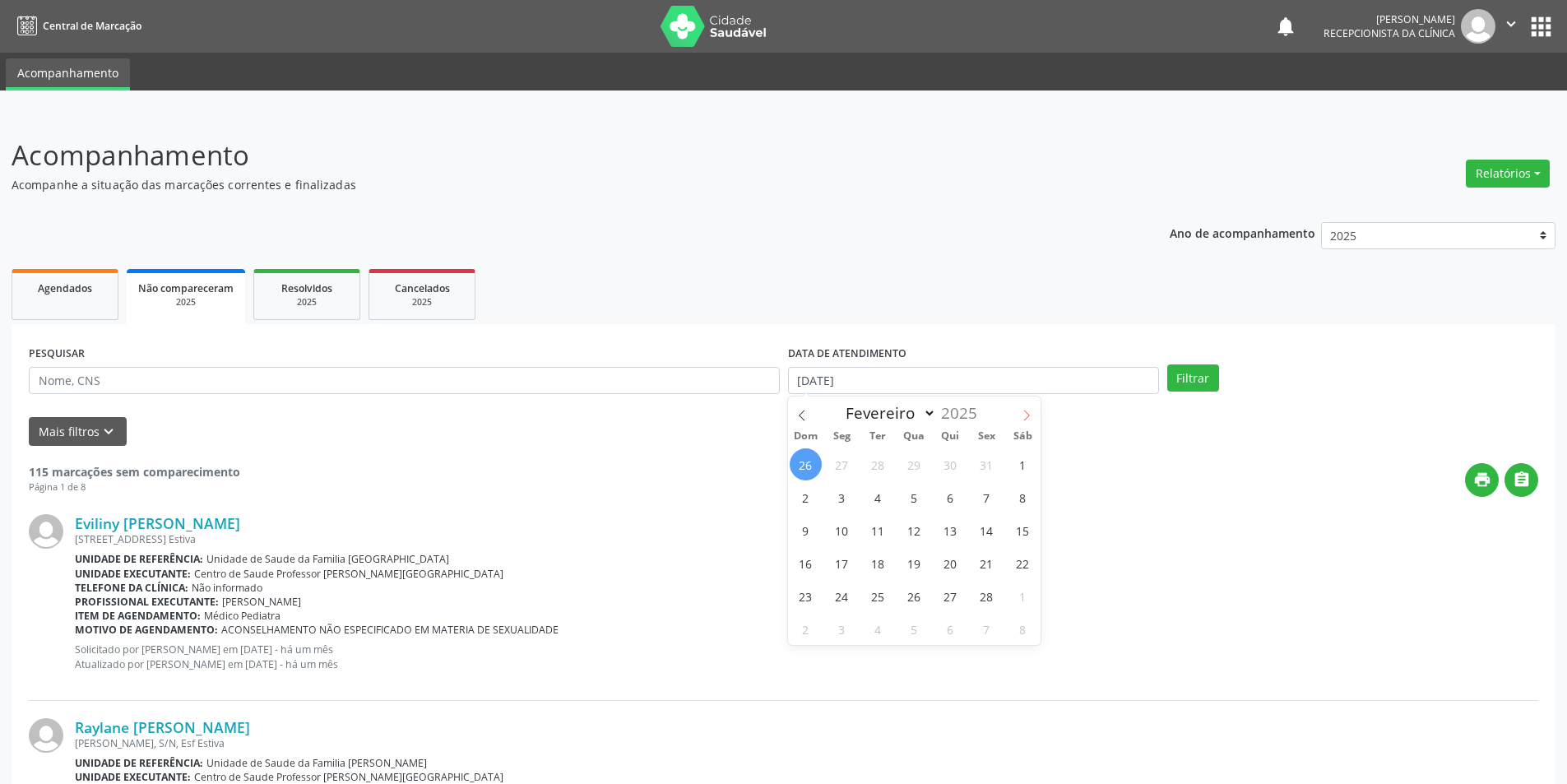
click at [1017, 410] on span at bounding box center [1027, 410] width 28 height 28
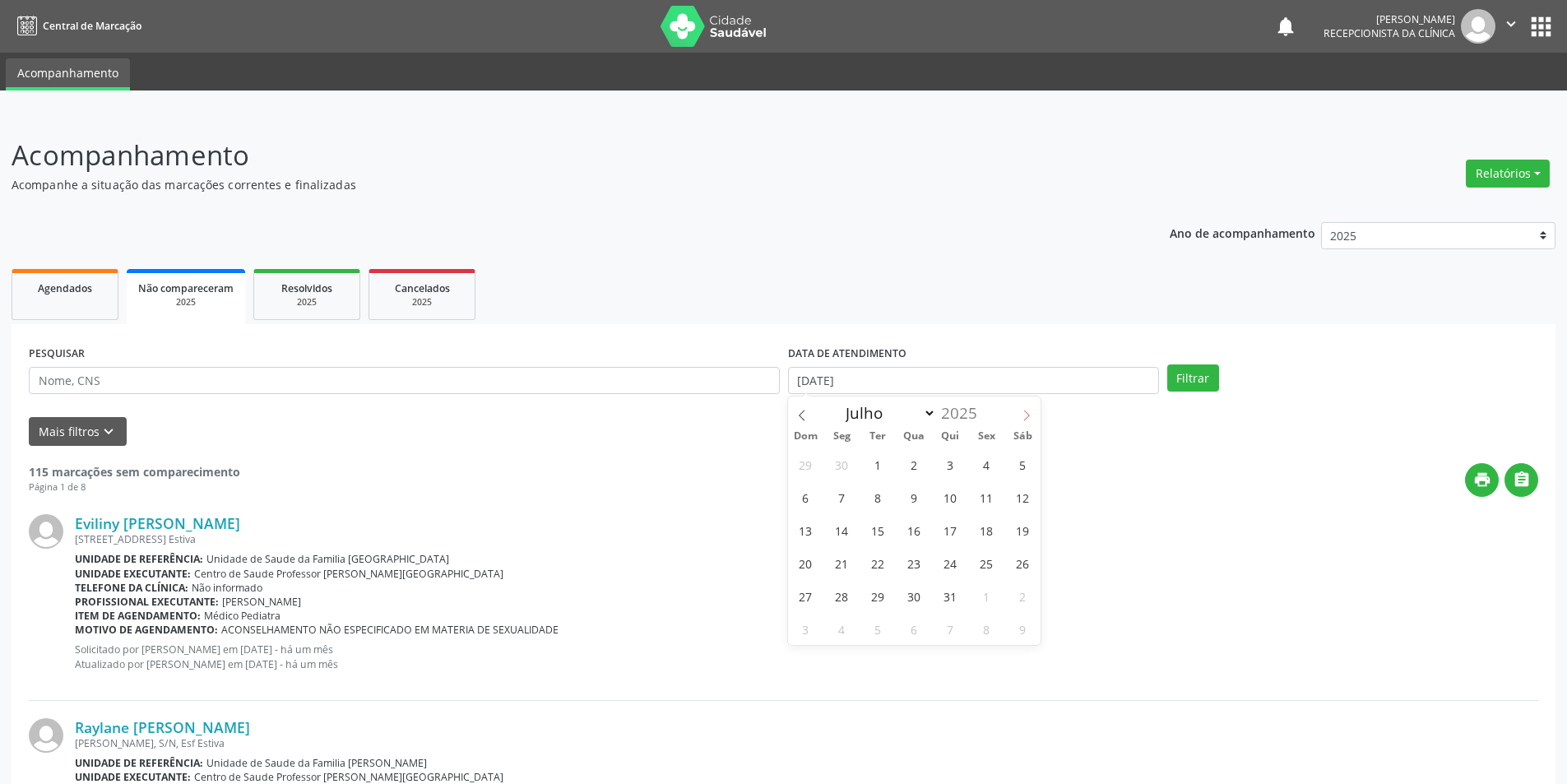
click at [1017, 410] on span at bounding box center [1027, 410] width 28 height 28
click at [799, 416] on icon at bounding box center [801, 416] width 6 height 11
select select "7"
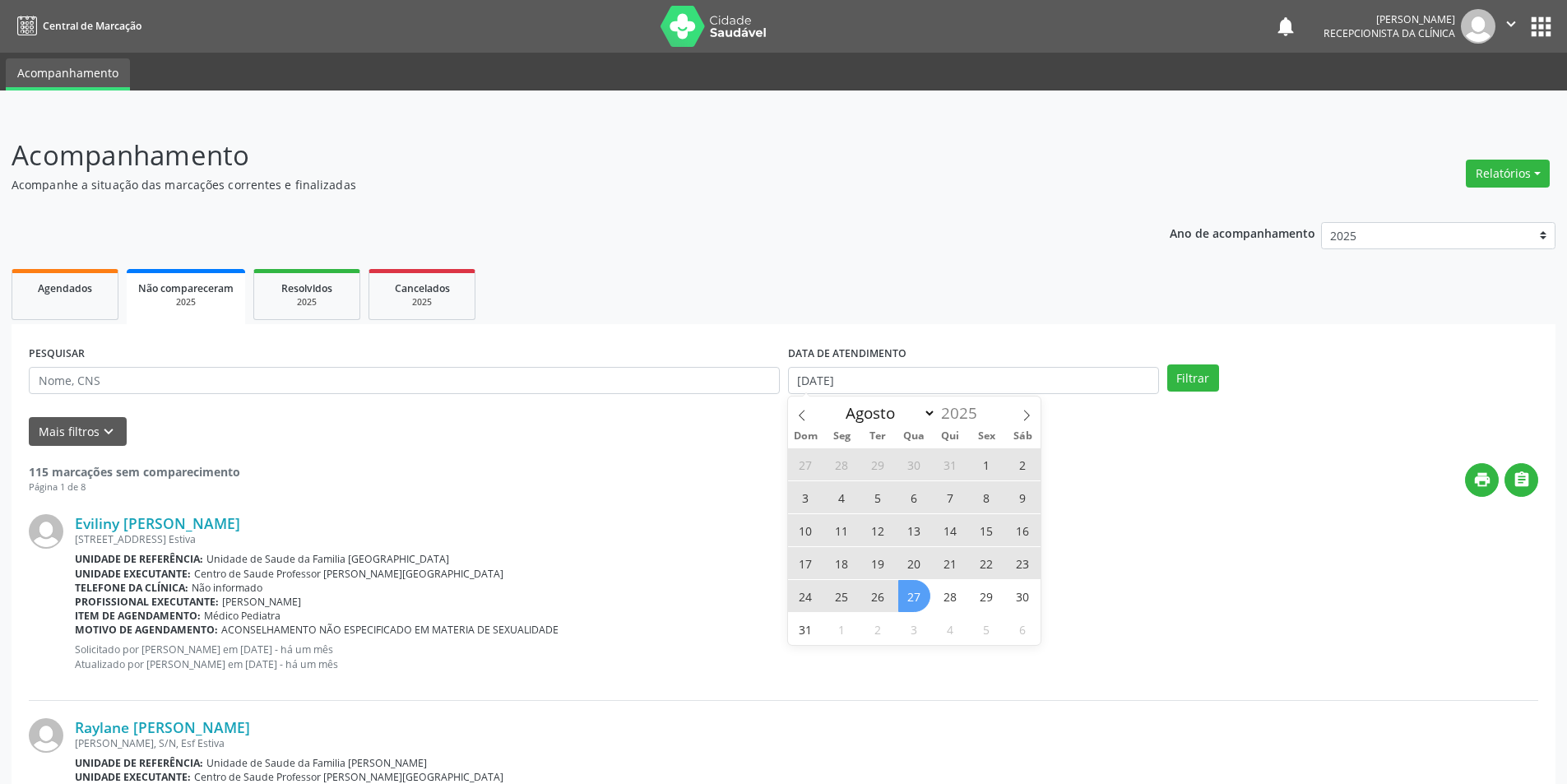
click at [910, 595] on span "27" at bounding box center [914, 595] width 32 height 32
click at [987, 376] on input "26/01/2025 até 27/08/2025" at bounding box center [973, 381] width 371 height 28
click at [1033, 378] on input "26/01/2025 até 27/08/2025" at bounding box center [973, 381] width 371 height 28
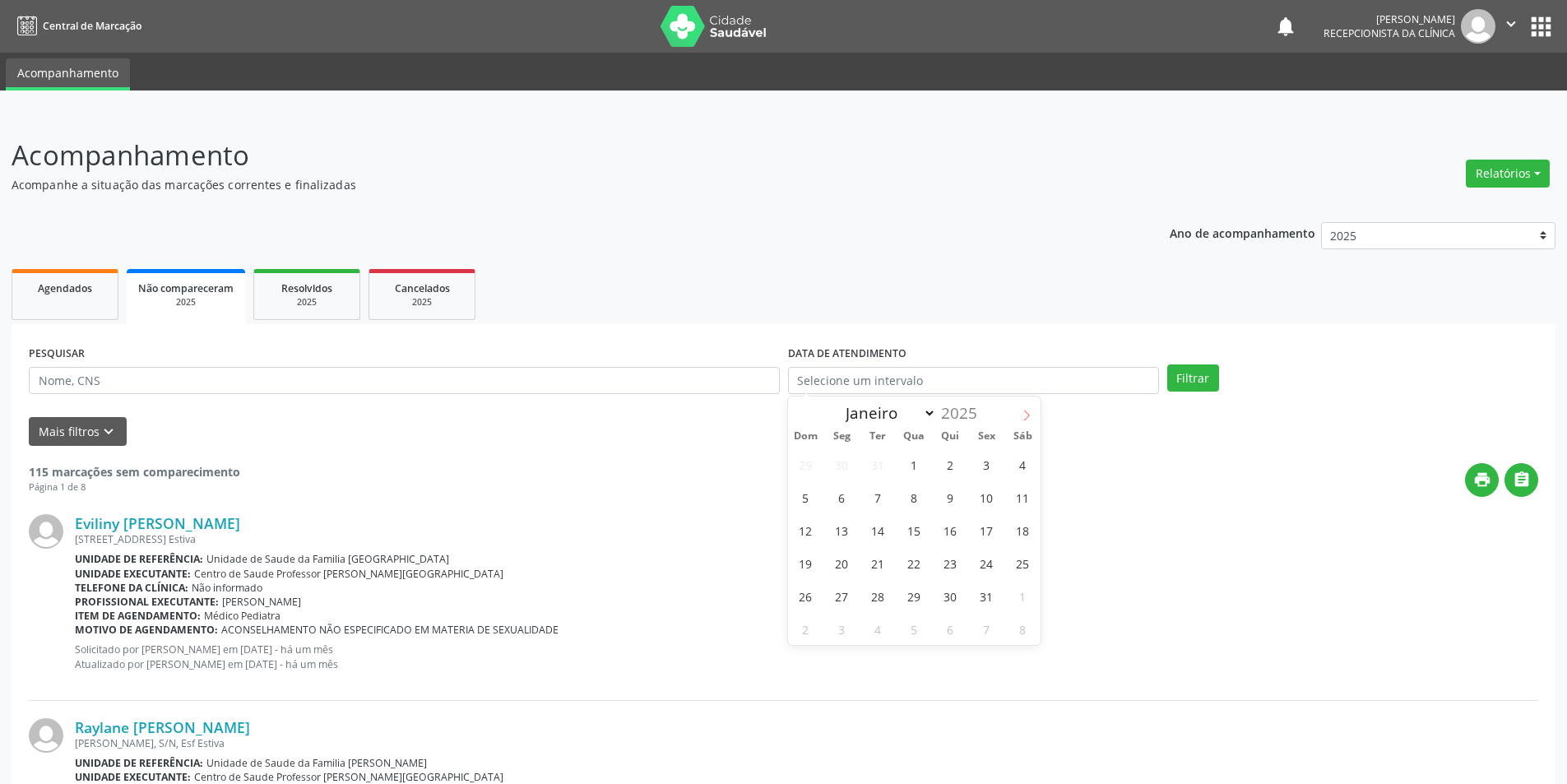
click at [1033, 415] on span at bounding box center [1027, 410] width 28 height 28
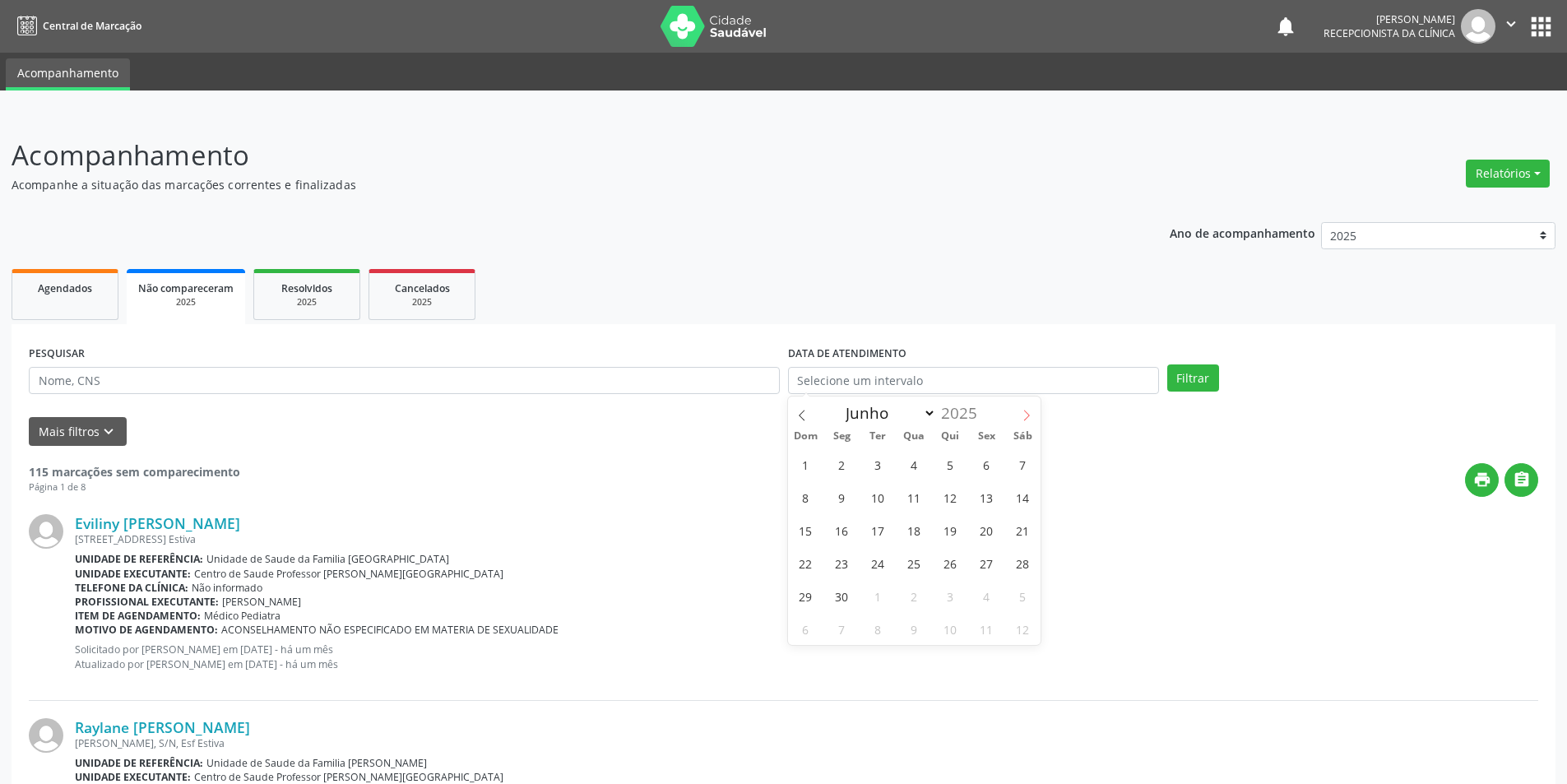
click at [1033, 415] on span at bounding box center [1027, 410] width 28 height 28
click at [806, 414] on icon at bounding box center [802, 415] width 11 height 11
select select "7"
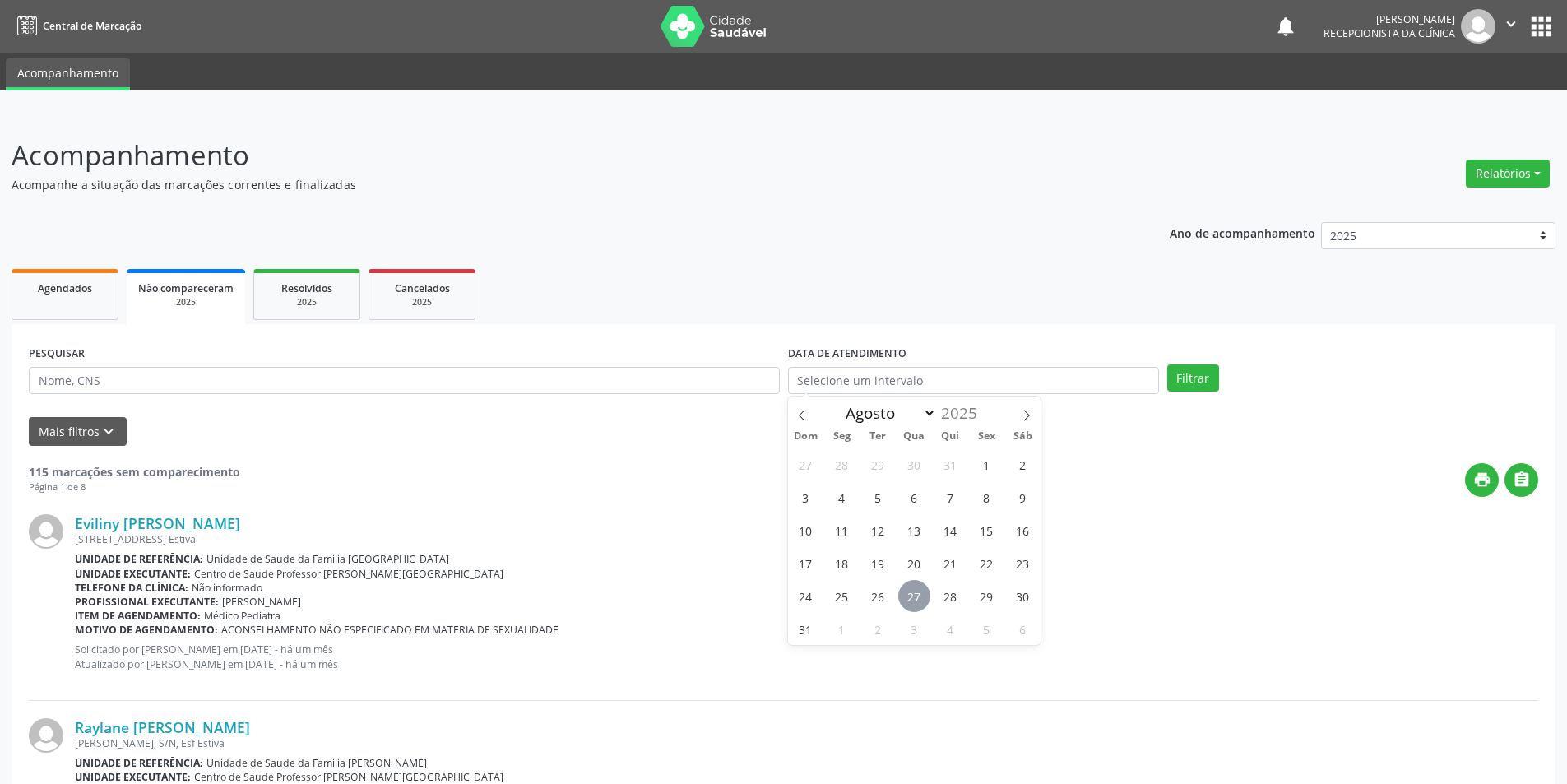
click at [922, 598] on span "27" at bounding box center [914, 595] width 32 height 32
type input "27/08/2025"
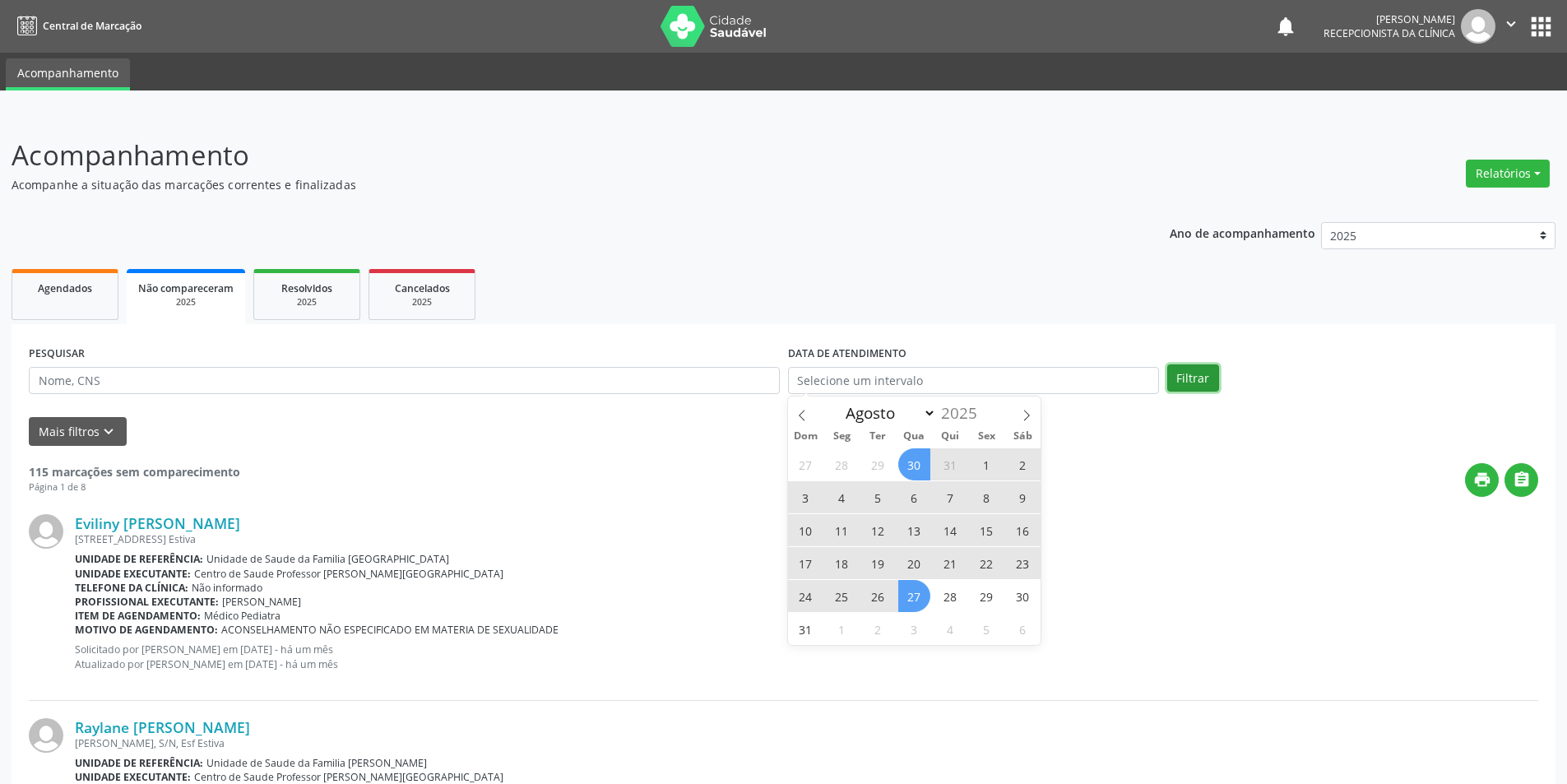
click at [1198, 380] on button "Filtrar" at bounding box center [1193, 379] width 52 height 28
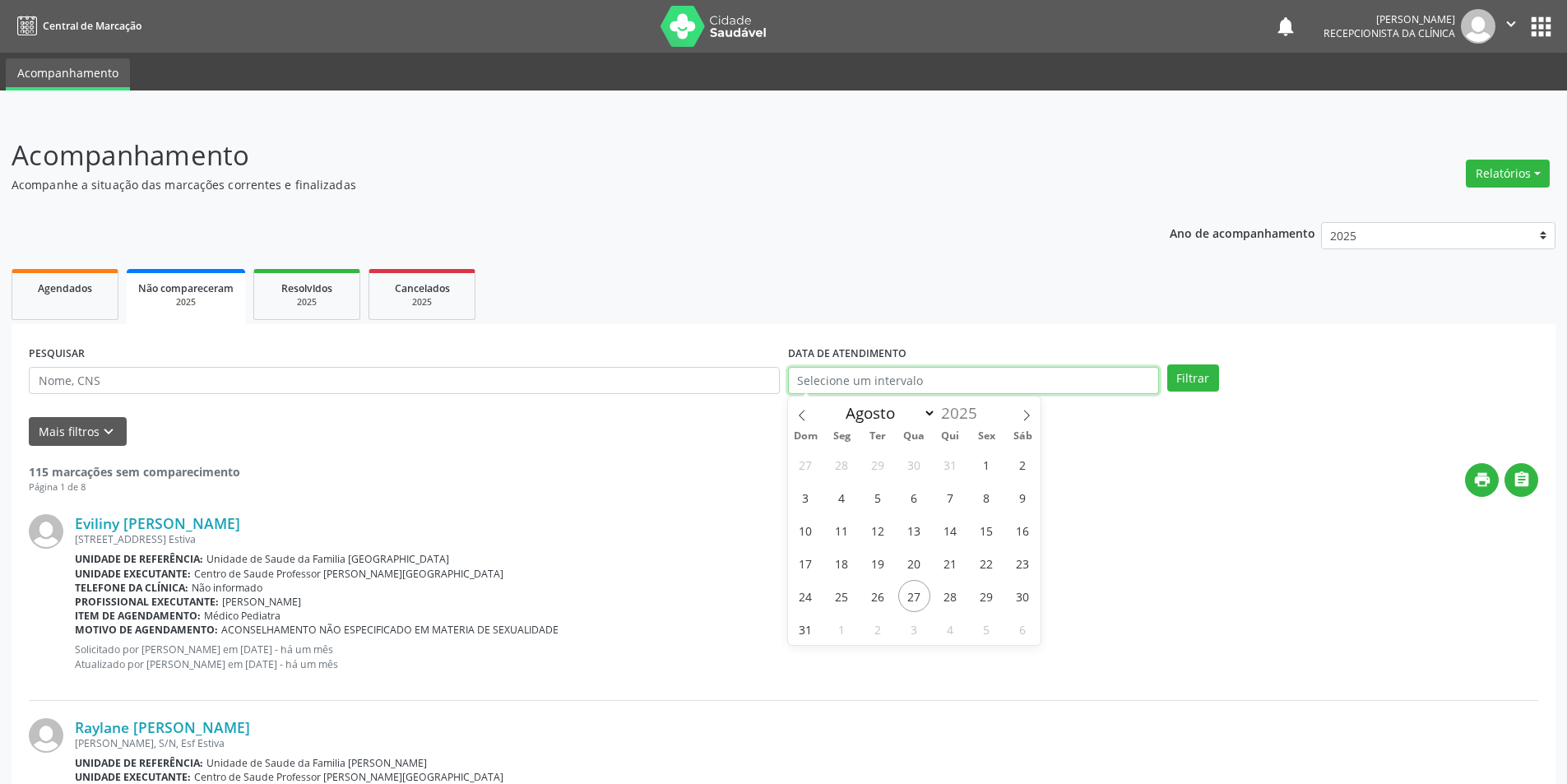
click at [1083, 379] on input "text" at bounding box center [973, 381] width 371 height 28
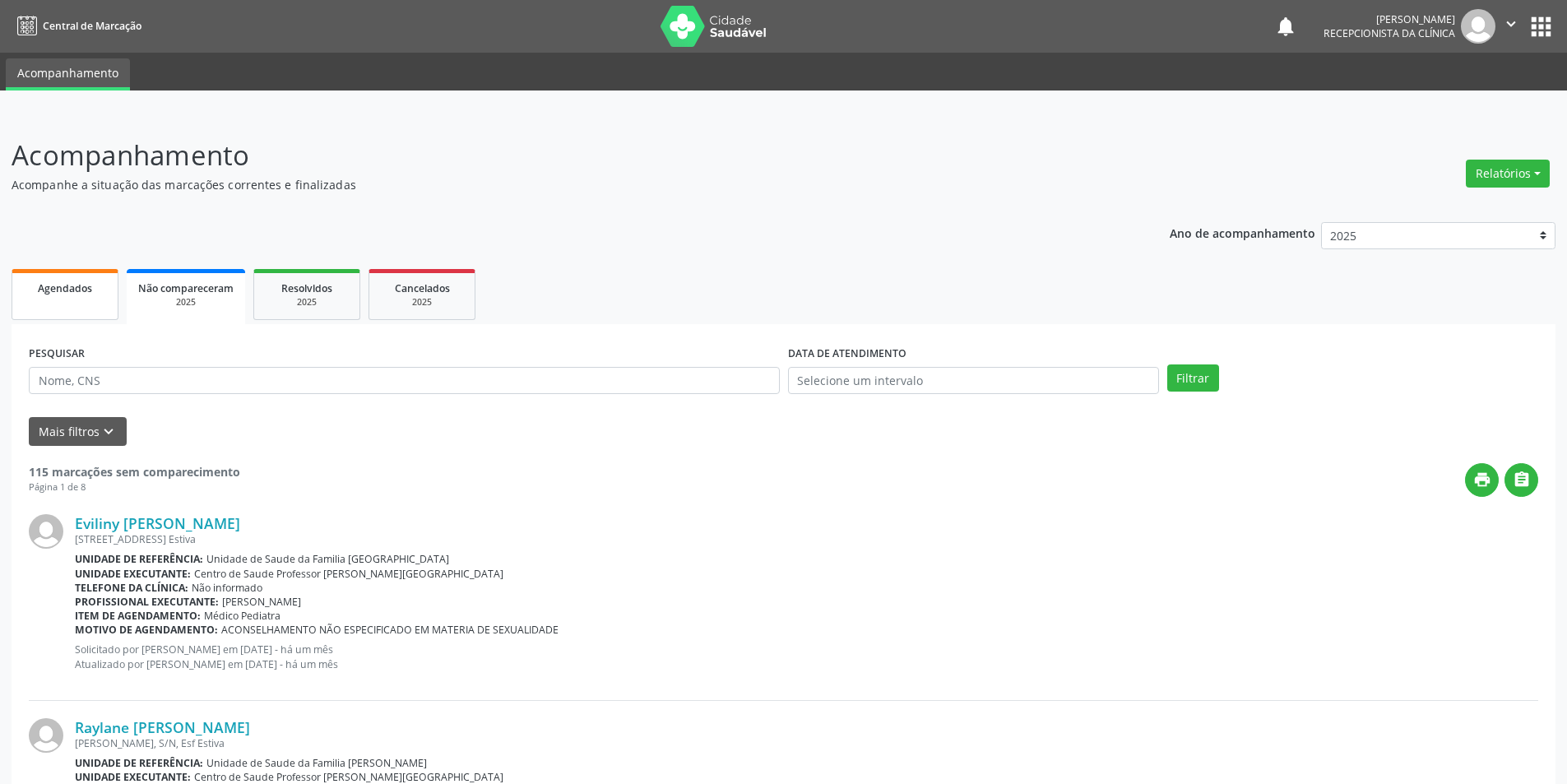
click at [56, 289] on span "Agendados" at bounding box center [65, 288] width 55 height 14
